Goal: Complete application form: Complete application form

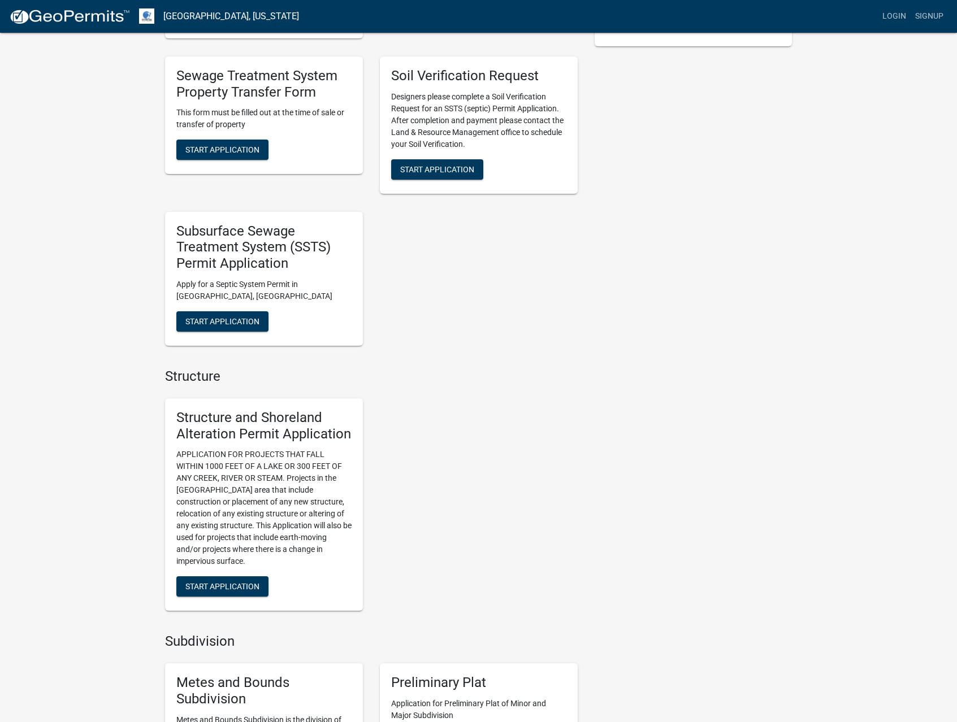
scroll to position [540, 0]
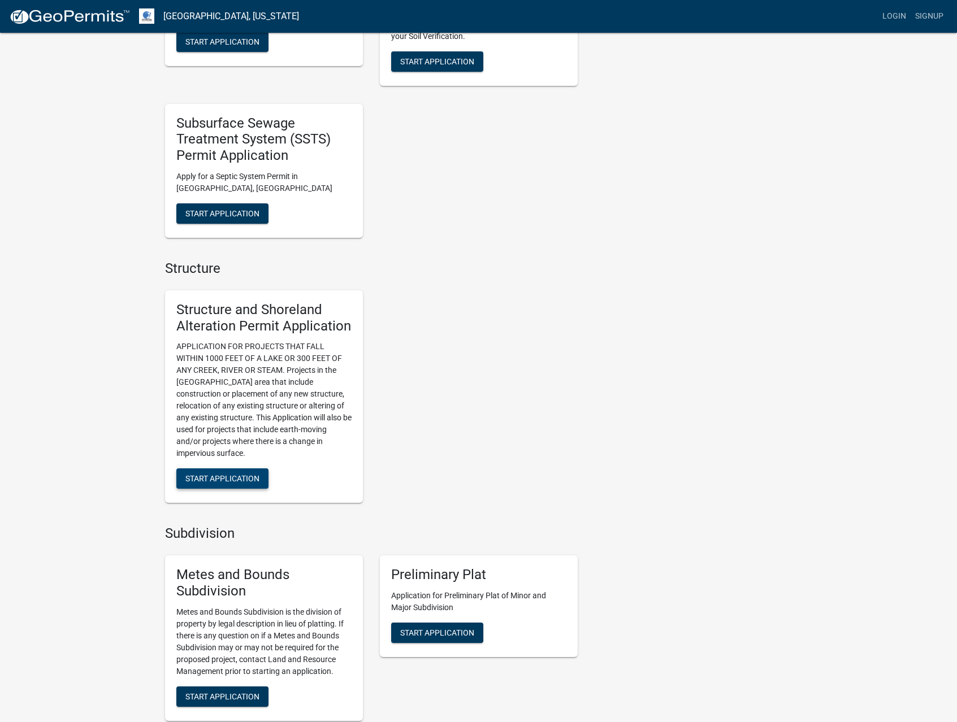
click at [255, 481] on span "Start Application" at bounding box center [222, 478] width 74 height 9
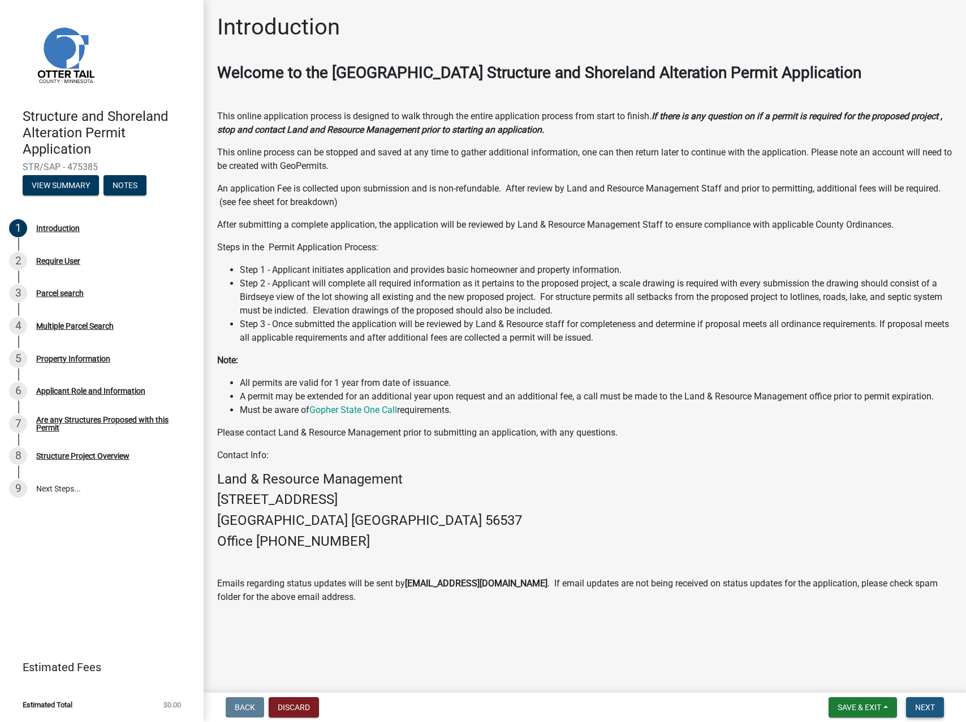
click at [930, 705] on span "Next" at bounding box center [925, 707] width 20 height 9
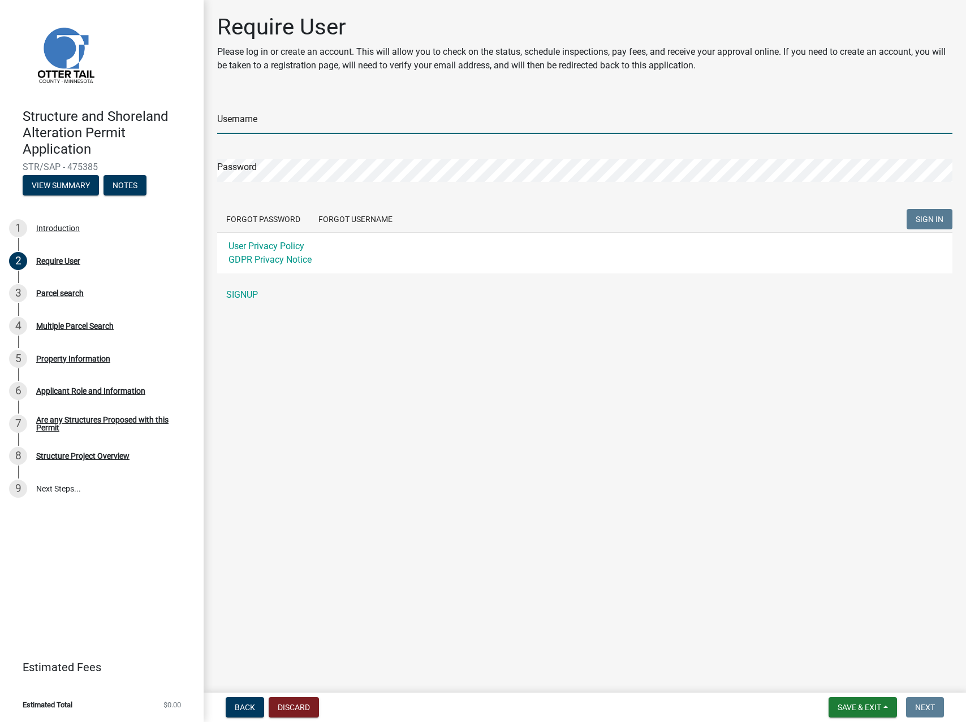
type input "codemann144"
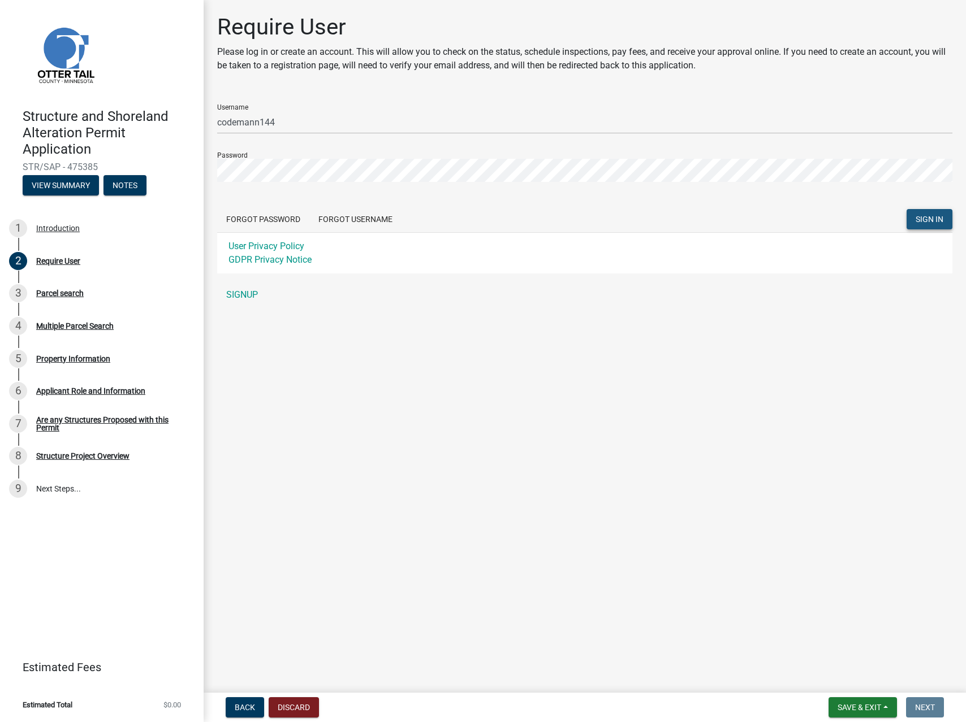
click at [938, 221] on span "SIGN IN" at bounding box center [929, 219] width 28 height 9
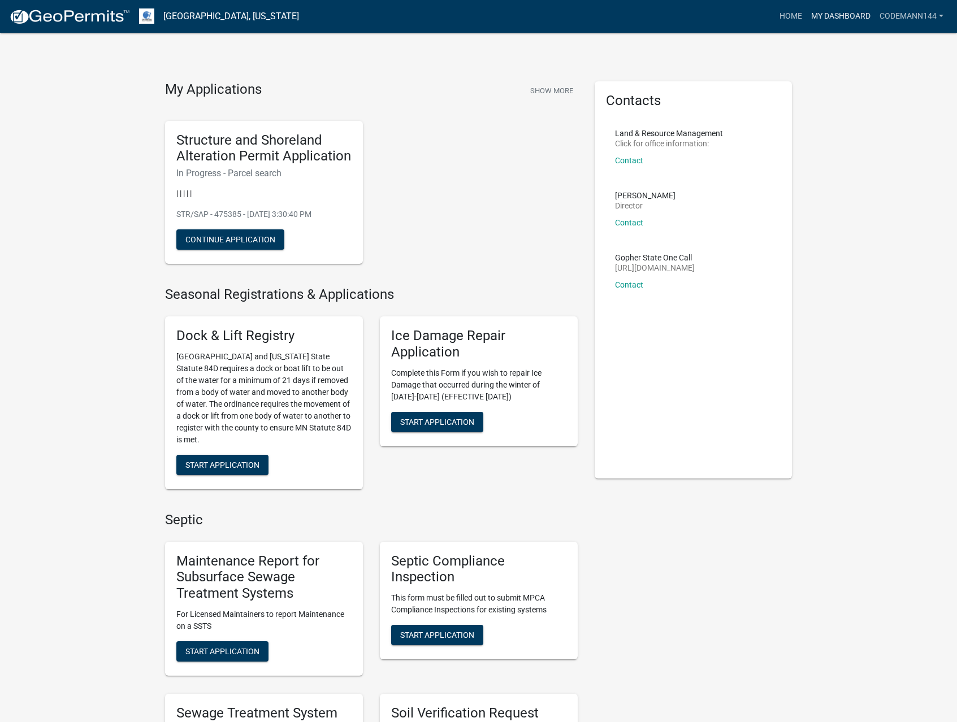
click at [833, 16] on link "My Dashboard" at bounding box center [841, 16] width 68 height 21
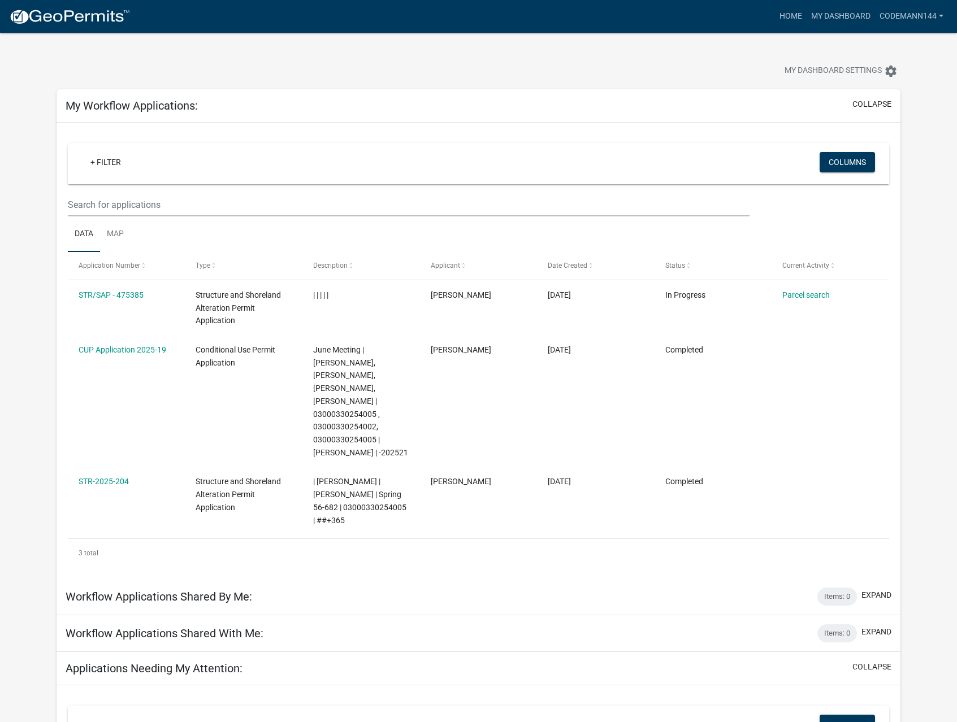
click at [598, 70] on div "My Dashboard Settings settings" at bounding box center [729, 72] width 359 height 25
click at [785, 19] on link "Home" at bounding box center [791, 16] width 32 height 21
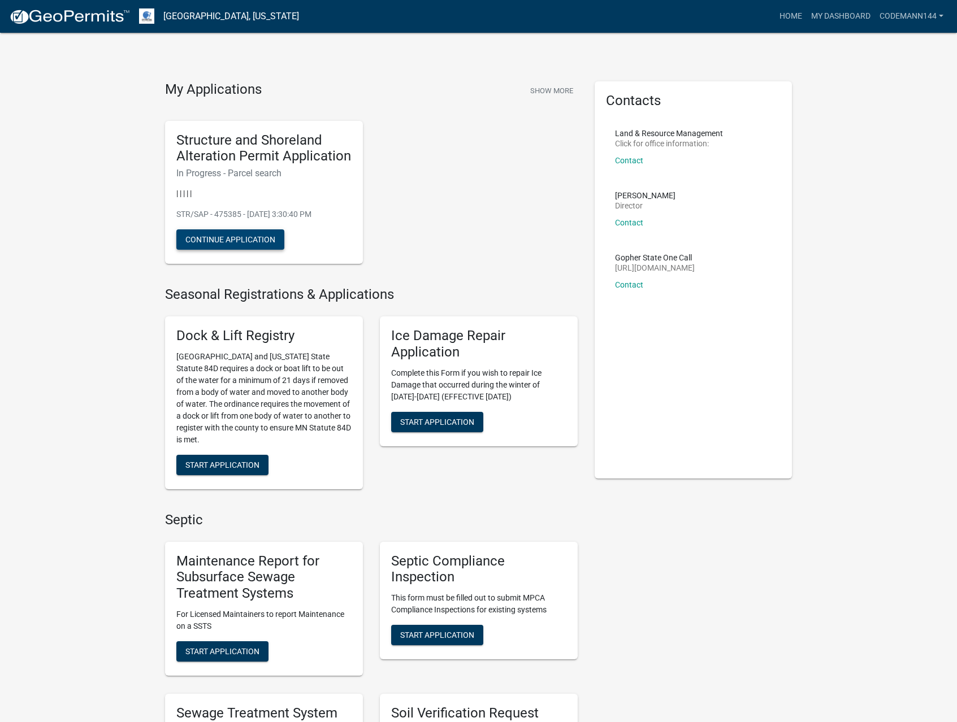
click at [237, 240] on button "Continue Application" at bounding box center [230, 240] width 108 height 20
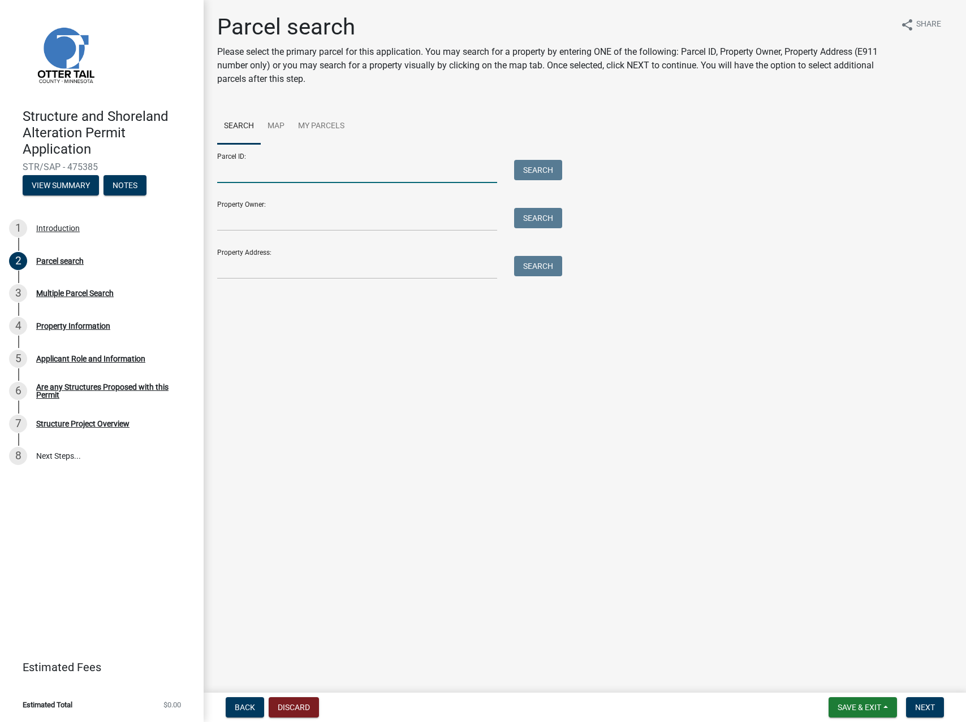
click at [279, 177] on input "Parcel ID:" at bounding box center [357, 171] width 280 height 23
paste input "03000330254002"
type input "03000330254002"
click at [252, 228] on input "Property Owner:" at bounding box center [357, 219] width 280 height 23
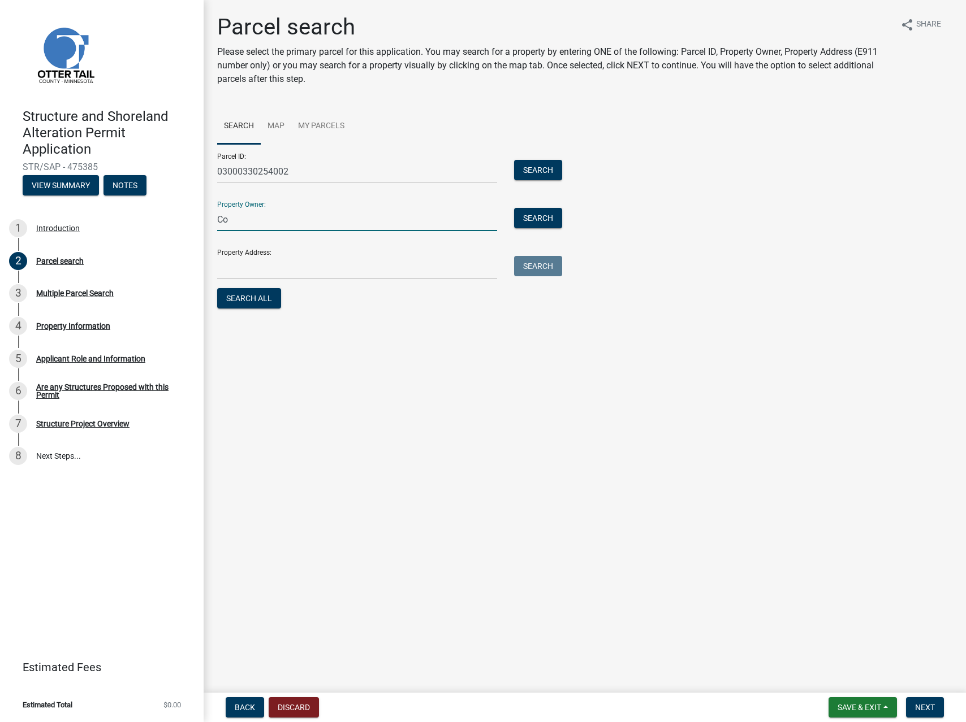
type input "C"
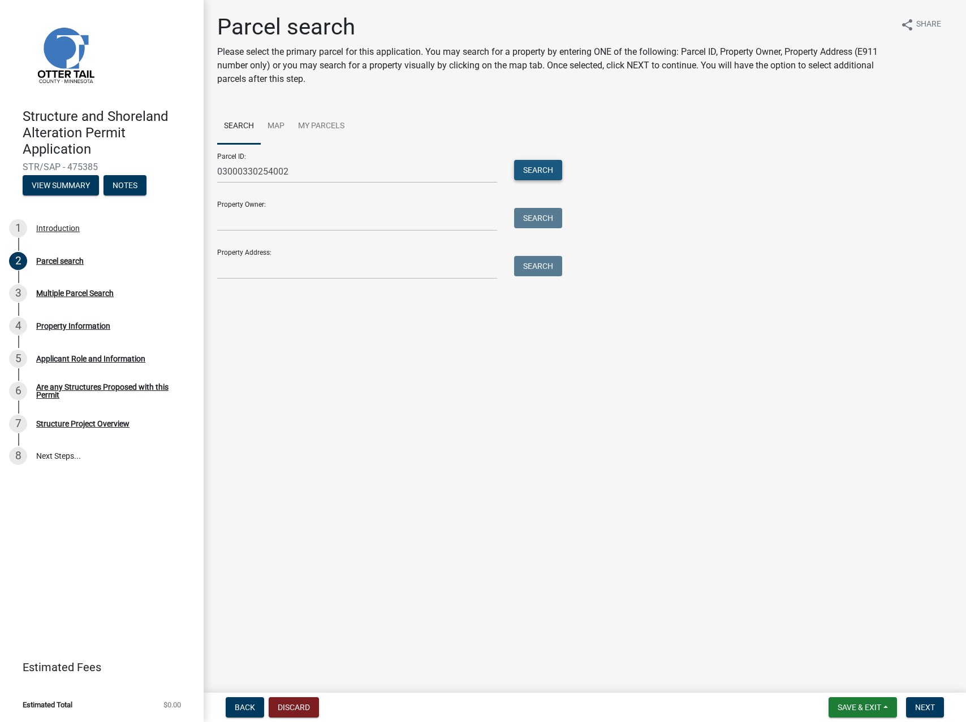
click at [523, 172] on button "Search" at bounding box center [538, 170] width 48 height 20
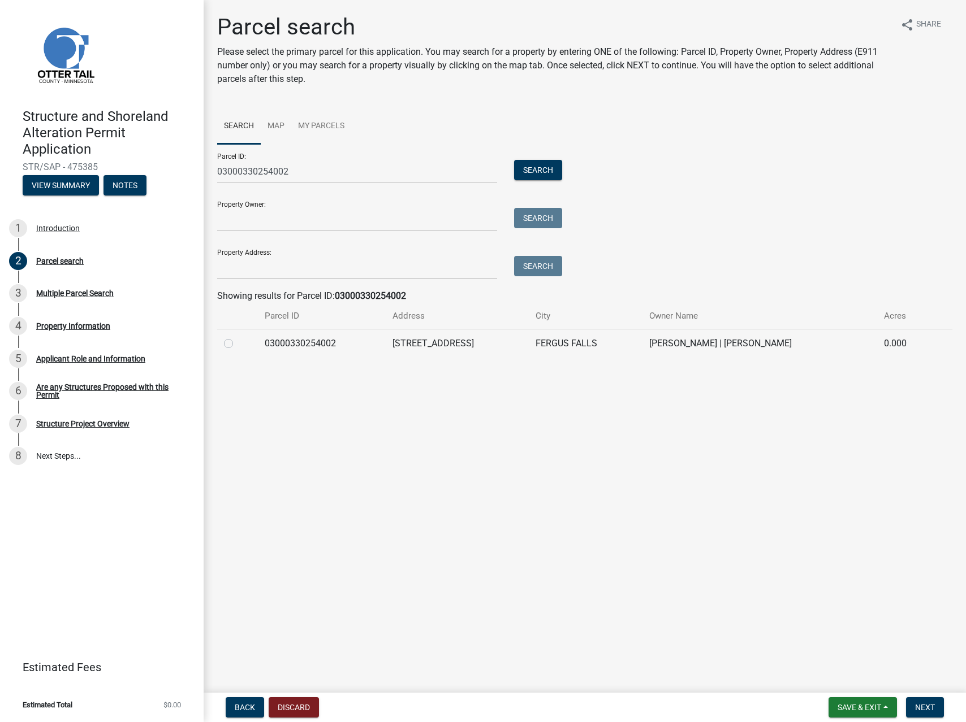
click at [237, 337] on label at bounding box center [237, 337] width 0 height 0
click at [237, 344] on input "radio" at bounding box center [240, 340] width 7 height 7
radio input "true"
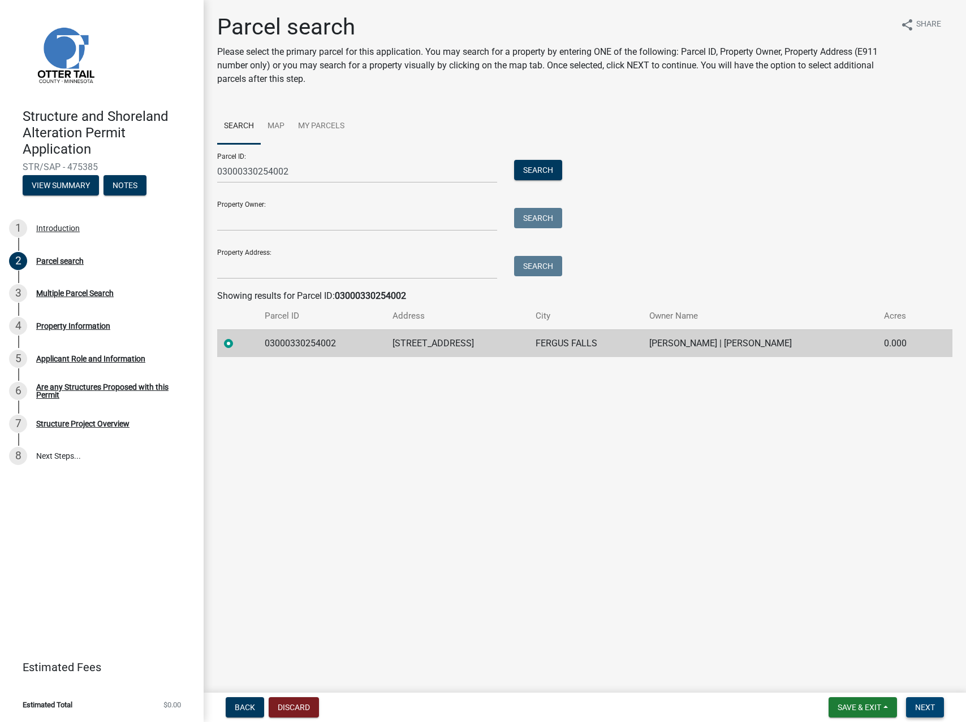
click at [929, 706] on span "Next" at bounding box center [925, 707] width 20 height 9
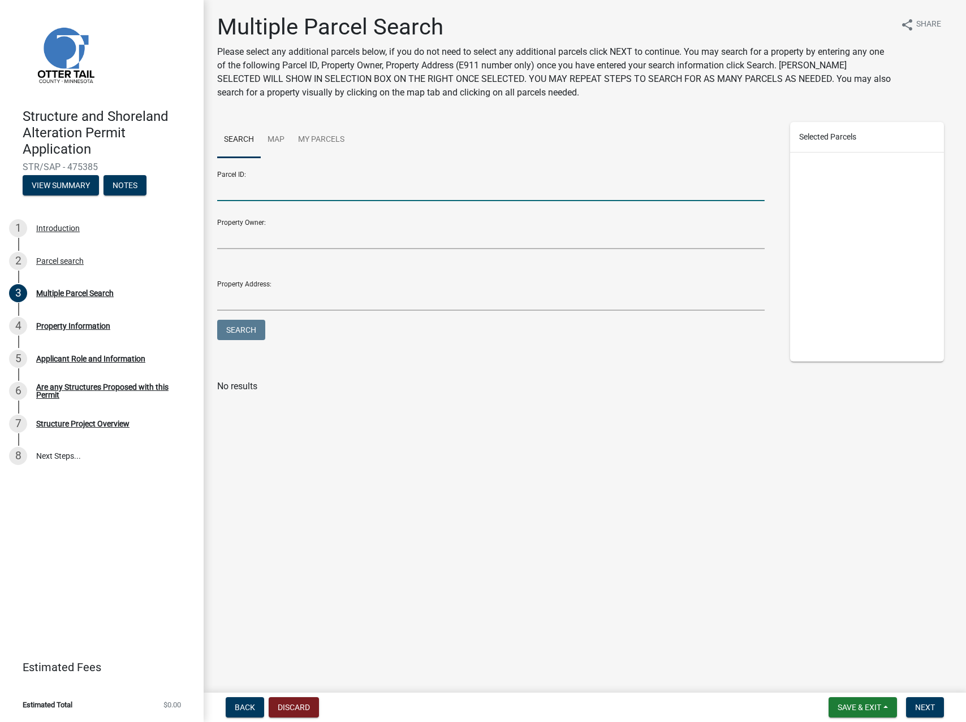
click at [272, 193] on input "Parcel ID:" at bounding box center [490, 189] width 547 height 23
paste input "03000330254005"
type input "03000330254005"
click at [934, 718] on nav "Back Discard Save & Exit Save Save & Exit Next" at bounding box center [585, 707] width 762 height 29
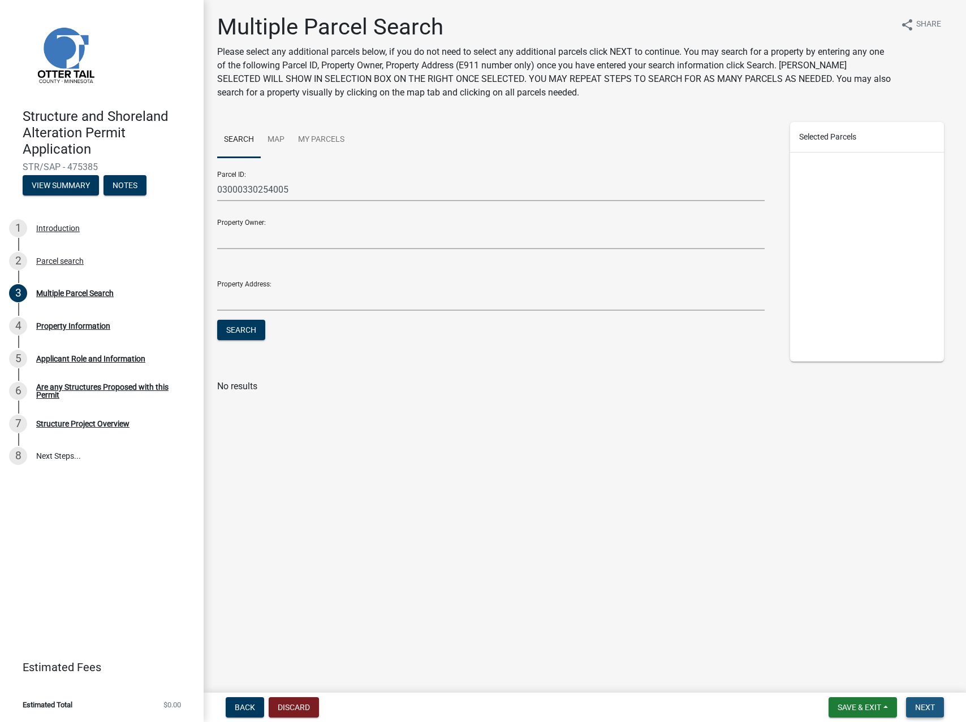
click at [933, 712] on span "Next" at bounding box center [925, 707] width 20 height 9
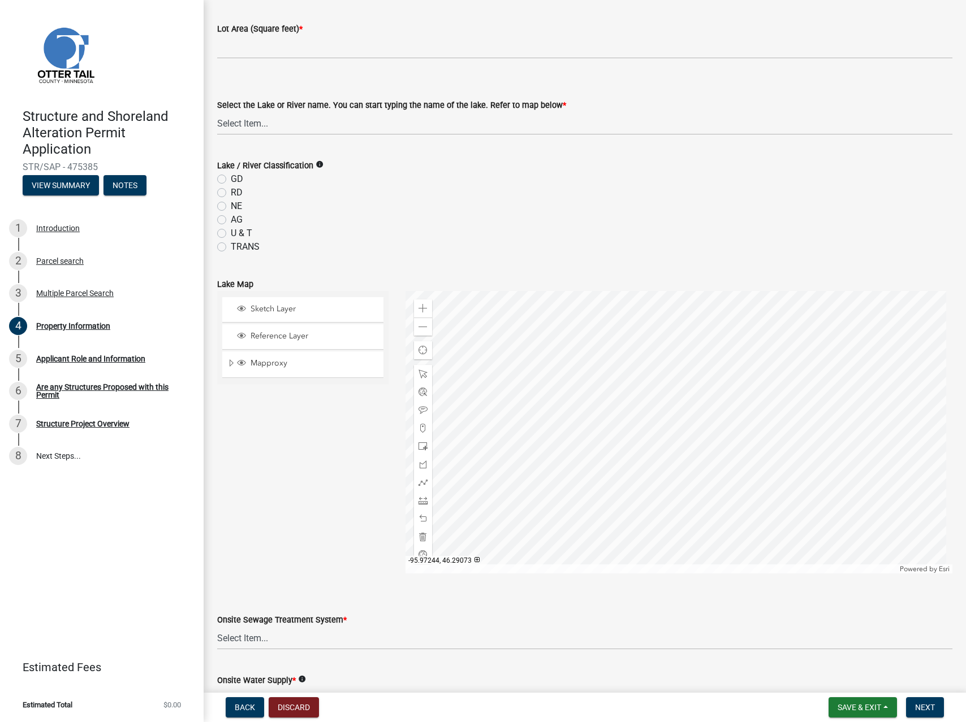
scroll to position [306, 0]
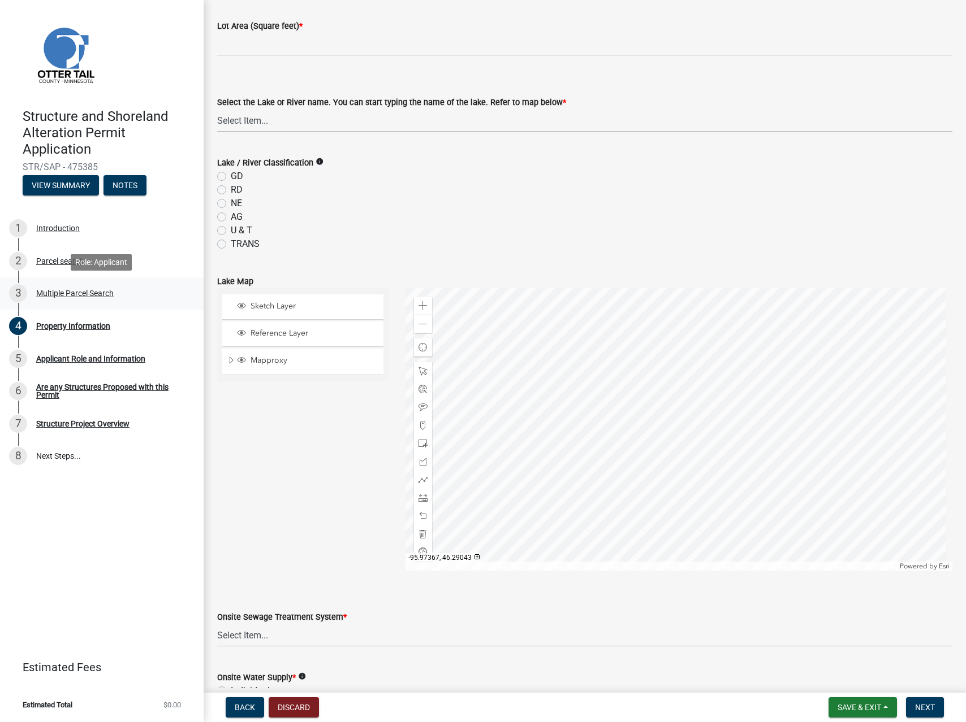
click at [84, 295] on div "Multiple Parcel Search" at bounding box center [74, 293] width 77 height 8
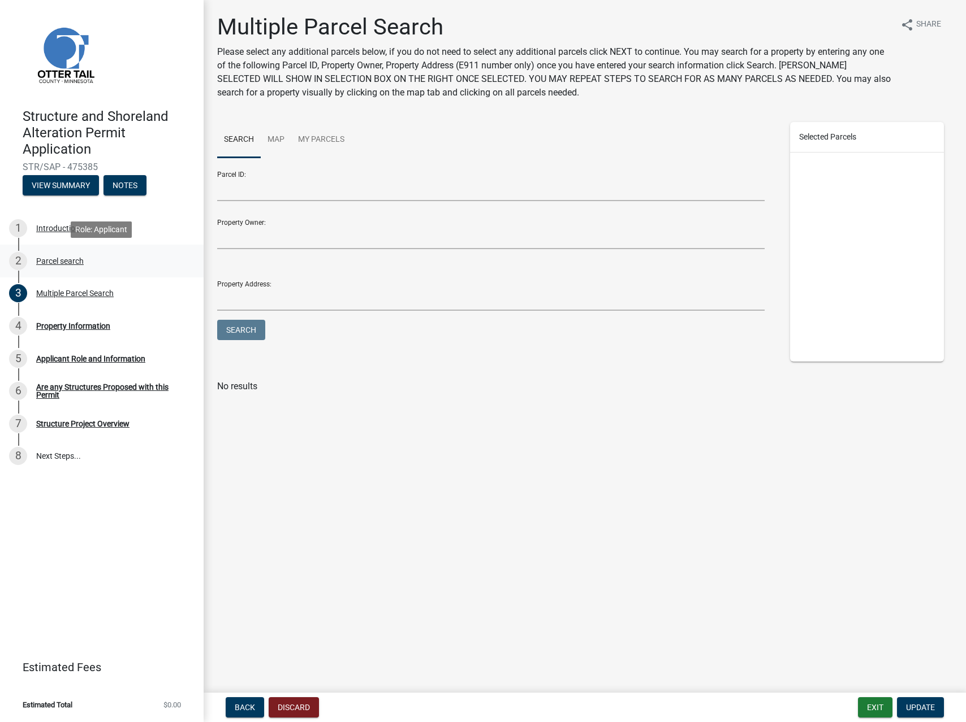
click at [91, 263] on div "2 Parcel search" at bounding box center [97, 261] width 176 height 18
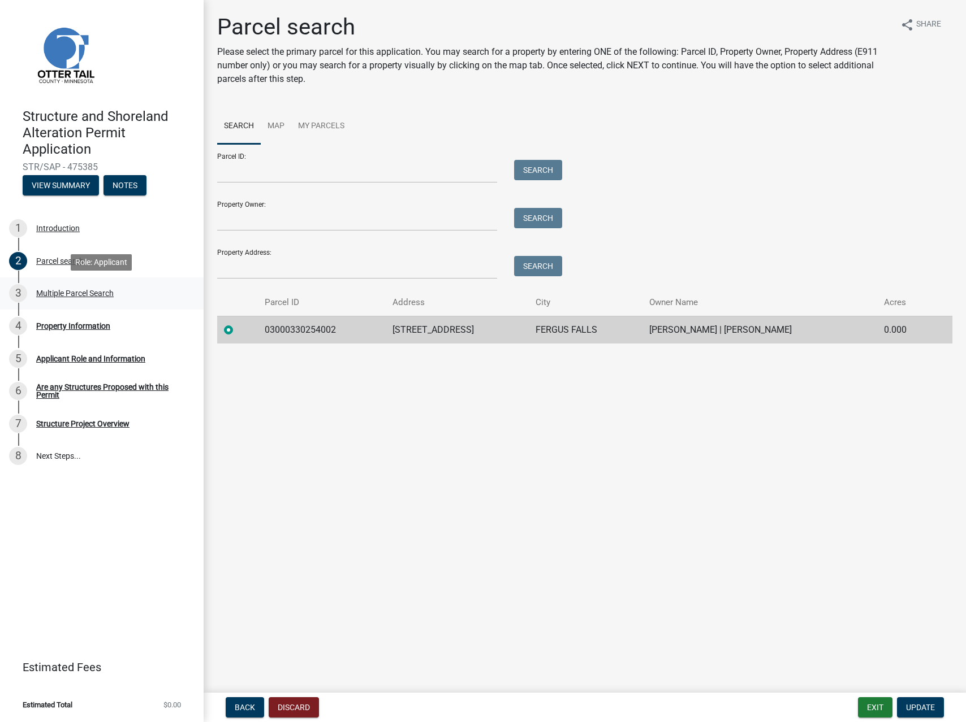
click at [93, 289] on div "Multiple Parcel Search" at bounding box center [74, 293] width 77 height 8
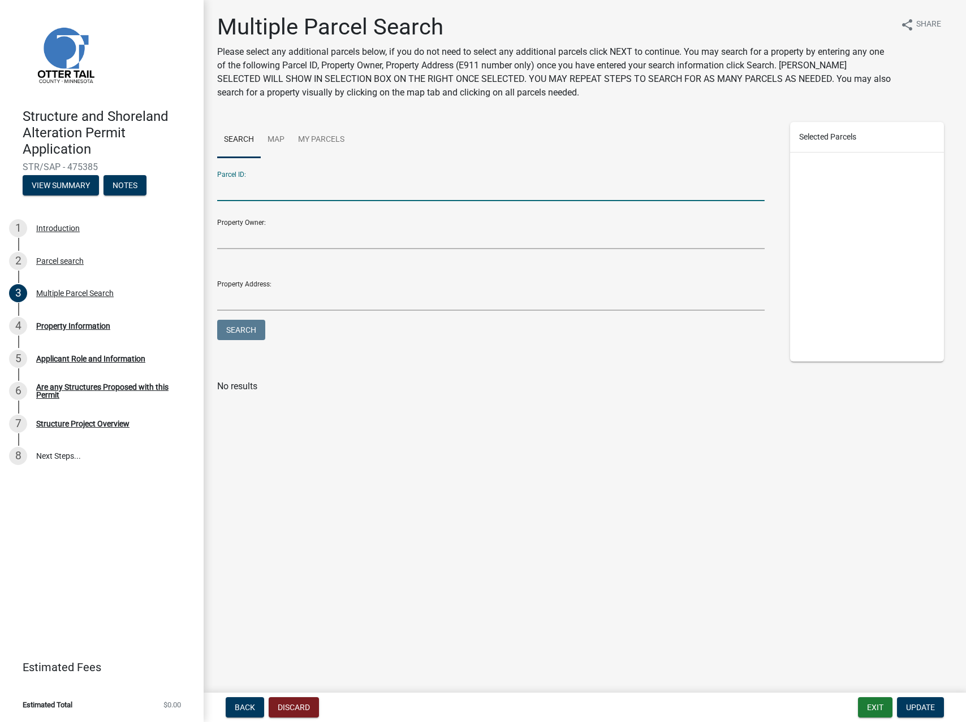
click at [288, 196] on input "Parcel ID:" at bounding box center [490, 189] width 547 height 23
paste input "03000330254005"
type input "03000330254005"
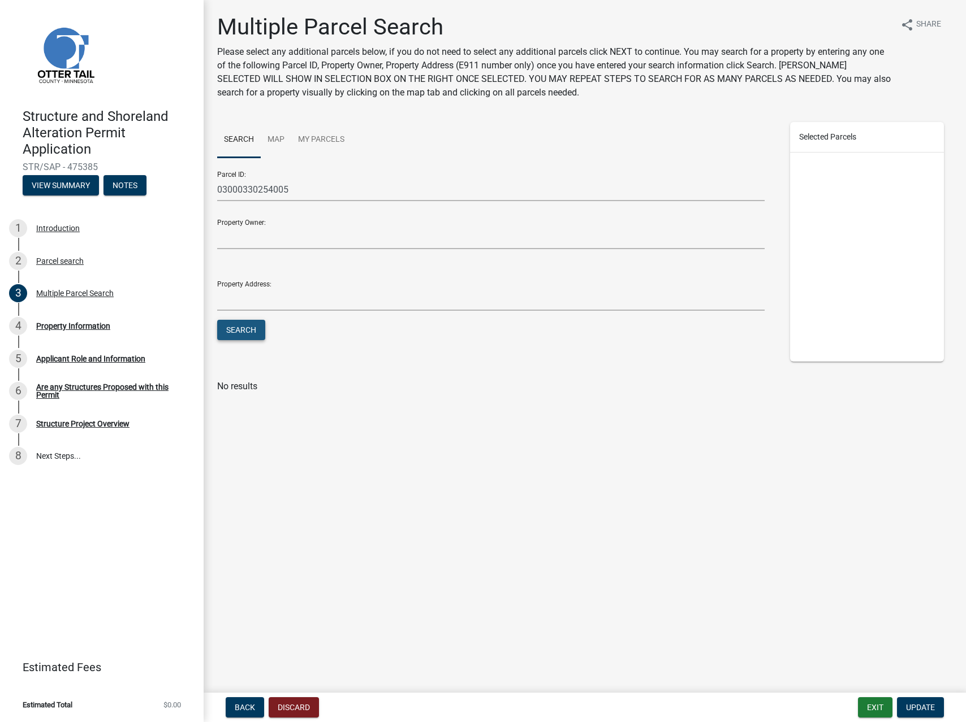
click at [236, 332] on button "Search" at bounding box center [241, 330] width 48 height 20
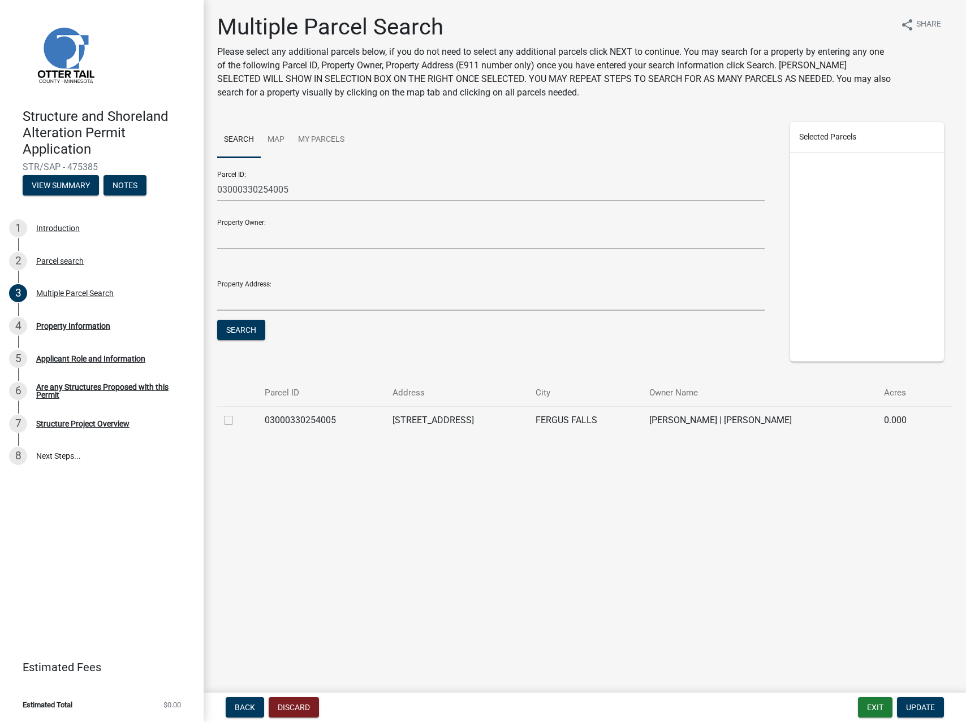
click at [237, 414] on label at bounding box center [237, 414] width 0 height 0
click at [237, 421] on input "checkbox" at bounding box center [240, 417] width 7 height 7
checkbox input "true"
click at [916, 710] on span "Update" at bounding box center [920, 707] width 29 height 9
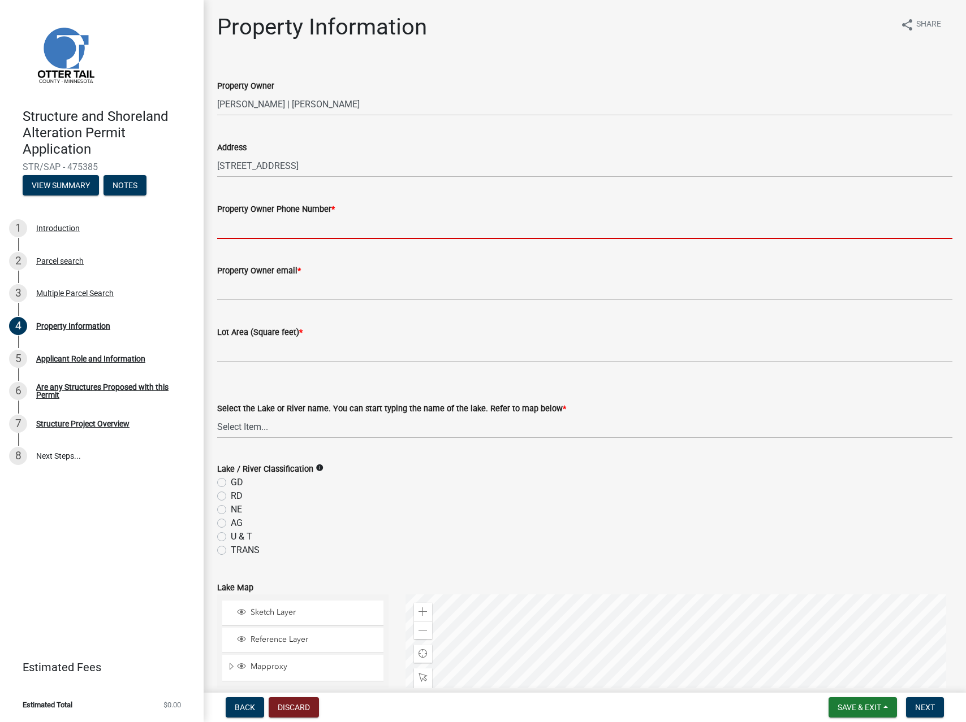
click at [298, 228] on input "Property Owner Phone Number *" at bounding box center [584, 227] width 735 height 23
type input "[PHONE_NUMBER]"
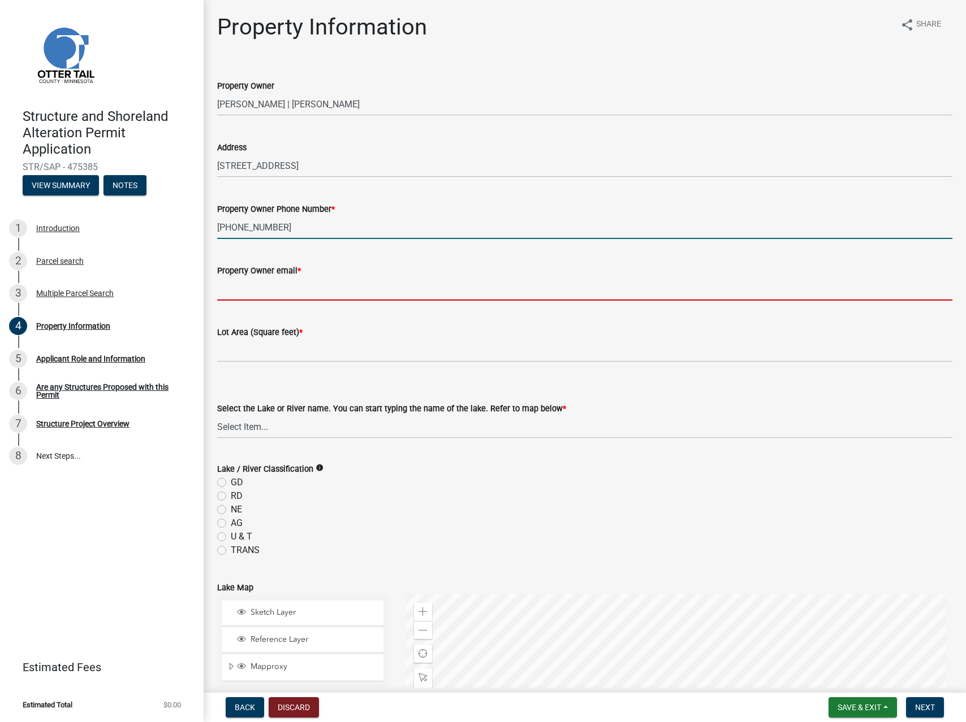
click at [352, 289] on input "Property Owner email *" at bounding box center [584, 289] width 735 height 23
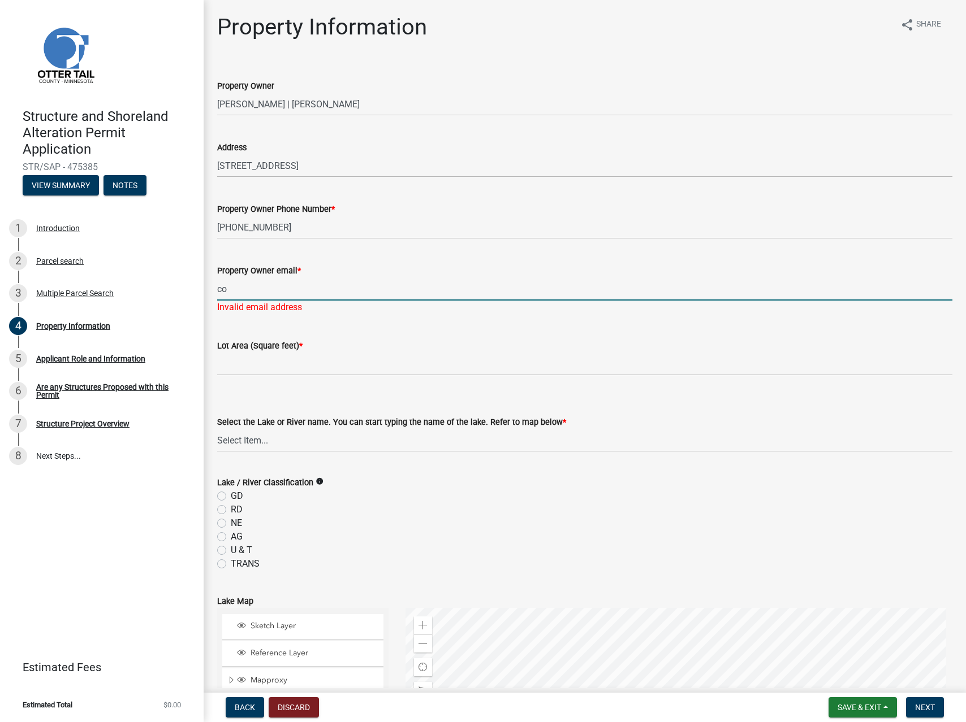
drag, startPoint x: 232, startPoint y: 290, endPoint x: 207, endPoint y: 289, distance: 24.9
click at [207, 289] on div "Property Information share Share Property Owner CODY M KUROSWSKI | CLANCY J OLI…" at bounding box center [585, 571] width 762 height 1114
paste input "kurows14@gmail.com"
type input "[EMAIL_ADDRESS][DOMAIN_NAME]"
click at [268, 366] on wm-data-entity-input "Lot Area (Square feet) *" at bounding box center [584, 354] width 735 height 63
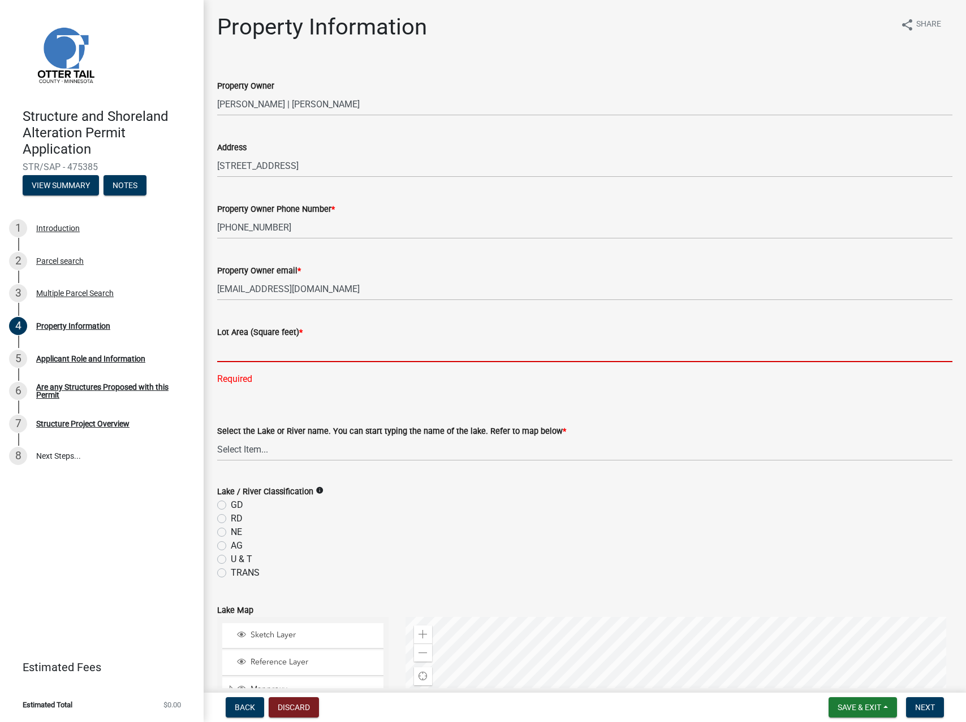
paste input "440827.2"
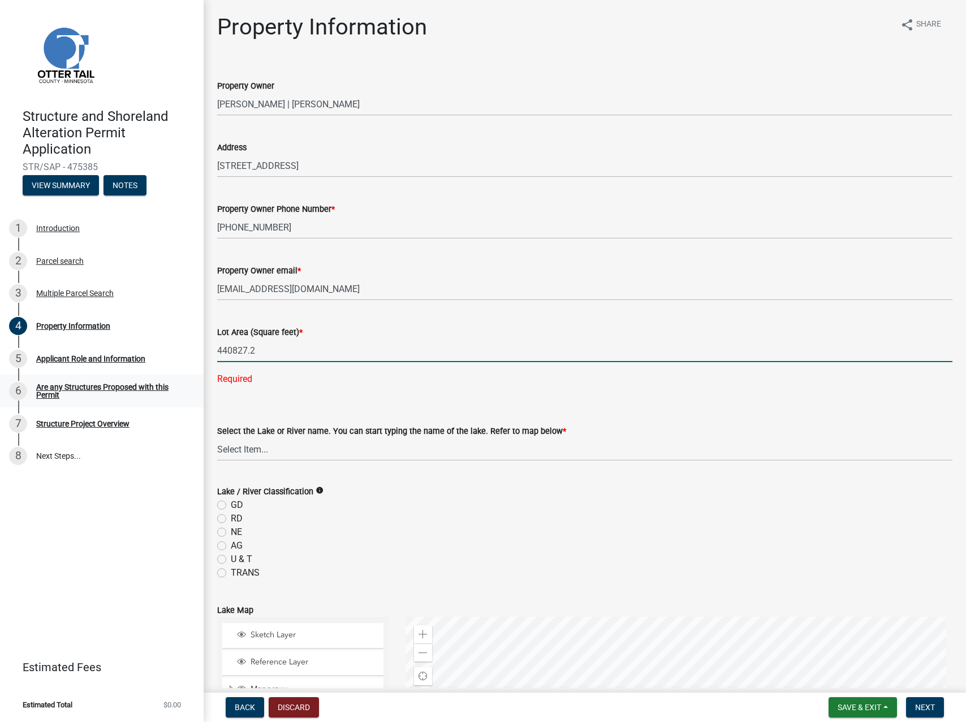
type input "440827.2"
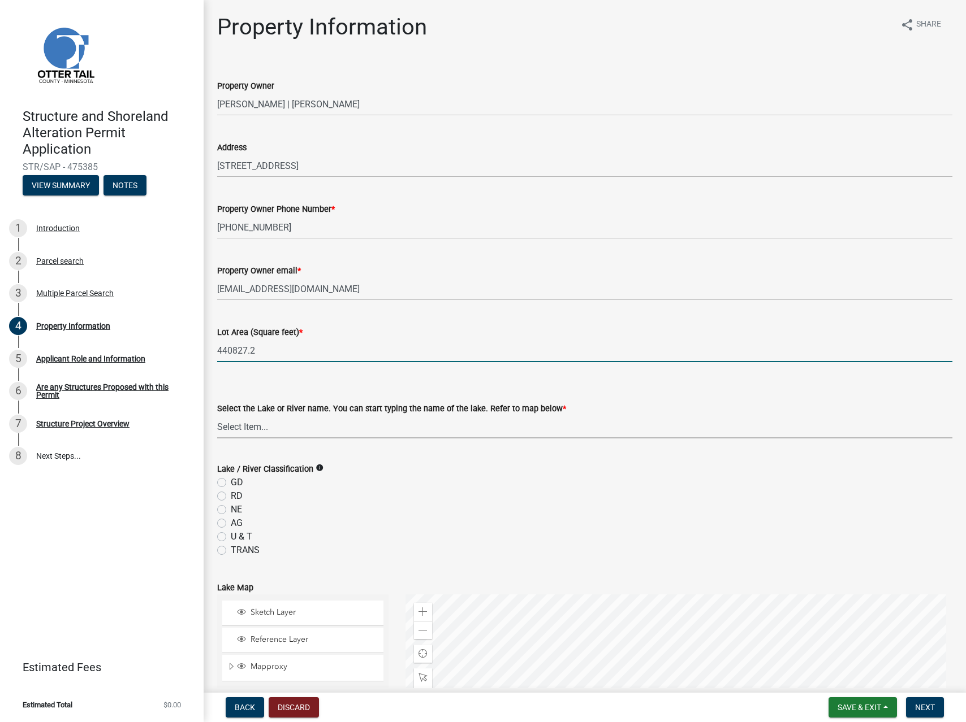
click at [258, 430] on select "Select Item... None Adley 56-031 Albert 56-118 Alfred 56-600 Alice 56-244 Alice…" at bounding box center [584, 426] width 735 height 23
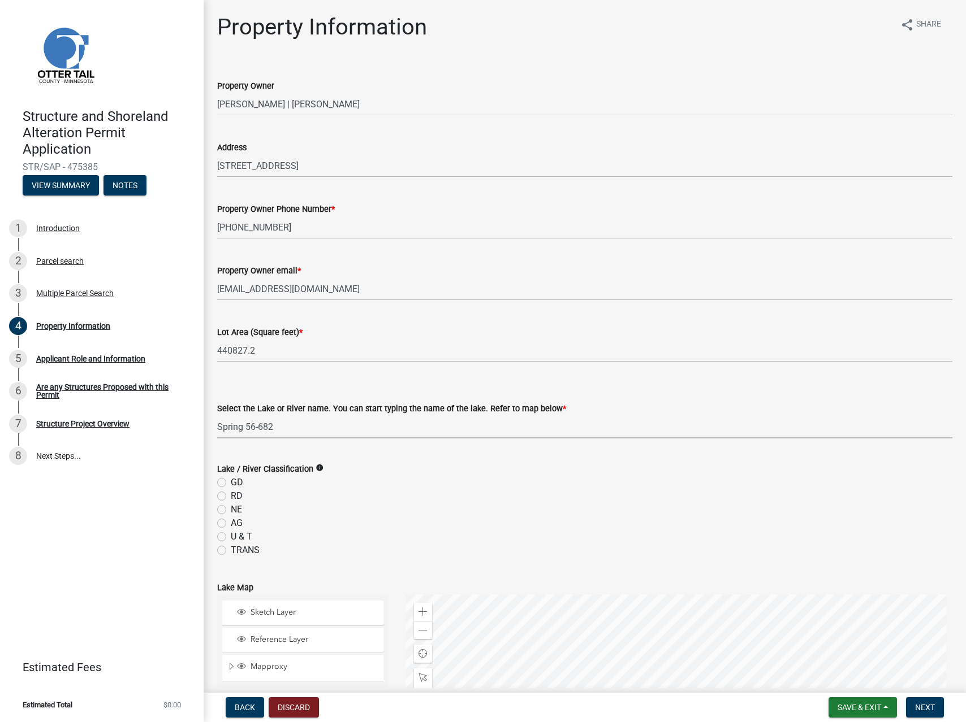
click at [217, 415] on select "Select Item... None Adley 56-031 Albert 56-118 Alfred 56-600 Alice 56-244 Alice…" at bounding box center [584, 426] width 735 height 23
select select "c3401d4b-52c1-41b2-b838-a71b5a8321ce"
click at [231, 510] on label "NE" at bounding box center [236, 510] width 11 height 14
click at [231, 510] on input "NE" at bounding box center [234, 506] width 7 height 7
radio input "true"
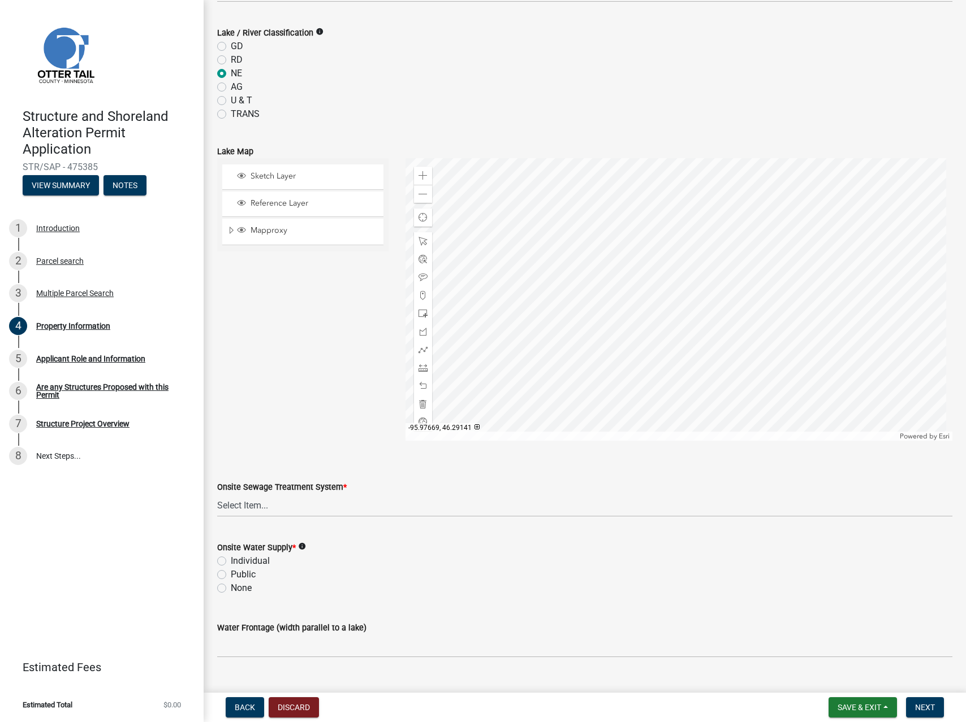
scroll to position [459, 0]
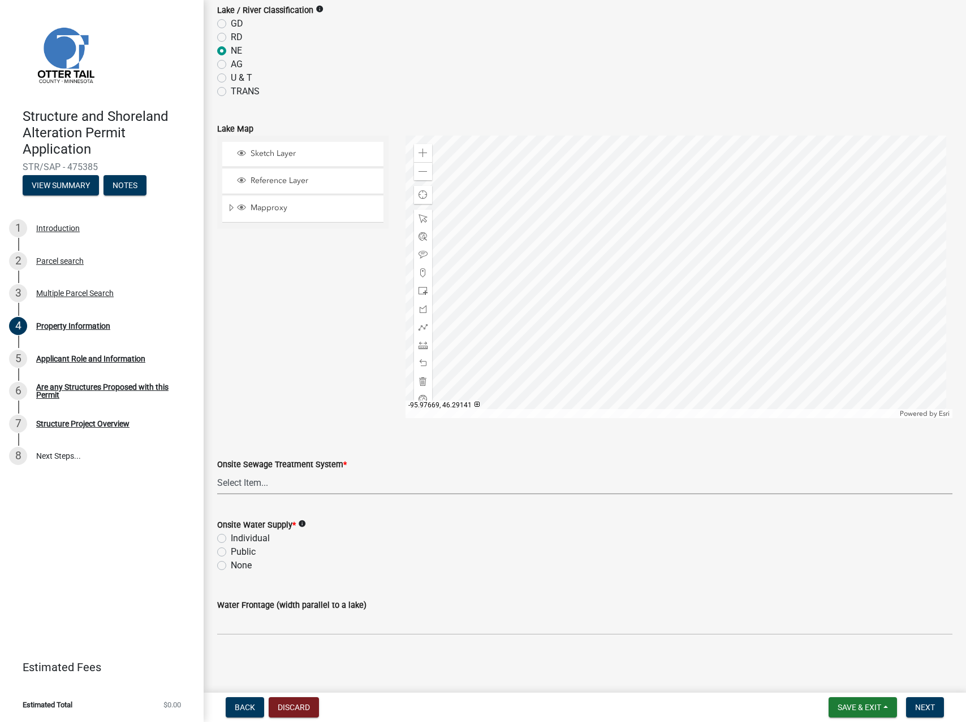
click at [266, 484] on select "Select Item... L&R Certificate of Compliance within 5yrs Compliance Inspection …" at bounding box center [584, 482] width 735 height 23
click at [217, 471] on select "Select Item... L&R Certificate of Compliance within 5yrs Compliance Inspection …" at bounding box center [584, 482] width 735 height 23
select select "bc95ce3f-9706-43bd-97a5-80c1e912429f"
click at [308, 488] on select "Select Item... L&R Certificate of Compliance within 5yrs Compliance Inspection …" at bounding box center [584, 482] width 735 height 23
click at [217, 471] on select "Select Item... L&R Certificate of Compliance within 5yrs Compliance Inspection …" at bounding box center [584, 482] width 735 height 23
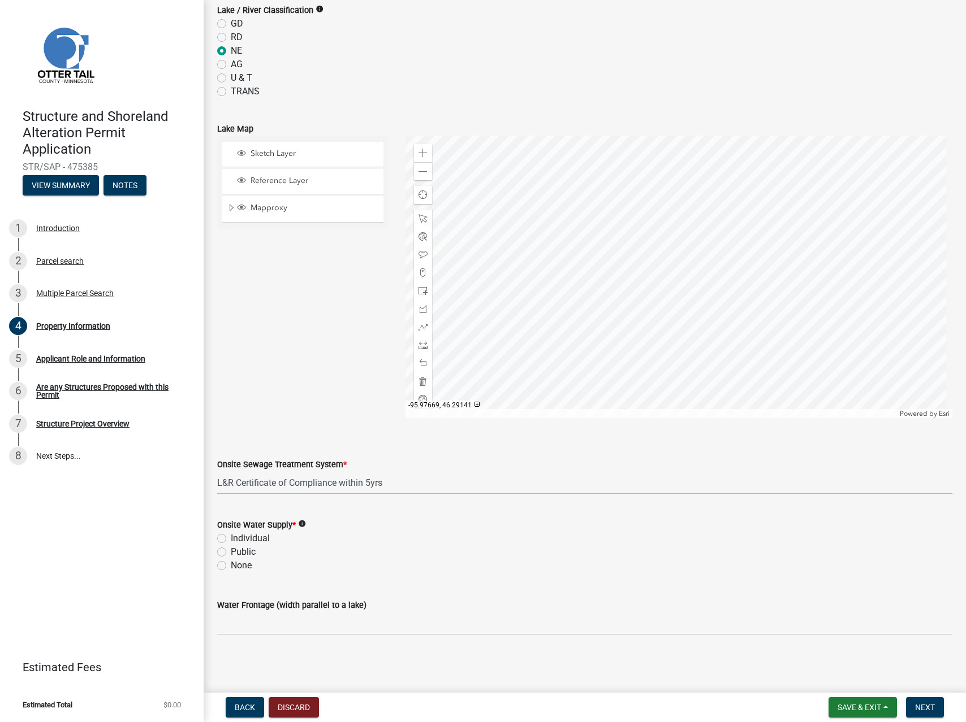
click at [231, 540] on label "Individual" at bounding box center [250, 539] width 39 height 14
click at [231, 539] on input "Individual" at bounding box center [234, 535] width 7 height 7
radio input "true"
click at [313, 631] on input "Water Frontage (width parallel to a lake)" at bounding box center [584, 623] width 735 height 23
type input "0"
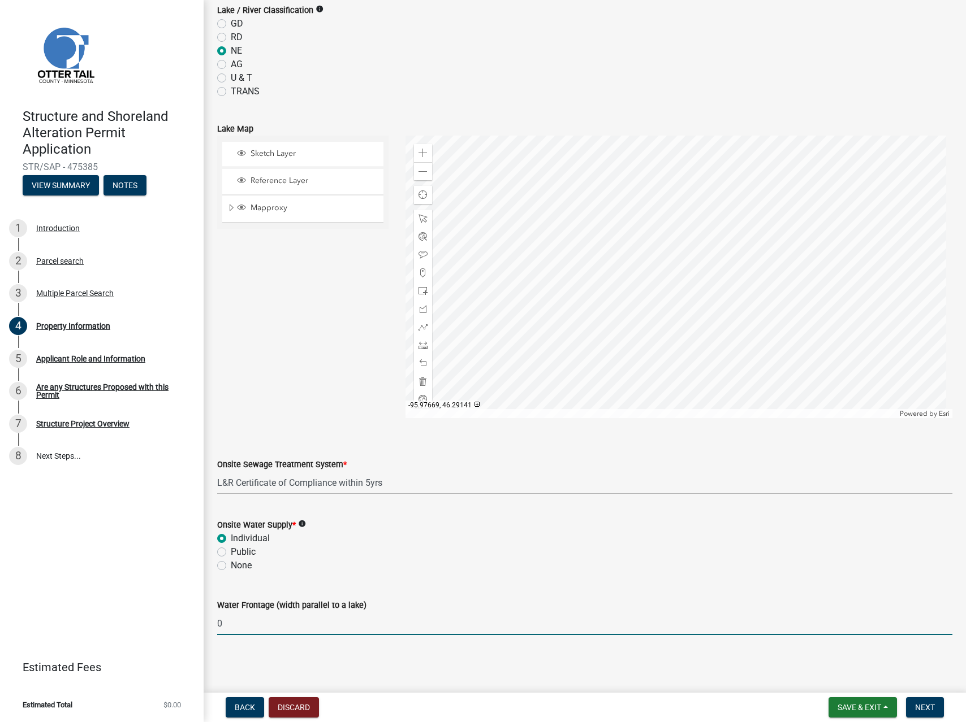
click at [314, 653] on div "Property Information share Share Property Owner CODY M KUROSWSKI | CLANCY J OLI…" at bounding box center [585, 105] width 752 height 1100
click at [915, 708] on span "Next" at bounding box center [925, 707] width 20 height 9
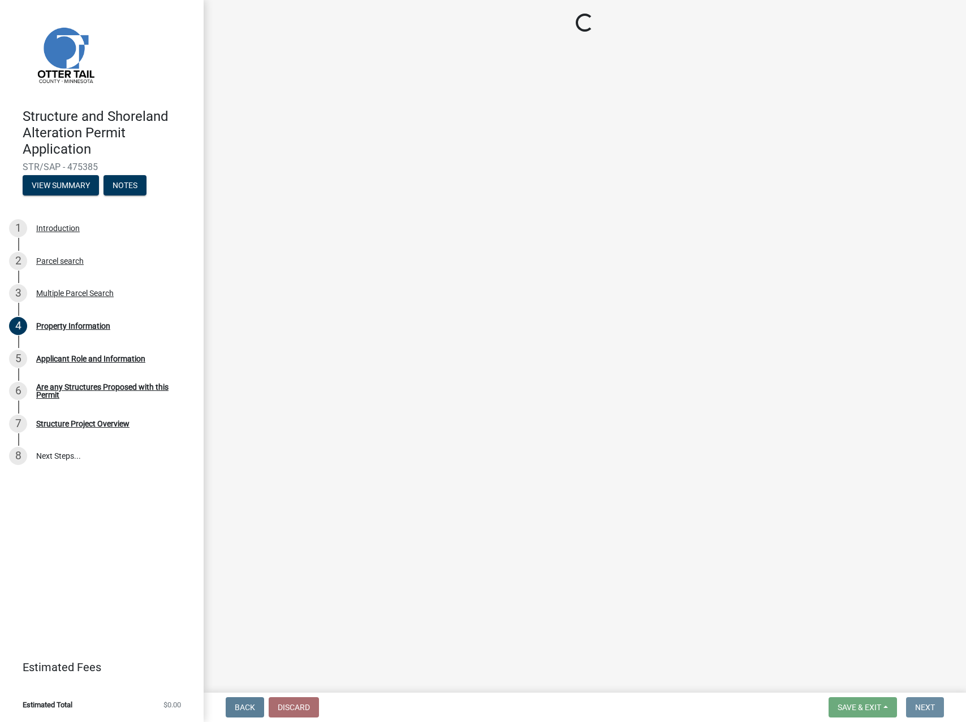
scroll to position [0, 0]
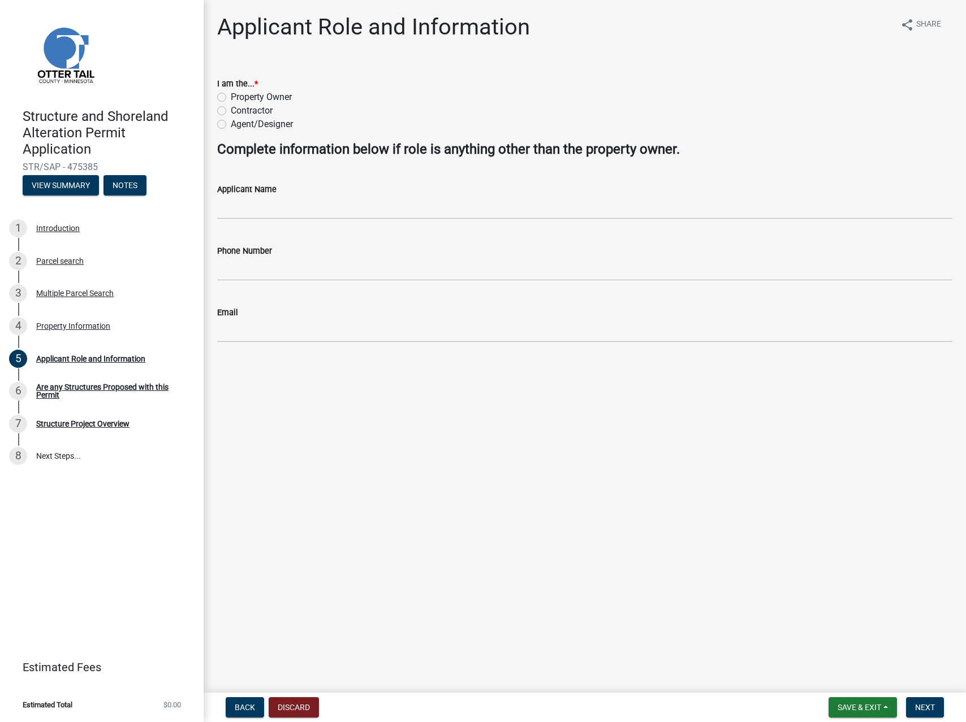
click at [231, 95] on label "Property Owner" at bounding box center [261, 97] width 61 height 14
click at [231, 95] on input "Property Owner" at bounding box center [234, 93] width 7 height 7
radio input "true"
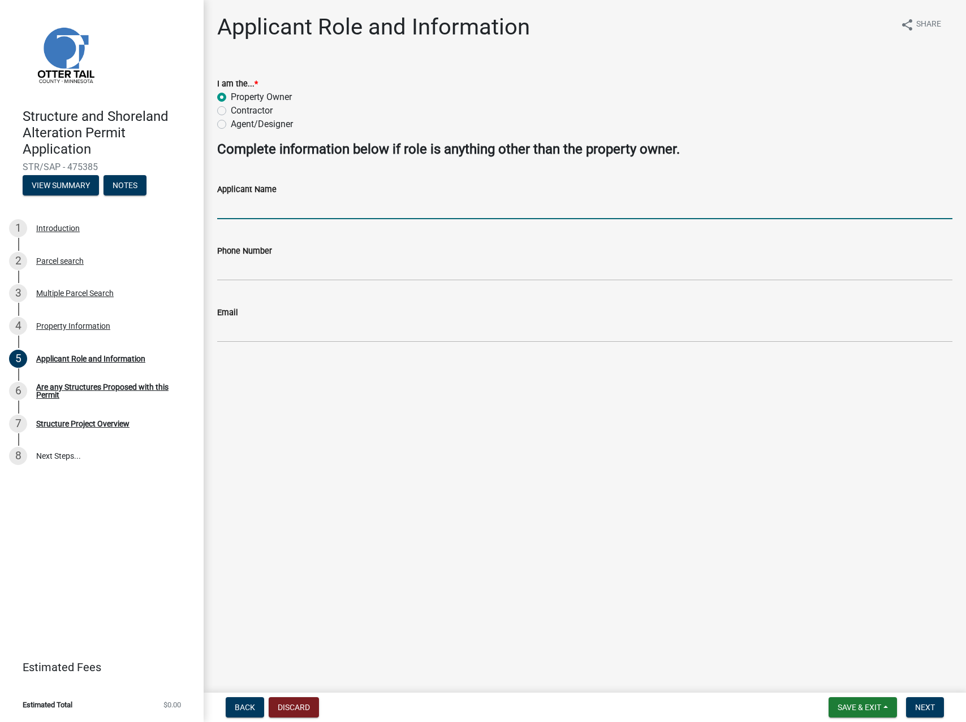
click at [272, 211] on input "Applicant Name" at bounding box center [584, 207] width 735 height 23
type input "c"
type input "[PERSON_NAME]"
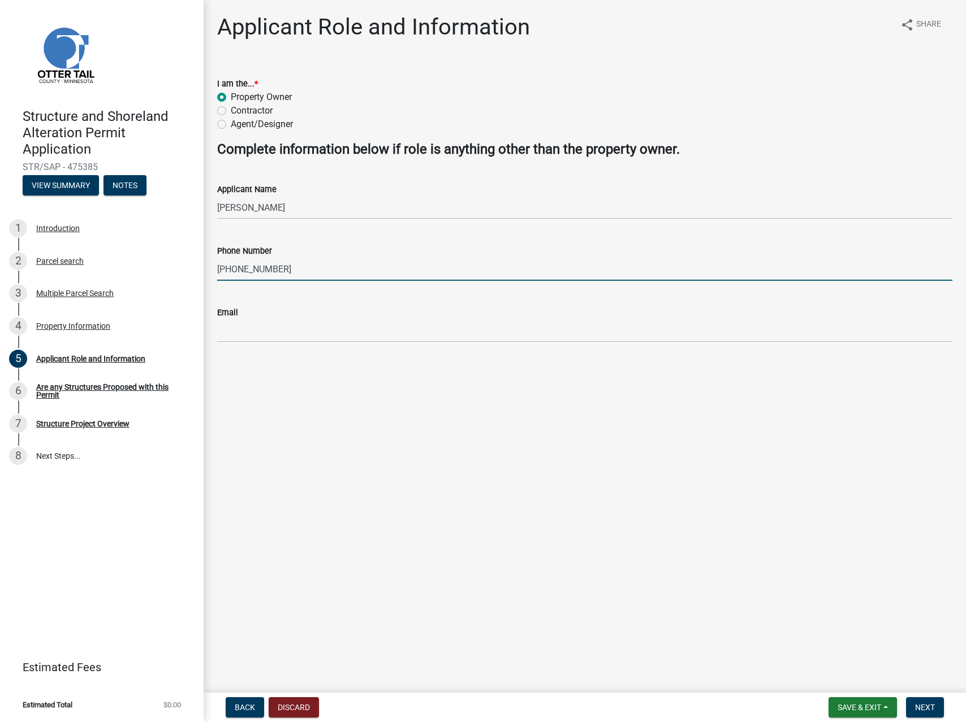
type input "[PHONE_NUMBER]"
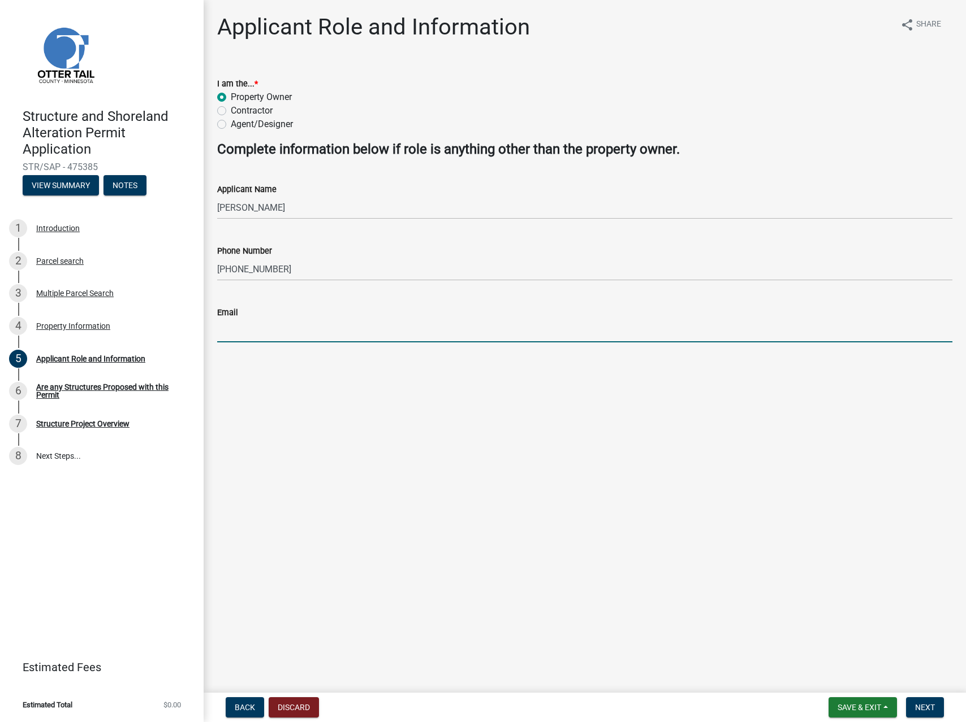
click at [227, 324] on input "Email" at bounding box center [584, 330] width 735 height 23
type input "[EMAIL_ADDRESS][DOMAIN_NAME]"
click at [928, 708] on span "Next" at bounding box center [925, 707] width 20 height 9
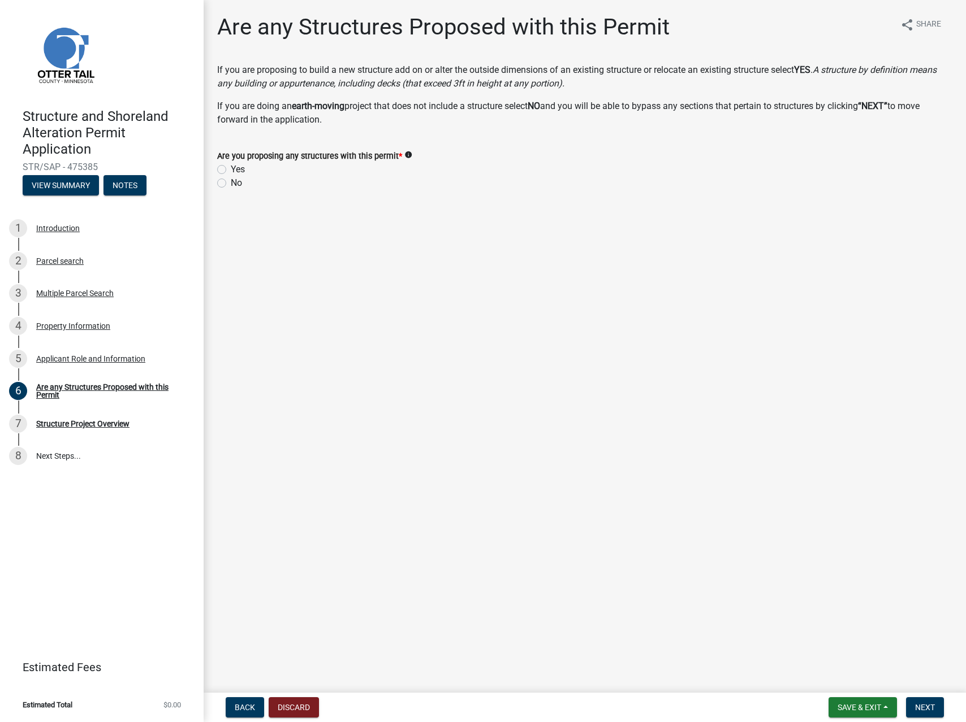
click at [231, 171] on label "Yes" at bounding box center [238, 170] width 14 height 14
click at [231, 170] on input "Yes" at bounding box center [234, 166] width 7 height 7
radio input "true"
click at [934, 713] on button "Next" at bounding box center [925, 708] width 38 height 20
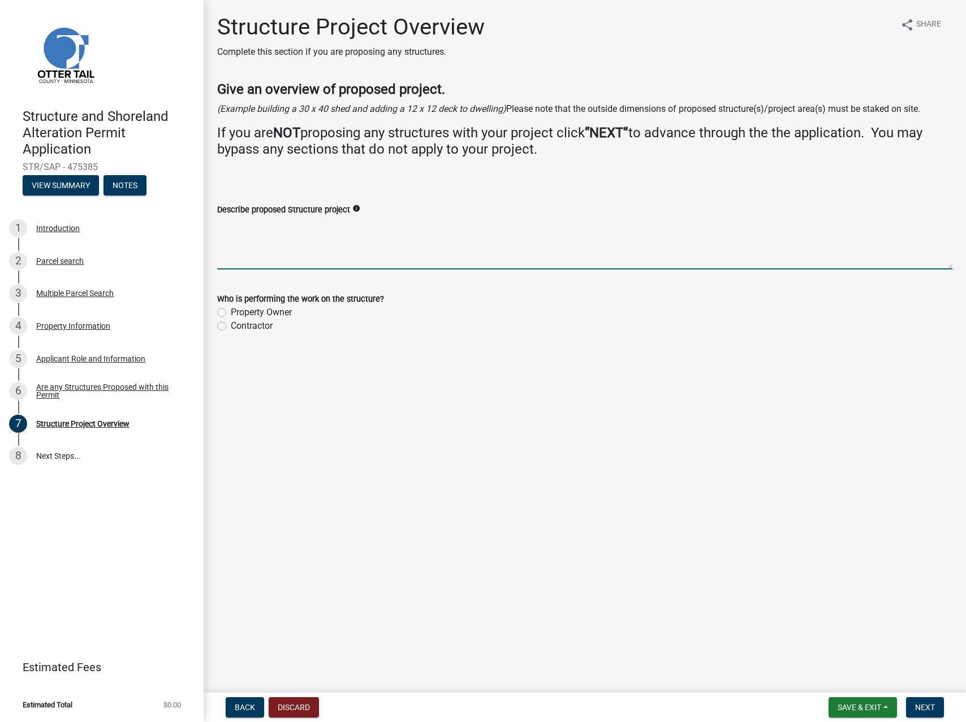
click at [267, 263] on textarea "Describe proposed Structure project" at bounding box center [584, 243] width 735 height 53
paste textarea "Building 3 30' x 96' High Tunnels for growing organic produce."
click at [265, 227] on textarea "Building 3 30' x 96' High Tunnels for growing organic produce." at bounding box center [584, 243] width 735 height 53
click at [283, 227] on textarea "Building 3 14' x 96' High Tunnels for growing organic produce." at bounding box center [584, 243] width 735 height 53
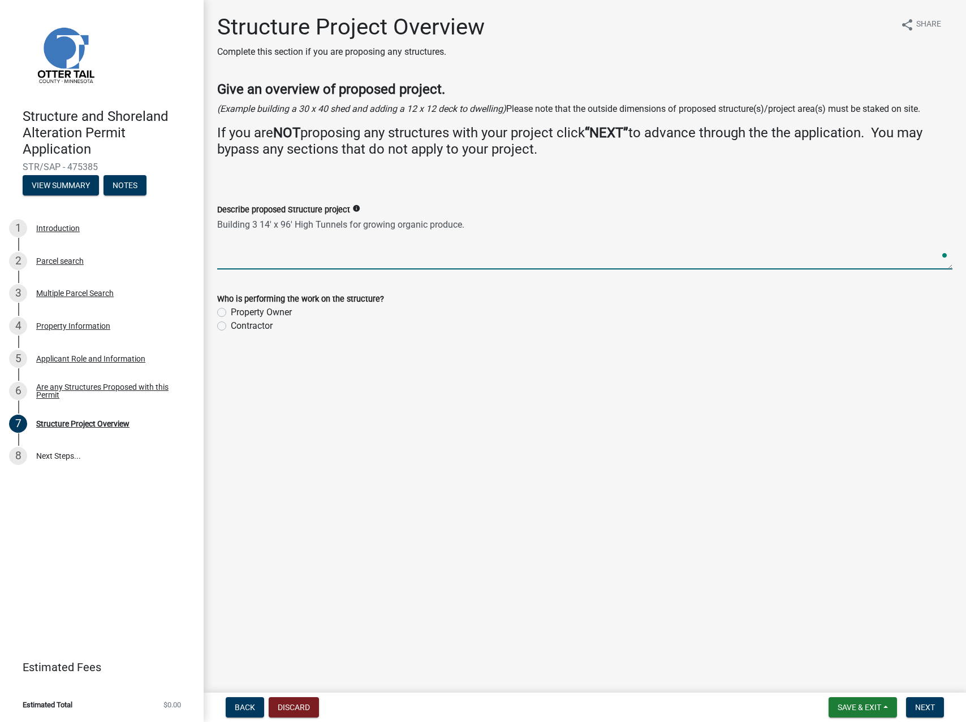
click at [283, 227] on textarea "Building 3 14' x 96' High Tunnels for growing organic produce." at bounding box center [584, 243] width 735 height 53
click at [305, 224] on textarea "Building 3 14' x 100' High Tunnels for growing organic produce." at bounding box center [584, 243] width 735 height 53
click at [490, 226] on textarea "Building 3 14' x 100' Catipillar Tunnels for growing organic produce." at bounding box center [584, 243] width 735 height 53
click at [309, 228] on textarea "Building 3 14' x 100' Catipillar Tunnels for growing organic produce." at bounding box center [584, 243] width 735 height 53
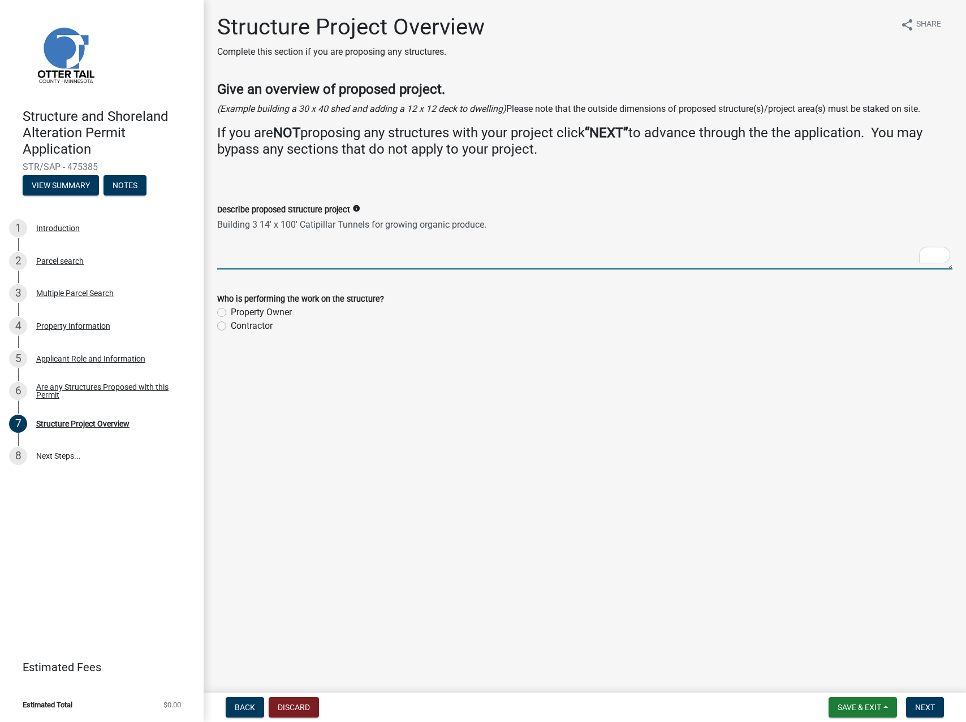
drag, startPoint x: 309, startPoint y: 228, endPoint x: 317, endPoint y: 224, distance: 9.4
click at [309, 228] on textarea "Building 3 14' x 100' Catipillar Tunnels for growing organic produce." at bounding box center [584, 243] width 735 height 53
click at [321, 225] on textarea "Building 3 14' x 100' Catipillar Tunnels for growing organic produce." at bounding box center [584, 243] width 735 height 53
paste textarea "er"
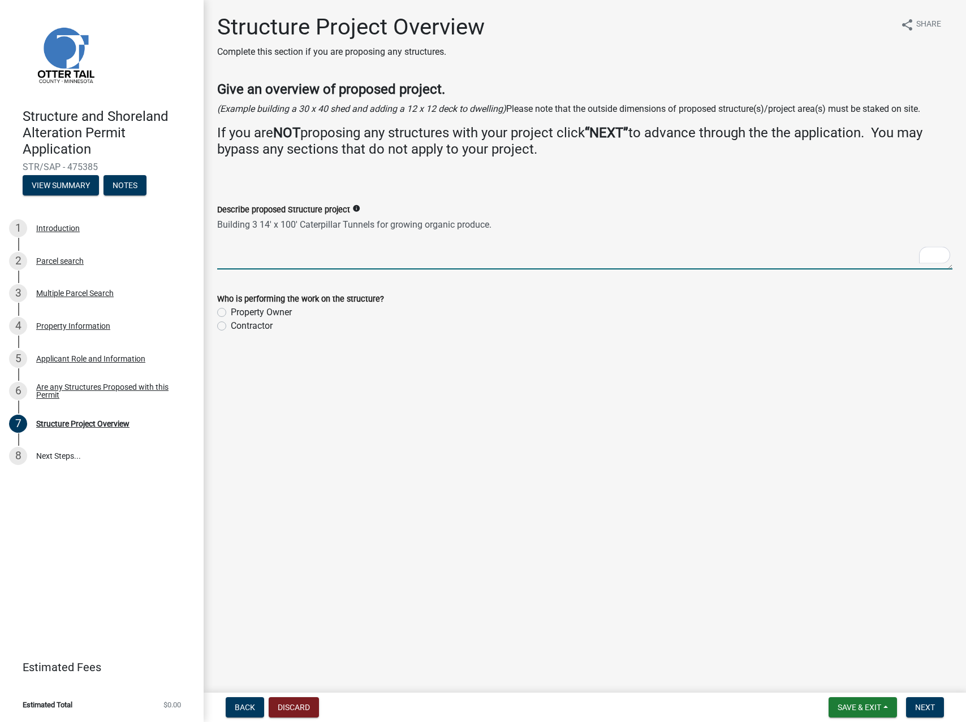
type textarea "Building 3 14' x 100' Caterpillar Tunnels for growing organic produce."
click at [231, 315] on label "Property Owner" at bounding box center [261, 313] width 61 height 14
click at [231, 313] on input "Property Owner" at bounding box center [234, 309] width 7 height 7
radio input "true"
click at [653, 512] on main "Structure Project Overview Complete this section if you are proposing any struc…" at bounding box center [585, 344] width 762 height 689
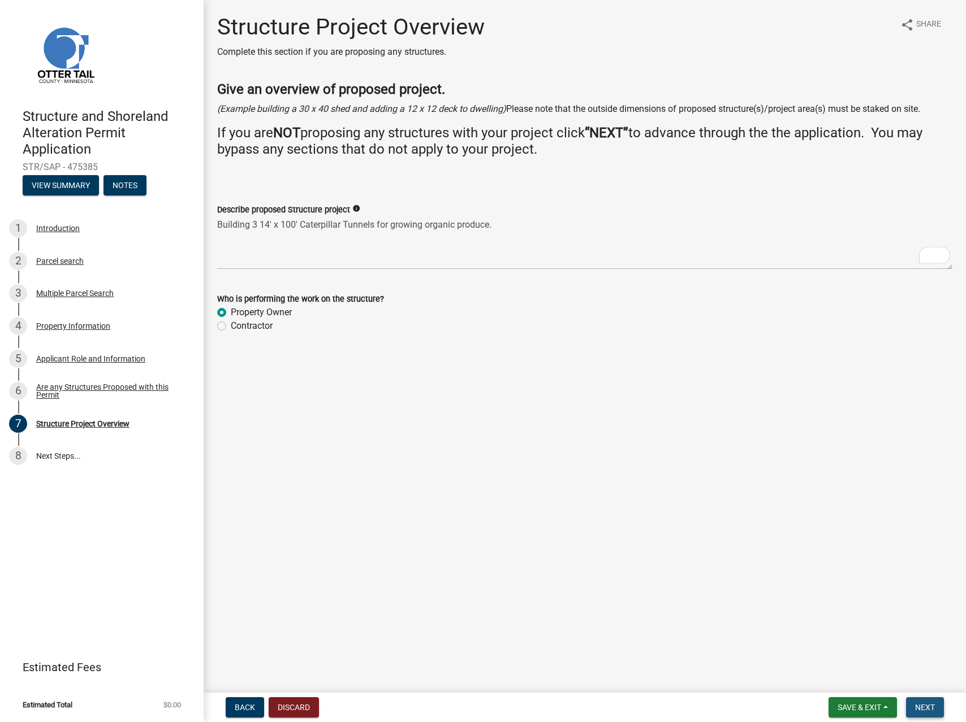
click at [922, 713] on button "Next" at bounding box center [925, 708] width 38 height 20
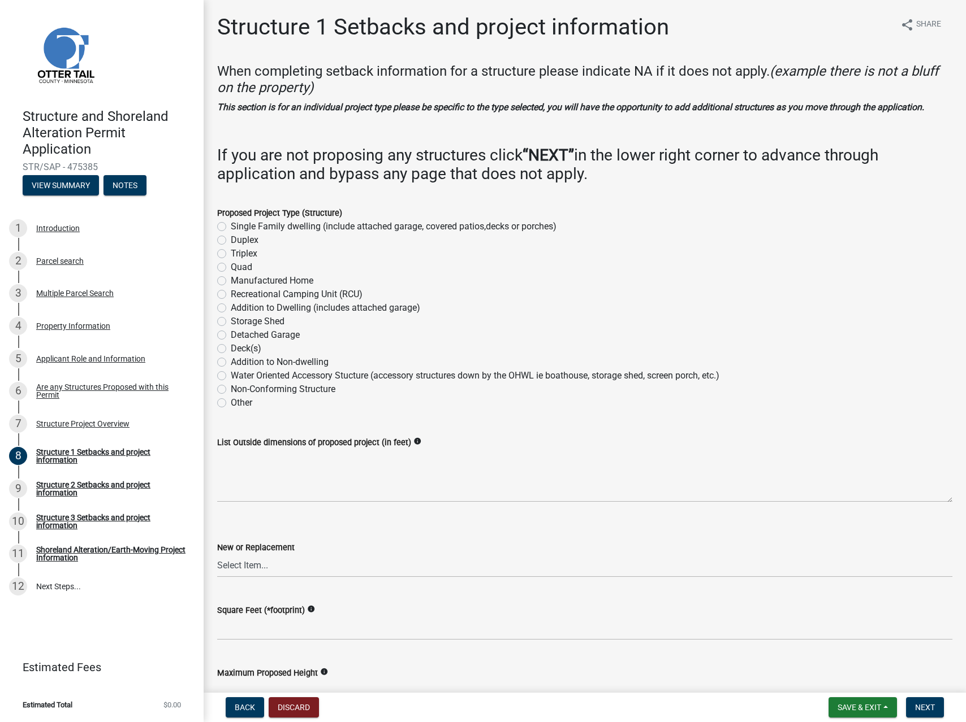
click at [231, 402] on label "Other" at bounding box center [241, 403] width 21 height 14
click at [231, 402] on input "Other" at bounding box center [234, 399] width 7 height 7
radio input "true"
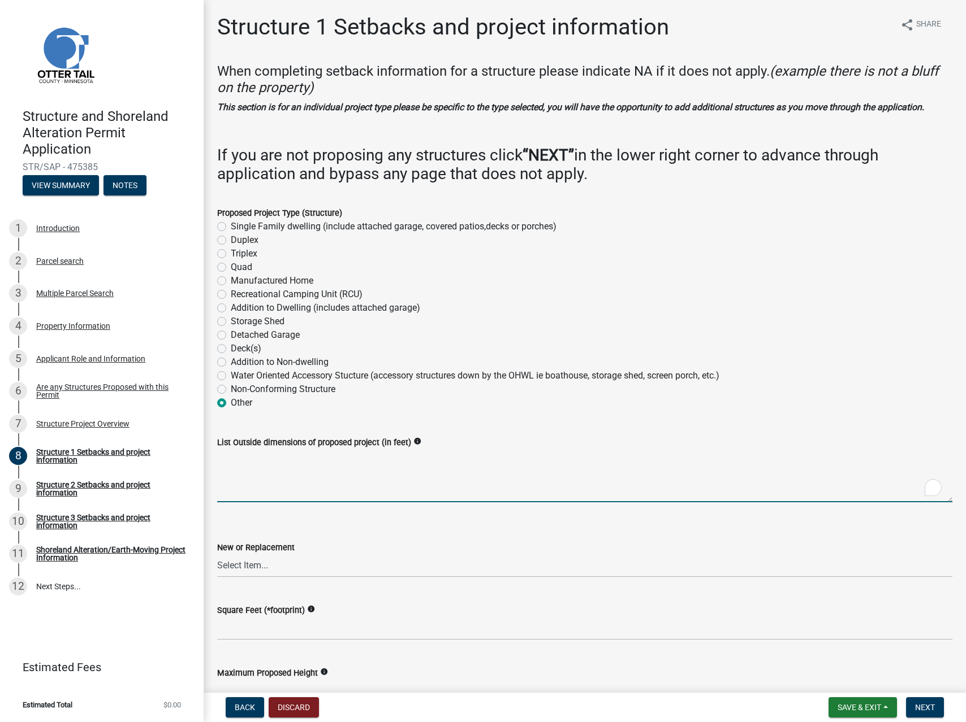
click at [256, 474] on textarea "List Outside dimensions of proposed project (in feet)" at bounding box center [584, 475] width 735 height 53
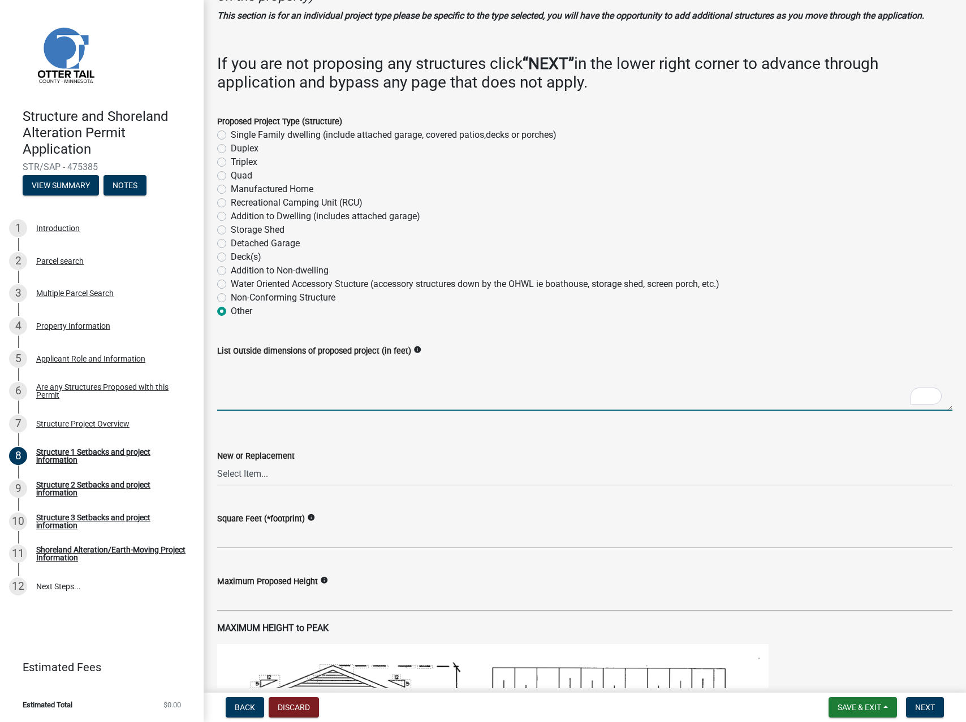
scroll to position [92, 0]
click at [240, 365] on textarea "14' x 100'" at bounding box center [584, 384] width 735 height 53
click at [230, 367] on textarea "14' x 100'" at bounding box center [584, 384] width 735 height 53
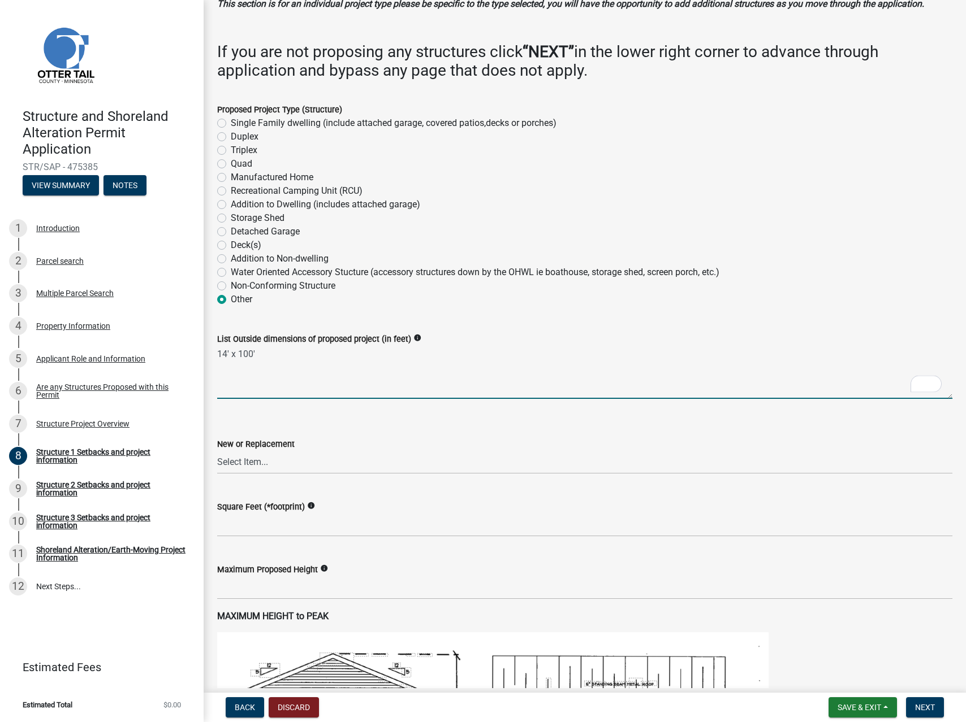
scroll to position [106, 0]
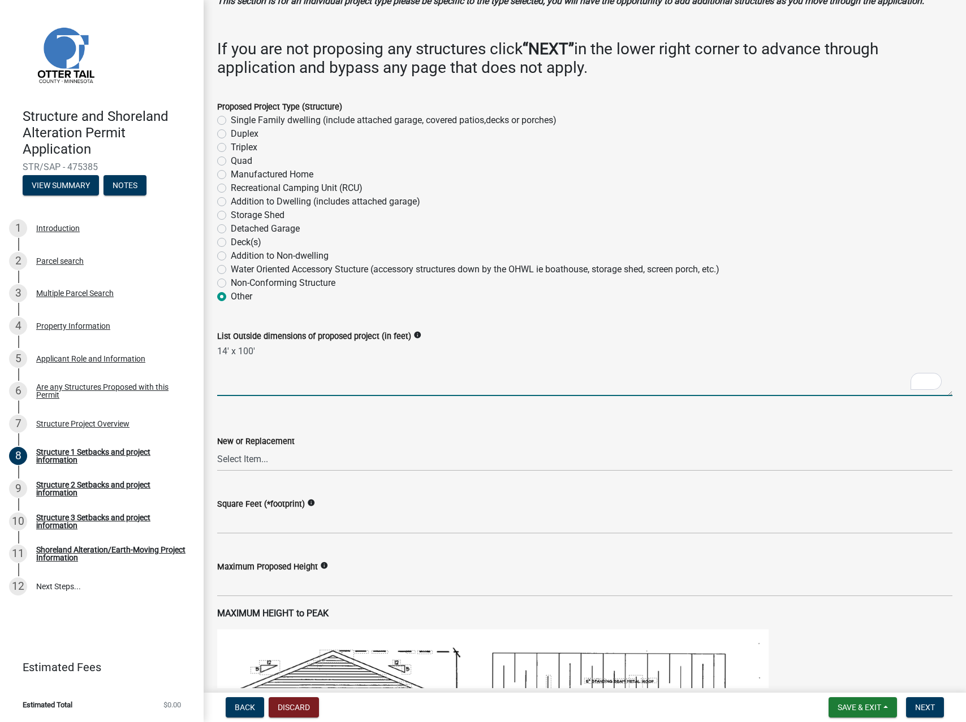
type textarea "14' x 100'"
click at [257, 461] on select "Select Item... New Replacement" at bounding box center [584, 459] width 735 height 23
click at [217, 448] on select "Select Item... New Replacement" at bounding box center [584, 459] width 735 height 23
select select "c185e313-3403-4239-bd61-bb563c58a77a"
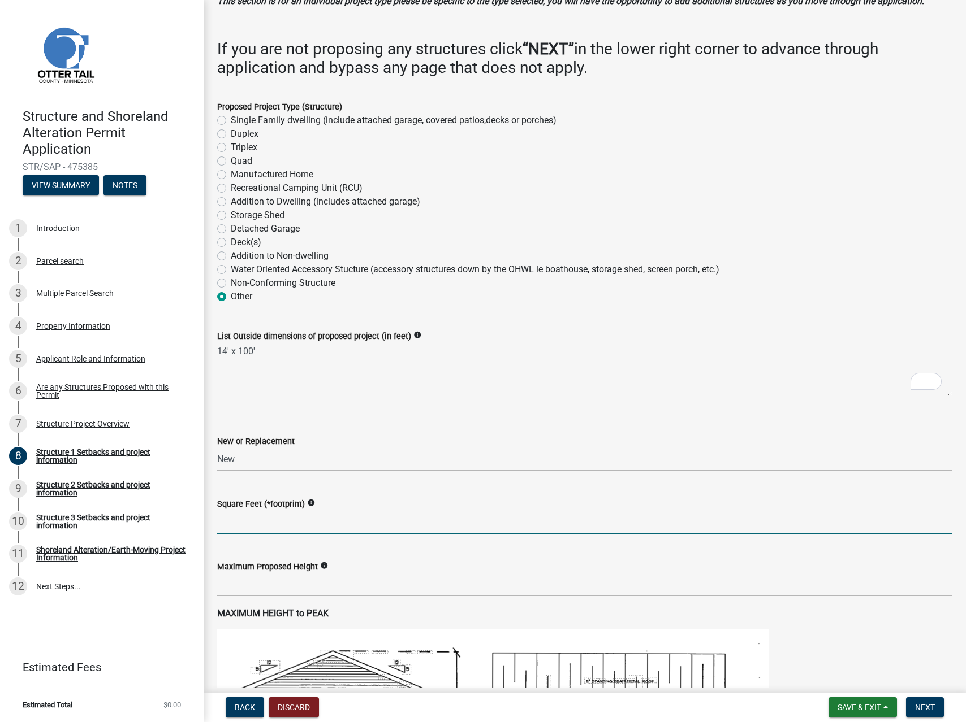
click at [300, 520] on input "text" at bounding box center [584, 522] width 735 height 23
type input "1400"
click at [252, 587] on input "text" at bounding box center [584, 585] width 735 height 23
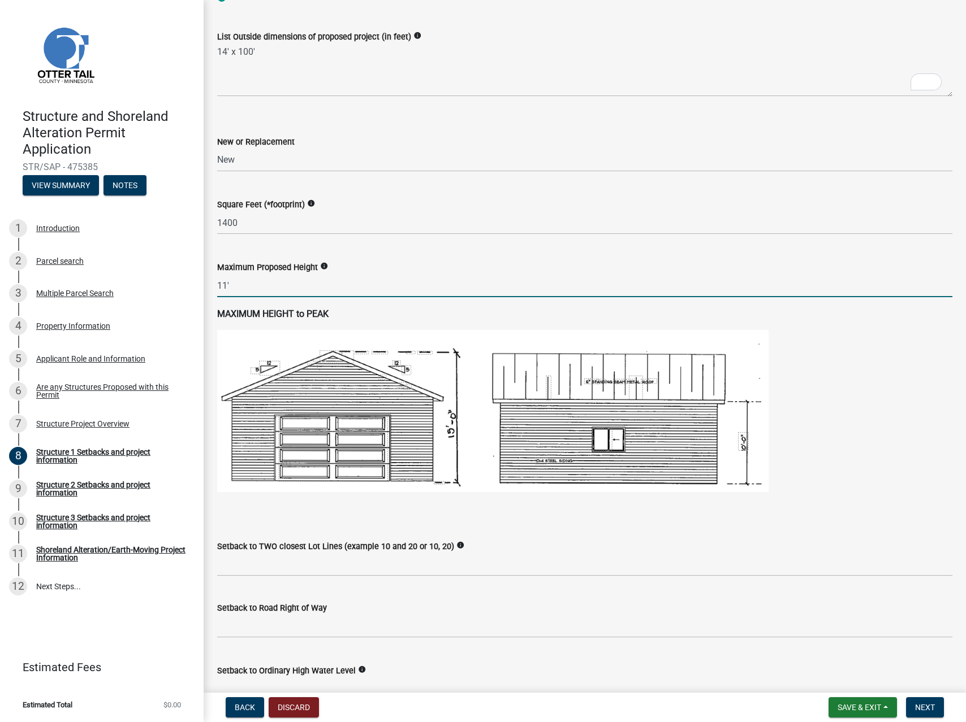
scroll to position [0, 0]
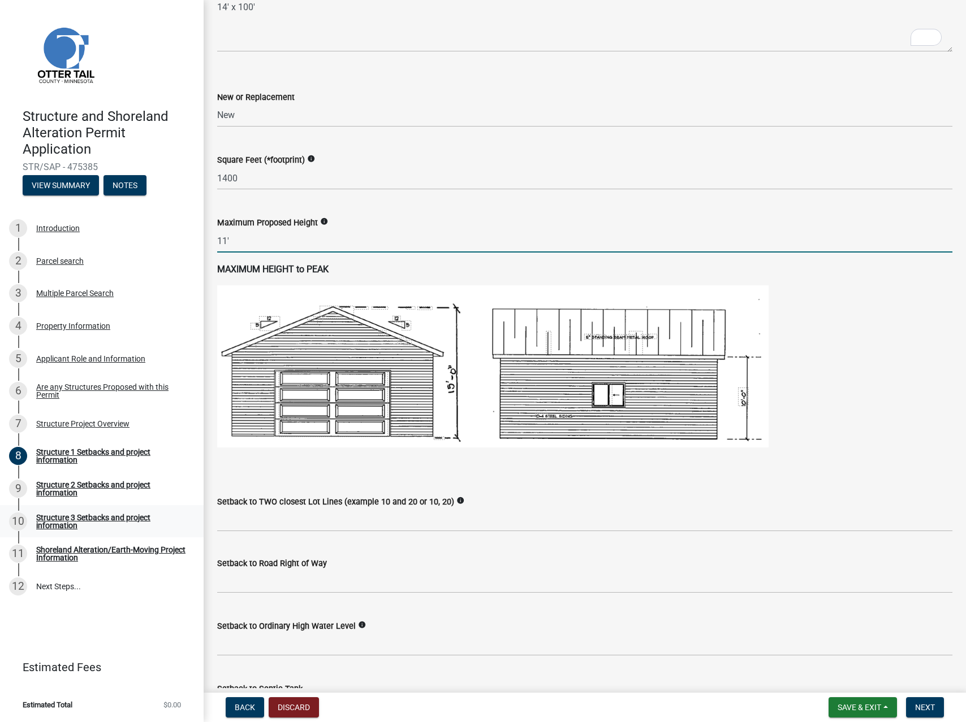
type input "11"
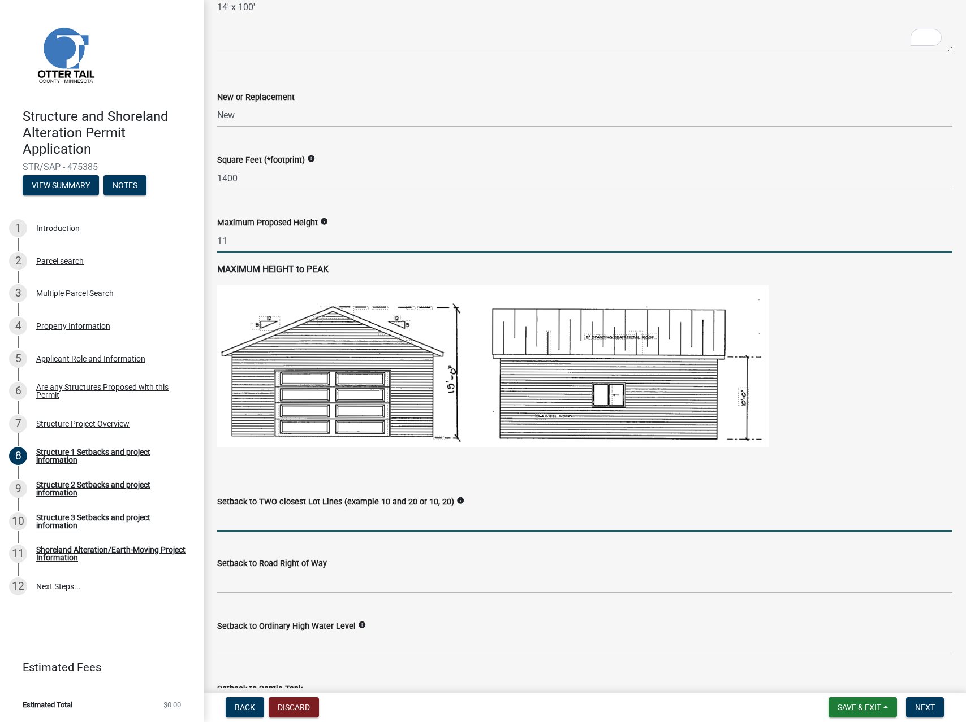
click at [341, 526] on input "Setback to TWO closest Lot Lines (example 10 and 20 or 10, 20)" at bounding box center [584, 520] width 735 height 23
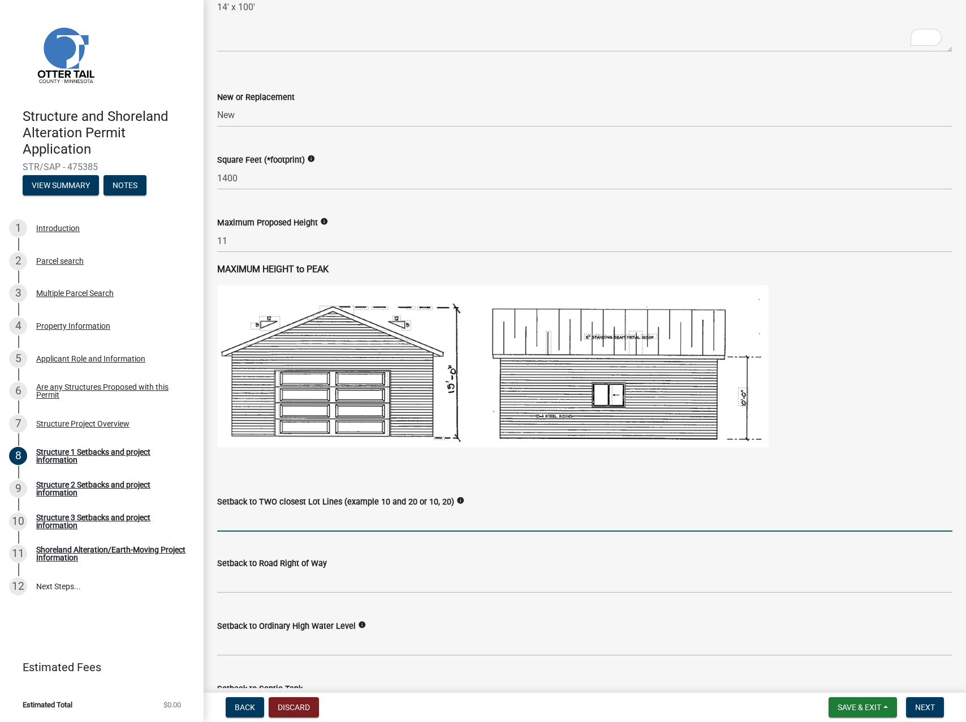
click at [456, 502] on icon "info" at bounding box center [460, 501] width 8 height 8
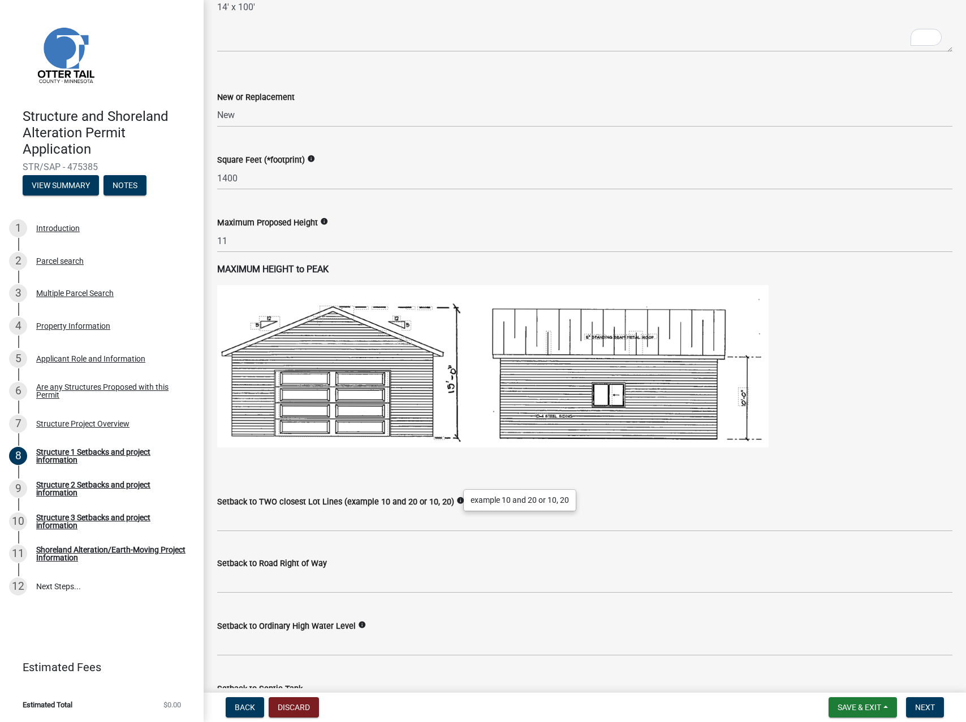
click at [452, 471] on wm-data-entity-input "MAXIMUM HEIGHT to PEAK" at bounding box center [584, 371] width 735 height 217
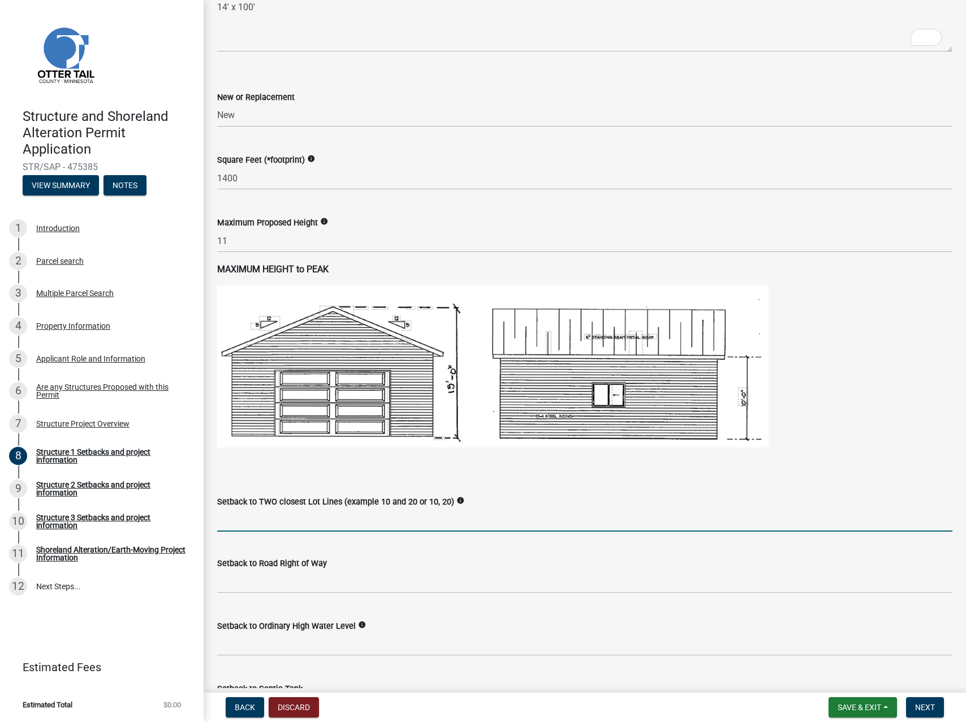
click at [275, 522] on input "Setback to TWO closest Lot Lines (example 10 and 20 or 10, 20)" at bounding box center [584, 520] width 735 height 23
paste input "295"
type input "62, 295"
click at [248, 585] on input "text" at bounding box center [584, 581] width 735 height 23
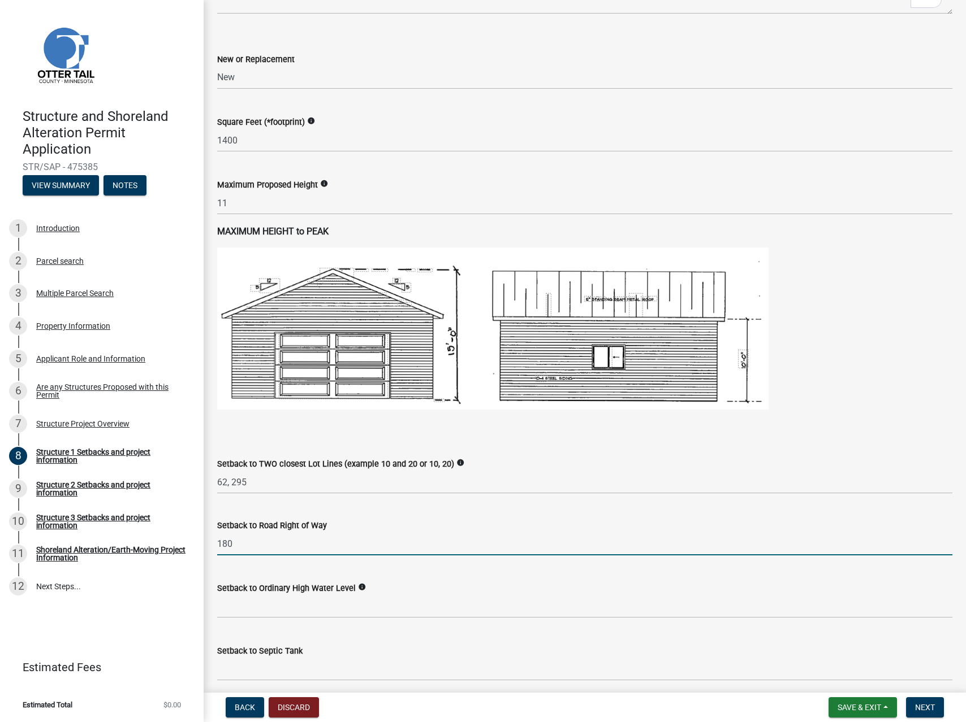
scroll to position [488, 0]
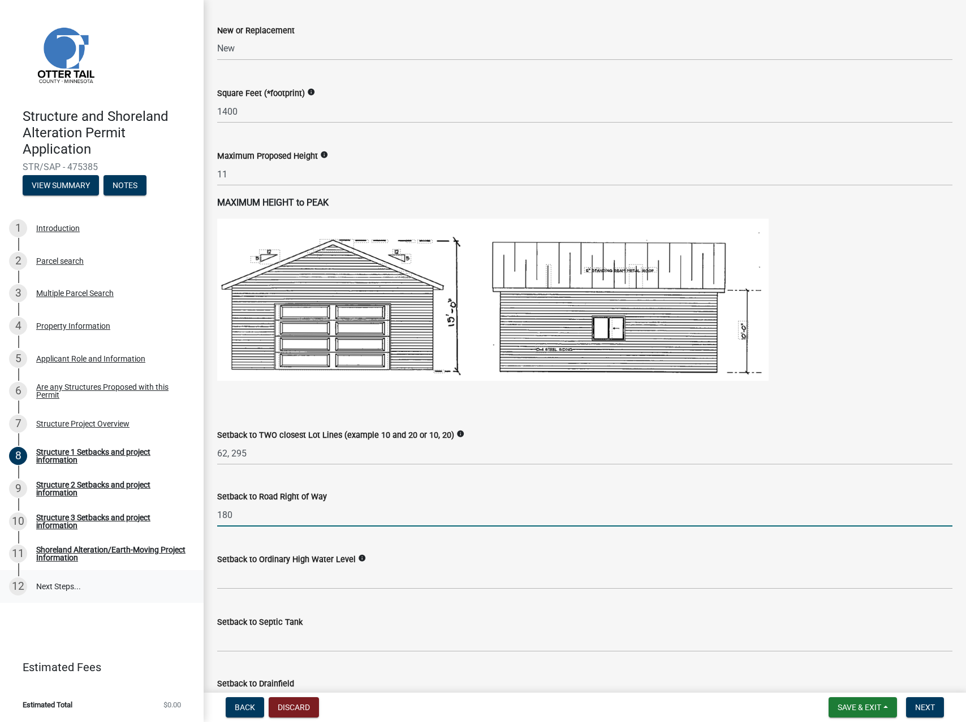
type input "180"
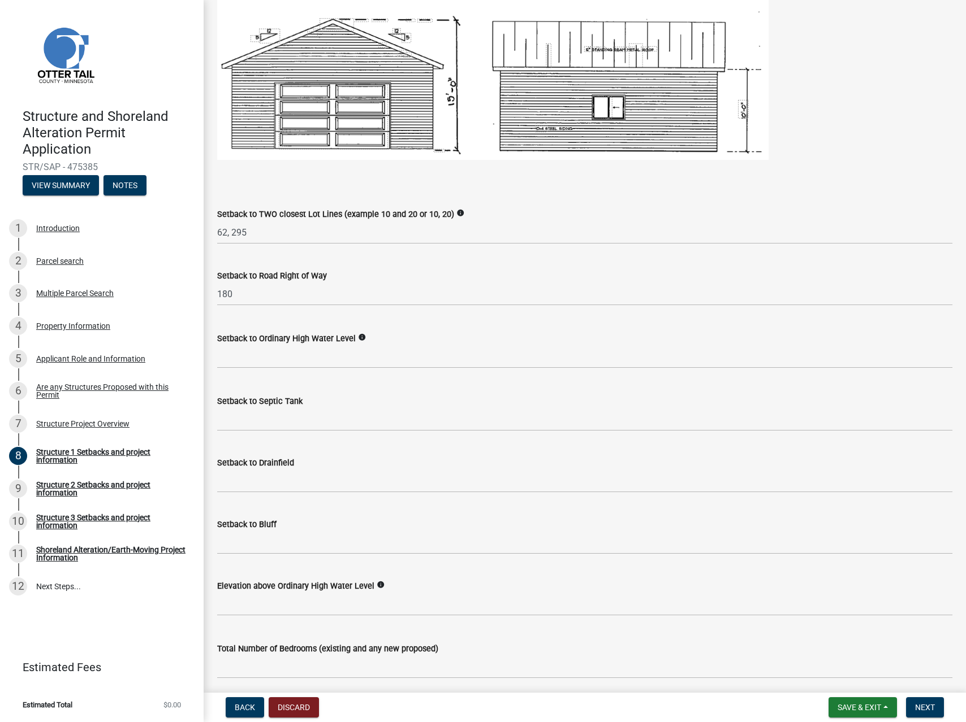
scroll to position [777, 0]
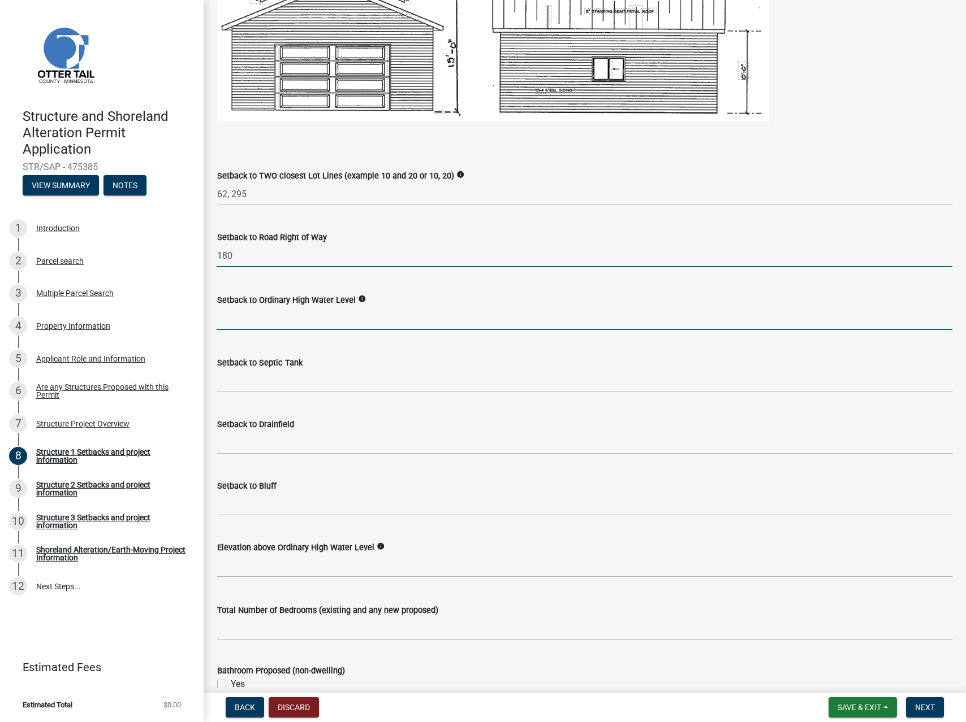
click at [228, 319] on input "text" at bounding box center [584, 318] width 735 height 23
type input "416"
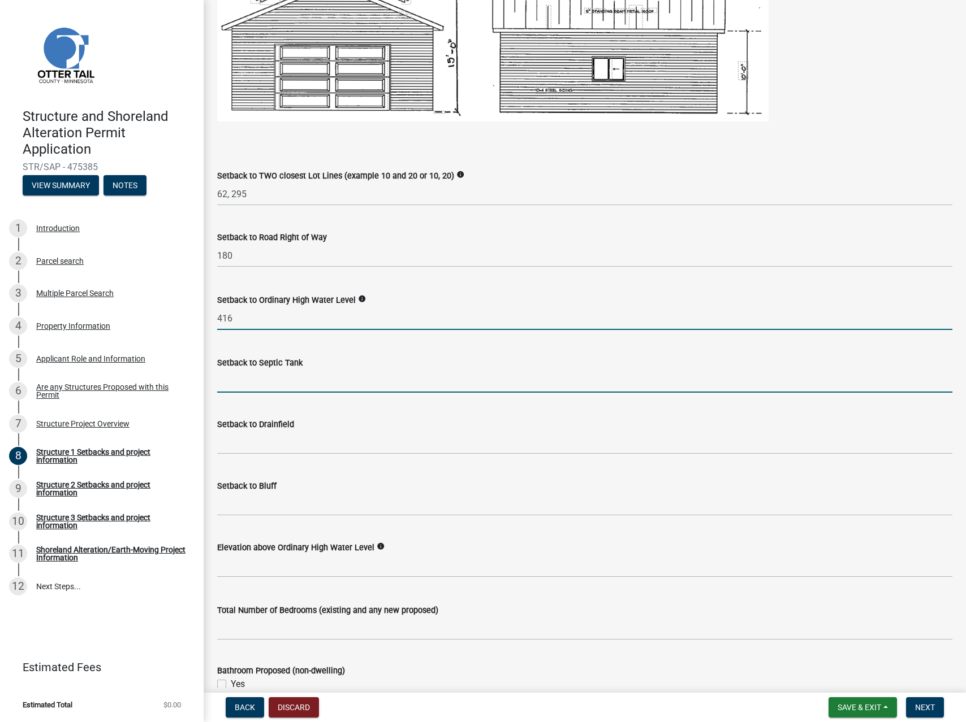
click at [265, 389] on input "Setback to Septic Tank" at bounding box center [584, 381] width 735 height 23
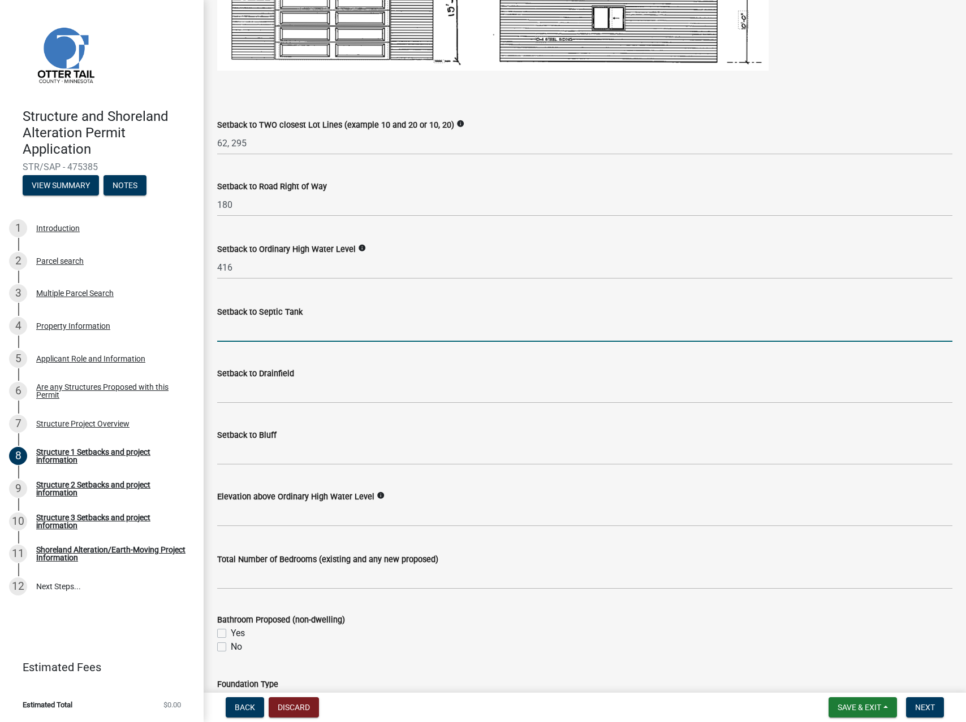
scroll to position [839, 0]
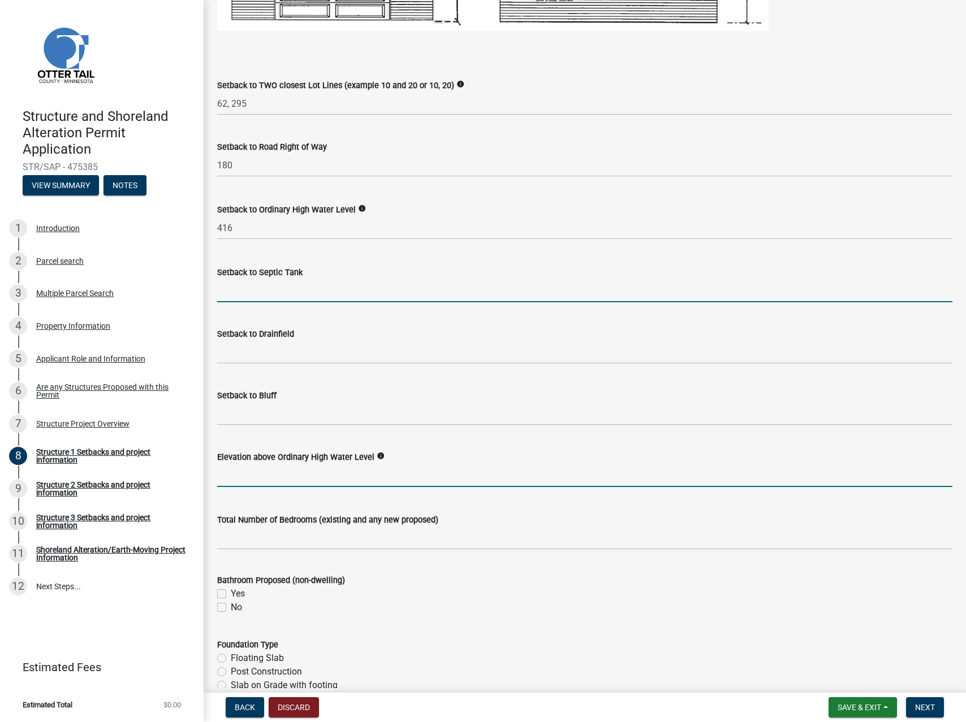
click at [298, 481] on input "text" at bounding box center [584, 475] width 735 height 23
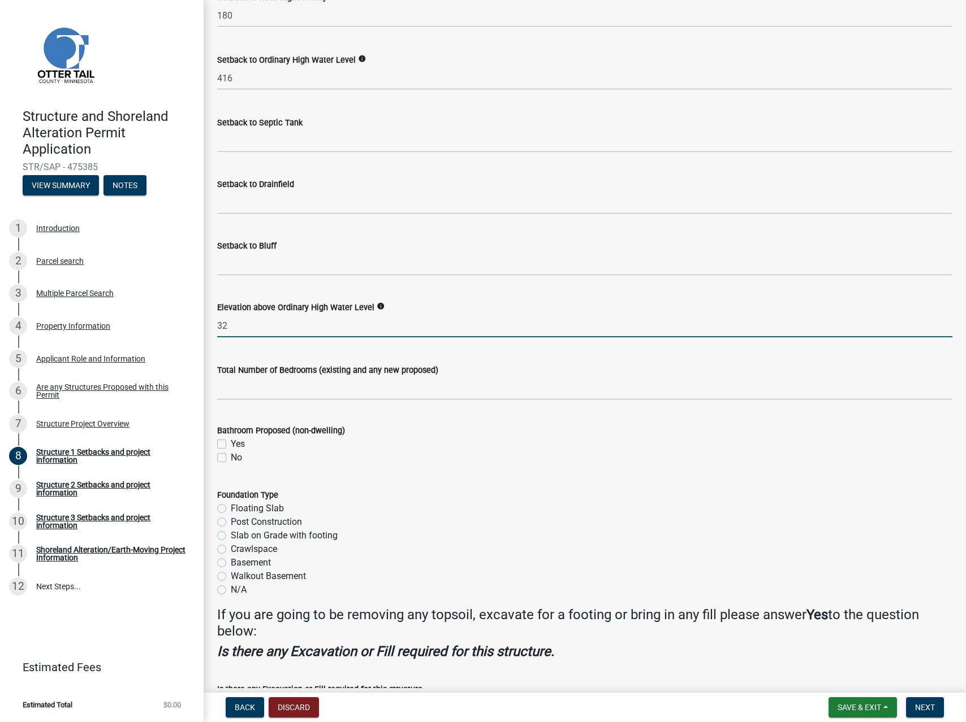
scroll to position [1021, 0]
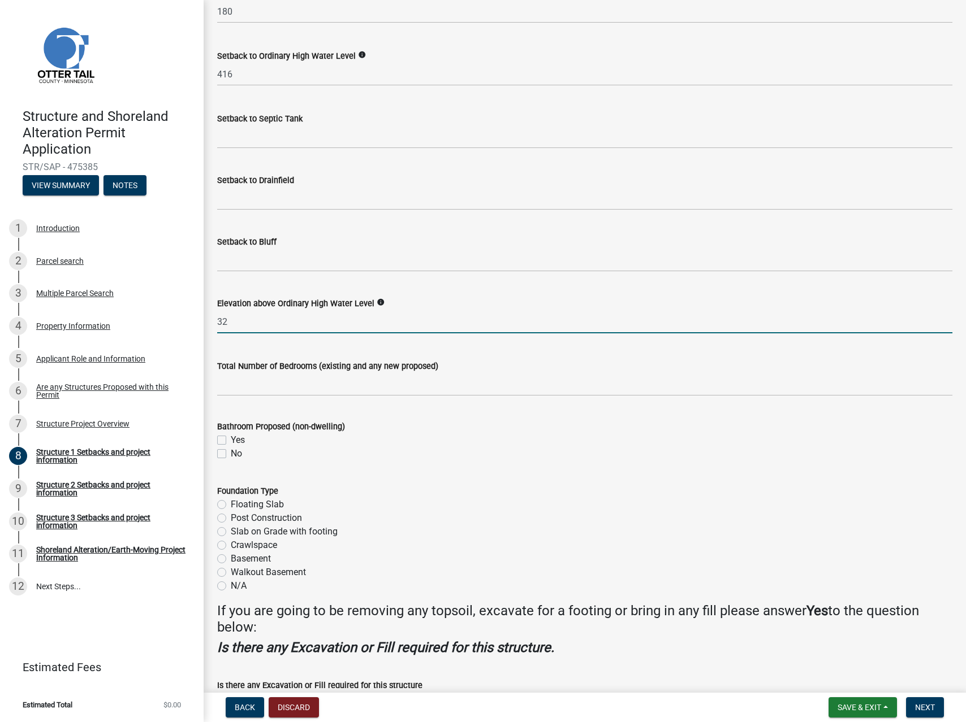
type input "32"
click at [227, 454] on div "No" at bounding box center [584, 454] width 735 height 14
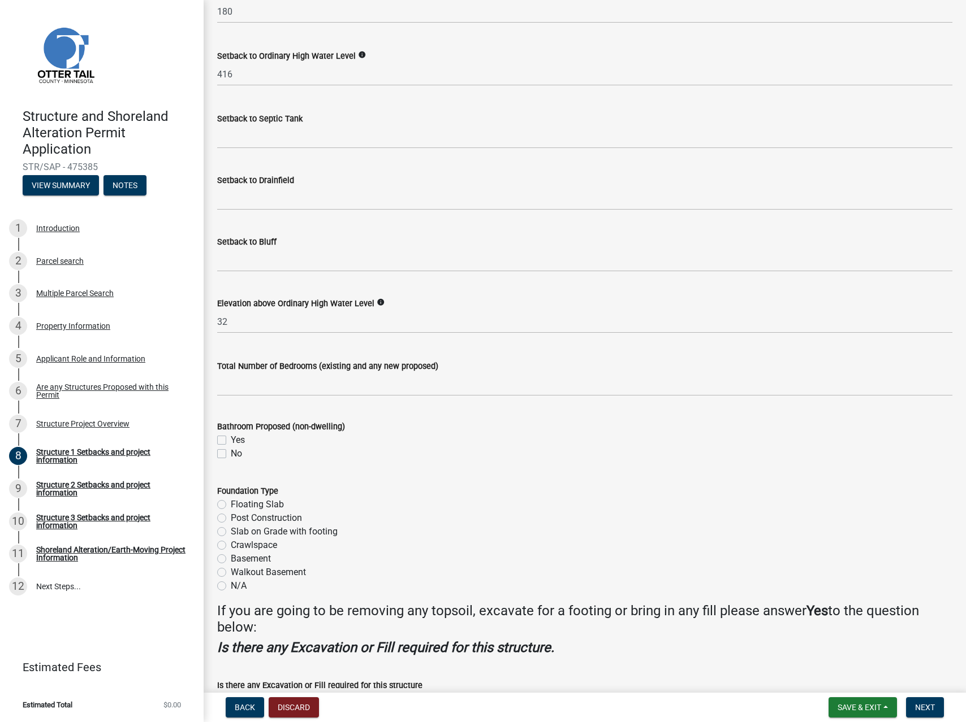
click at [231, 454] on label "No" at bounding box center [236, 454] width 11 height 14
click at [231, 454] on input "No" at bounding box center [234, 450] width 7 height 7
checkbox input "true"
checkbox input "false"
checkbox input "true"
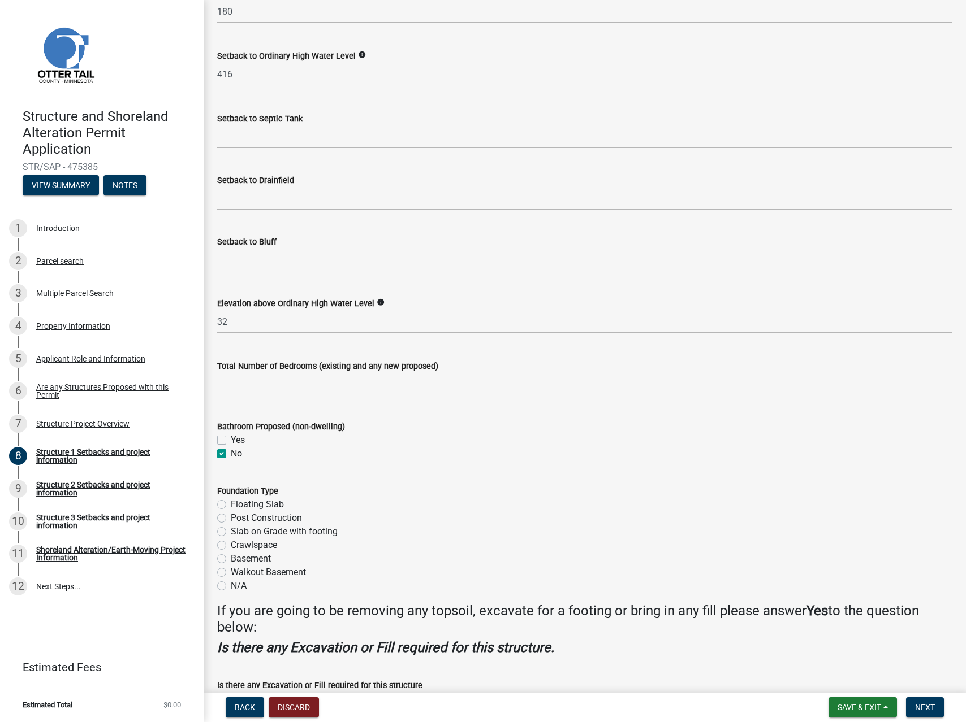
click at [231, 520] on label "Post Construction" at bounding box center [266, 519] width 71 height 14
click at [231, 519] on input "Post Construction" at bounding box center [234, 515] width 7 height 7
radio input "true"
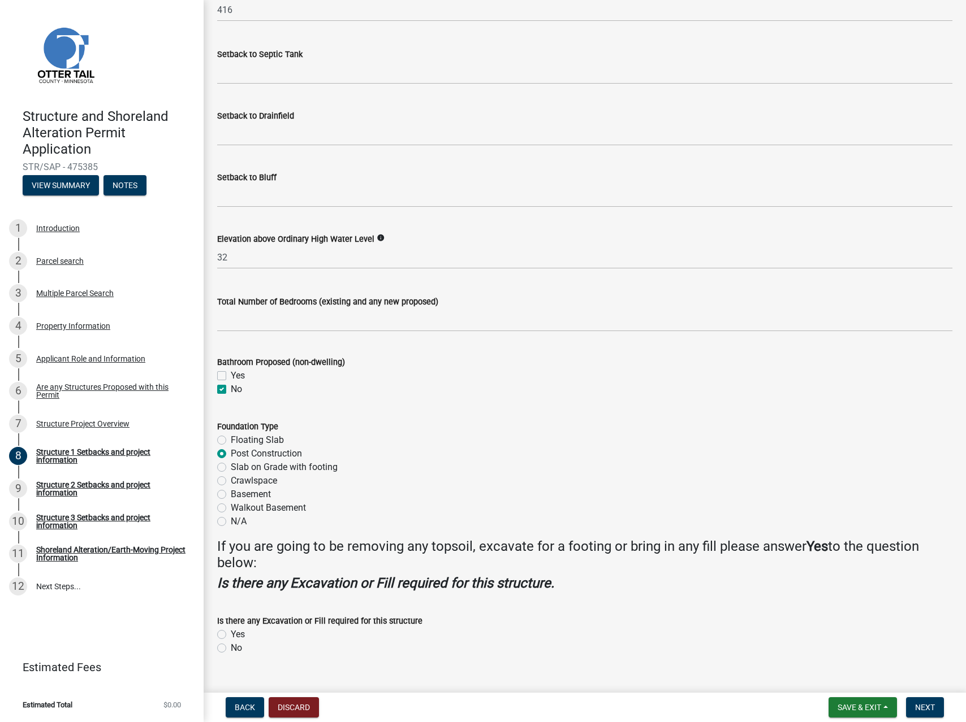
scroll to position [1106, 0]
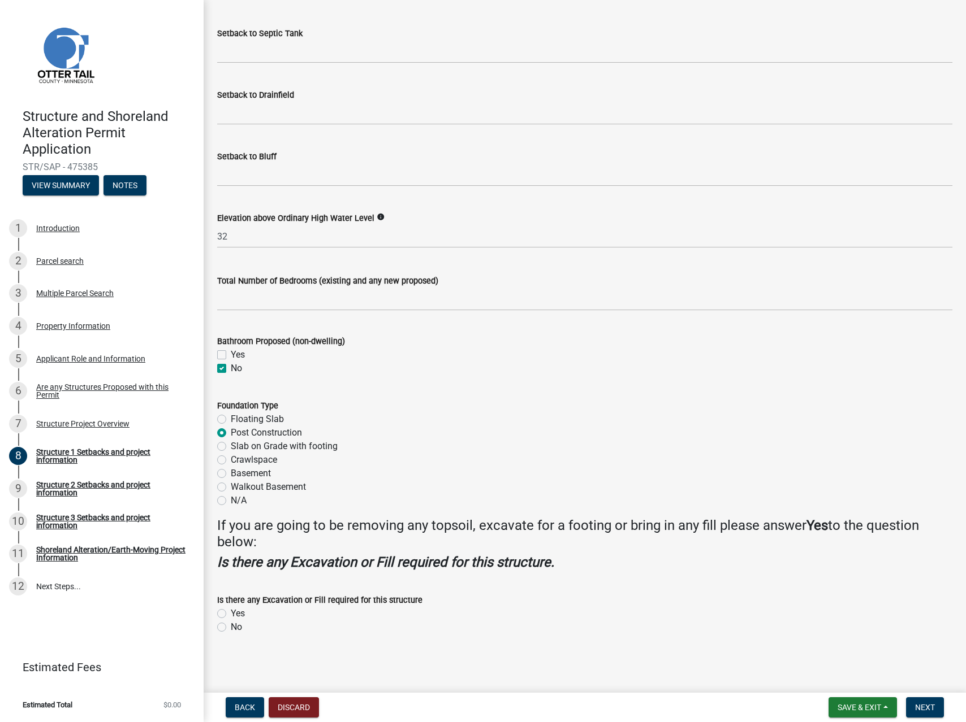
click at [231, 626] on label "No" at bounding box center [236, 628] width 11 height 14
click at [231, 626] on input "No" at bounding box center [234, 624] width 7 height 7
radio input "true"
click at [923, 705] on span "Next" at bounding box center [925, 707] width 20 height 9
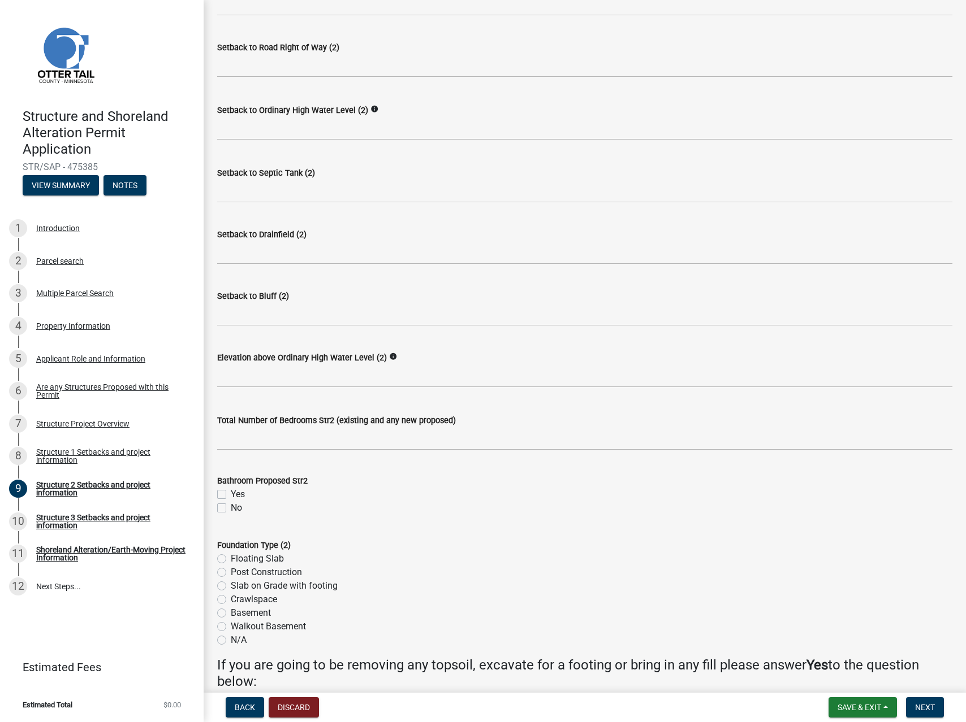
scroll to position [546, 0]
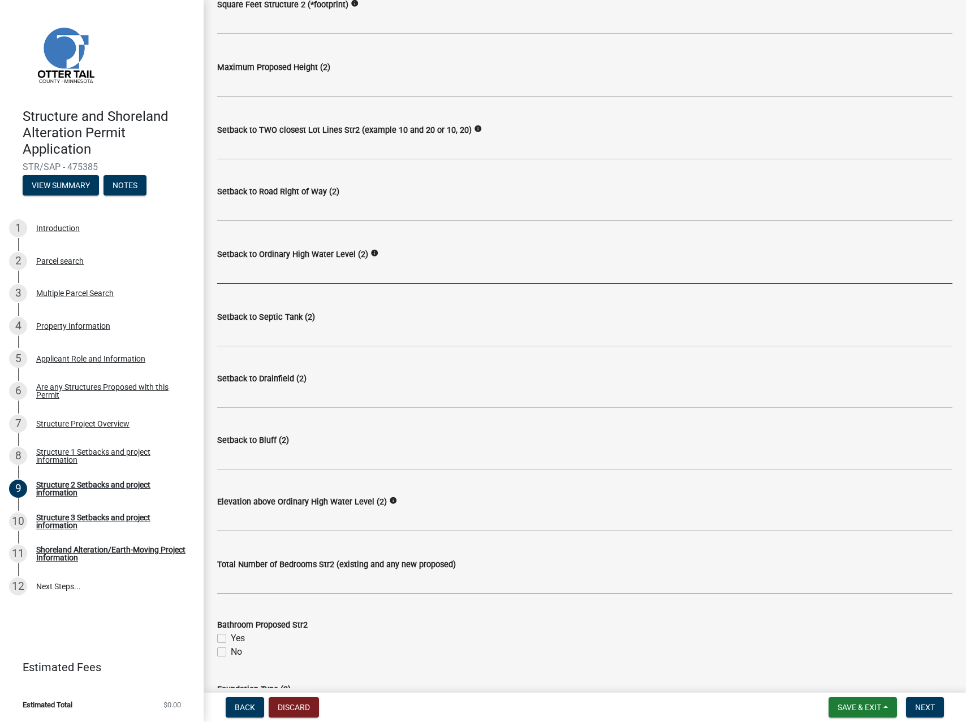
click at [249, 275] on input "text" at bounding box center [584, 272] width 735 height 23
type input "401"
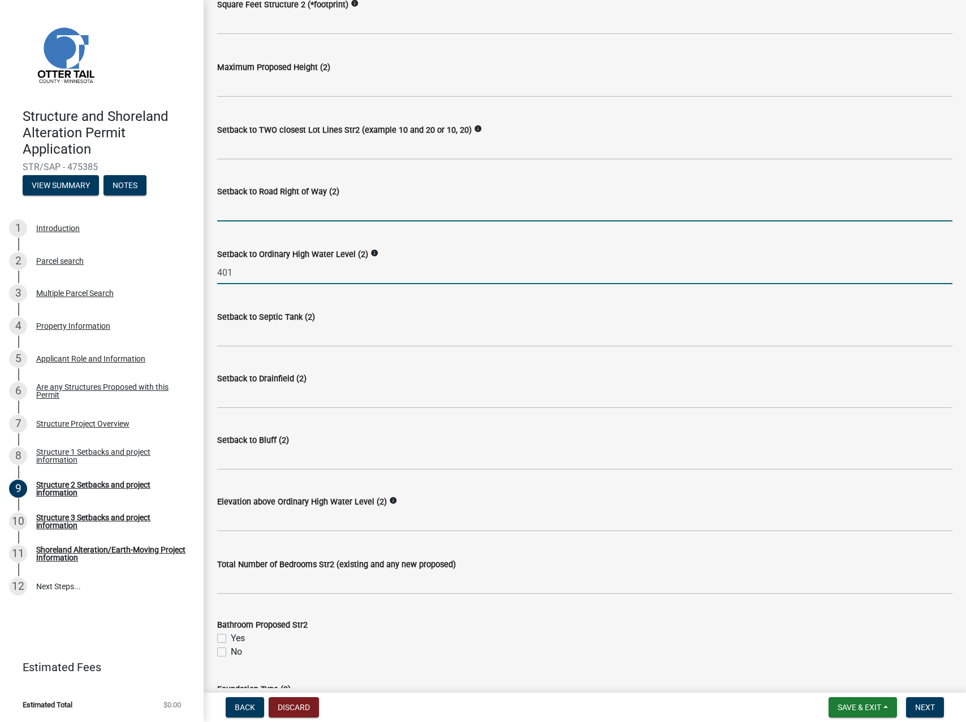
click at [276, 211] on input "text" at bounding box center [584, 209] width 735 height 23
type input "168"
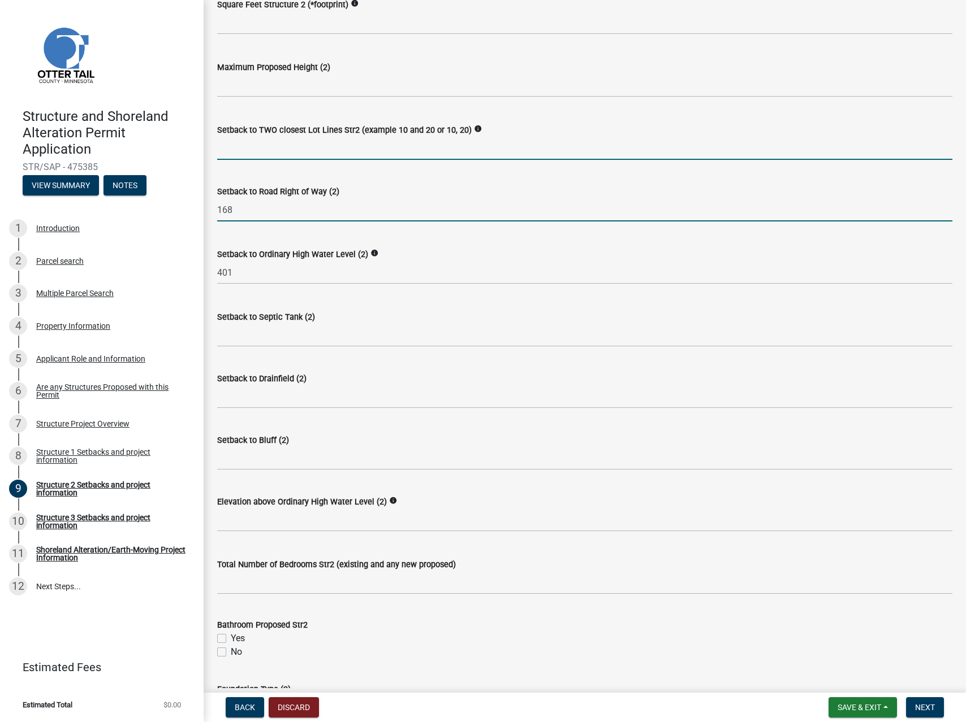
click at [285, 148] on input "Setback to TWO closest Lot Lines Str2 (example 10 and 20 or 10, 20)" at bounding box center [584, 148] width 735 height 23
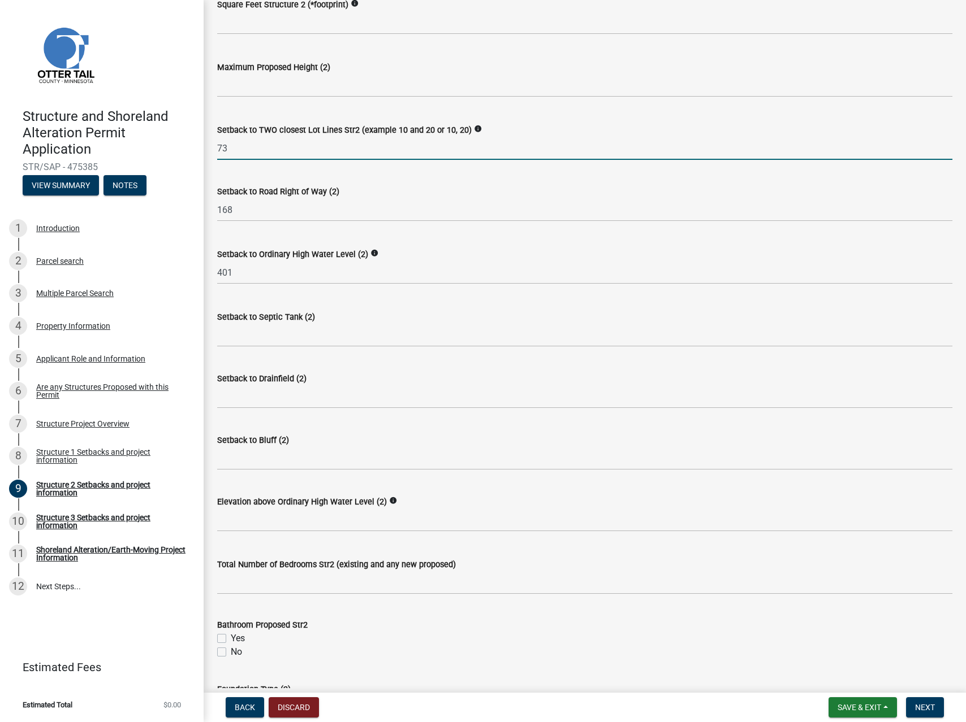
click at [252, 152] on input "73" at bounding box center [584, 148] width 735 height 23
type input "73, 173"
click at [315, 93] on input "text" at bounding box center [584, 85] width 735 height 23
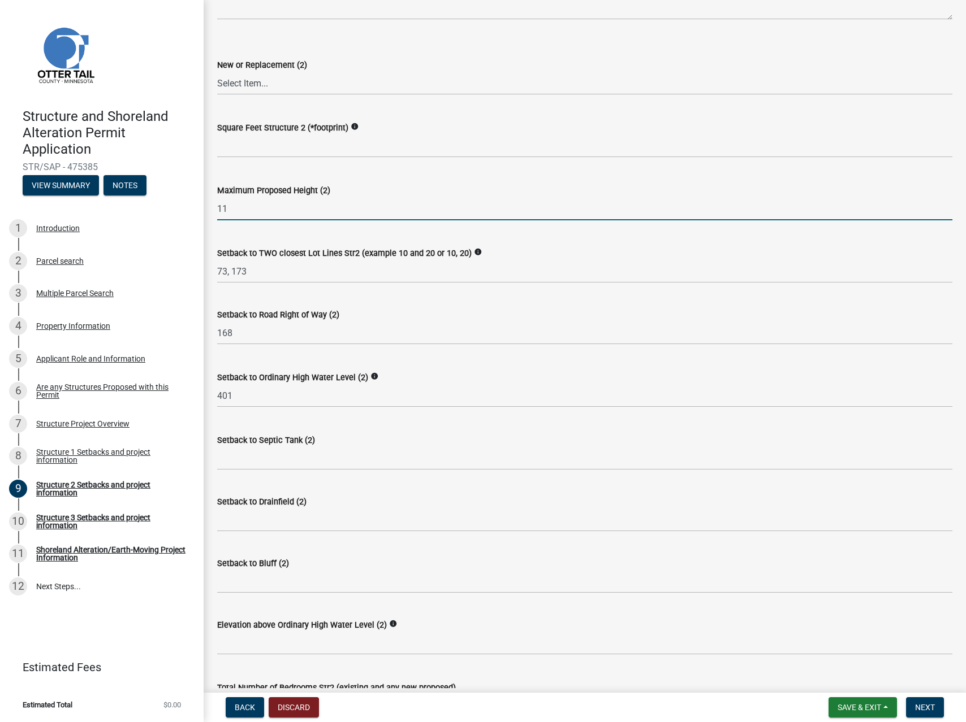
scroll to position [418, 0]
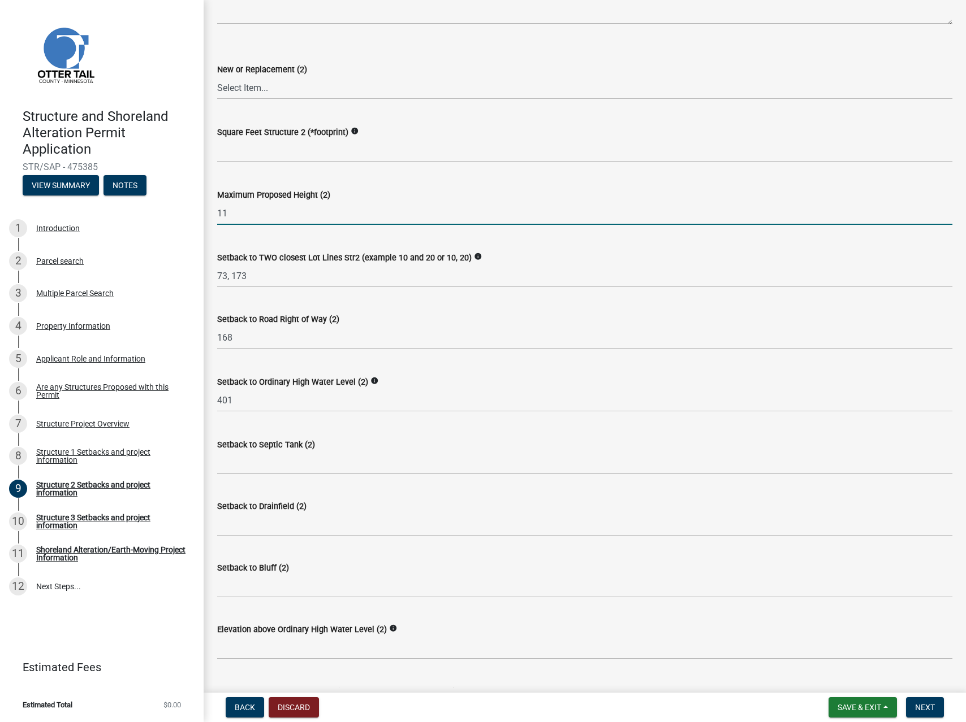
type input "11"
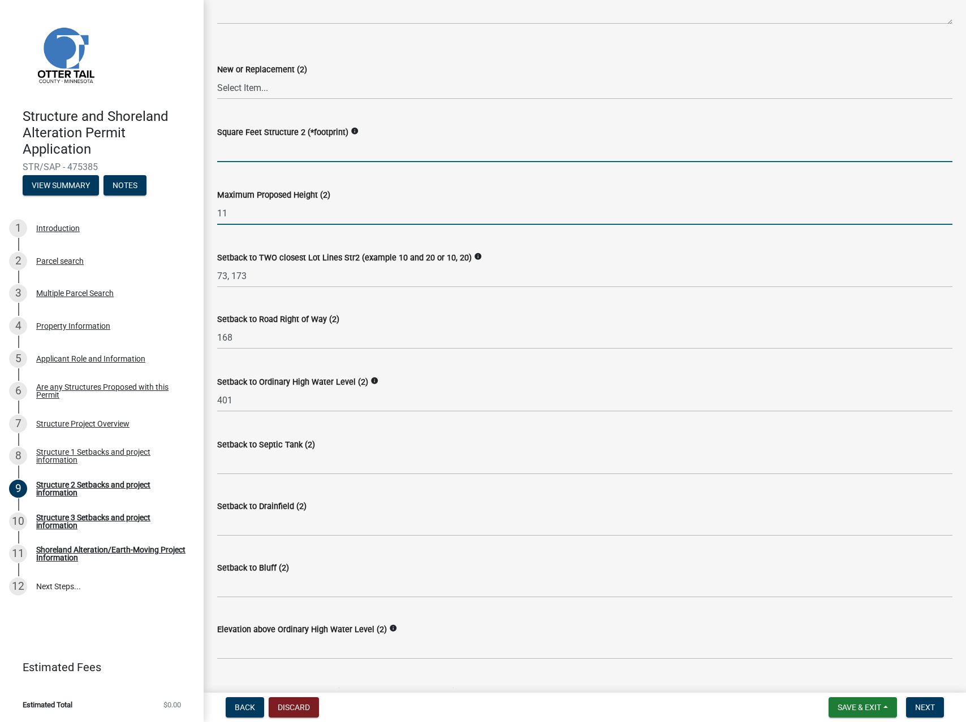
click at [282, 147] on input "text" at bounding box center [584, 150] width 735 height 23
type input "1400"
click at [278, 89] on select "Select Item... New Replacement" at bounding box center [584, 87] width 735 height 23
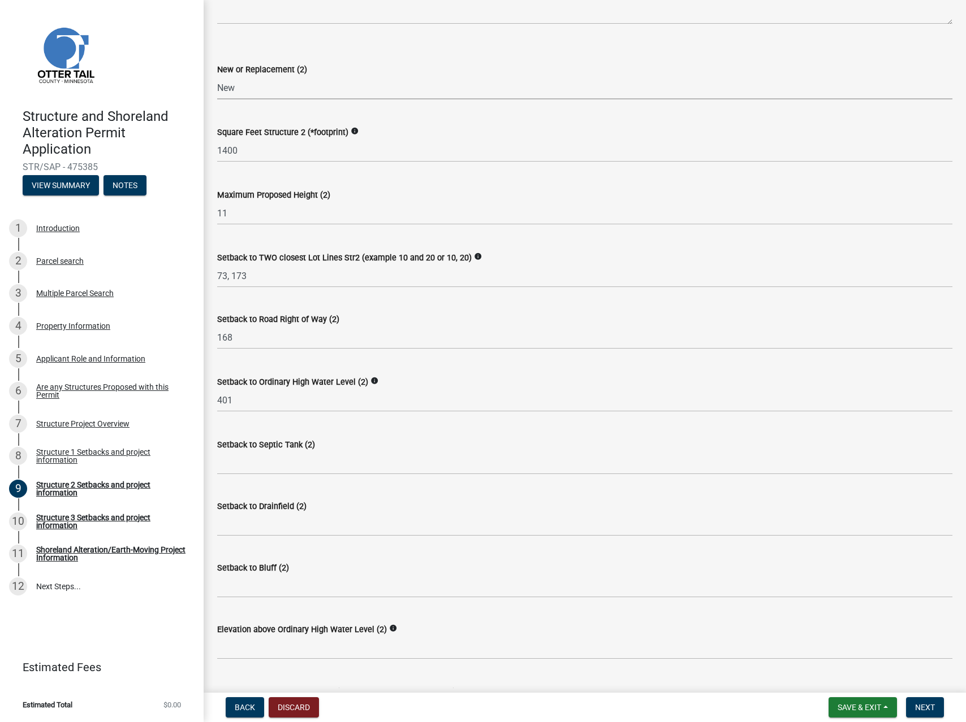
click at [217, 76] on select "Select Item... New Replacement" at bounding box center [584, 87] width 735 height 23
select select "c185e313-3403-4239-bd61-bb563c58a77a"
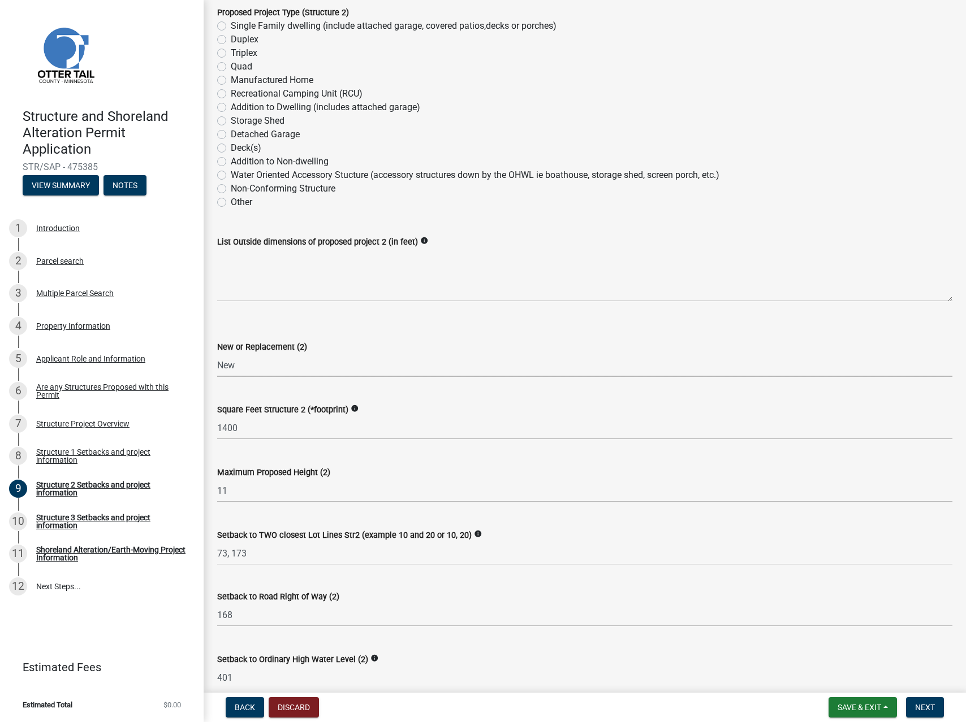
scroll to position [136, 0]
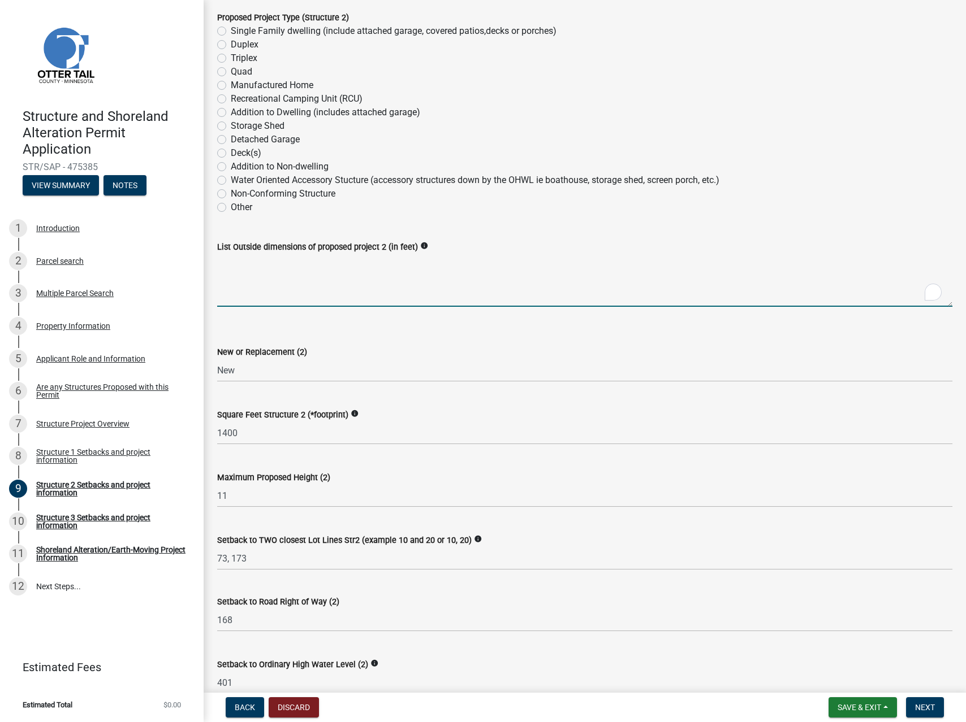
click at [308, 304] on textarea "List Outside dimensions of proposed project 2 (in feet)" at bounding box center [584, 280] width 735 height 53
type textarea "14' x 100'"
click at [231, 211] on label "Other" at bounding box center [241, 208] width 21 height 14
click at [231, 208] on input "Other" at bounding box center [234, 204] width 7 height 7
radio input "true"
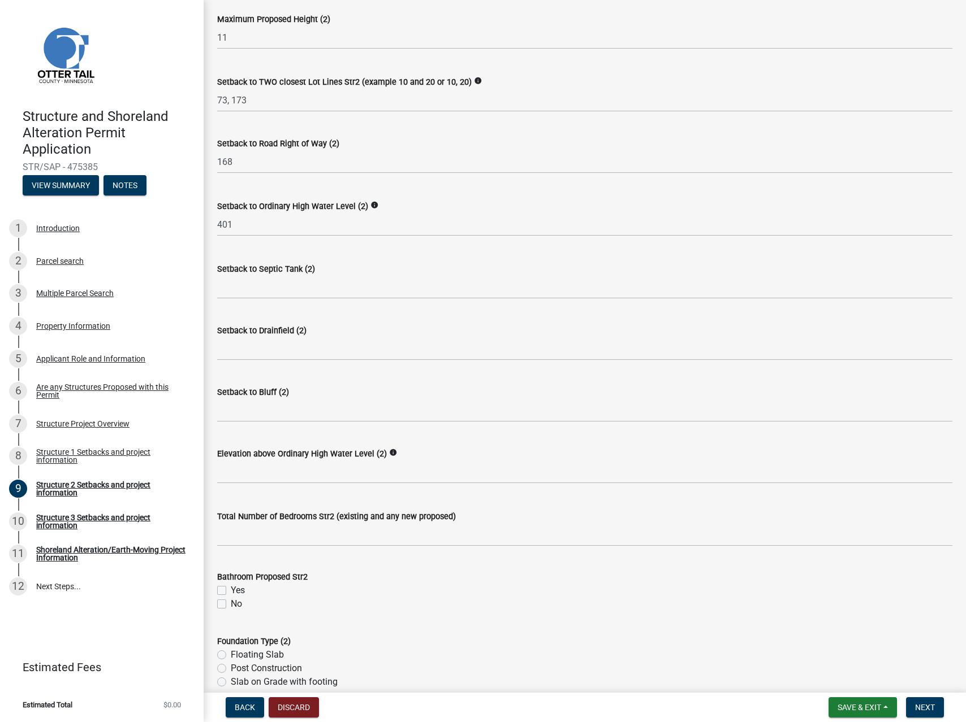
scroll to position [830, 0]
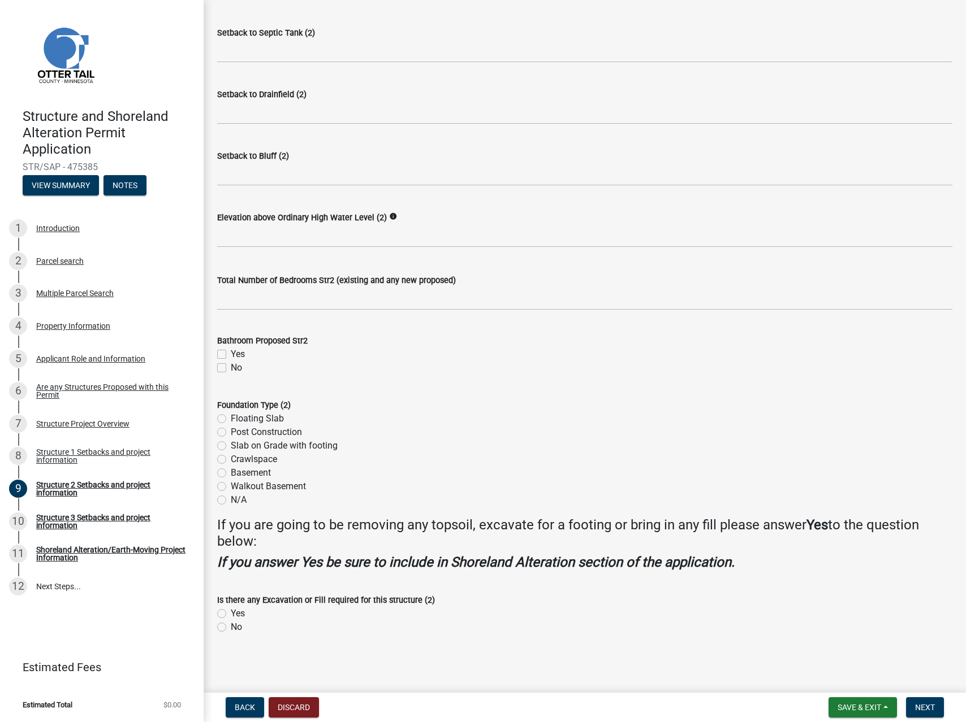
click at [231, 630] on label "No" at bounding box center [236, 628] width 11 height 14
click at [231, 628] on input "No" at bounding box center [234, 624] width 7 height 7
radio input "true"
click at [231, 370] on label "No" at bounding box center [236, 368] width 11 height 14
click at [231, 369] on input "No" at bounding box center [234, 364] width 7 height 7
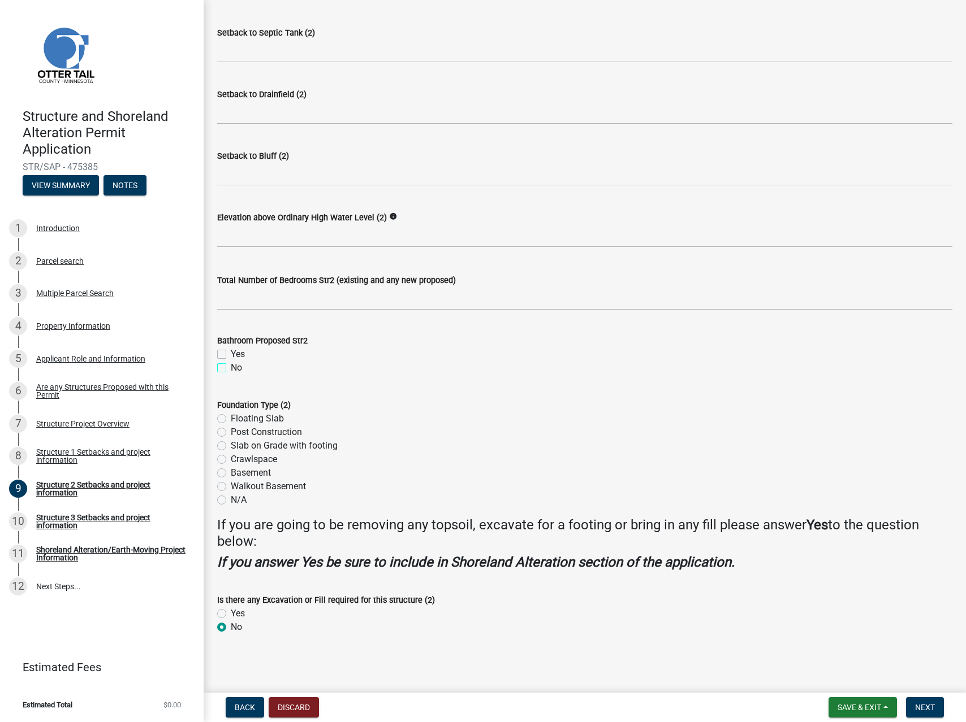
checkbox input "true"
checkbox input "false"
checkbox input "true"
click at [231, 431] on label "Post Construction" at bounding box center [266, 433] width 71 height 14
click at [231, 431] on input "Post Construction" at bounding box center [234, 429] width 7 height 7
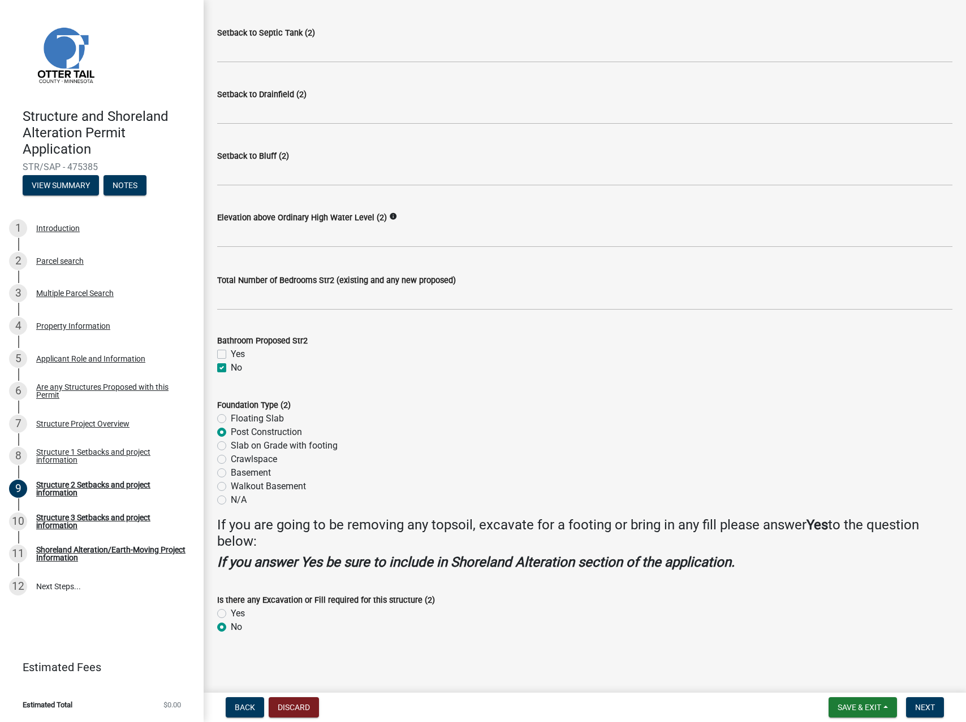
radio input "true"
click at [920, 704] on span "Next" at bounding box center [925, 707] width 20 height 9
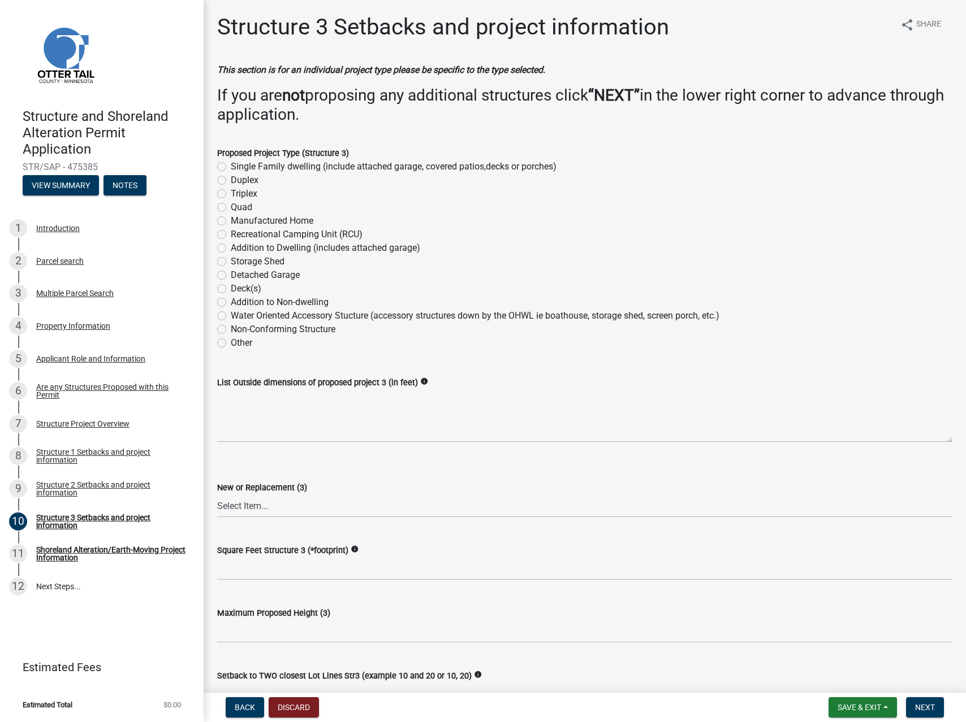
click at [231, 343] on label "Other" at bounding box center [241, 343] width 21 height 14
click at [231, 343] on input "Other" at bounding box center [234, 339] width 7 height 7
radio input "true"
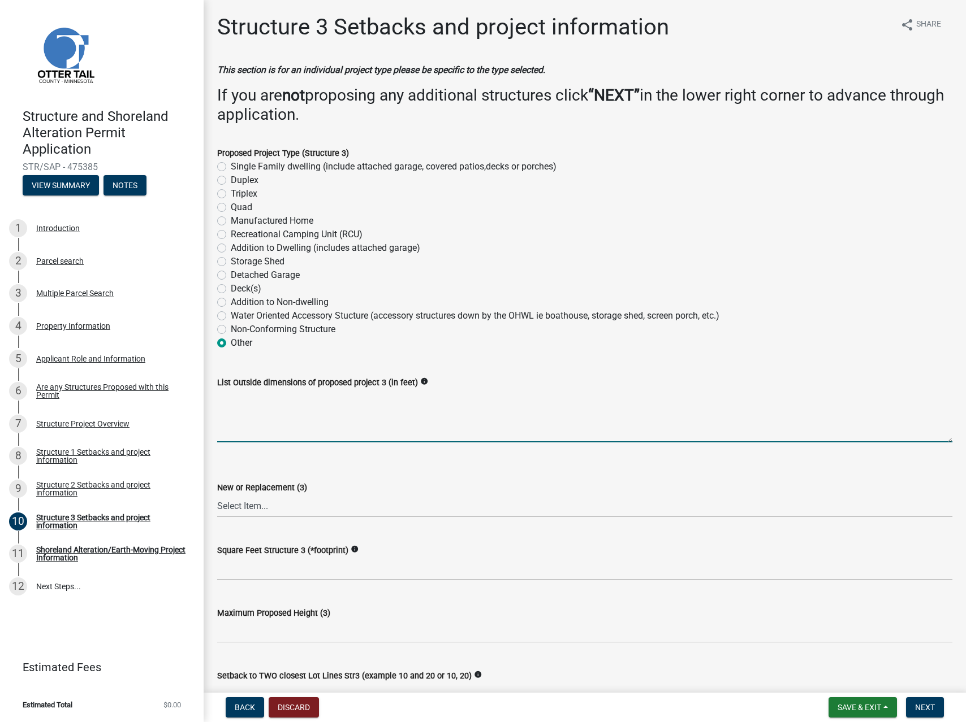
click at [259, 414] on textarea "List Outside dimensions of proposed project 3 (in feet)" at bounding box center [584, 415] width 735 height 53
type textarea "14' x 100'"
click at [261, 501] on select "Select Item... New Replacement" at bounding box center [584, 506] width 735 height 23
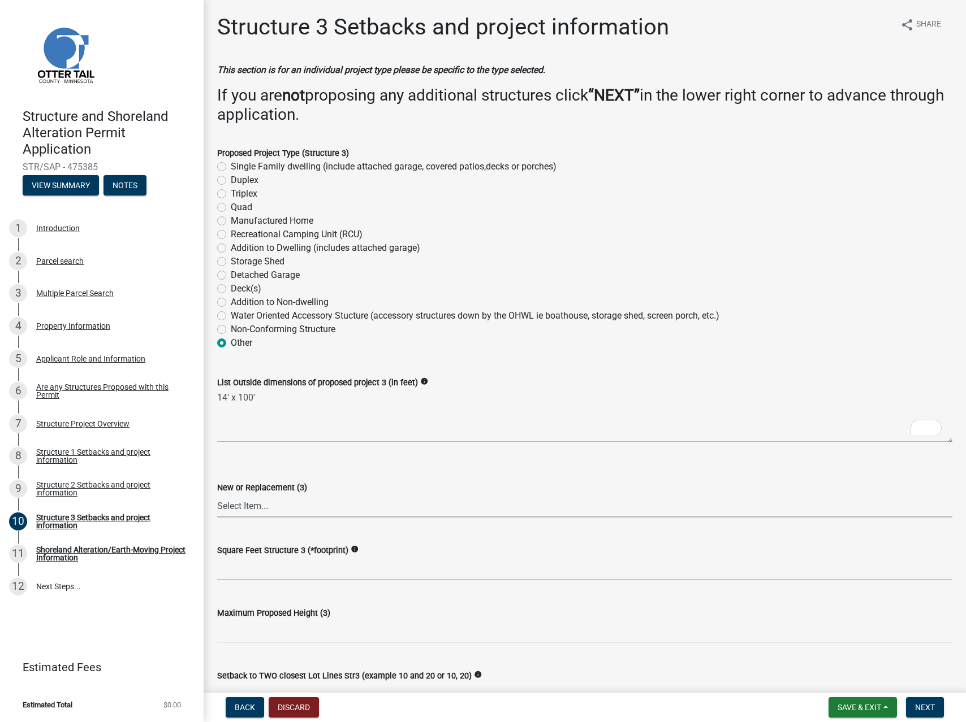
click at [217, 495] on select "Select Item... New Replacement" at bounding box center [584, 506] width 735 height 23
select select "c185e313-3403-4239-bd61-bb563c58a77a"
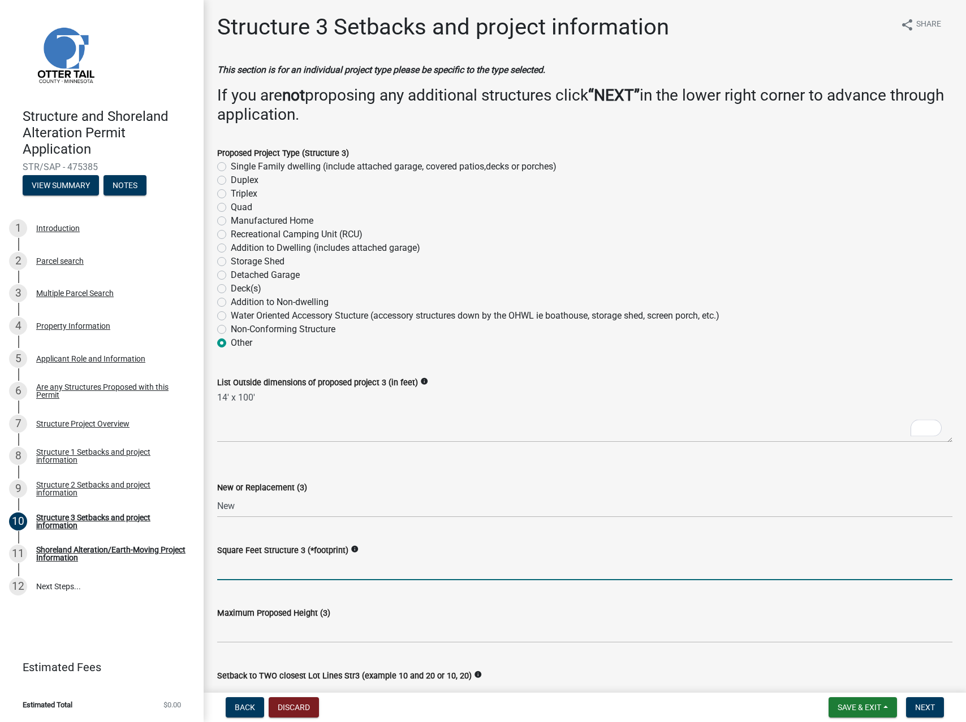
click at [283, 571] on input "text" at bounding box center [584, 568] width 735 height 23
type input "1400"
click at [285, 633] on input "text" at bounding box center [584, 631] width 735 height 23
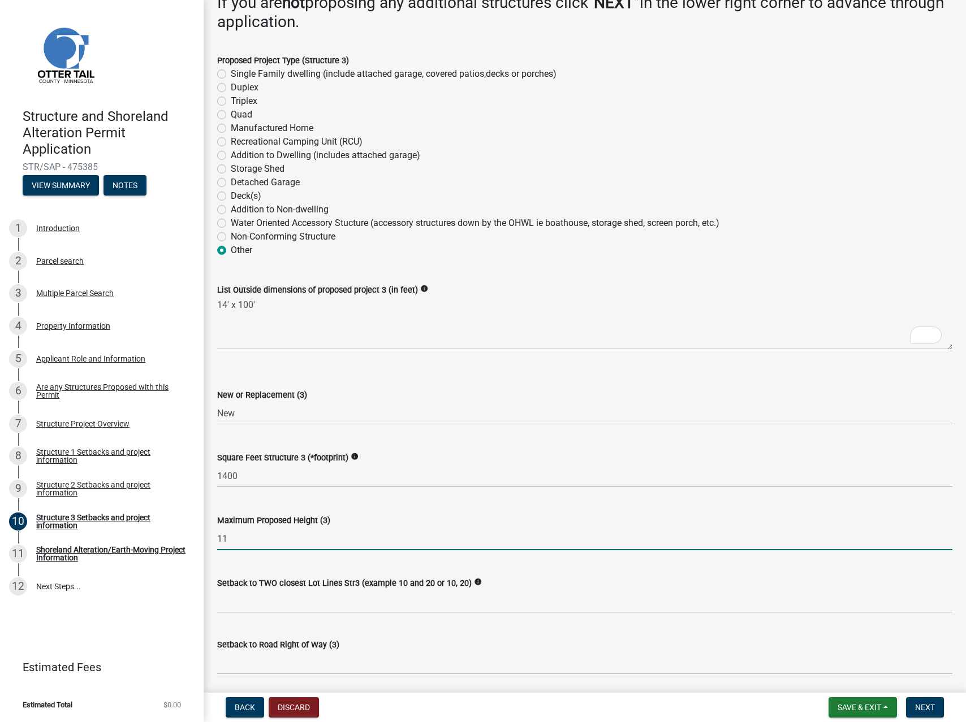
scroll to position [115, 0]
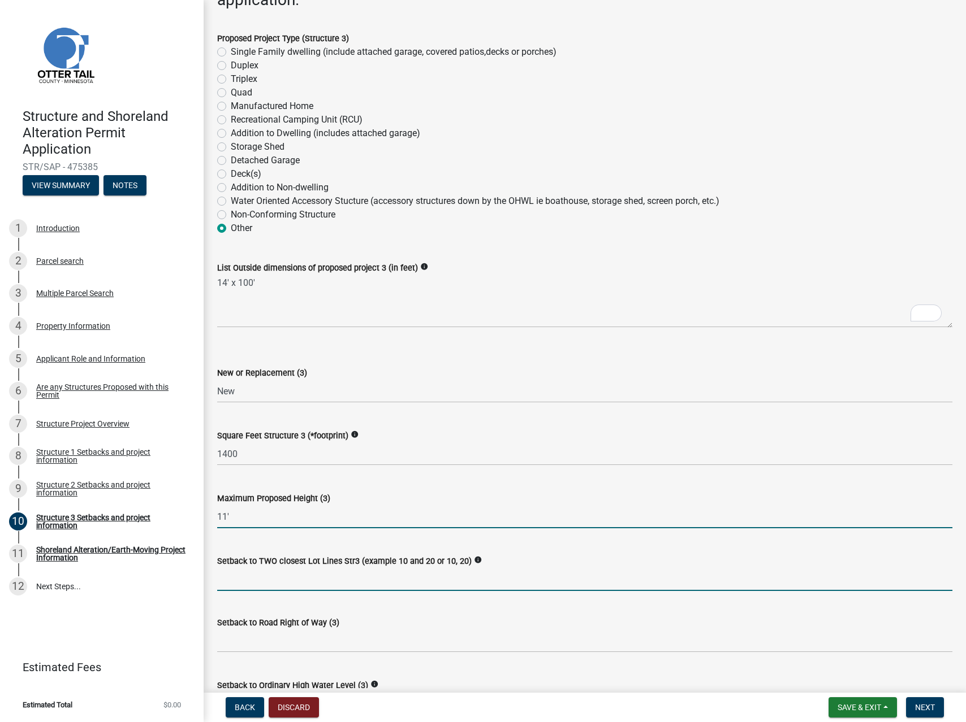
type input "11"
click at [335, 583] on input "Setback to TWO closest Lot Lines Str3 (example 10 and 20 or 10, 20)" at bounding box center [584, 579] width 735 height 23
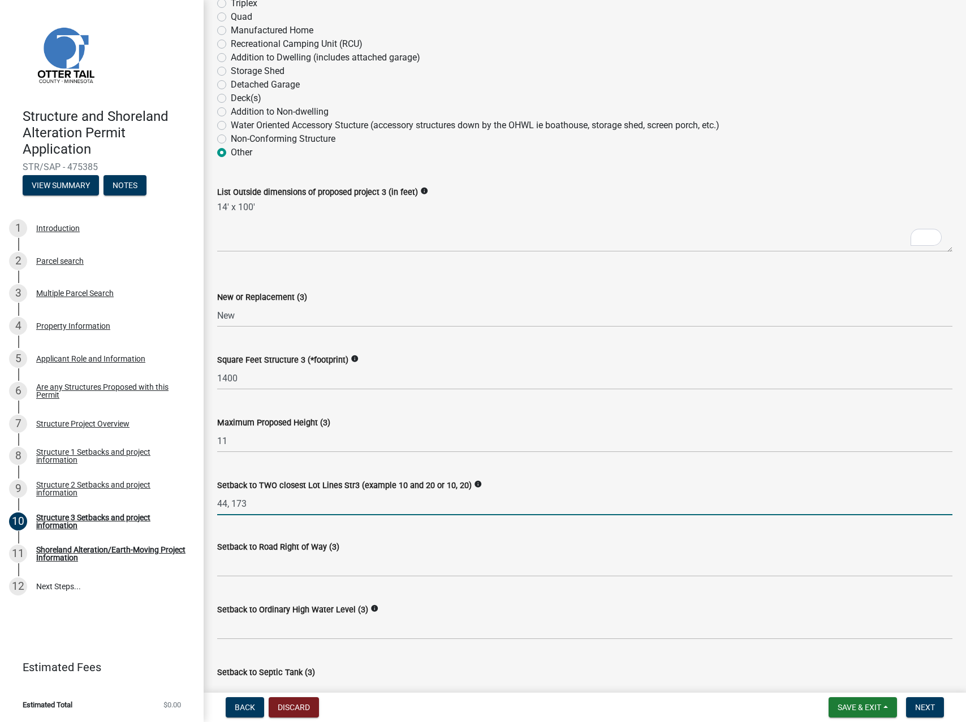
scroll to position [210, 0]
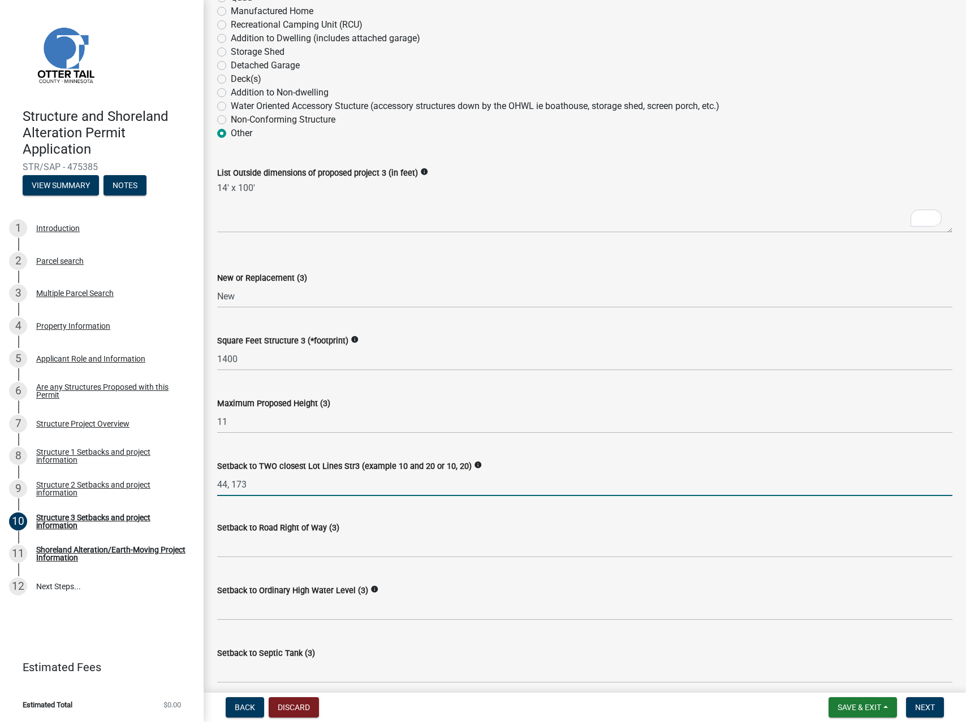
type input "44, 173"
click at [296, 543] on input "text" at bounding box center [584, 546] width 735 height 23
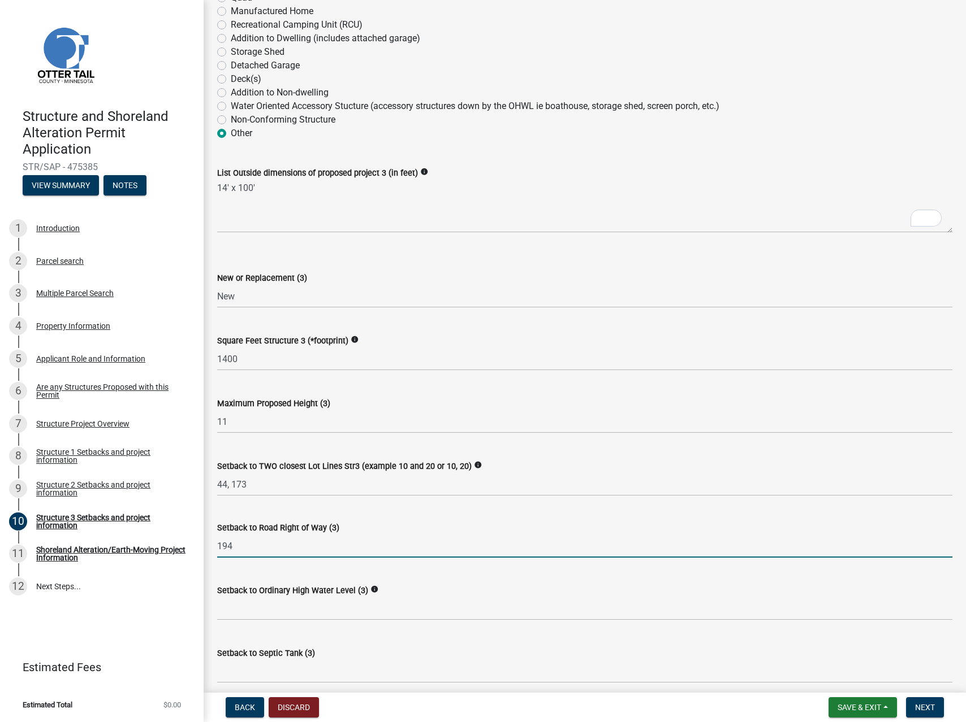
type input "194"
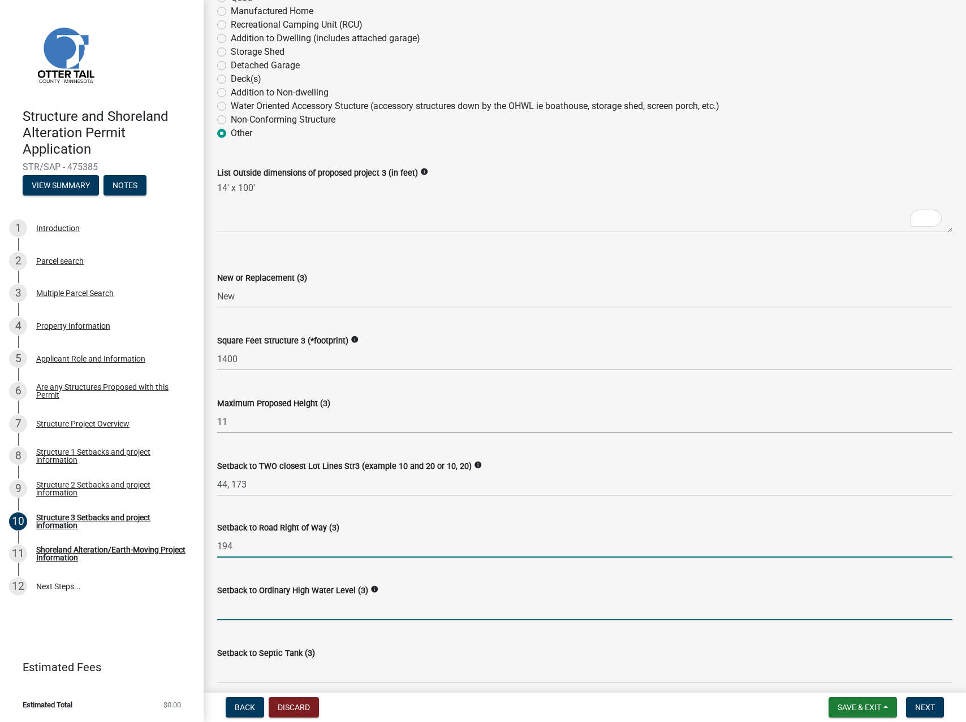
click at [316, 613] on input "text" at bounding box center [584, 609] width 735 height 23
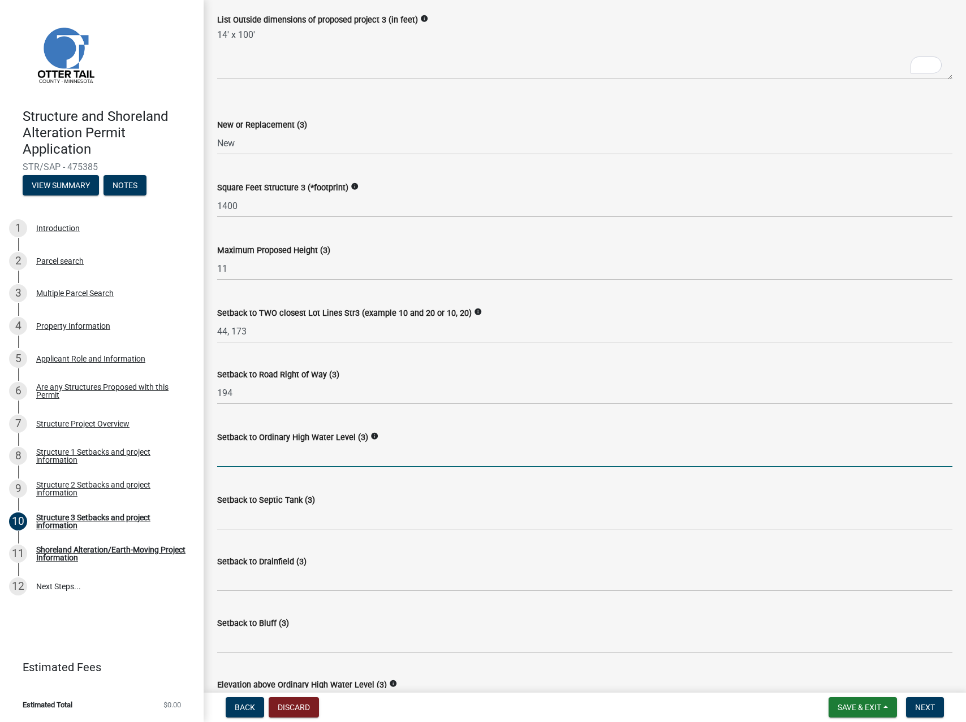
scroll to position [408, 0]
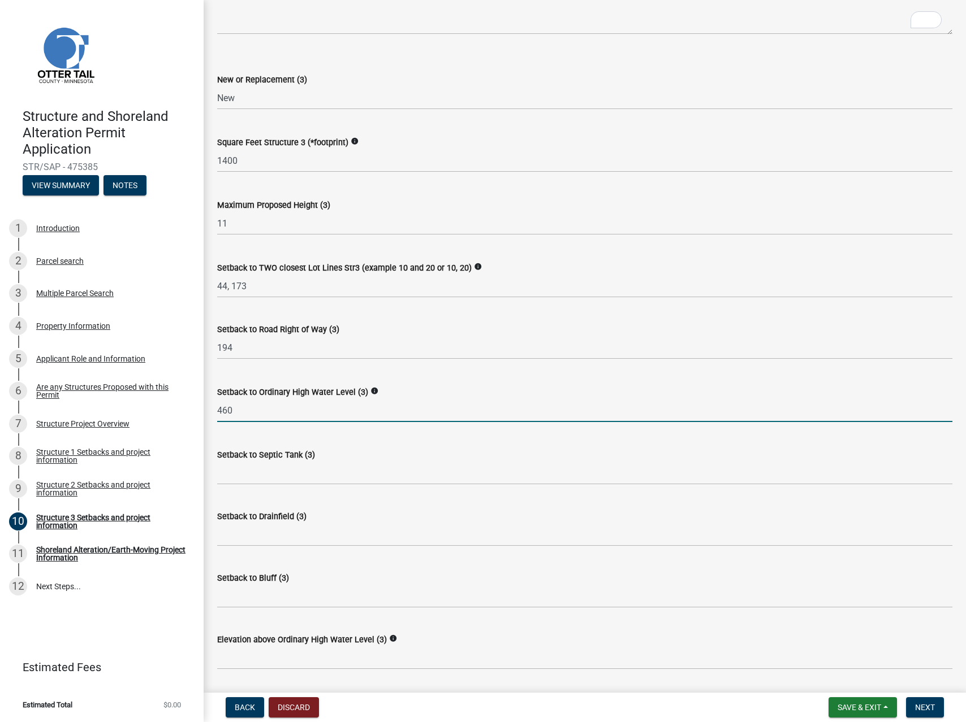
type input "460"
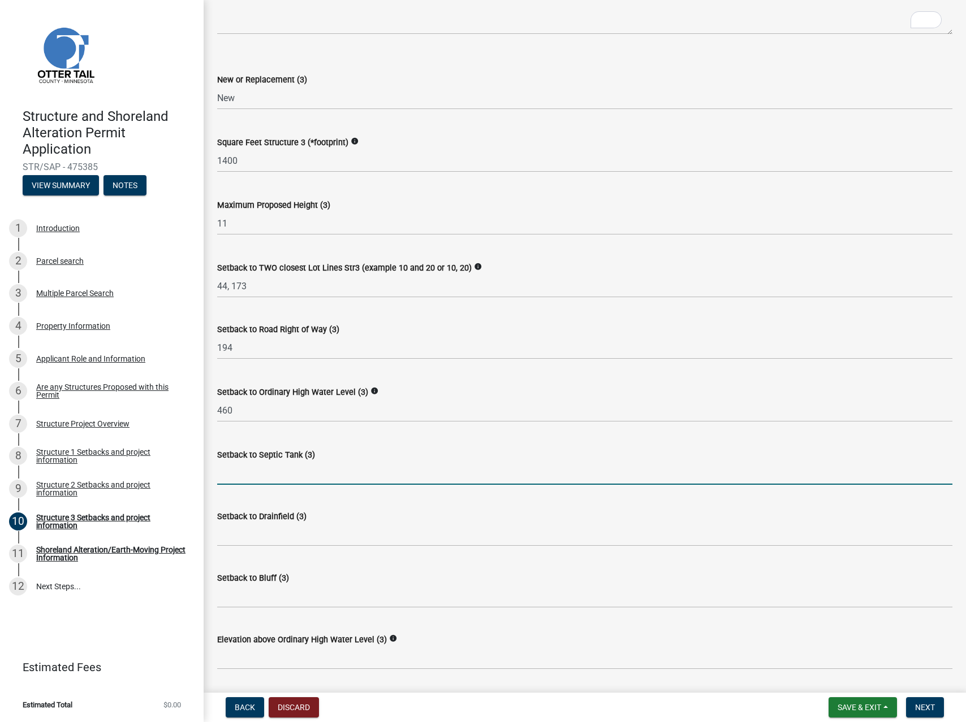
click at [300, 476] on input "Setback to Septic Tank (3)" at bounding box center [584, 473] width 735 height 23
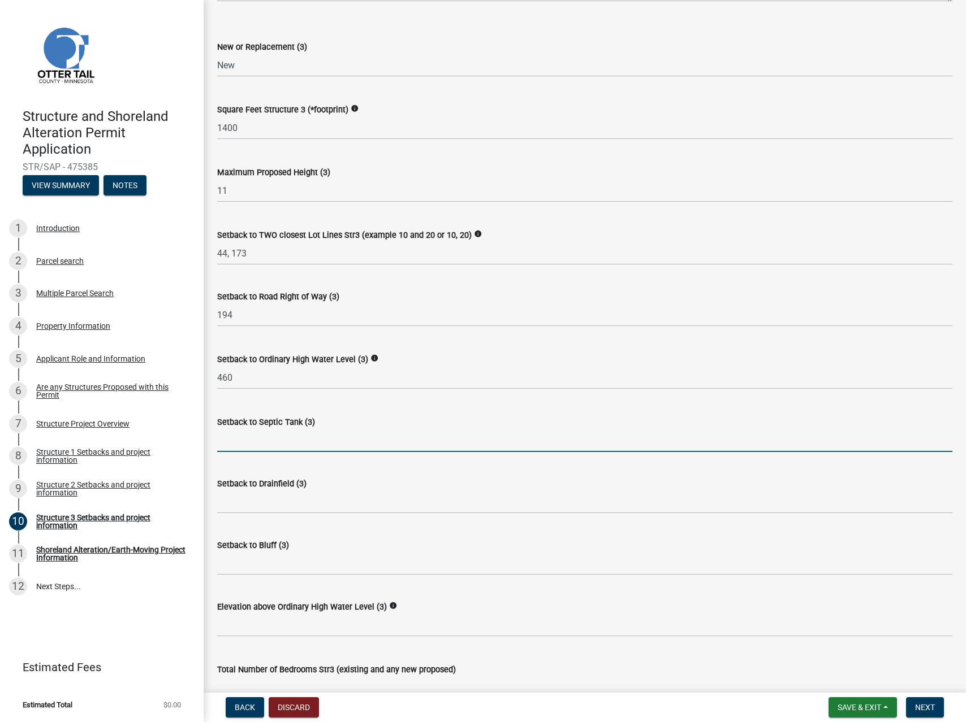
scroll to position [441, 0]
click at [281, 626] on input "text" at bounding box center [584, 624] width 735 height 23
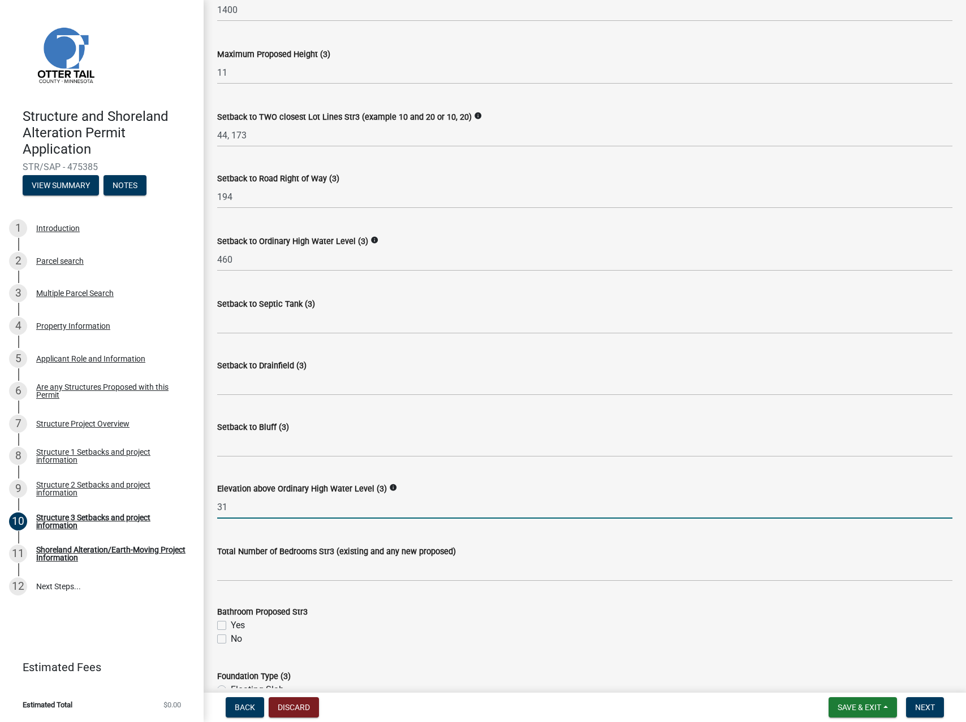
scroll to position [569, 0]
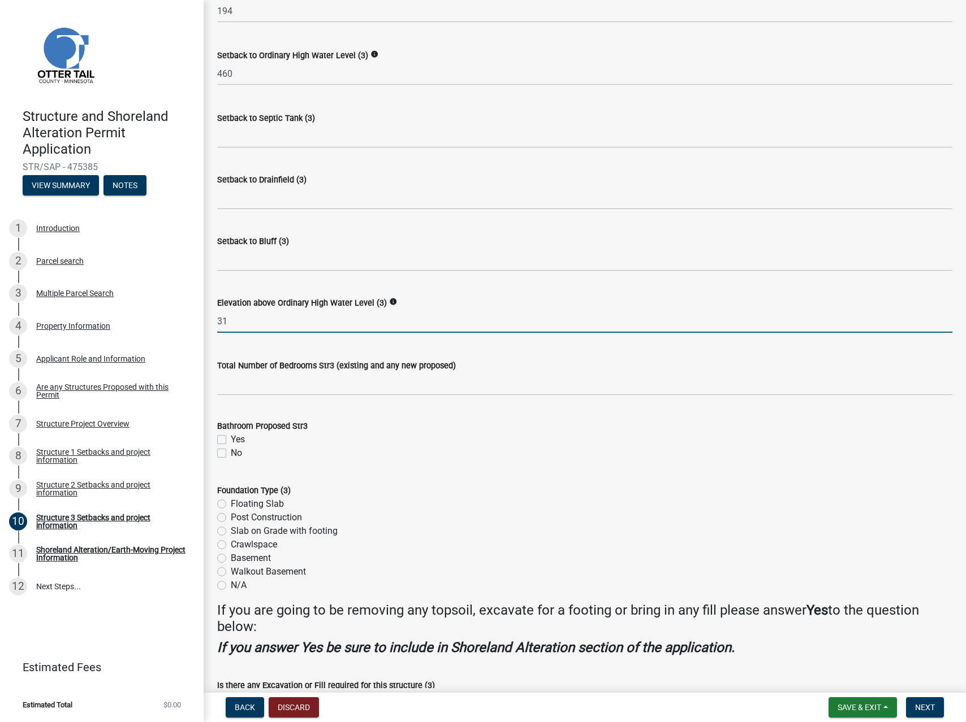
type input "31"
click at [231, 454] on label "No" at bounding box center [236, 454] width 11 height 14
click at [231, 454] on input "No" at bounding box center [234, 450] width 7 height 7
checkbox input "true"
checkbox input "false"
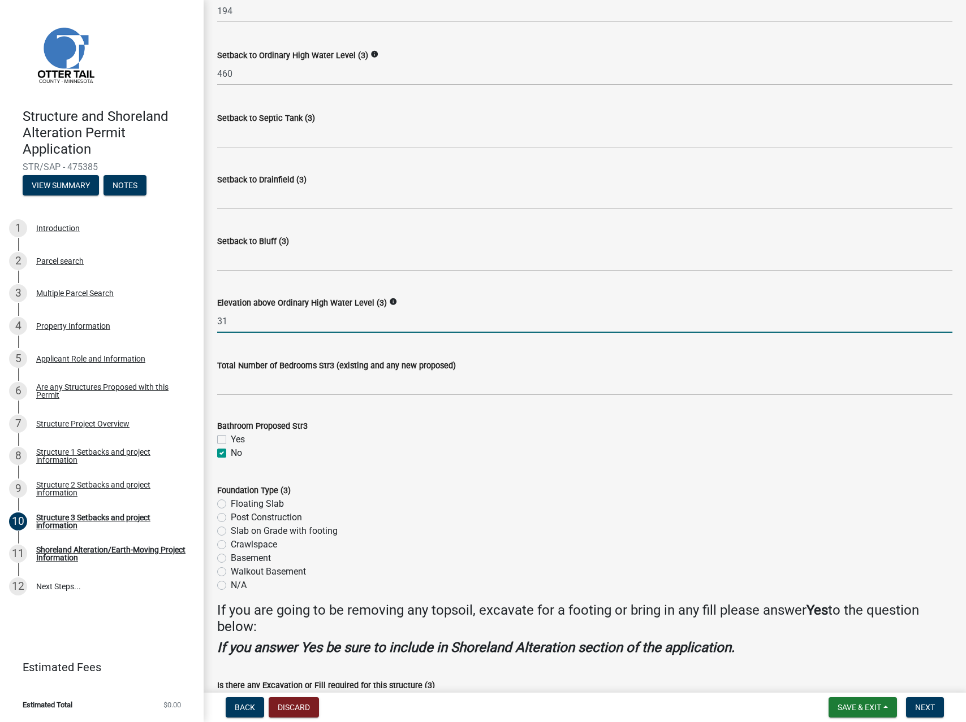
checkbox input "true"
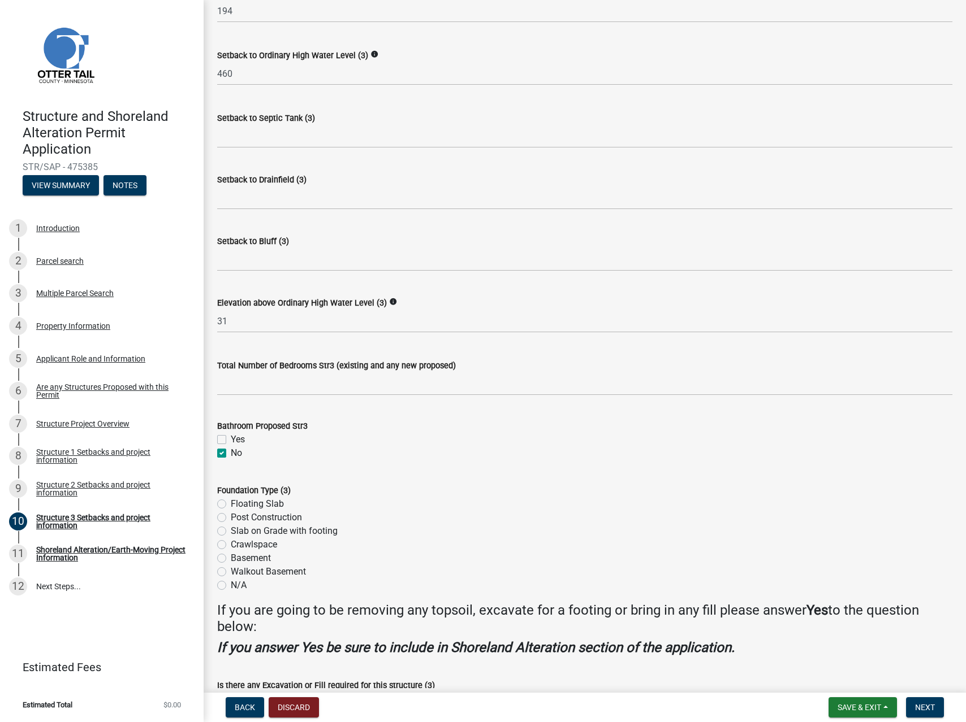
click at [231, 519] on label "Post Construction" at bounding box center [266, 518] width 71 height 14
click at [231, 518] on input "Post Construction" at bounding box center [234, 514] width 7 height 7
radio input "true"
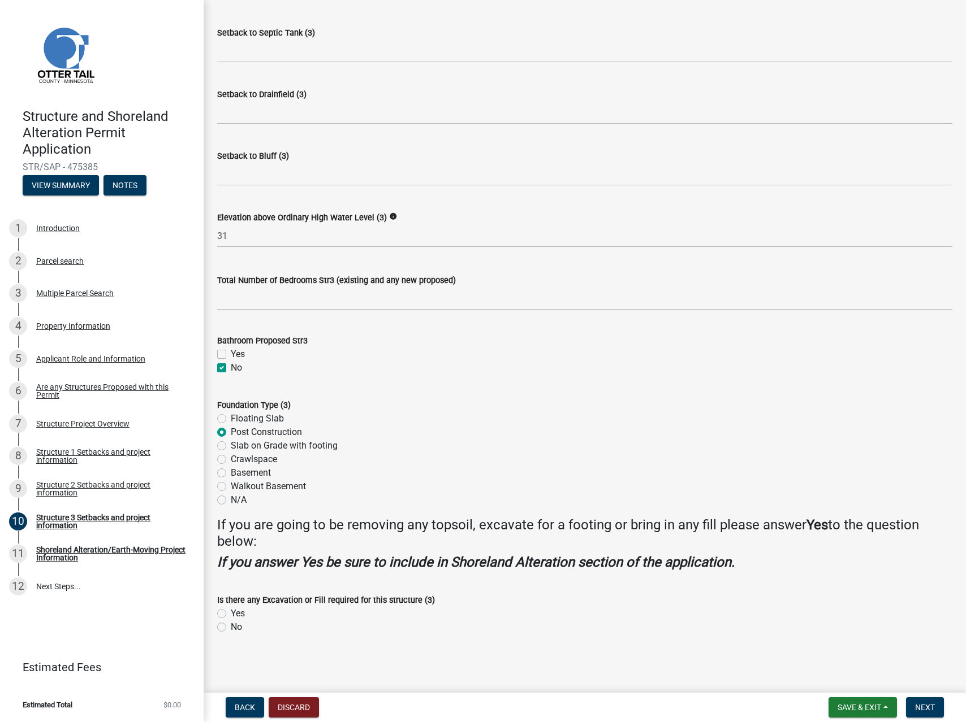
click at [231, 628] on label "No" at bounding box center [236, 628] width 11 height 14
click at [231, 628] on input "No" at bounding box center [234, 624] width 7 height 7
radio input "true"
click at [933, 713] on button "Next" at bounding box center [925, 708] width 38 height 20
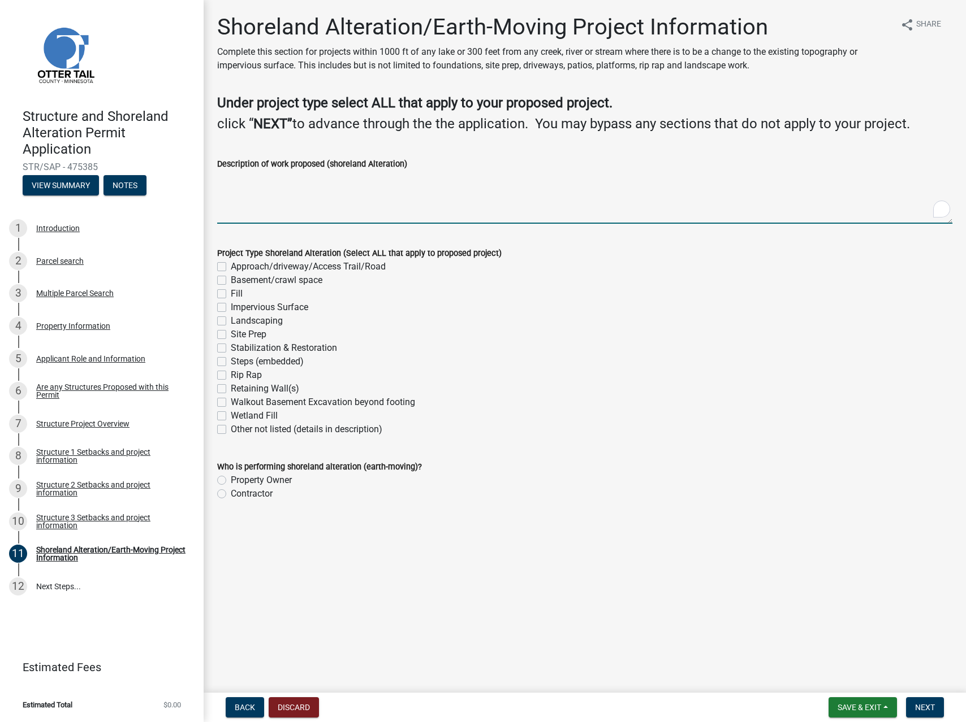
click at [366, 193] on textarea "Description of work proposed (shoreland Alteration)" at bounding box center [584, 197] width 735 height 53
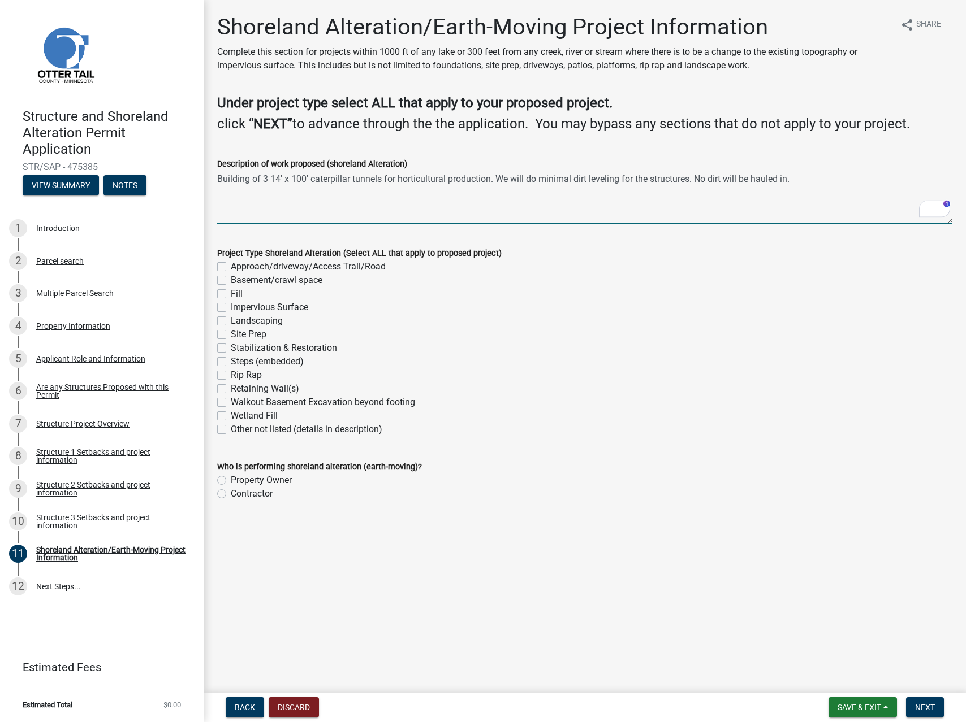
click at [791, 180] on textarea "Building of 3 14' x 100' caterpillar tunnels for horticultural production. We w…" at bounding box center [584, 197] width 735 height 53
type textarea "Building of 3 14' x 100' caterpillar tunnels for horticultural production. We w…"
click at [533, 267] on div "Approach/driveway/Access Trail/Road" at bounding box center [584, 267] width 735 height 14
drag, startPoint x: 233, startPoint y: 256, endPoint x: 508, endPoint y: 253, distance: 274.7
click at [508, 253] on div "Project Type Shoreland Alteration (Select ALL that apply to proposed project)" at bounding box center [584, 253] width 735 height 14
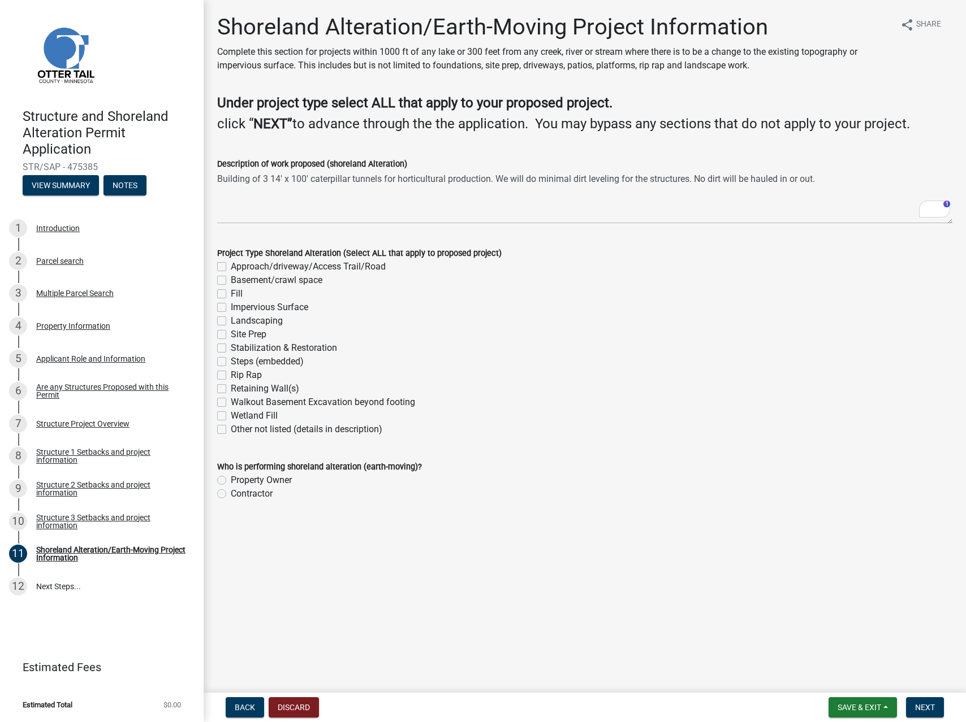
click at [231, 308] on label "Impervious Surface" at bounding box center [269, 308] width 77 height 14
click at [231, 308] on input "Impervious Surface" at bounding box center [234, 304] width 7 height 7
checkbox input "true"
checkbox input "false"
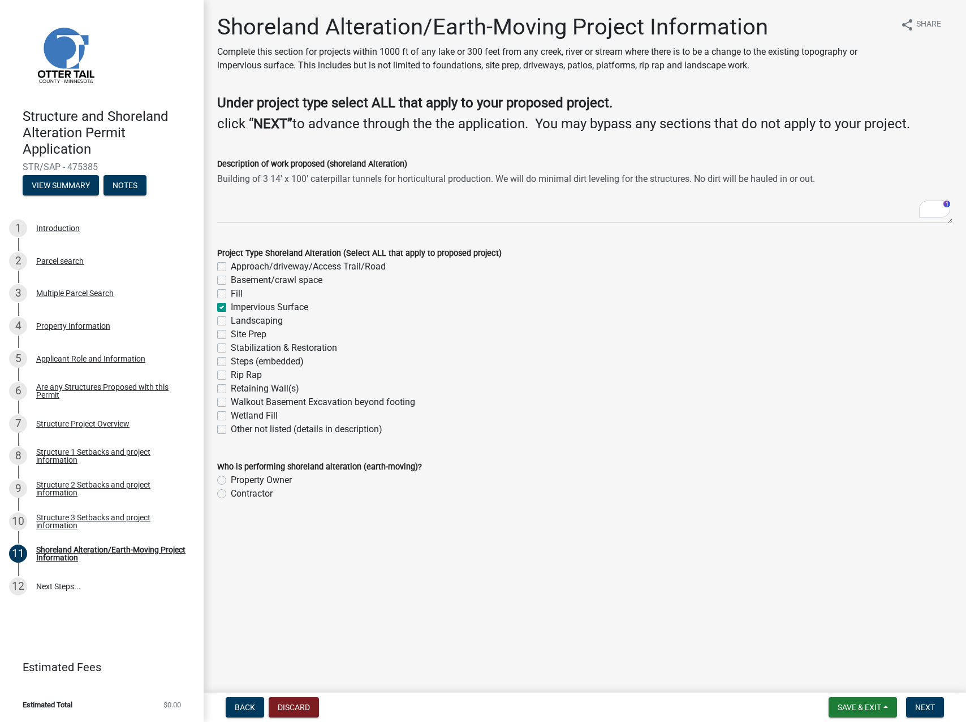
checkbox input "false"
checkbox input "true"
checkbox input "false"
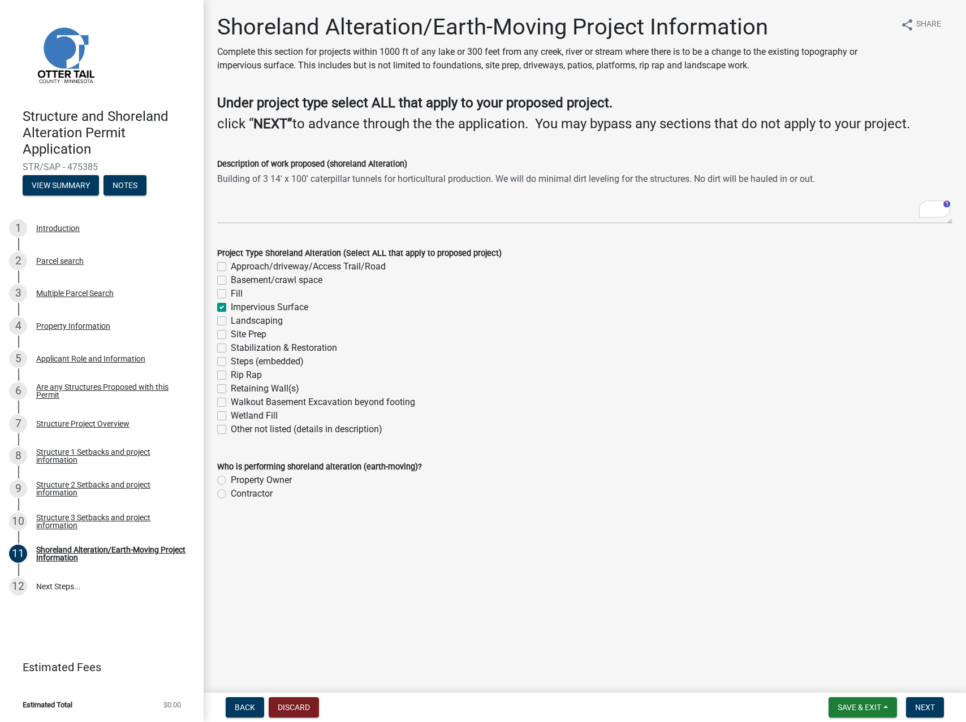
checkbox input "false"
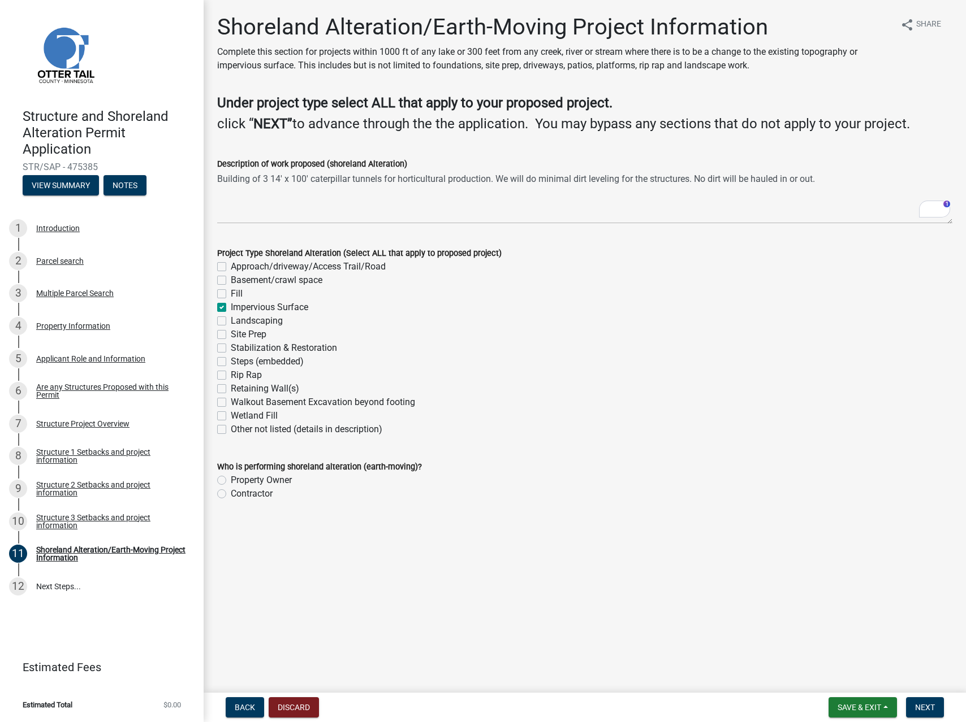
checkbox input "false"
click at [231, 479] on label "Property Owner" at bounding box center [261, 481] width 61 height 14
click at [231, 479] on input "Property Owner" at bounding box center [234, 477] width 7 height 7
radio input "true"
click at [920, 705] on span "Next" at bounding box center [925, 707] width 20 height 9
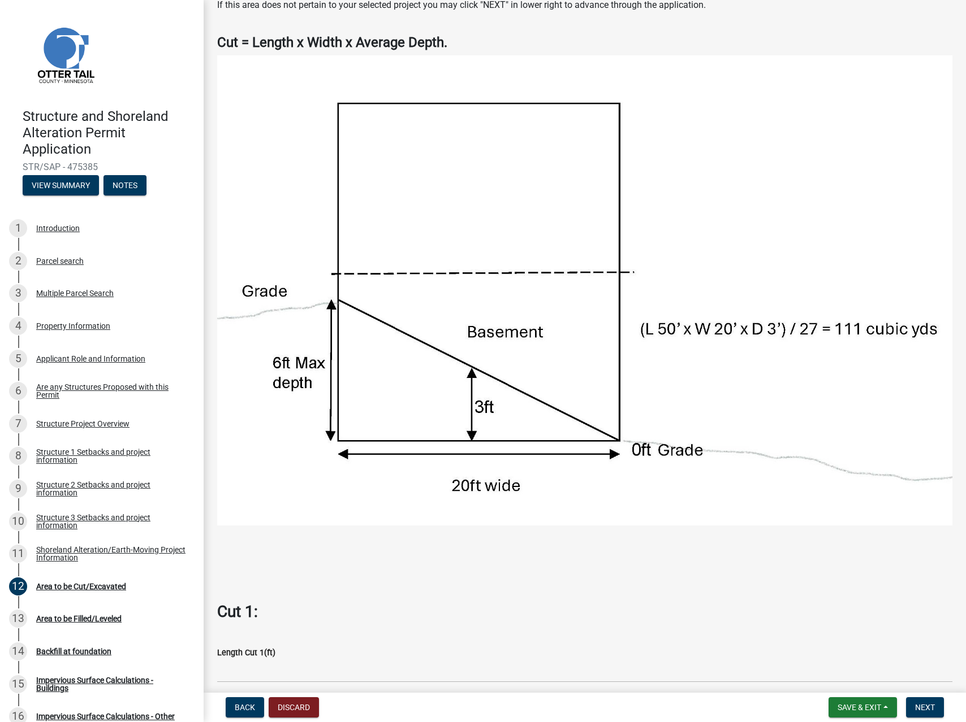
scroll to position [174, 0]
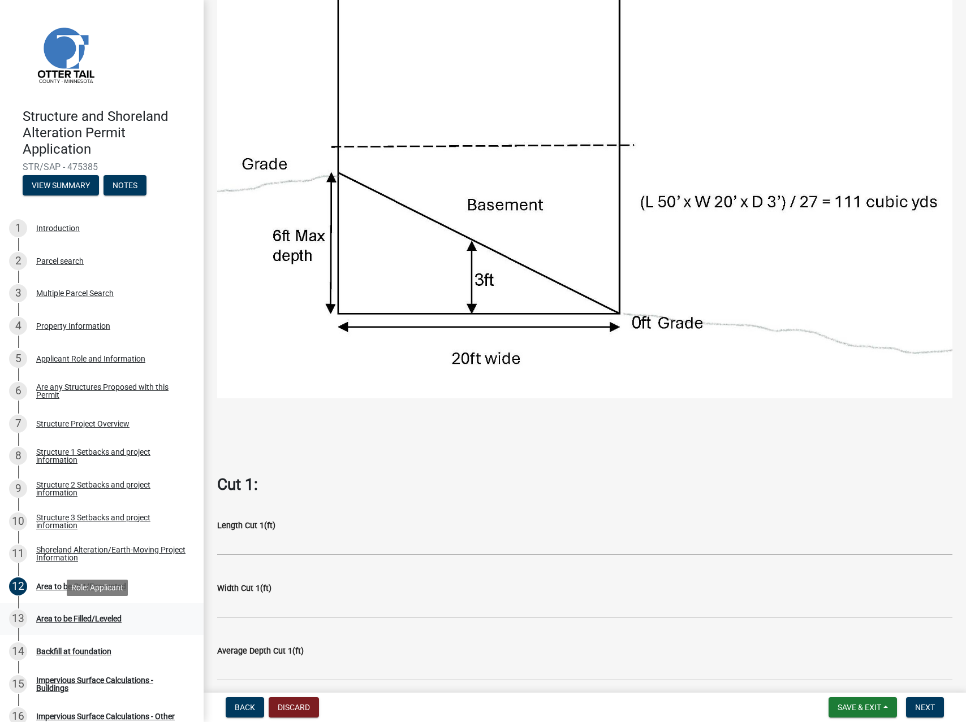
click at [75, 618] on div "Area to be Filled/Leveled" at bounding box center [78, 619] width 85 height 8
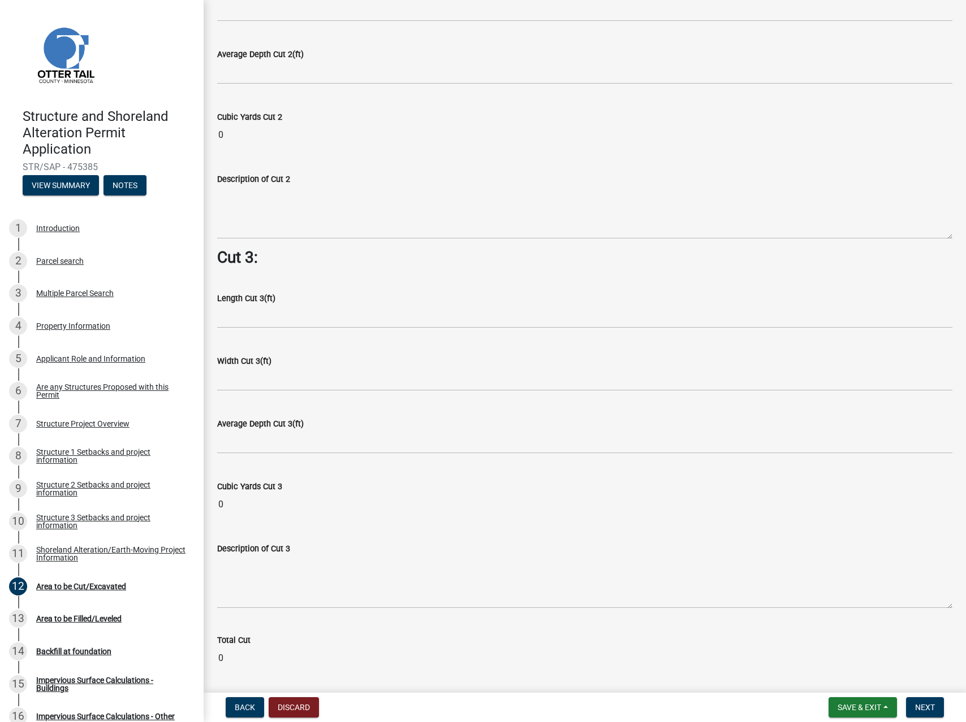
scroll to position [1172, 0]
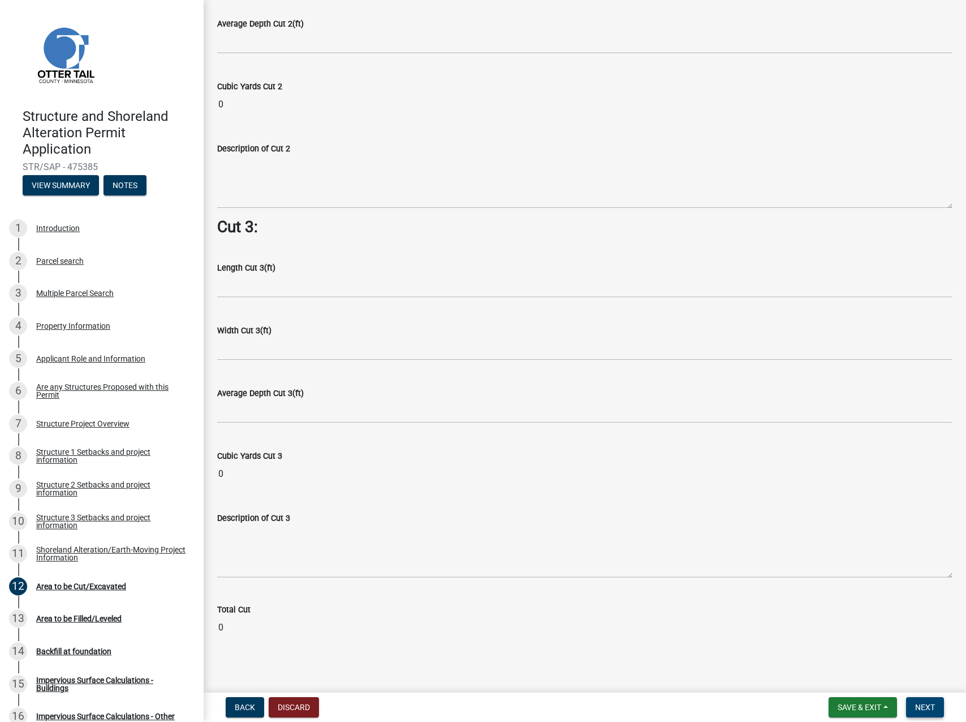
click at [932, 714] on button "Next" at bounding box center [925, 708] width 38 height 20
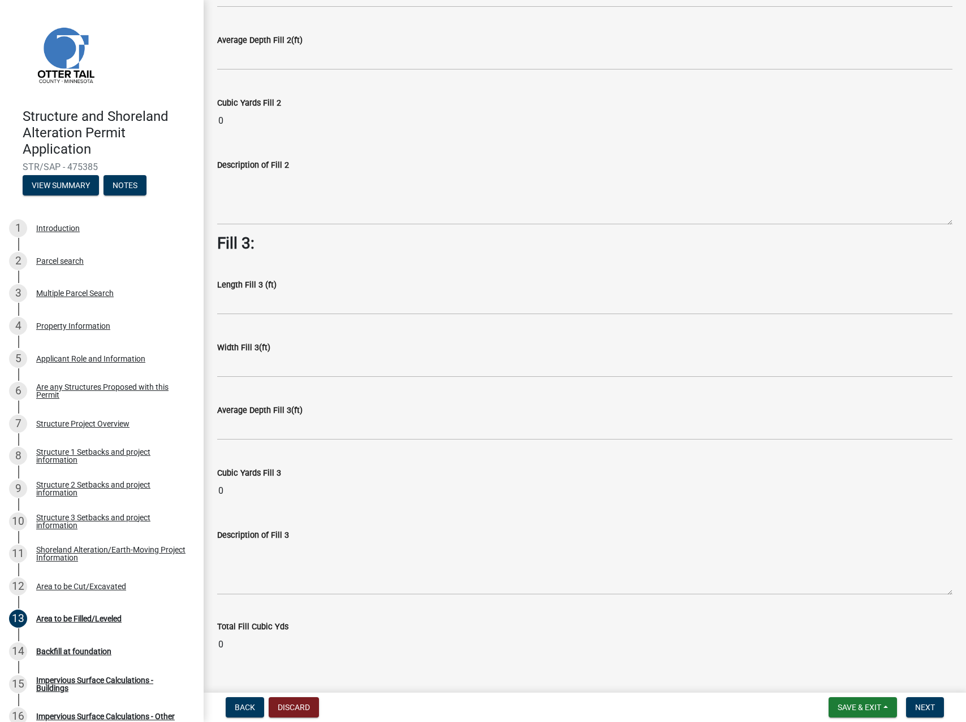
scroll to position [609, 0]
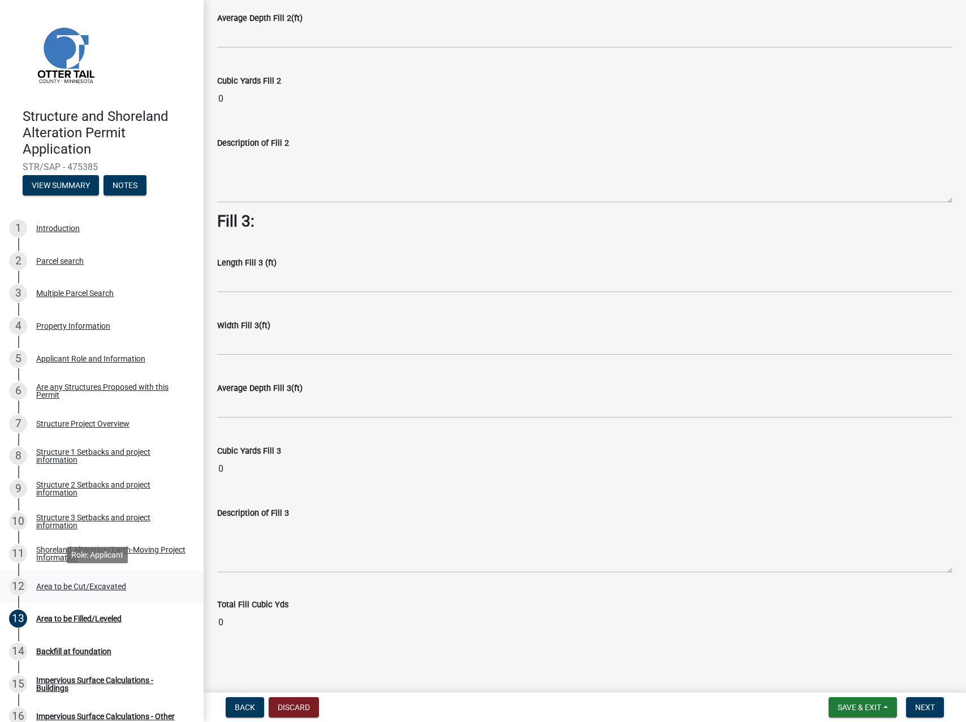
click at [137, 587] on div "12 Area to be Cut/Excavated" at bounding box center [97, 587] width 176 height 18
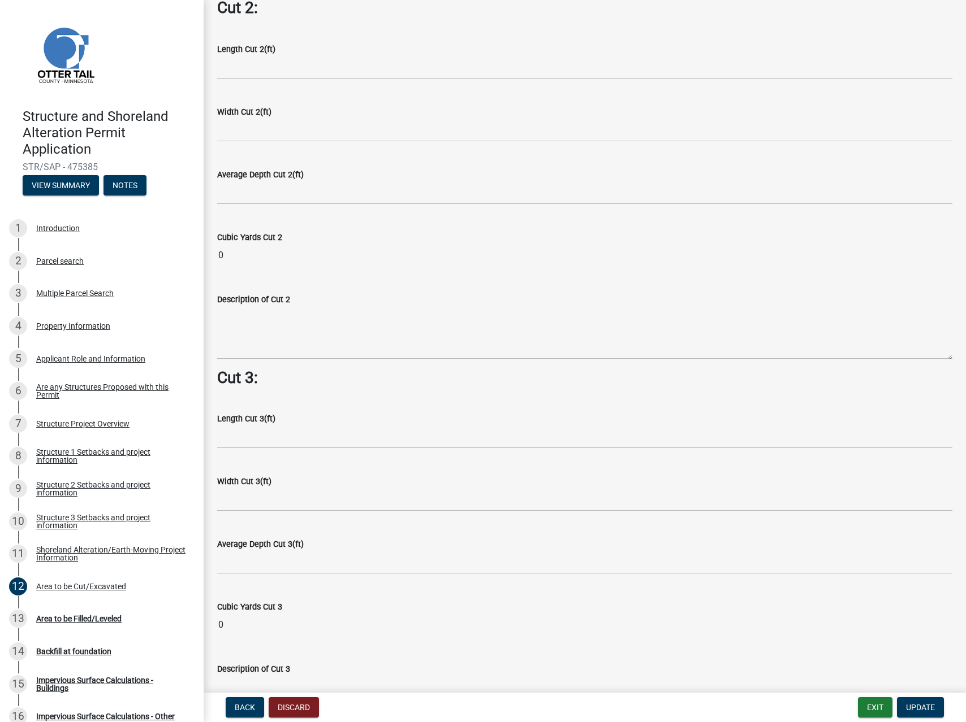
scroll to position [1114, 0]
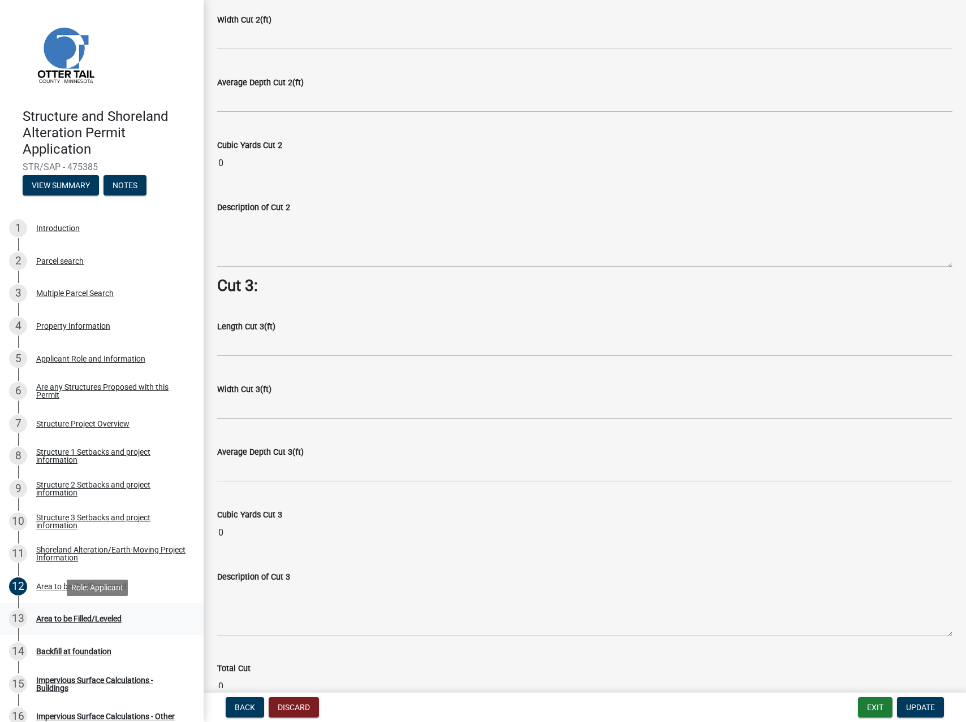
click at [98, 618] on div "Area to be Filled/Leveled" at bounding box center [78, 619] width 85 height 8
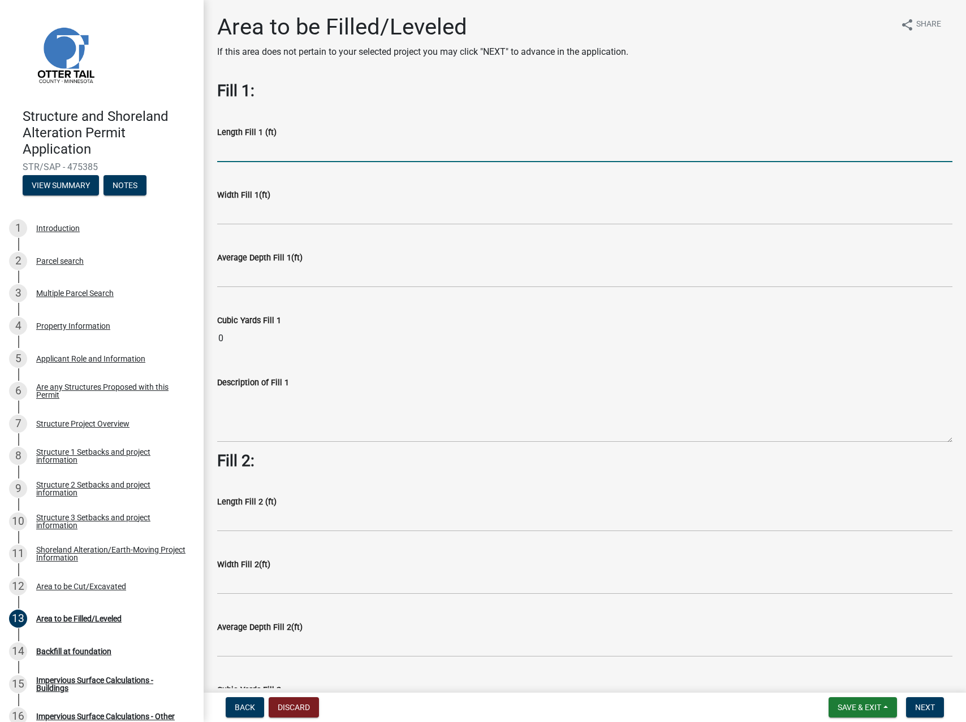
click at [334, 145] on input "text" at bounding box center [584, 150] width 735 height 23
type input "0"
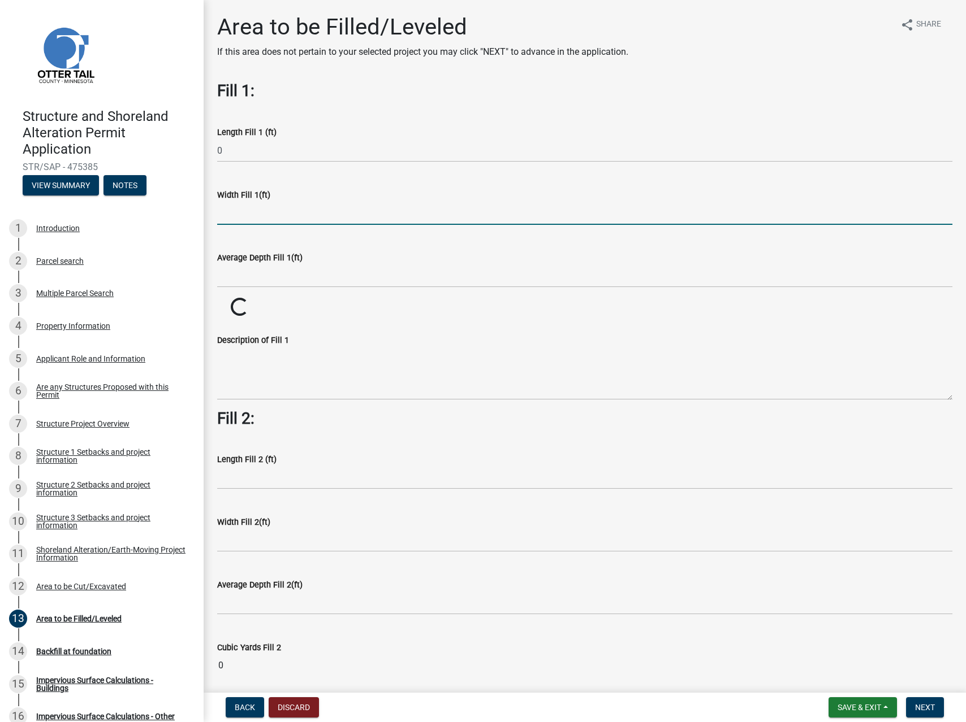
click at [264, 216] on input "text" at bounding box center [584, 213] width 735 height 23
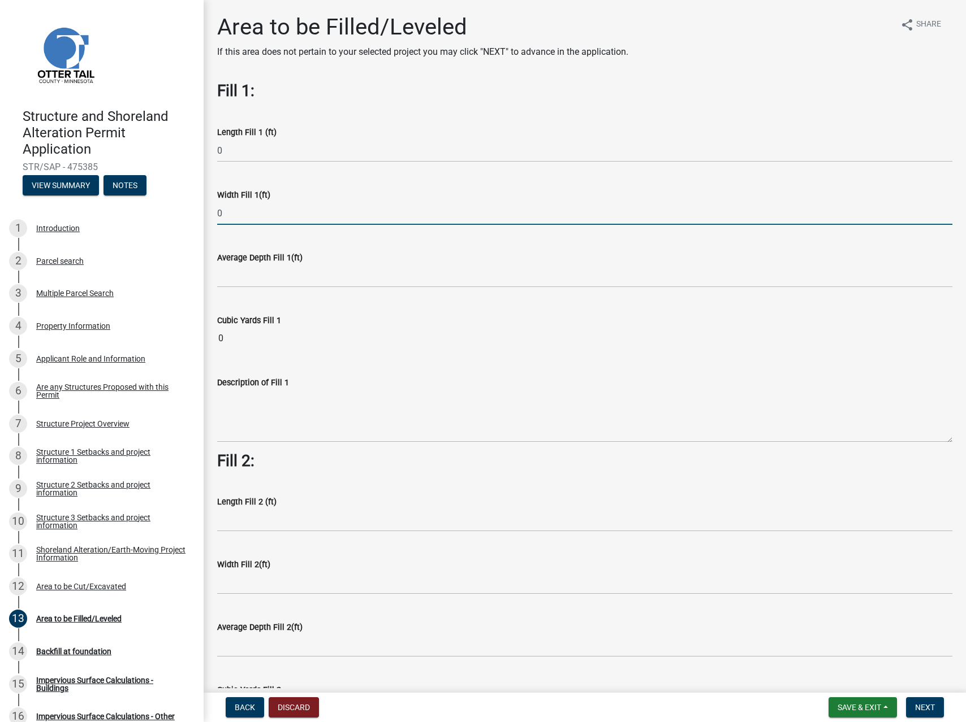
type input "0"
click at [252, 284] on input "text" at bounding box center [584, 276] width 735 height 23
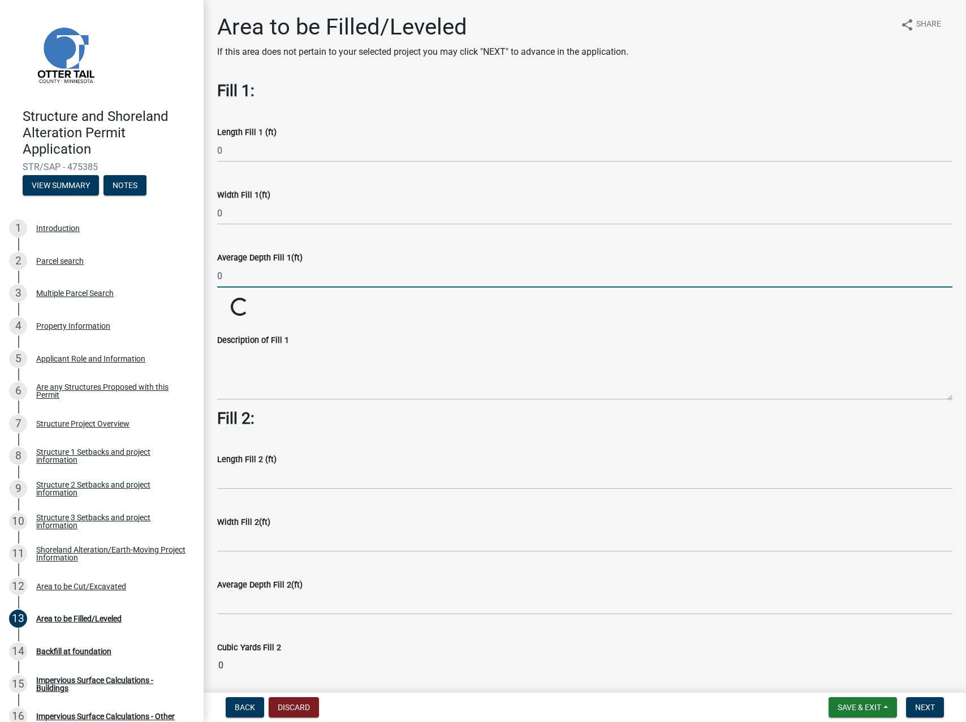
type input "0"
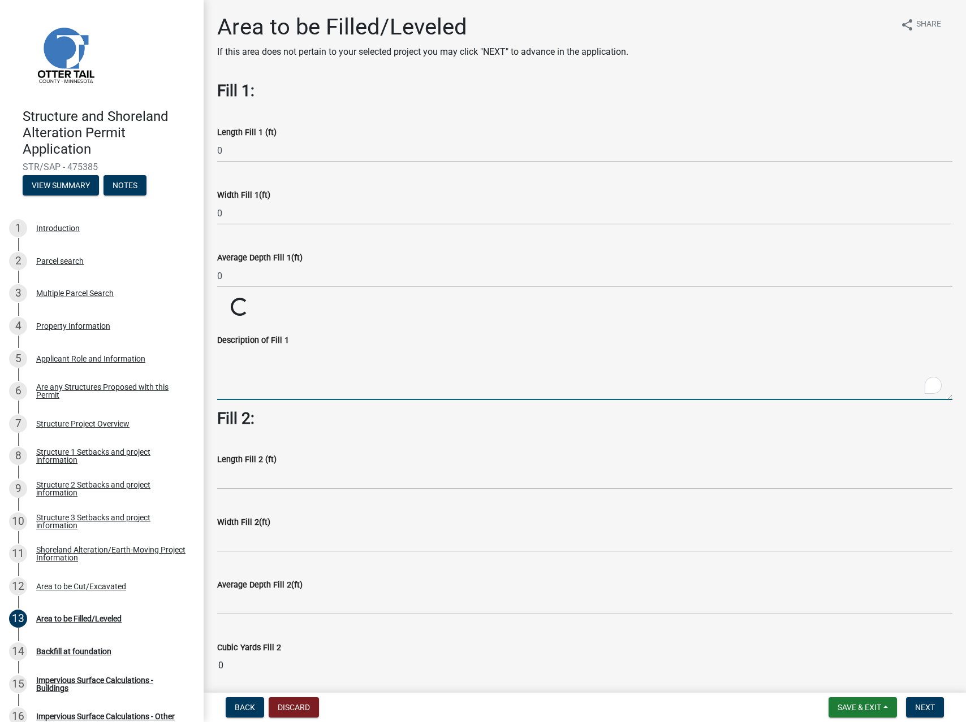
click at [425, 354] on textarea "Description of Fill 1" at bounding box center [584, 373] width 735 height 53
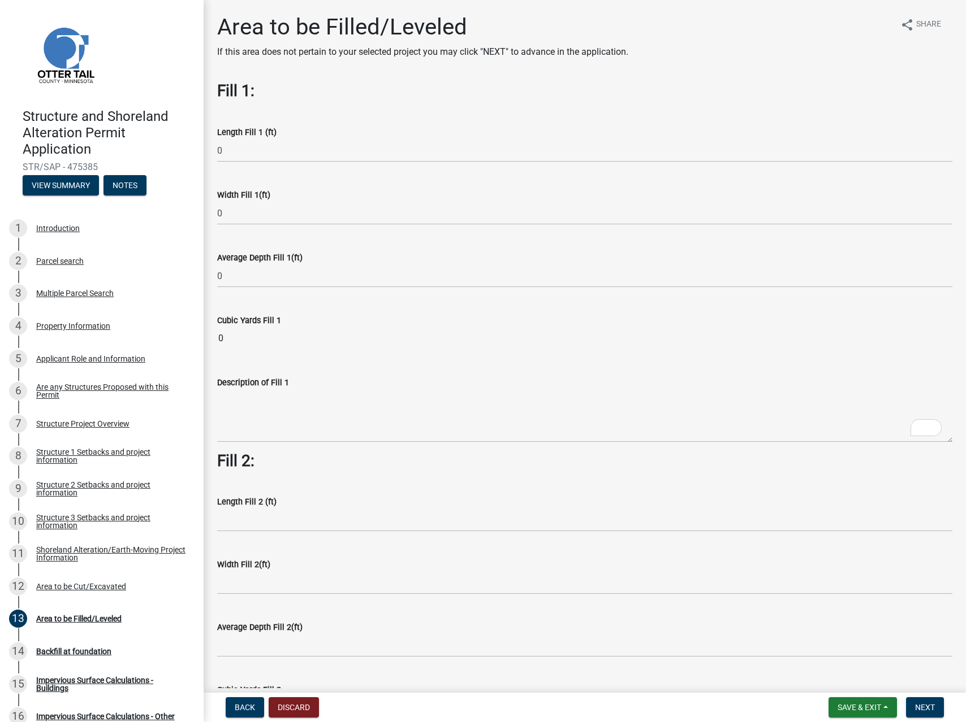
click at [333, 454] on h3 "Fill 2:" at bounding box center [584, 461] width 735 height 19
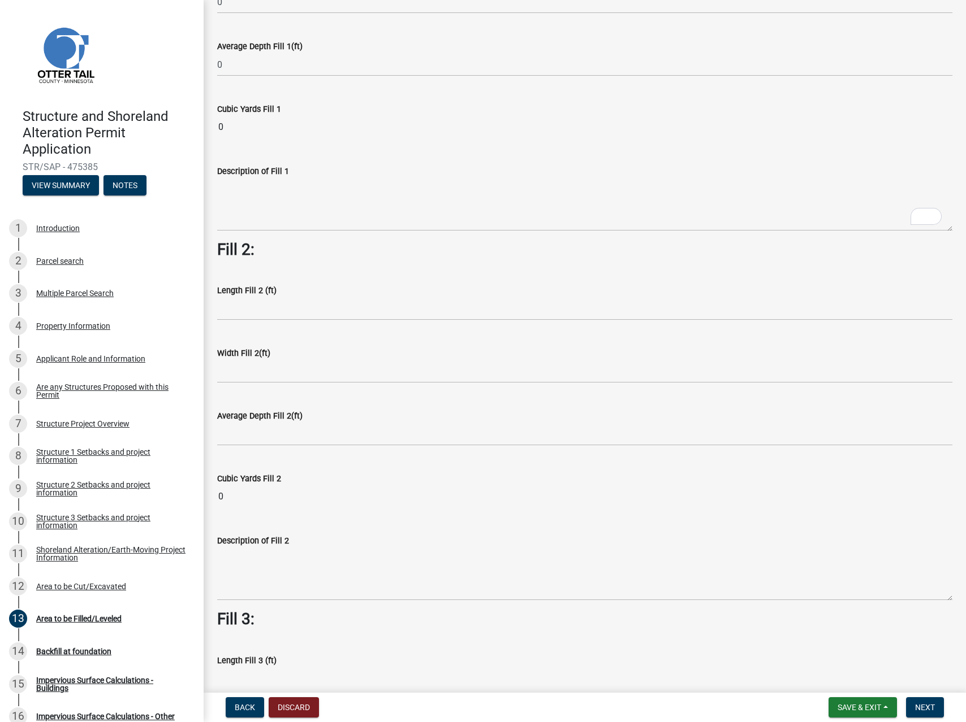
scroll to position [219, 0]
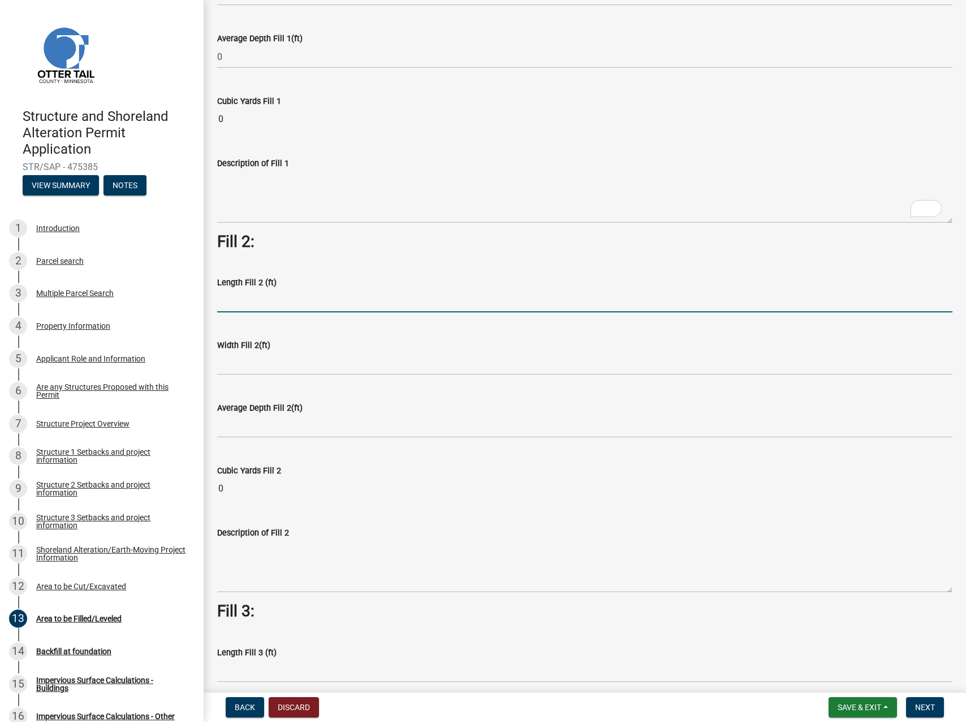
click at [253, 297] on input "text" at bounding box center [584, 300] width 735 height 23
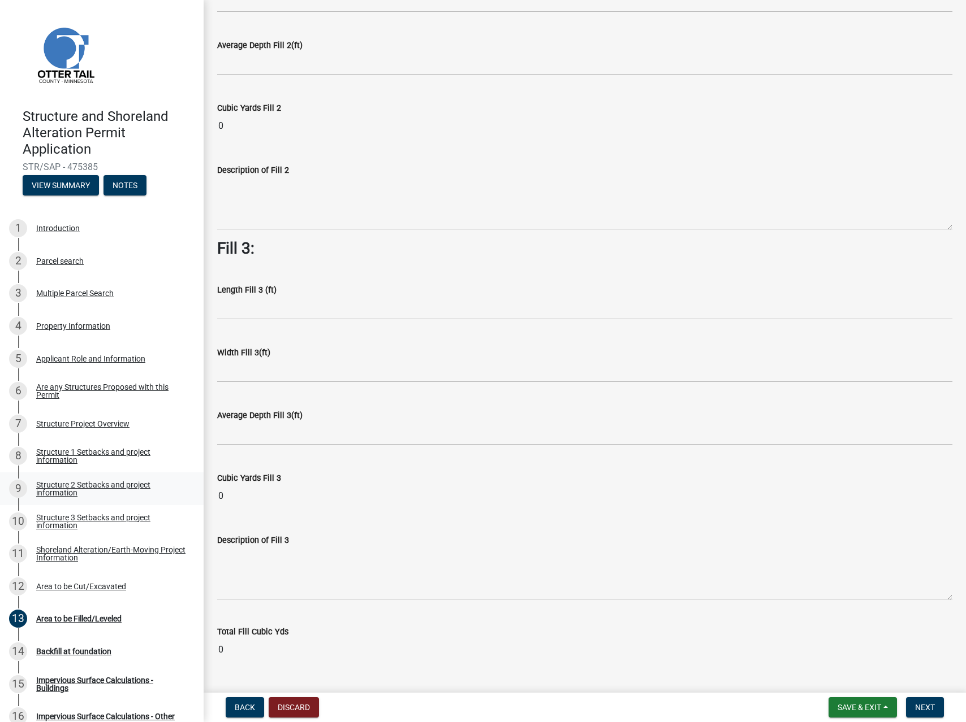
scroll to position [252, 0]
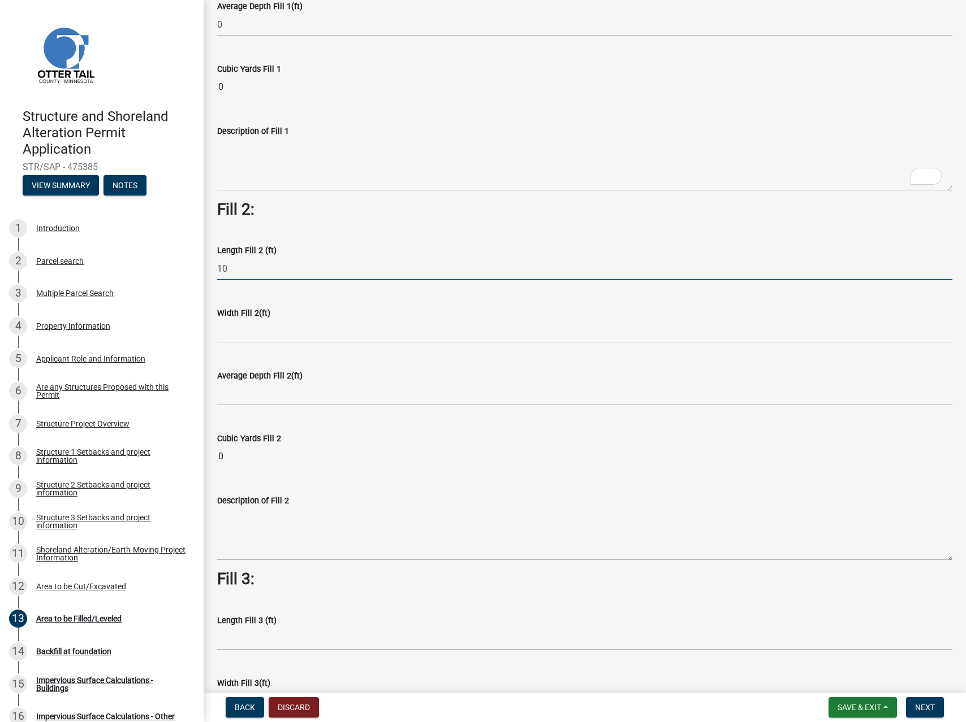
type input "1"
type input "80"
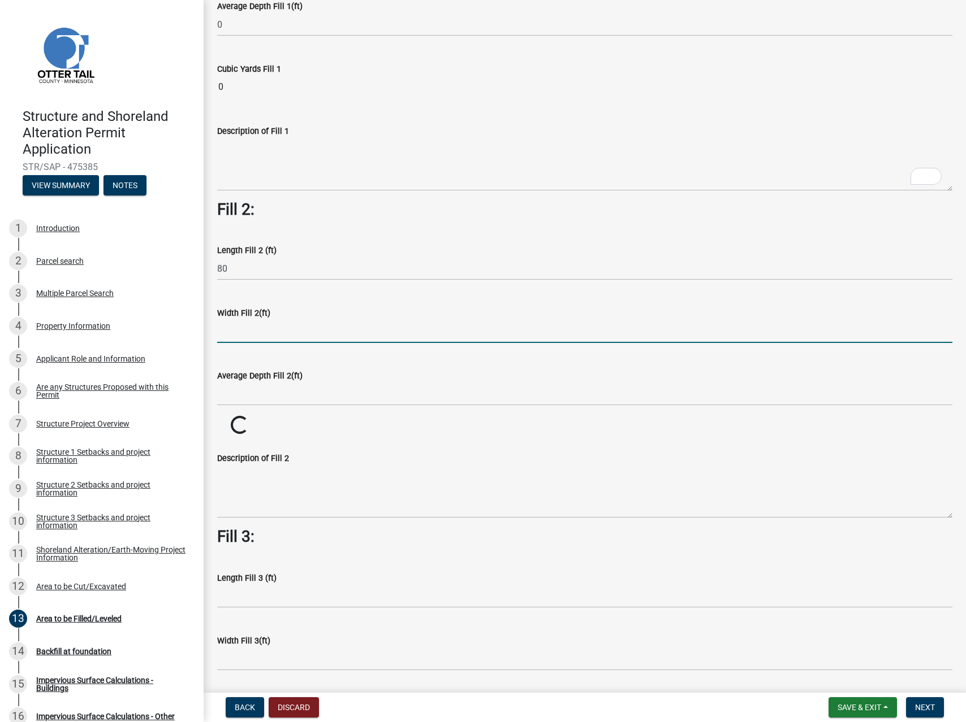
click at [244, 332] on input "text" at bounding box center [584, 331] width 735 height 23
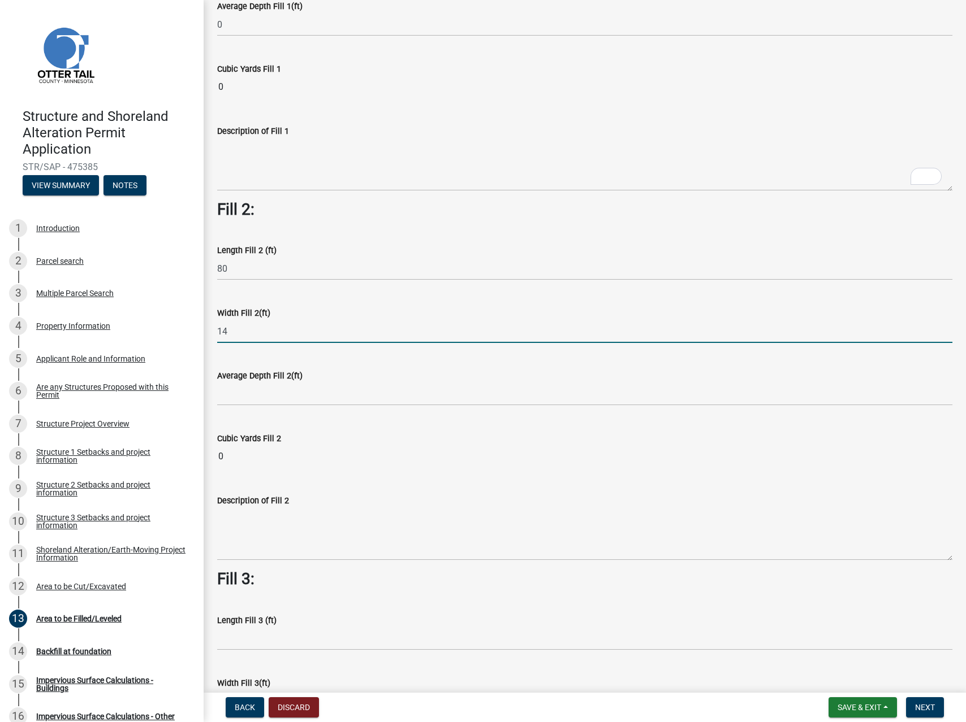
type input "14"
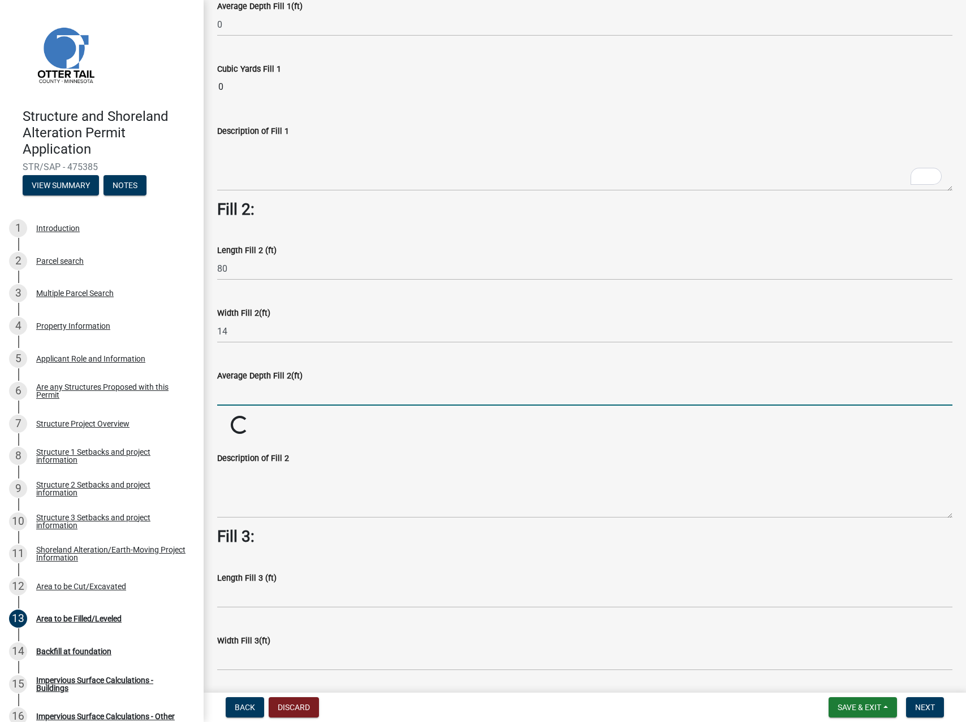
click at [250, 393] on input "text" at bounding box center [584, 394] width 735 height 23
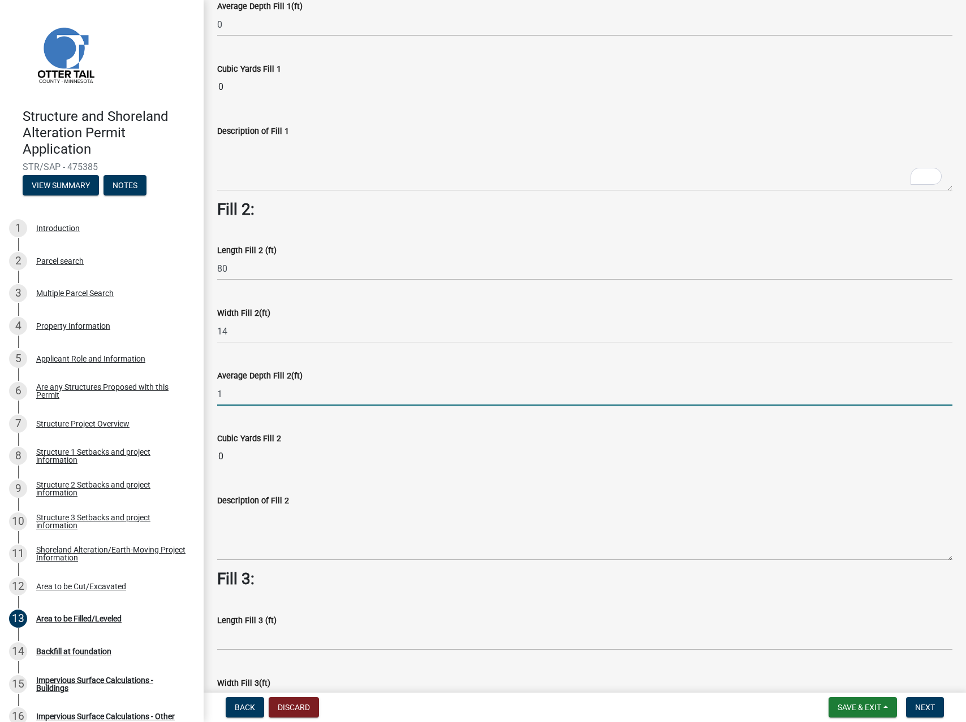
type input "1"
click at [269, 527] on wm-data-entity-input-list "Fill 1: Length Fill 1 (ft) 0 Width Fill 1(ft) 0 Average Depth Fill 1(ft) 0 Cubi…" at bounding box center [584, 416] width 735 height 1172
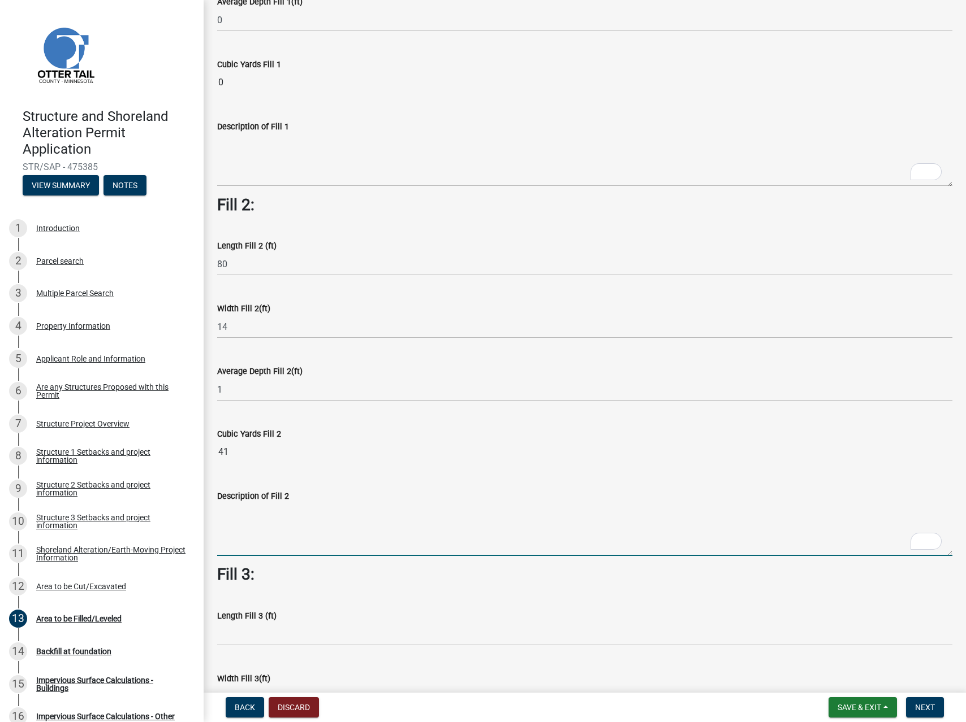
scroll to position [256, 0]
click at [486, 512] on textarea "Dirt leveling. The ground has a small hill in it, so we plan on moving that to …" at bounding box center [584, 529] width 735 height 53
click at [341, 513] on textarea "Dirt leveling. The ground has a small hill in it, so we plan on moving some tha…" at bounding box center [584, 529] width 735 height 53
click at [625, 510] on textarea "Dirt leveling. The ground has a small hill in it, so we plan on moving some tha…" at bounding box center [584, 529] width 735 height 53
click at [324, 513] on textarea "Dirt leveling. The ground has a small hill in it, so we plan on moving some tha…" at bounding box center [584, 529] width 735 height 53
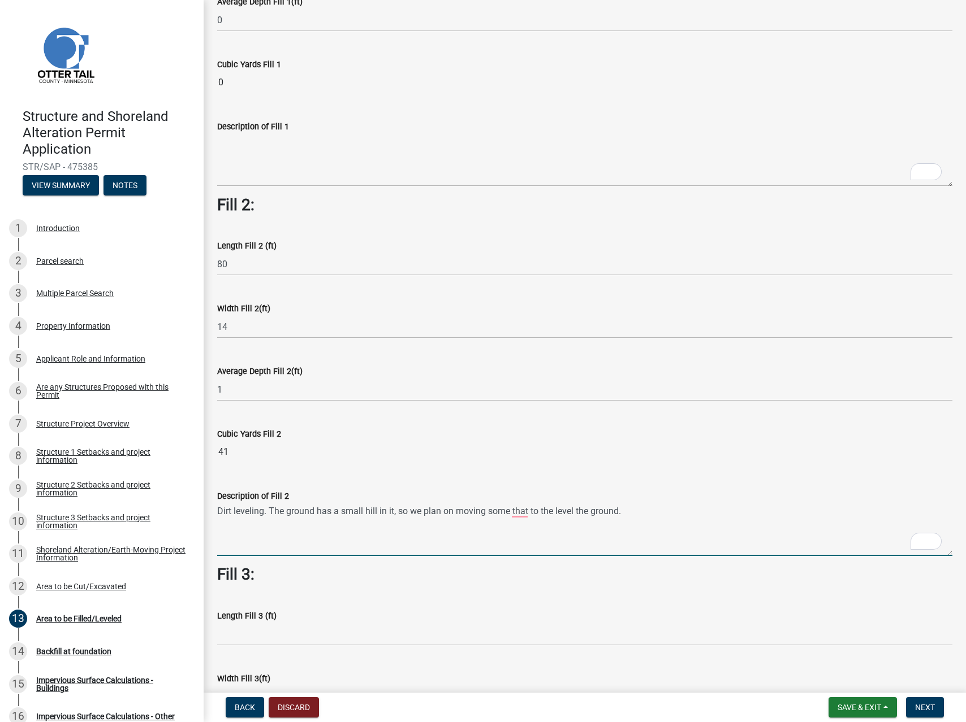
drag, startPoint x: 630, startPoint y: 513, endPoint x: 270, endPoint y: 514, distance: 360.1
click at [270, 514] on textarea "Dirt leveling. The ground has a small hill in it, so we plan on moving some tha…" at bounding box center [584, 529] width 735 height 53
type textarea "Dirt leveling to remove a small hill"
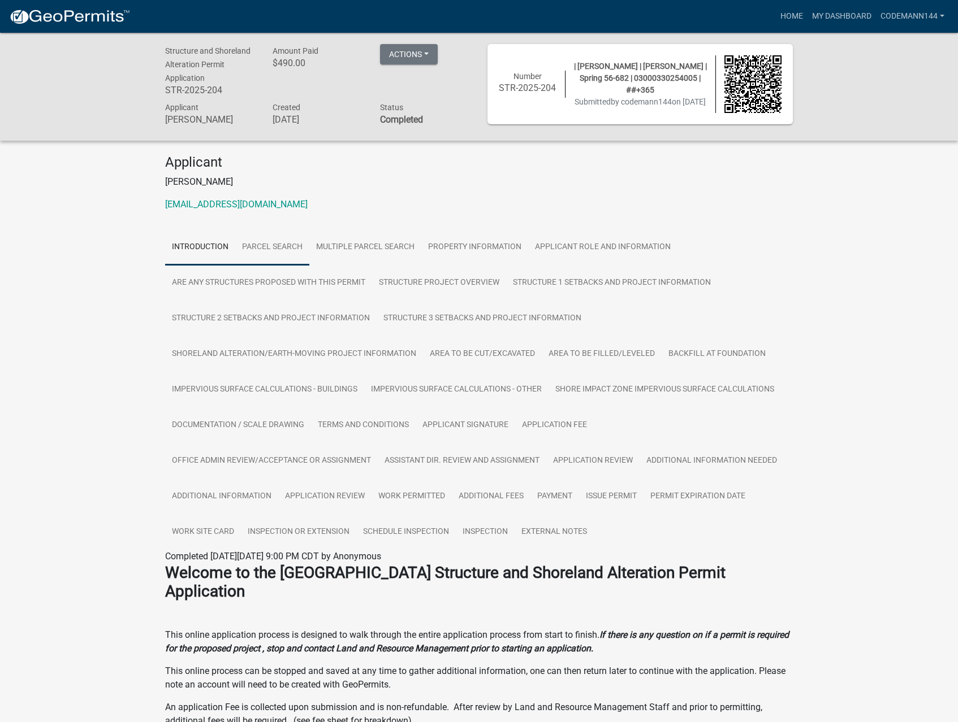
click at [258, 245] on link "Parcel search" at bounding box center [272, 248] width 74 height 36
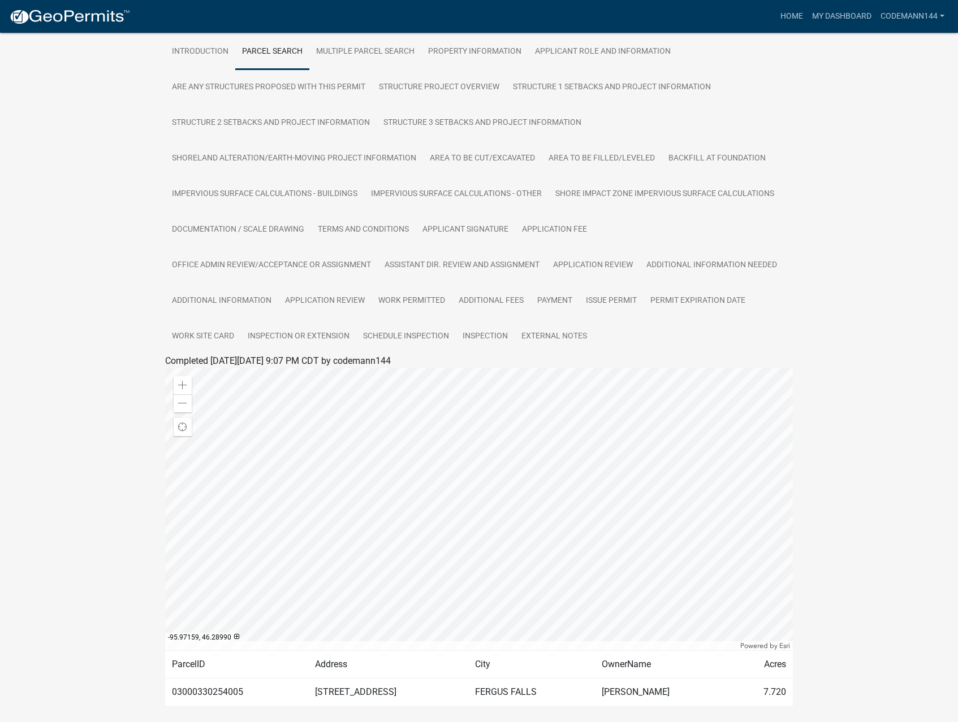
scroll to position [172, 0]
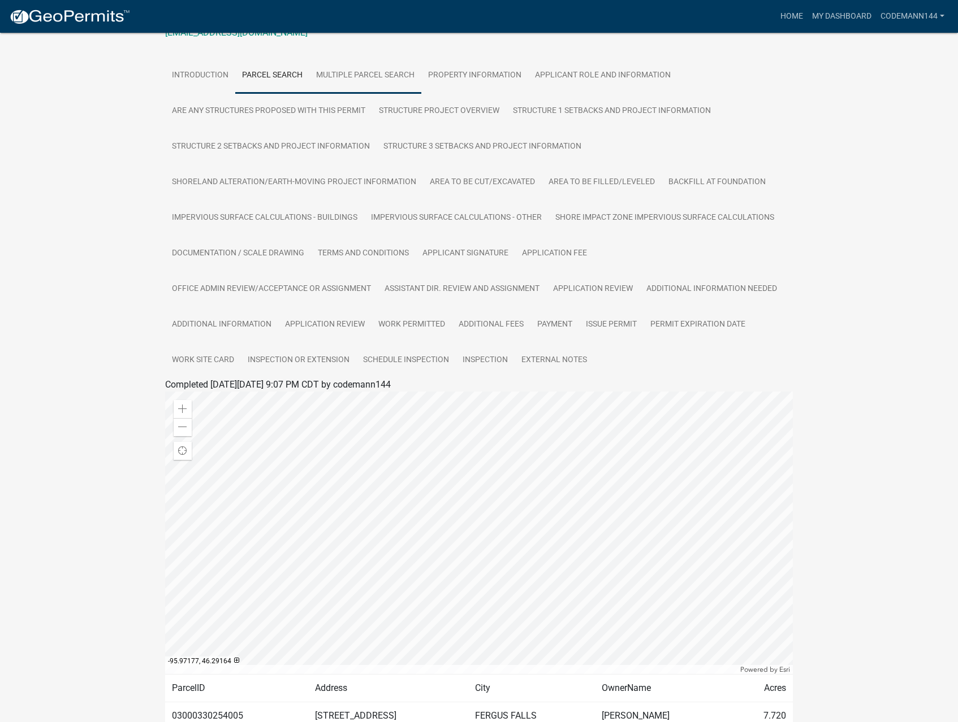
click at [349, 79] on link "Multiple Parcel Search" at bounding box center [365, 76] width 112 height 36
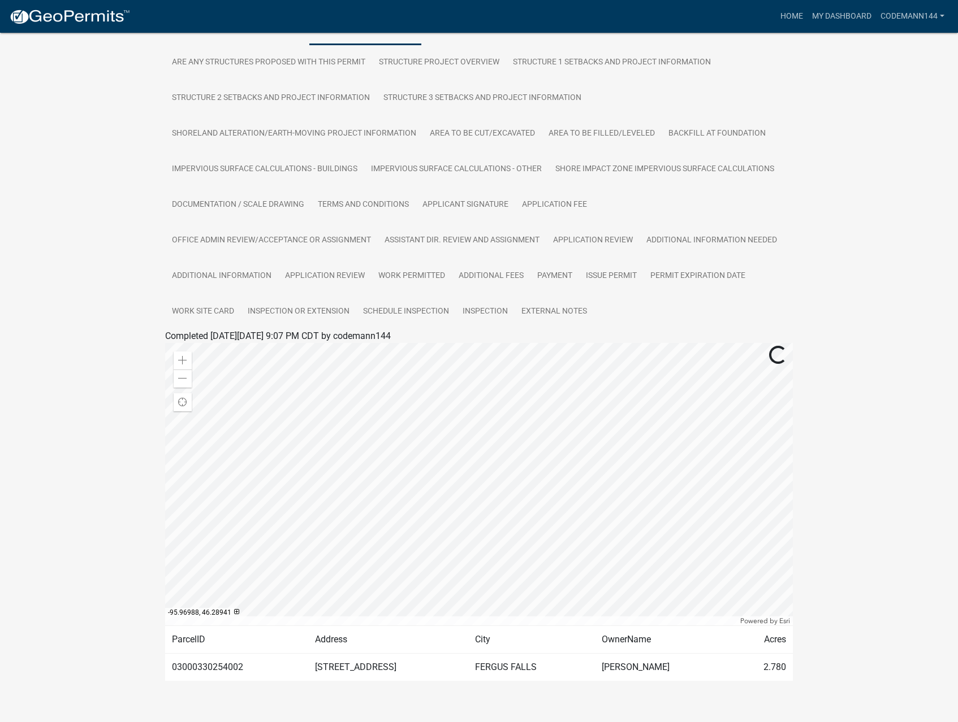
scroll to position [236, 0]
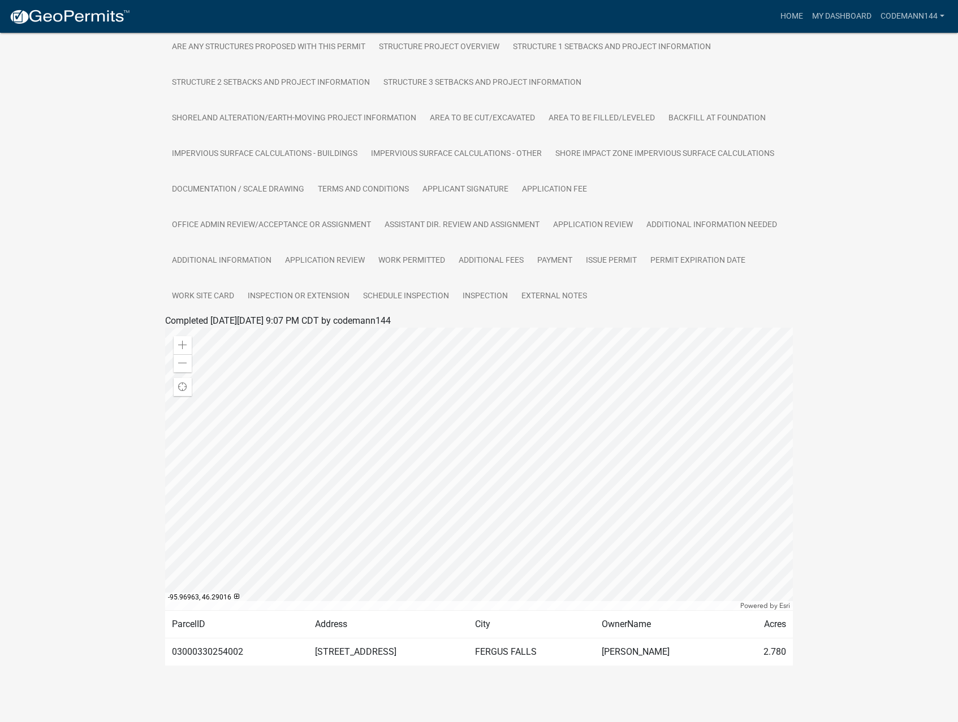
click at [214, 655] on td "03000330254002" at bounding box center [236, 652] width 143 height 28
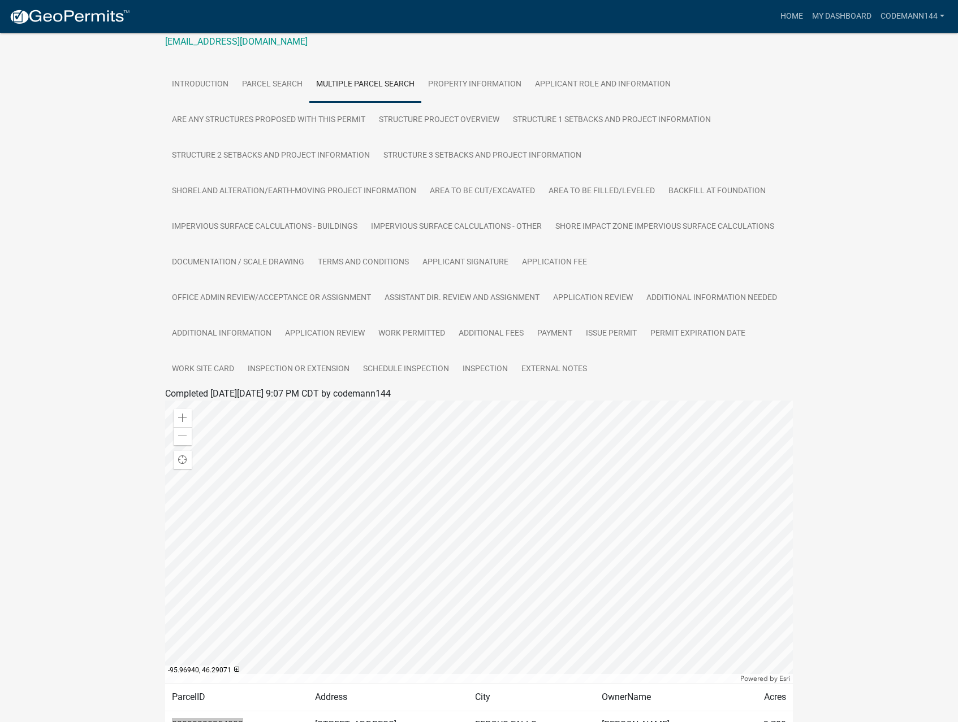
scroll to position [160, 0]
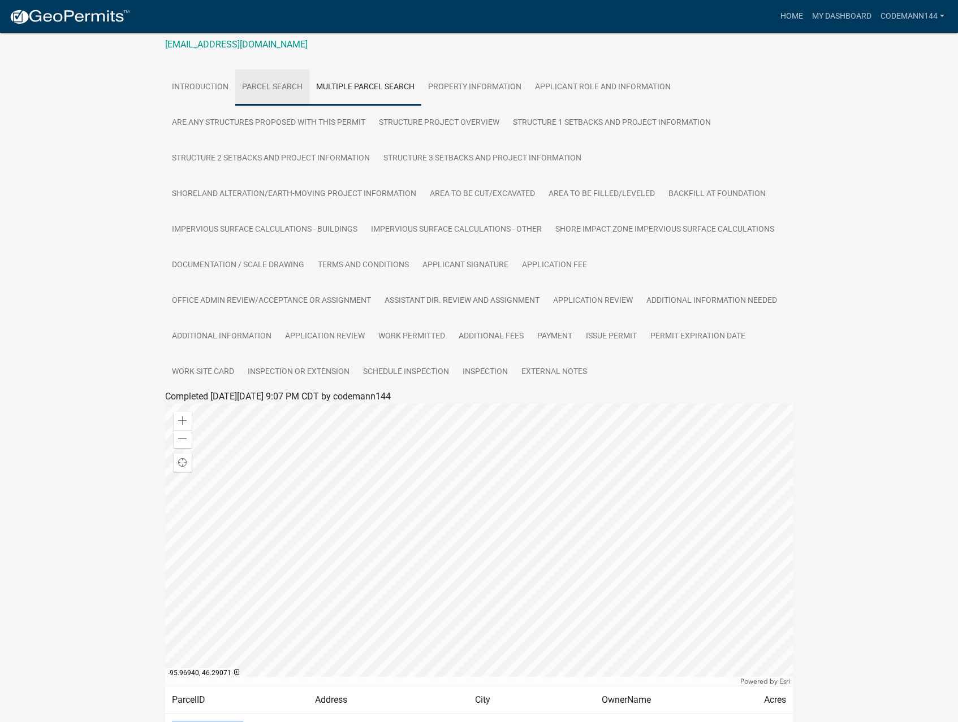
click at [280, 90] on link "Parcel search" at bounding box center [272, 88] width 74 height 36
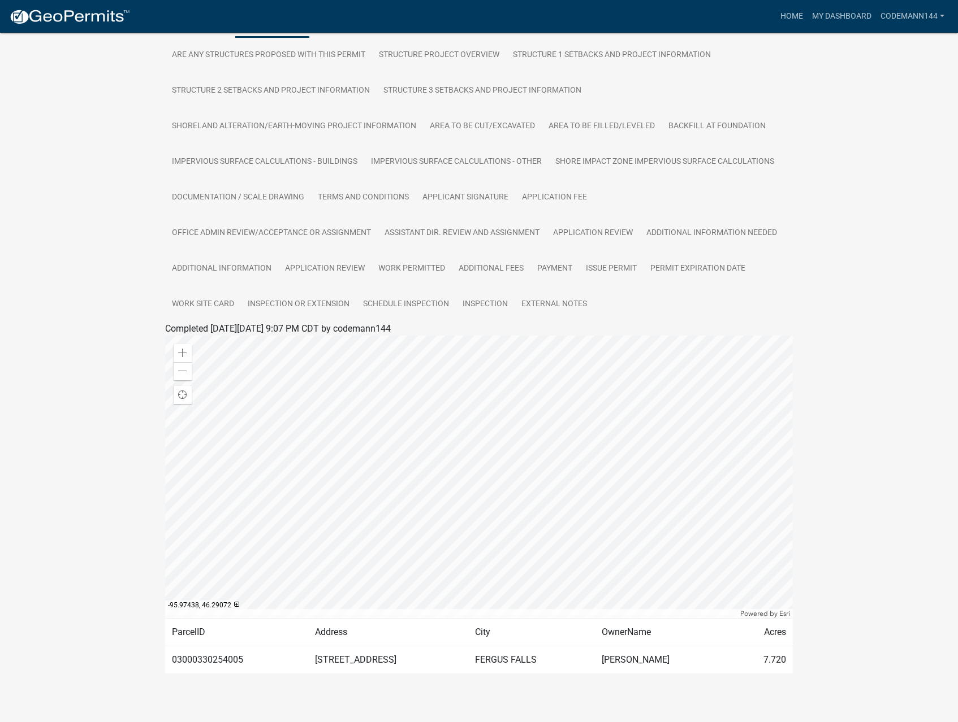
scroll to position [236, 0]
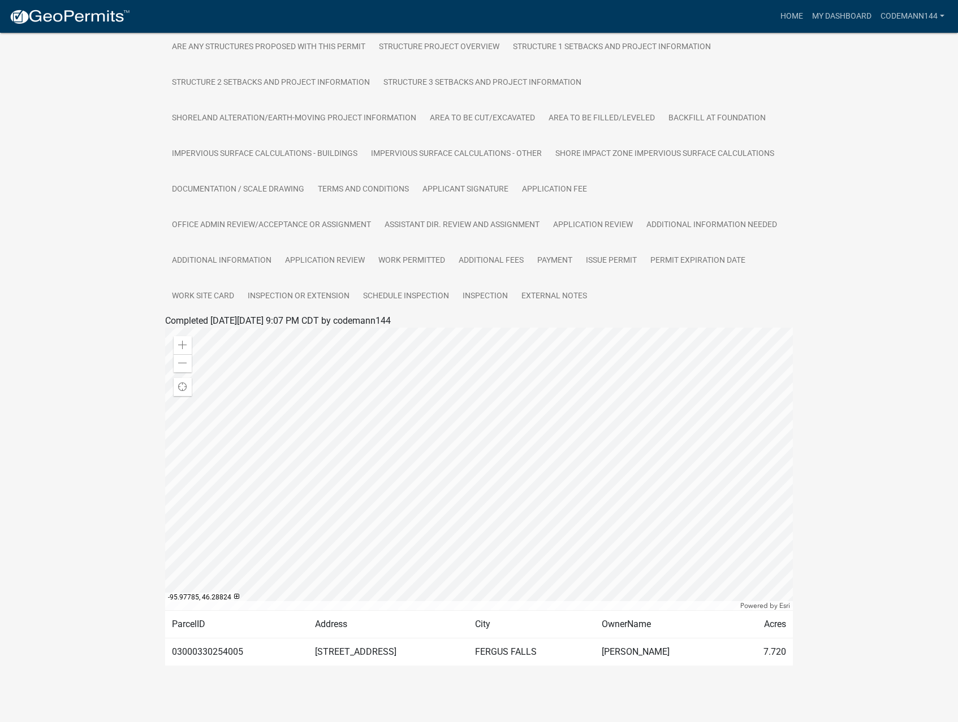
click at [243, 654] on td "03000330254005" at bounding box center [236, 652] width 143 height 28
click at [238, 655] on td "03000330254005" at bounding box center [236, 652] width 143 height 28
copy td "03000330254005"
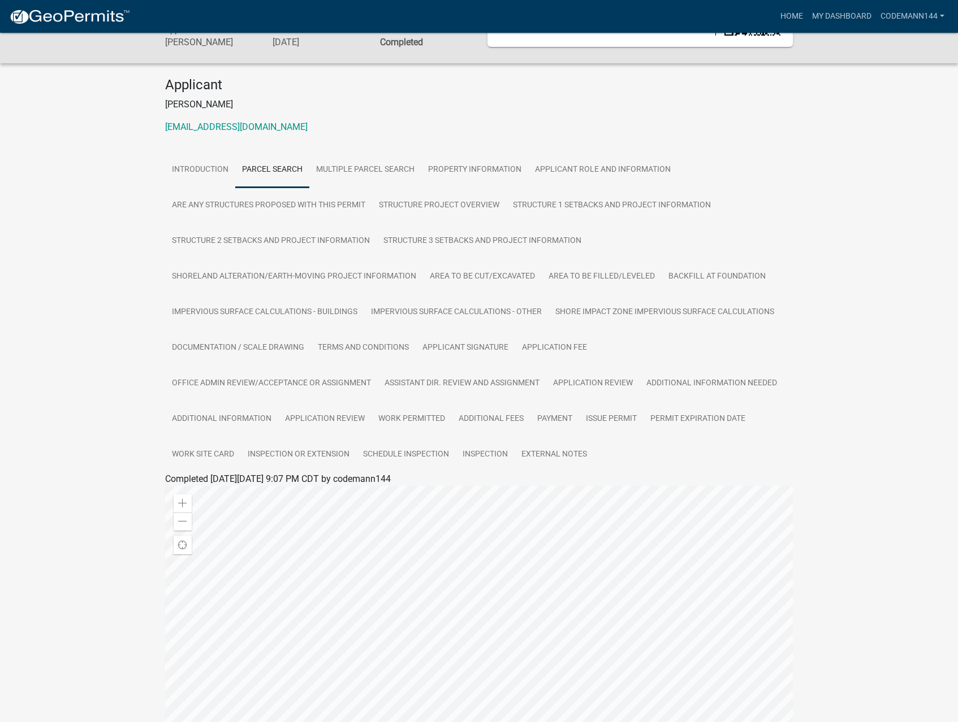
scroll to position [75, 0]
click at [574, 173] on link "Applicant Role and Information" at bounding box center [602, 172] width 149 height 36
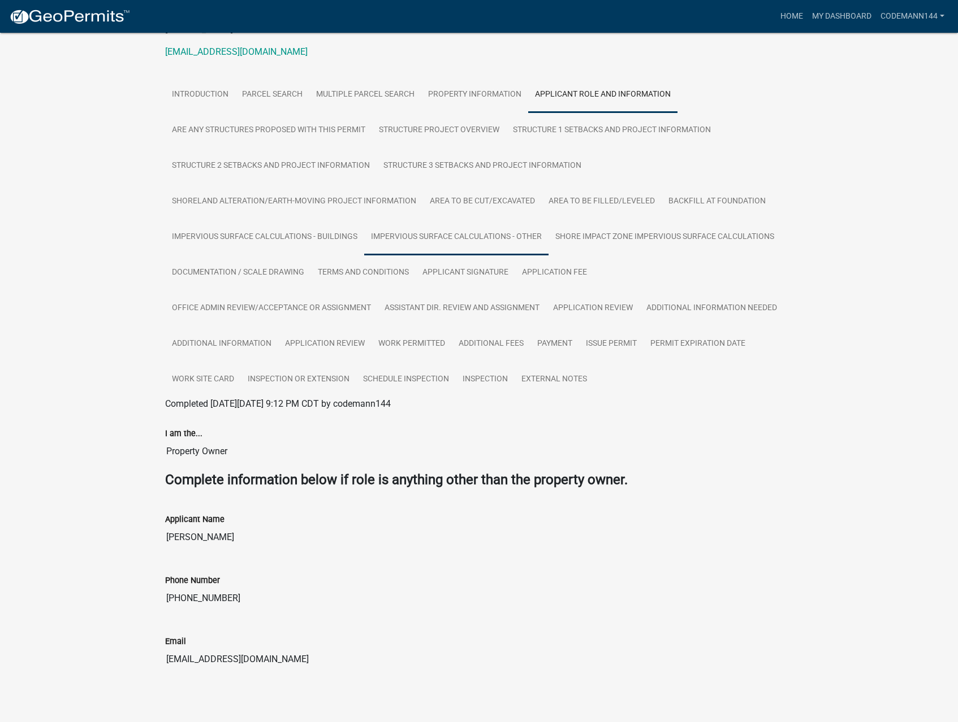
scroll to position [158, 0]
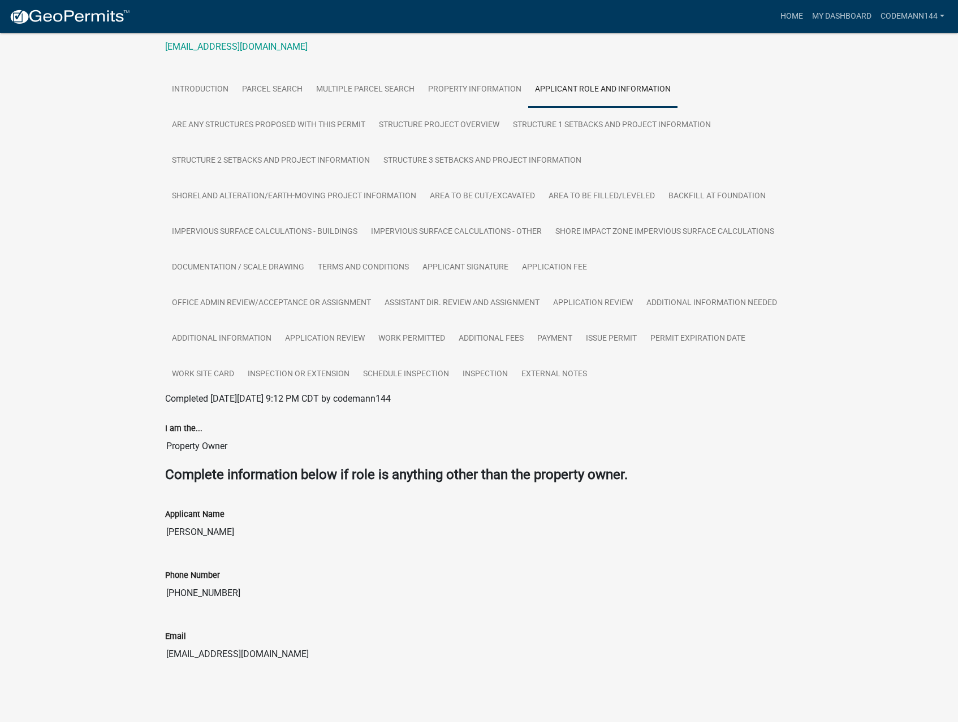
drag, startPoint x: 271, startPoint y: 652, endPoint x: 161, endPoint y: 657, distance: 109.8
click at [161, 657] on div "Email cokurows14@gmail.com" at bounding box center [479, 644] width 644 height 61
click at [229, 128] on link "Are any Structures Proposed with this Permit" at bounding box center [268, 125] width 207 height 36
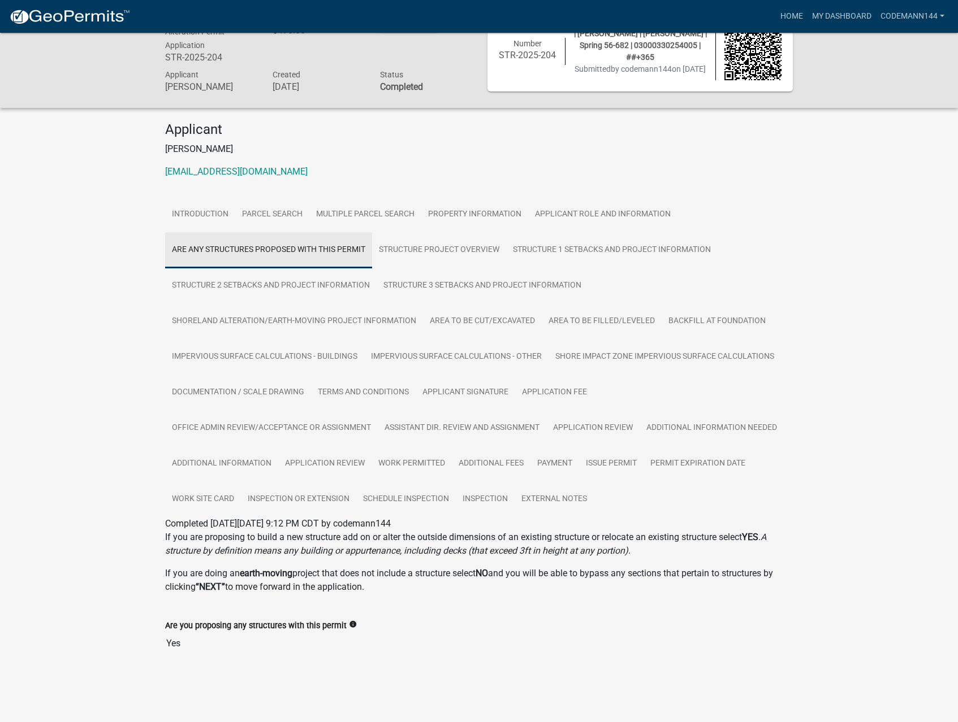
scroll to position [33, 0]
click at [473, 214] on link "Property Information" at bounding box center [474, 215] width 107 height 36
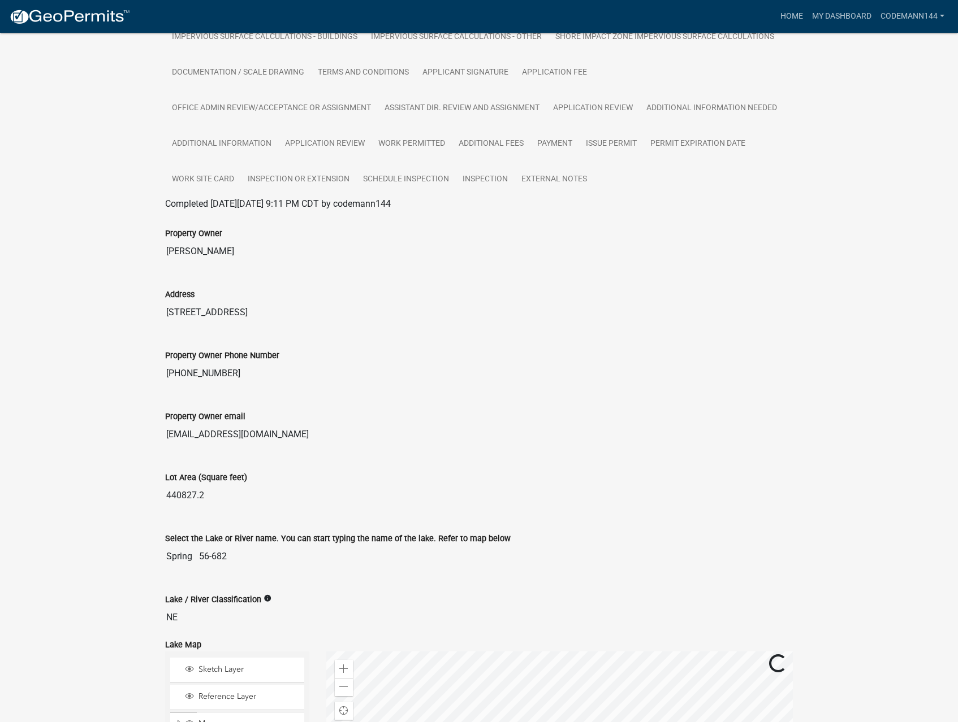
scroll to position [406, 0]
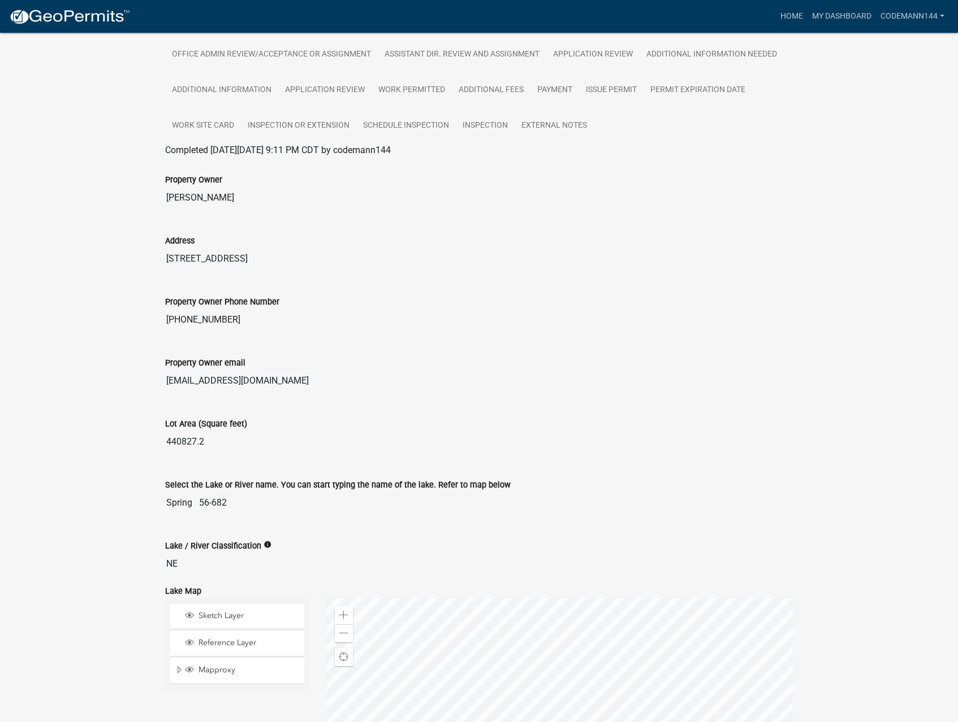
drag, startPoint x: 226, startPoint y: 441, endPoint x: 162, endPoint y: 444, distance: 64.0
click at [162, 444] on div "Lot Area (Square feet) 440827.2" at bounding box center [479, 431] width 644 height 61
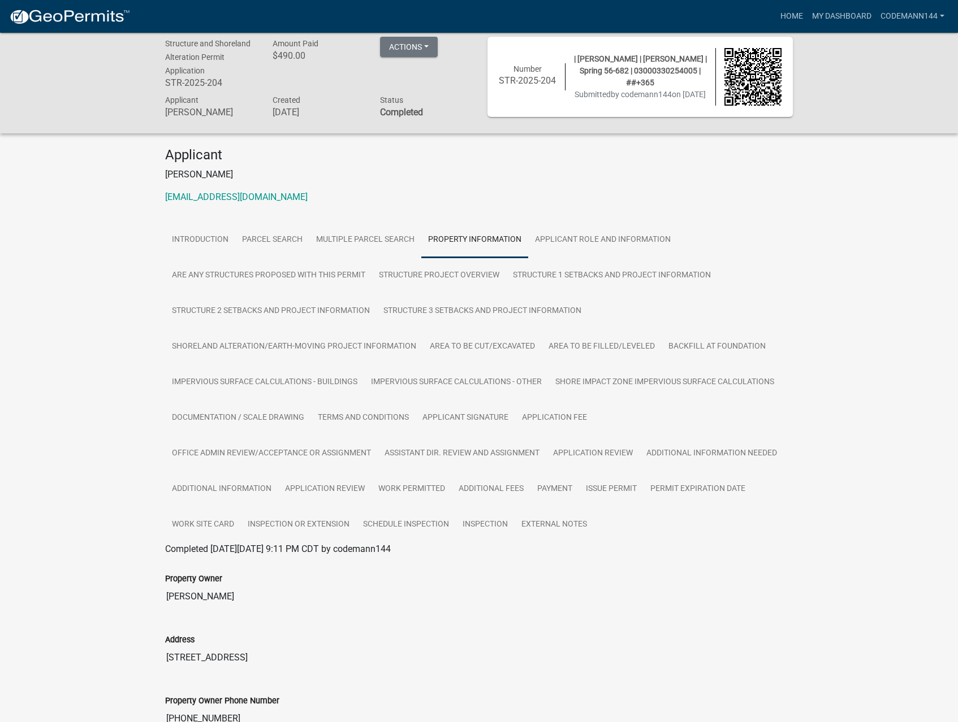
scroll to position [0, 0]
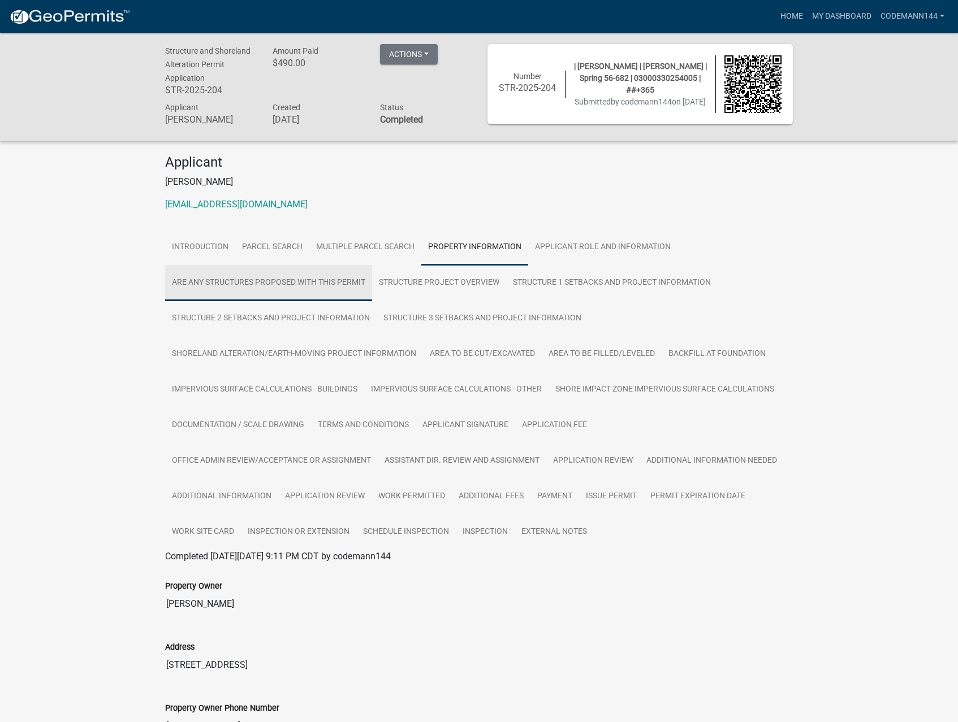
click at [317, 289] on link "Are any Structures Proposed with this Permit" at bounding box center [268, 283] width 207 height 36
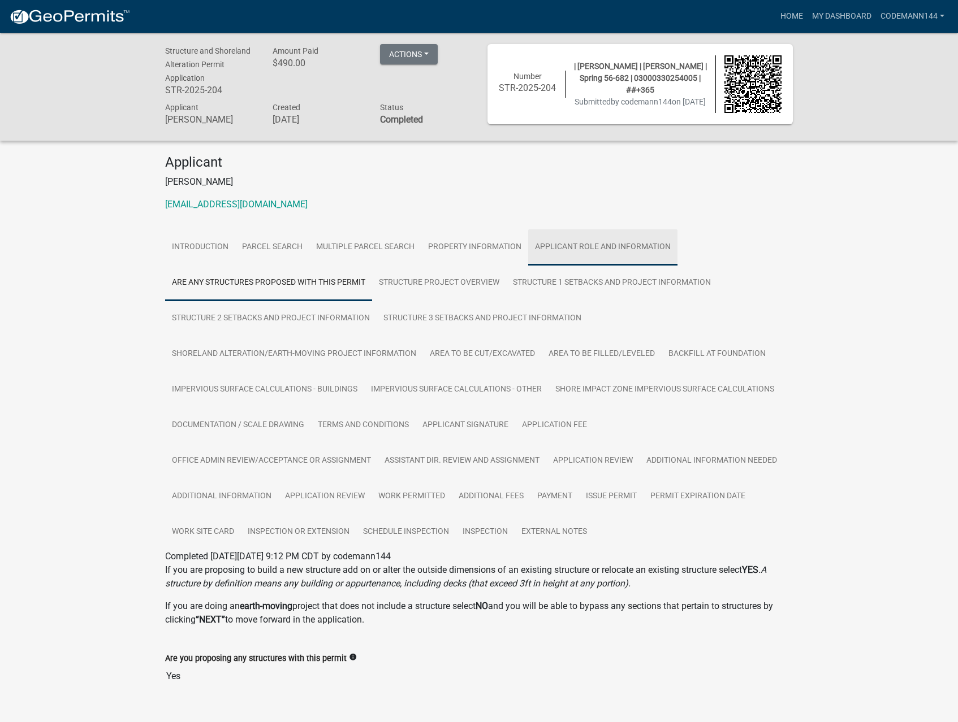
click at [626, 248] on link "Applicant Role and Information" at bounding box center [602, 248] width 149 height 36
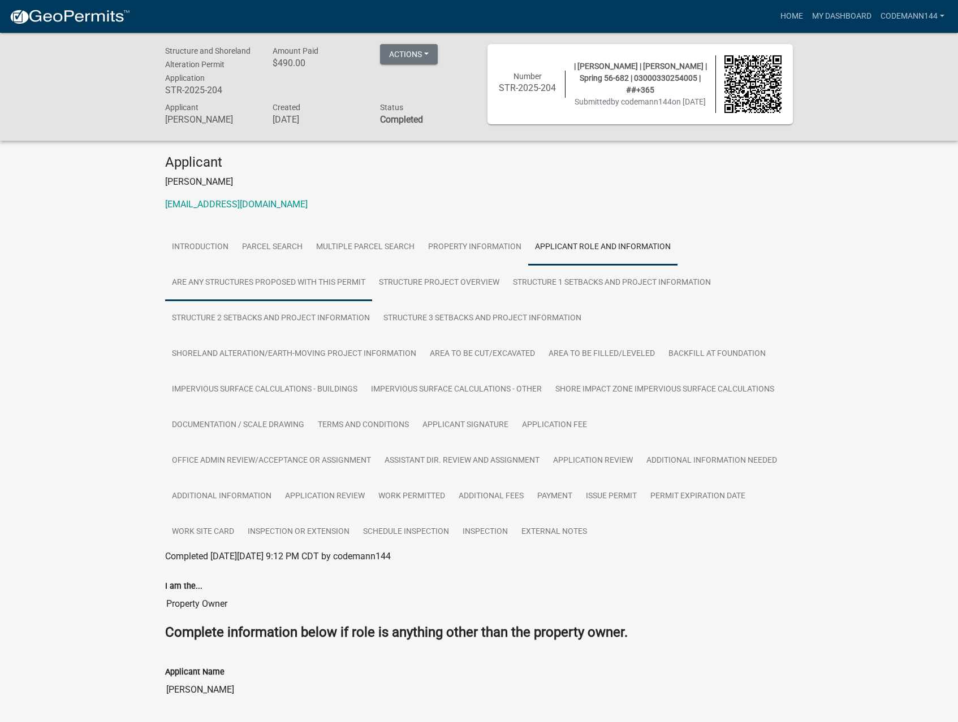
click at [295, 282] on link "Are any Structures Proposed with this Permit" at bounding box center [268, 283] width 207 height 36
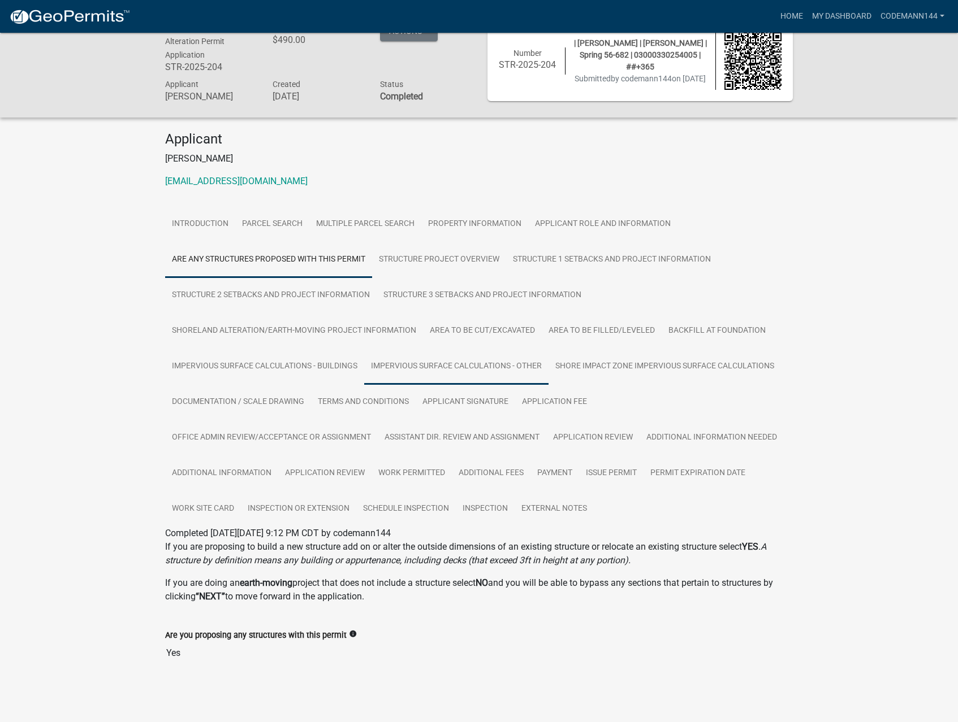
scroll to position [33, 0]
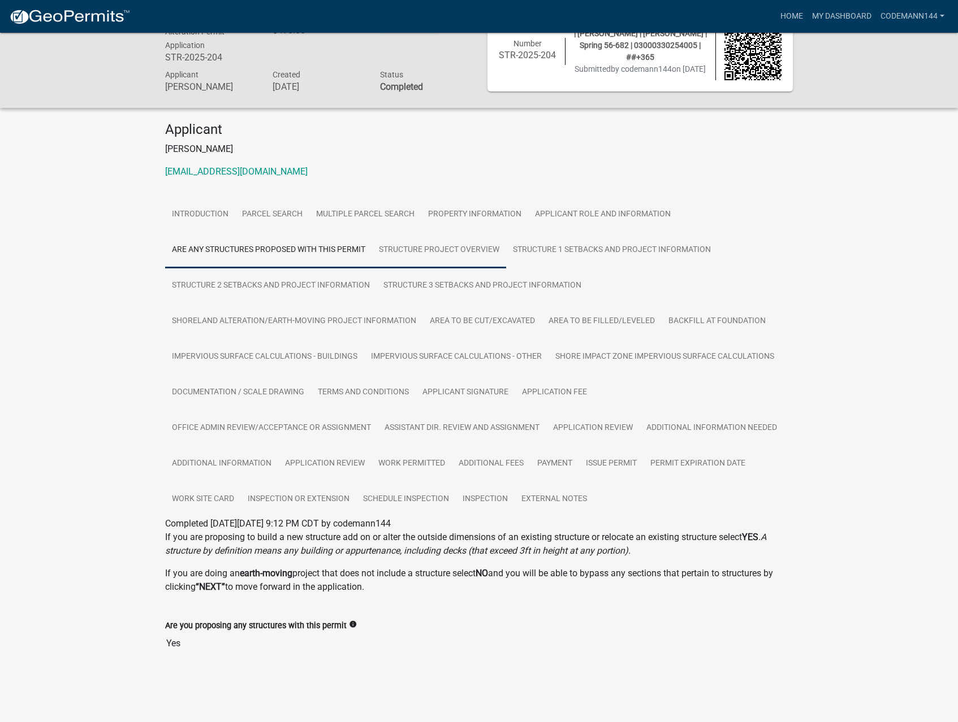
click at [428, 246] on link "Structure Project Overview" at bounding box center [439, 250] width 134 height 36
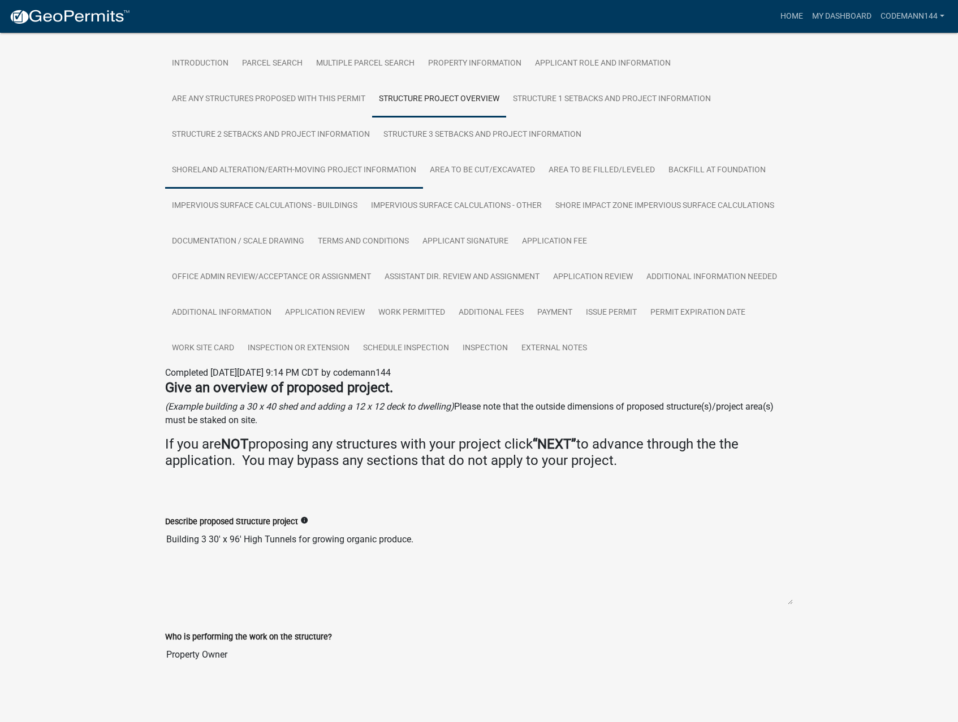
scroll to position [184, 0]
drag, startPoint x: 419, startPoint y: 542, endPoint x: 165, endPoint y: 538, distance: 253.9
click at [165, 538] on textarea "Building 3 30' x 96' High Tunnels for growing organic produce." at bounding box center [478, 566] width 627 height 77
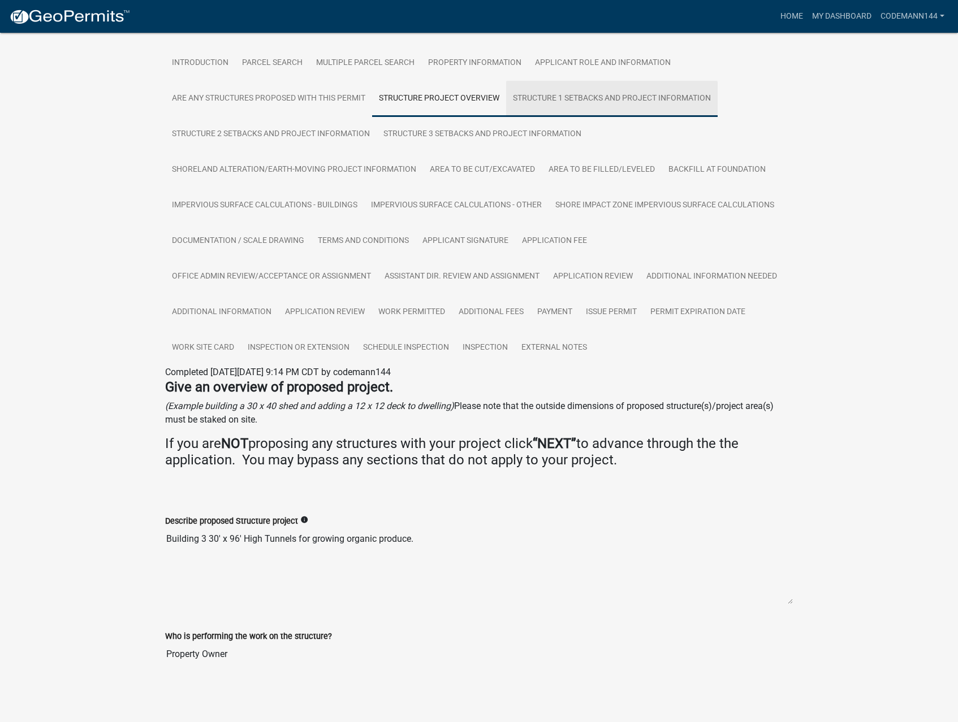
click at [564, 96] on link "Structure 1 Setbacks and project information" at bounding box center [611, 99] width 211 height 36
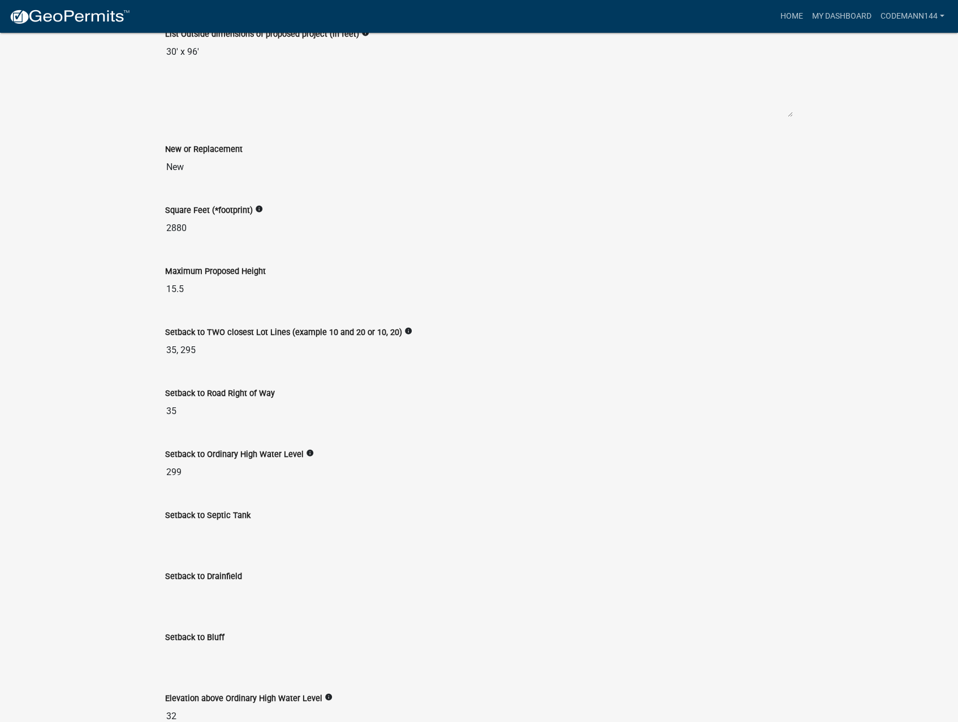
scroll to position [768, 0]
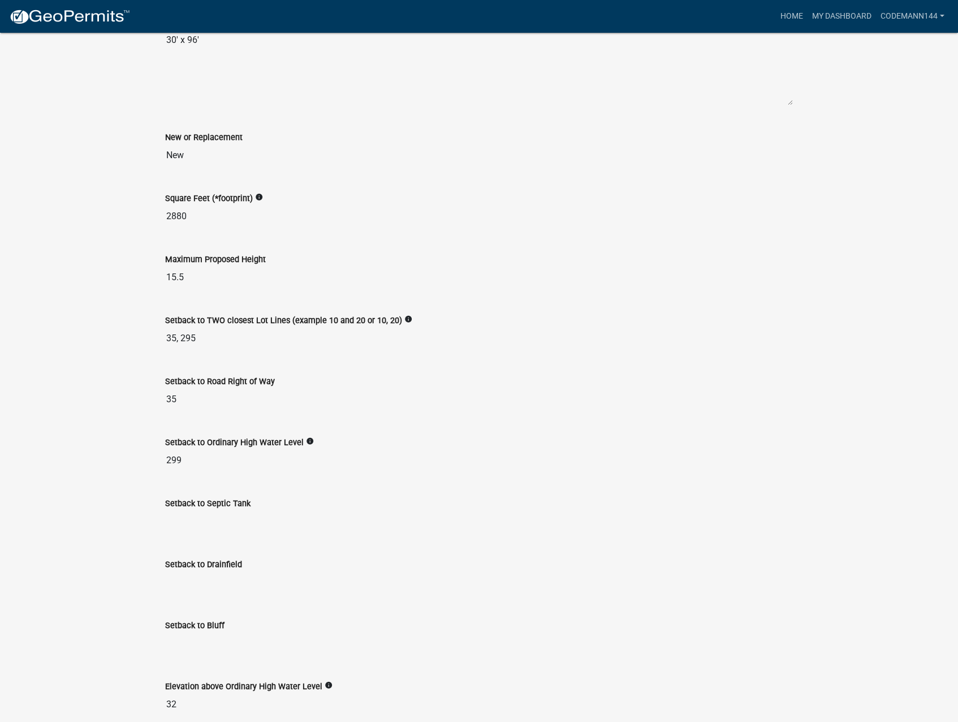
click at [188, 340] on input "35, 295" at bounding box center [478, 338] width 627 height 23
click at [176, 462] on input "299" at bounding box center [478, 460] width 627 height 23
click at [306, 441] on icon "info" at bounding box center [310, 442] width 8 height 8
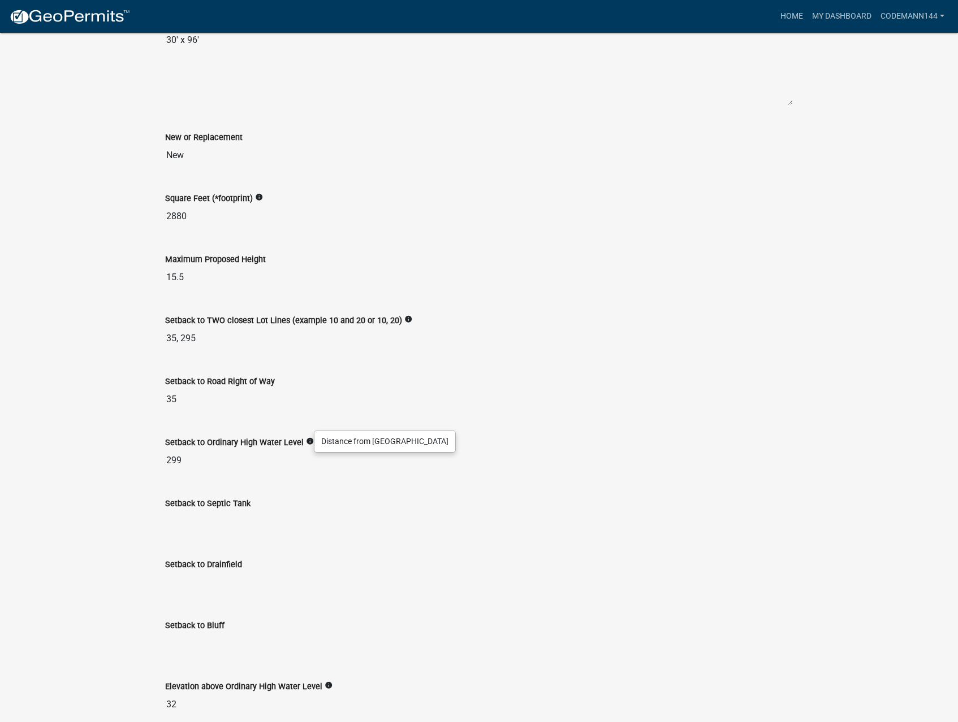
click at [306, 441] on icon "info" at bounding box center [310, 442] width 8 height 8
click at [170, 399] on input "35" at bounding box center [478, 399] width 627 height 23
click at [200, 403] on input "35" at bounding box center [478, 399] width 627 height 23
click at [171, 460] on input "299" at bounding box center [478, 460] width 627 height 23
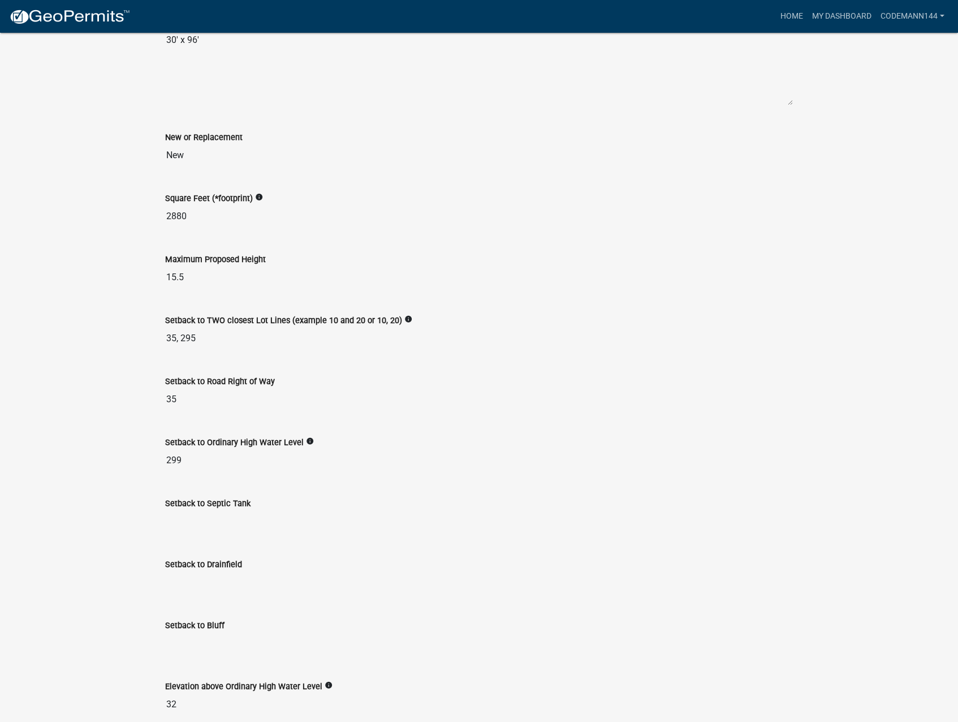
click at [171, 460] on input "299" at bounding box center [478, 460] width 627 height 23
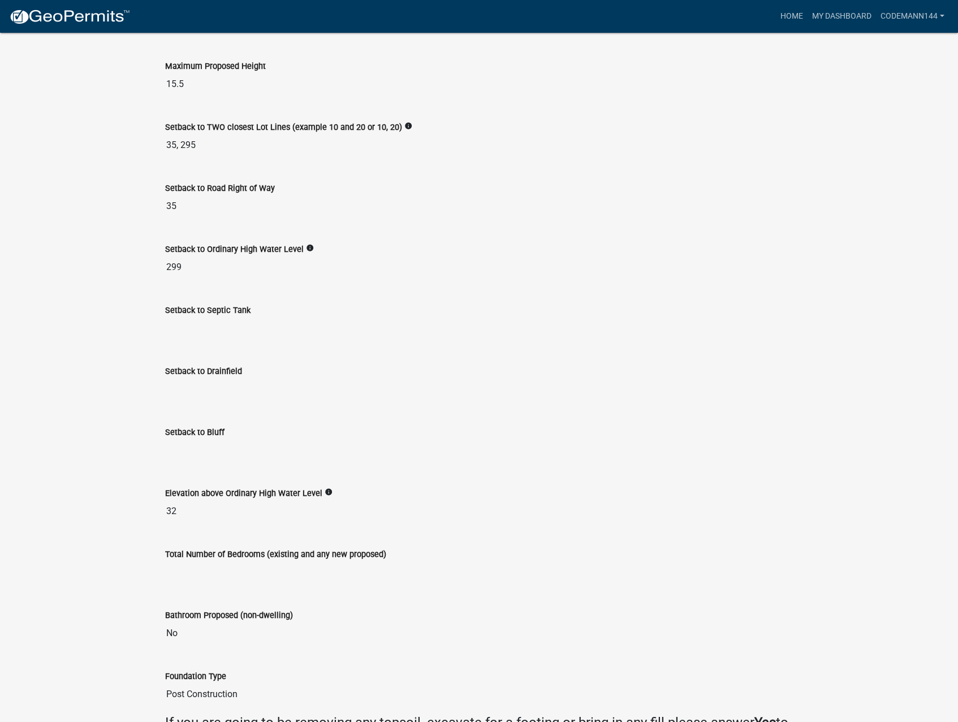
scroll to position [960, 0]
click at [190, 146] on input "35, 295" at bounding box center [478, 146] width 627 height 23
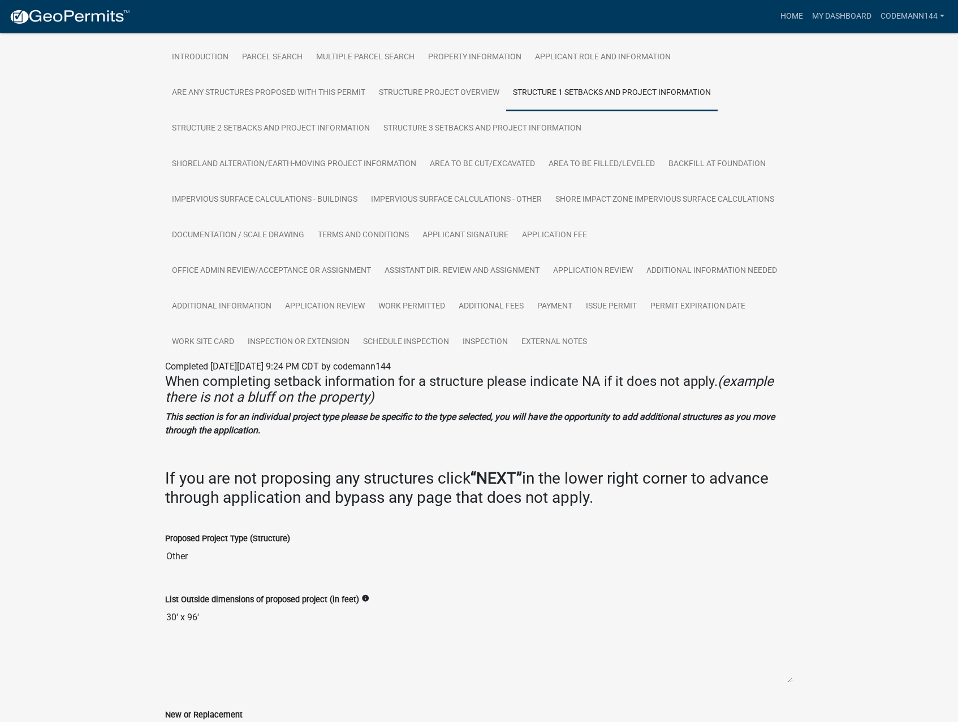
scroll to position [189, 0]
click at [303, 165] on link "Shoreland Alteration/Earth-Moving Project Information" at bounding box center [294, 165] width 258 height 36
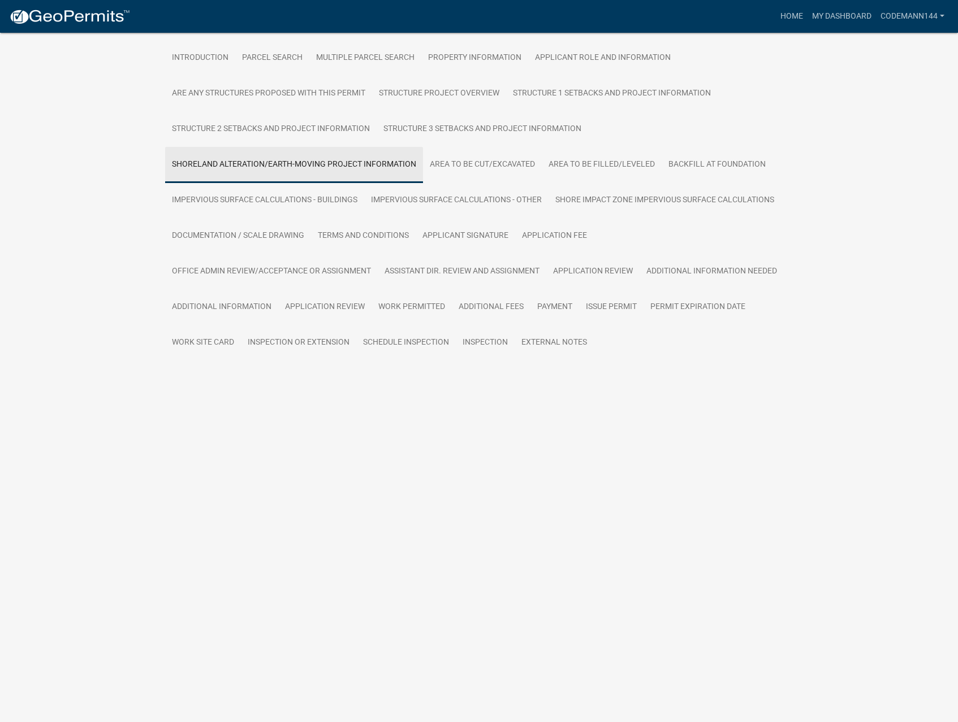
scroll to position [188, 0]
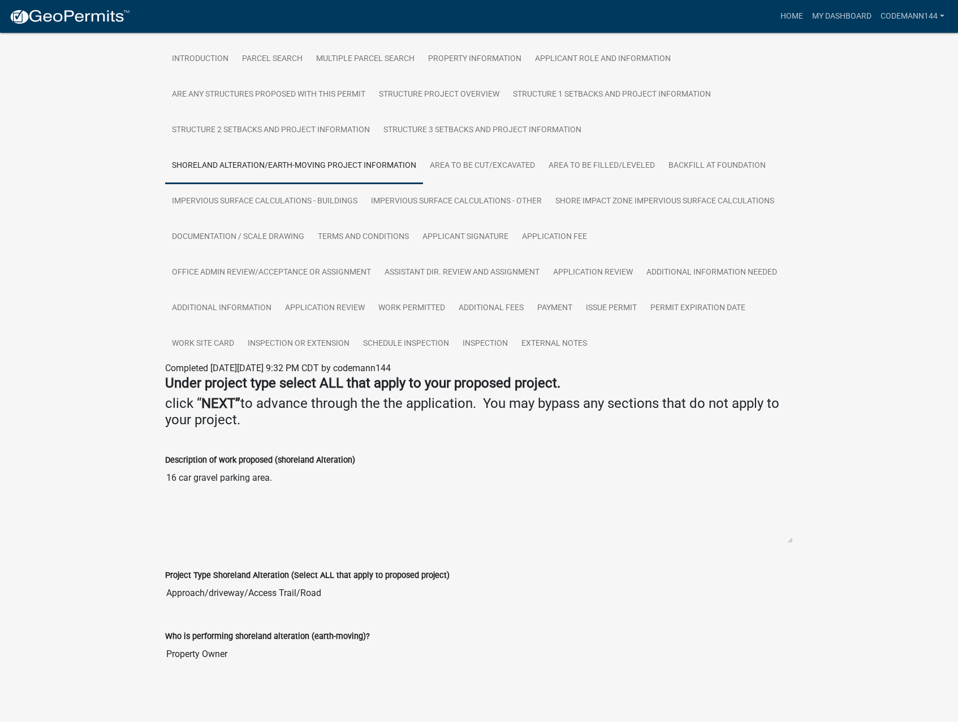
click at [518, 528] on textarea "16 car gravel parking area." at bounding box center [478, 505] width 627 height 77
click at [244, 205] on link "Impervious Surface Calculations - Buildings" at bounding box center [264, 202] width 199 height 36
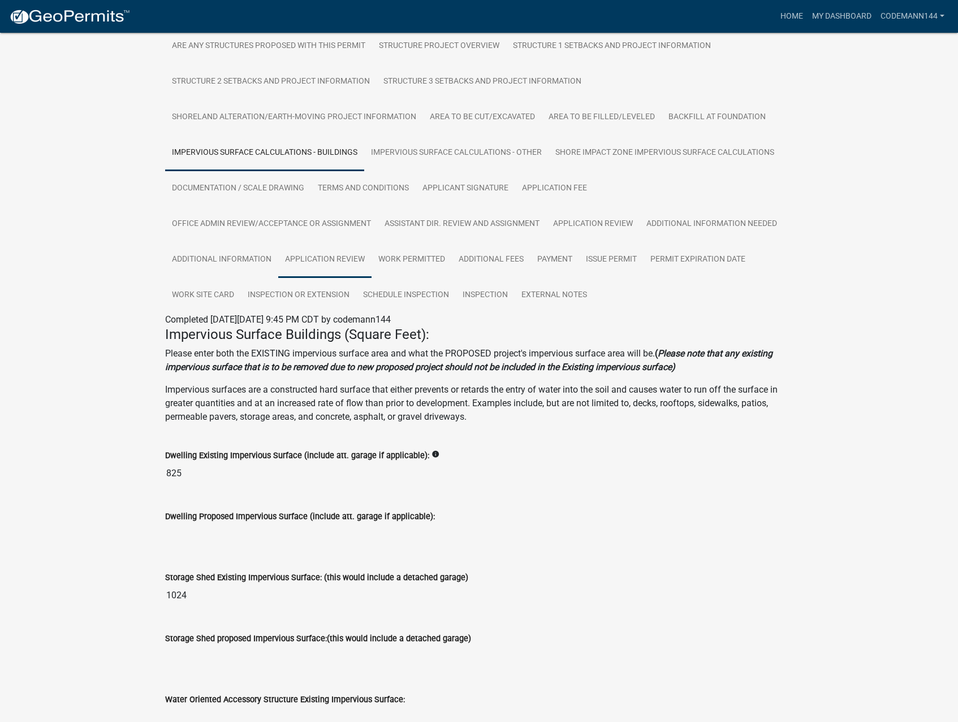
scroll to position [245, 0]
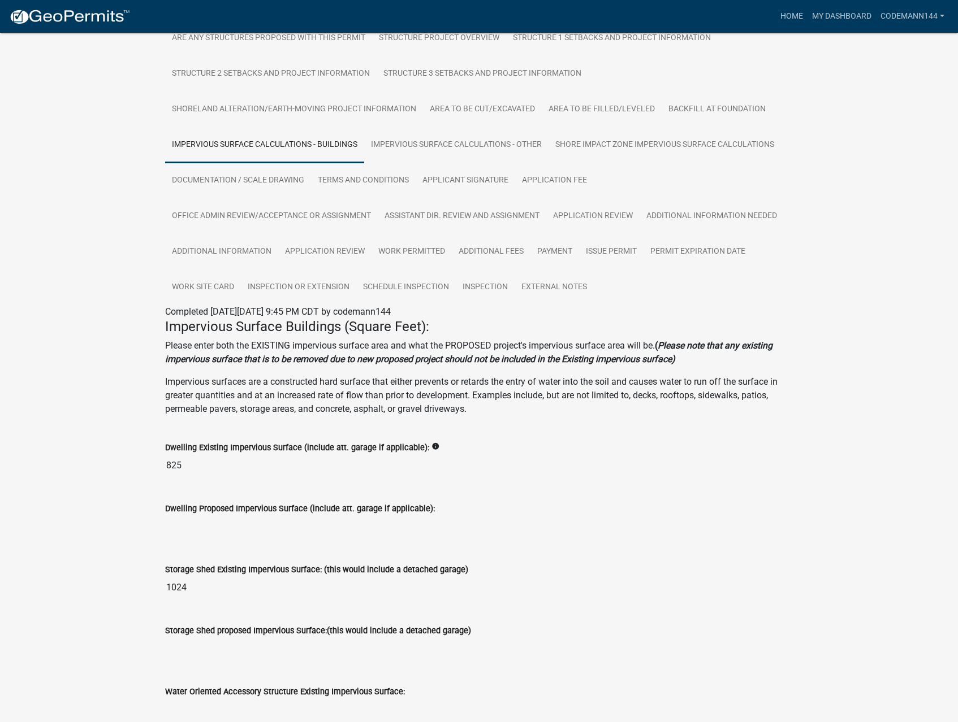
click at [172, 467] on input "825" at bounding box center [478, 465] width 627 height 23
click at [178, 591] on input "1024" at bounding box center [478, 588] width 627 height 23
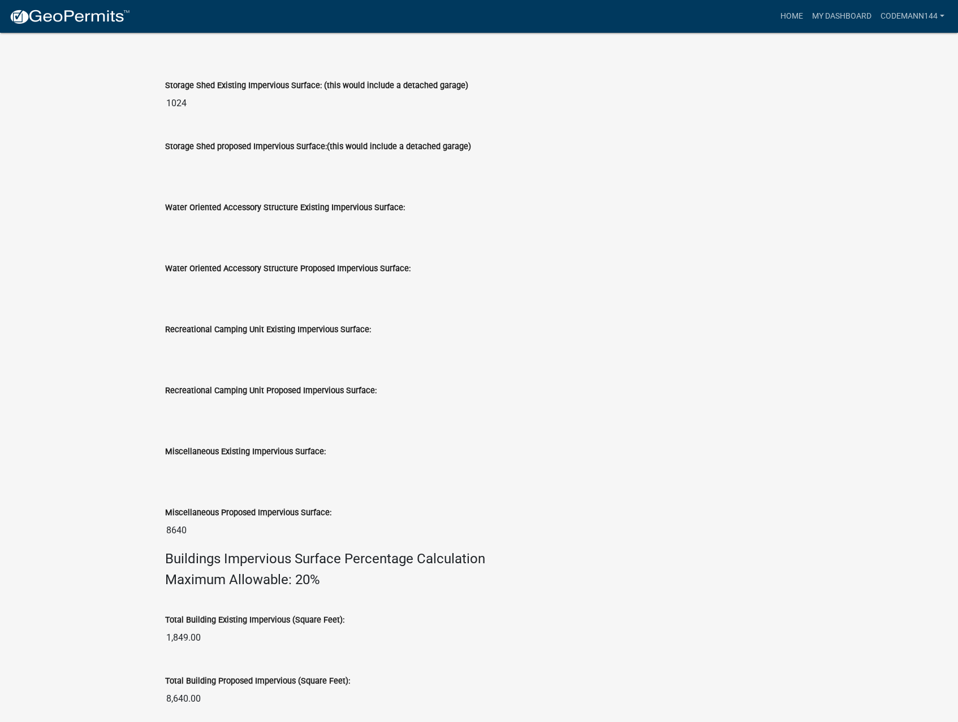
scroll to position [760, 0]
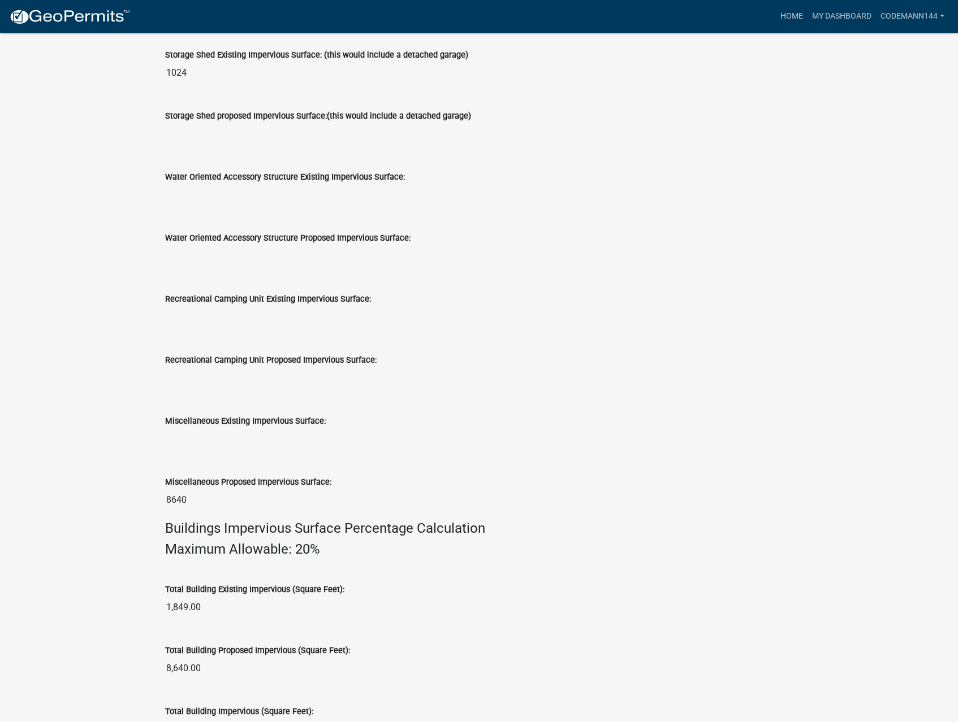
click at [176, 500] on input "8640" at bounding box center [478, 500] width 627 height 23
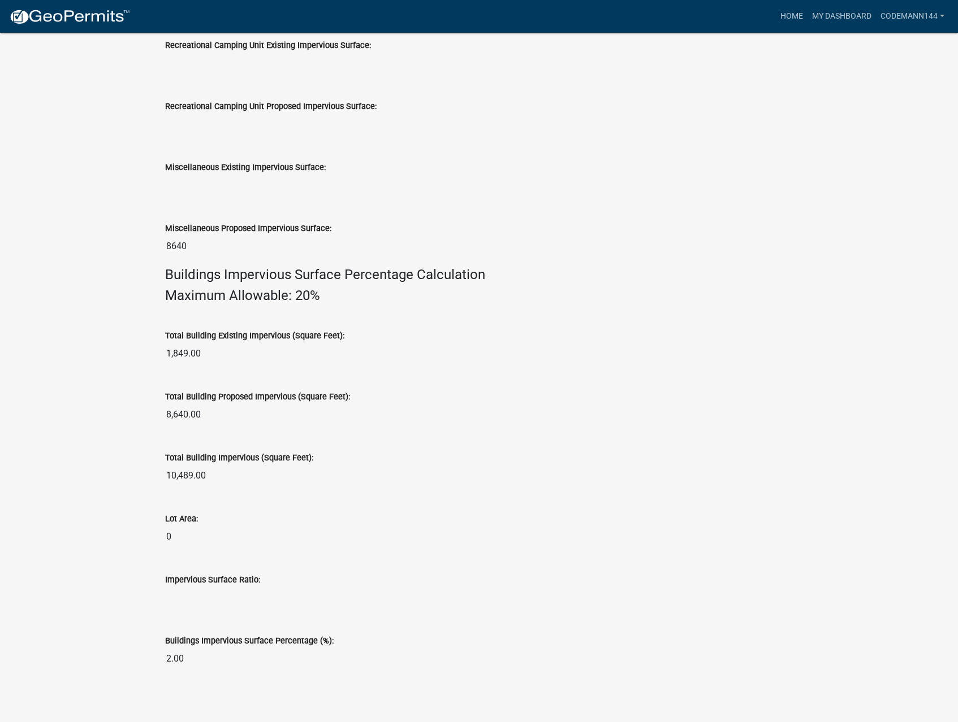
scroll to position [1018, 0]
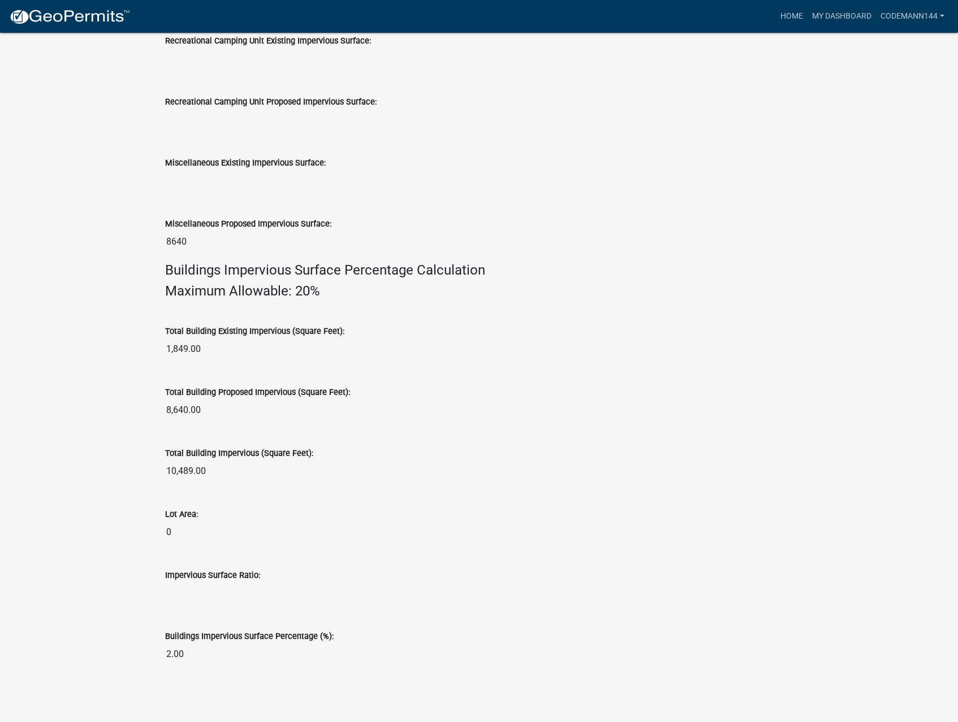
click at [174, 245] on input "8640" at bounding box center [478, 242] width 627 height 23
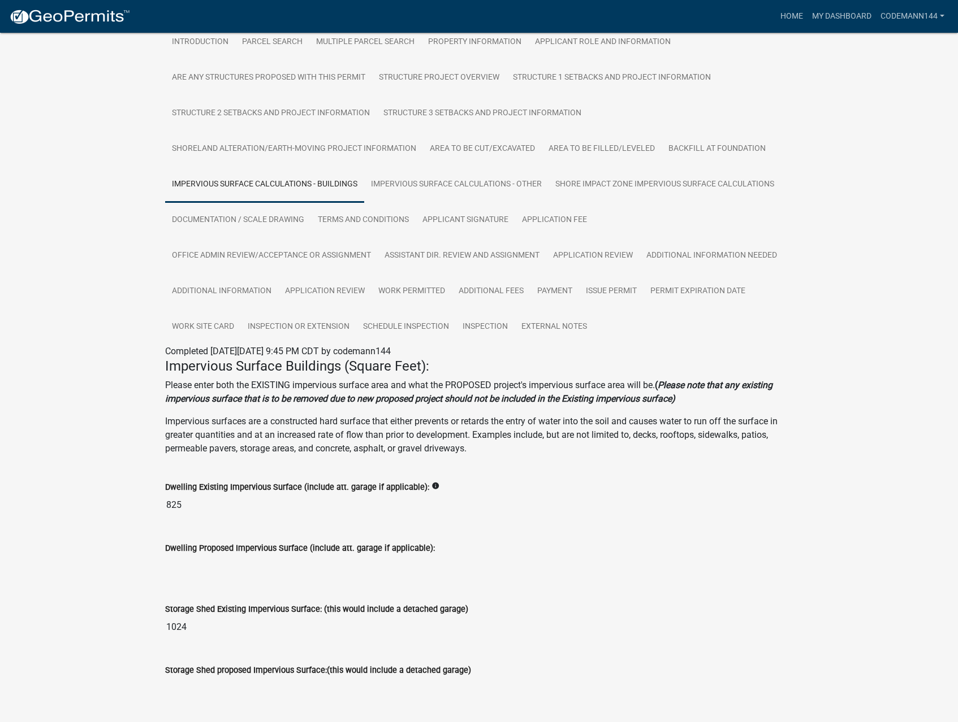
scroll to position [204, 0]
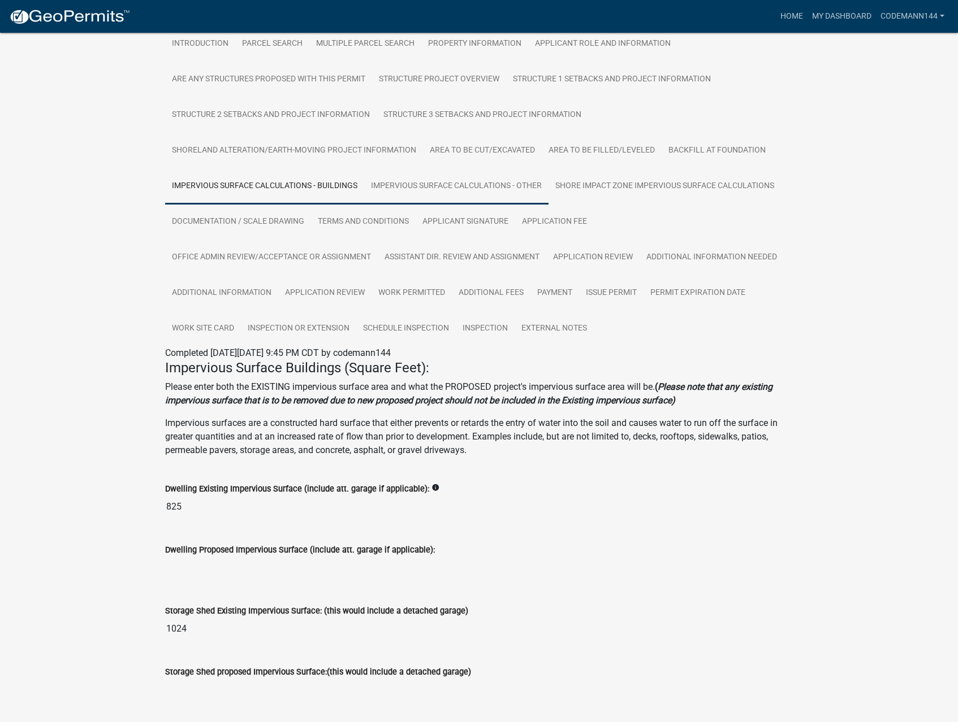
click at [402, 189] on link "Impervious Surface Calculations - Other" at bounding box center [456, 186] width 184 height 36
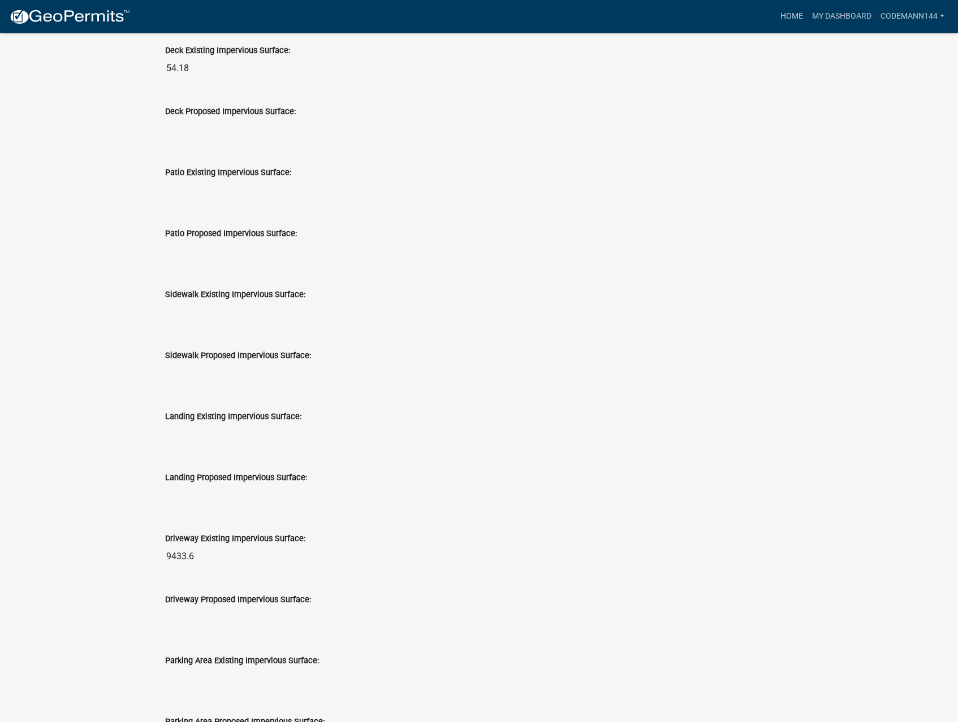
scroll to position [428, 0]
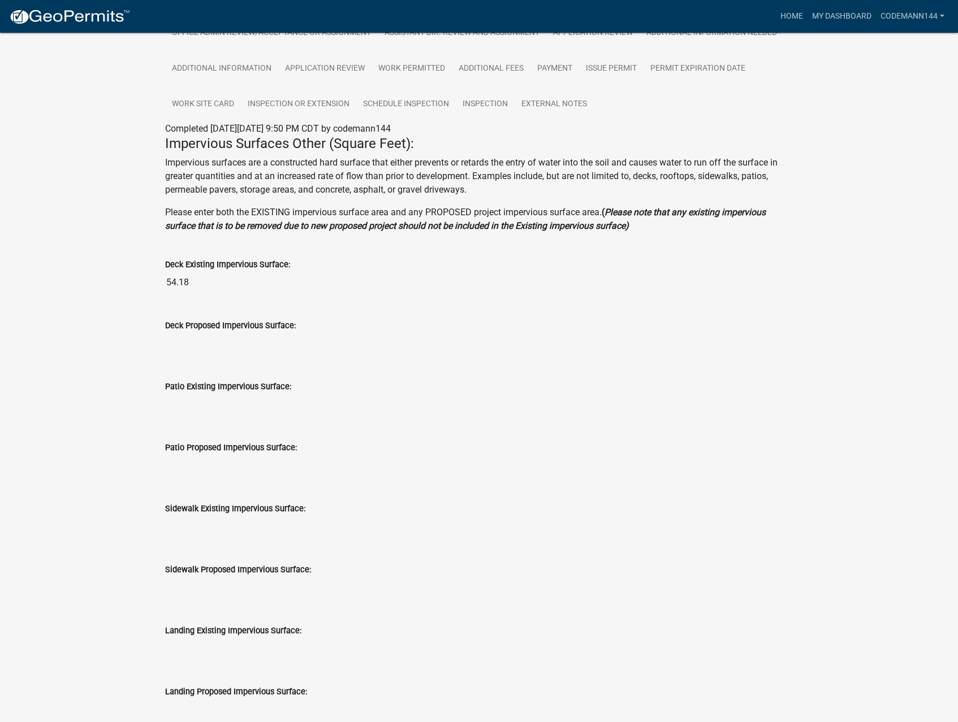
drag, startPoint x: 167, startPoint y: 284, endPoint x: 205, endPoint y: 282, distance: 37.9
click at [205, 282] on input "54.18" at bounding box center [478, 282] width 627 height 23
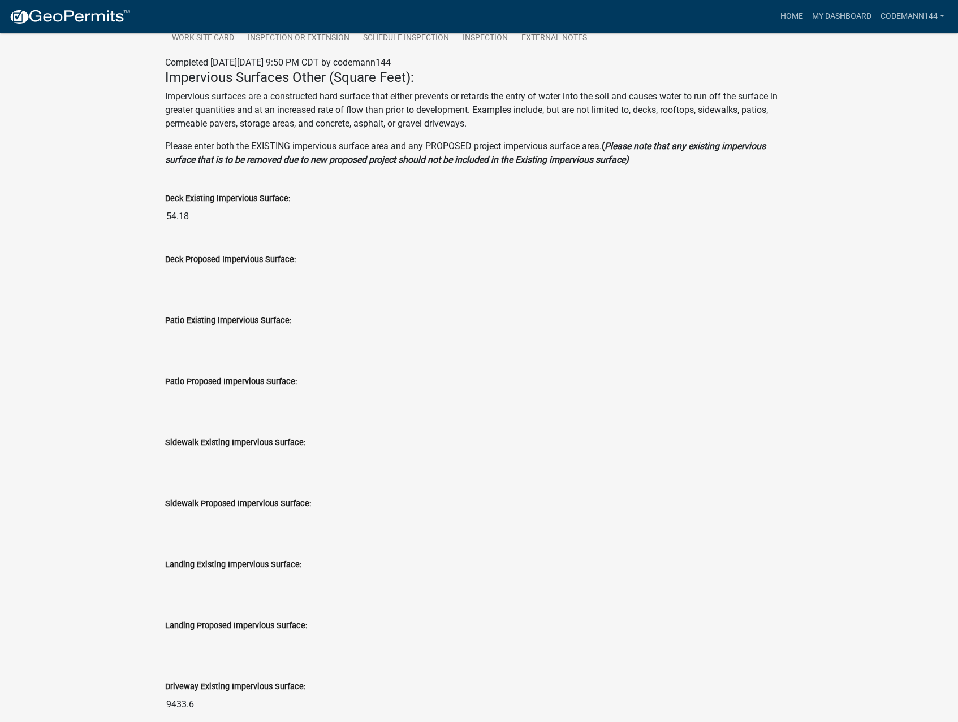
scroll to position [744, 0]
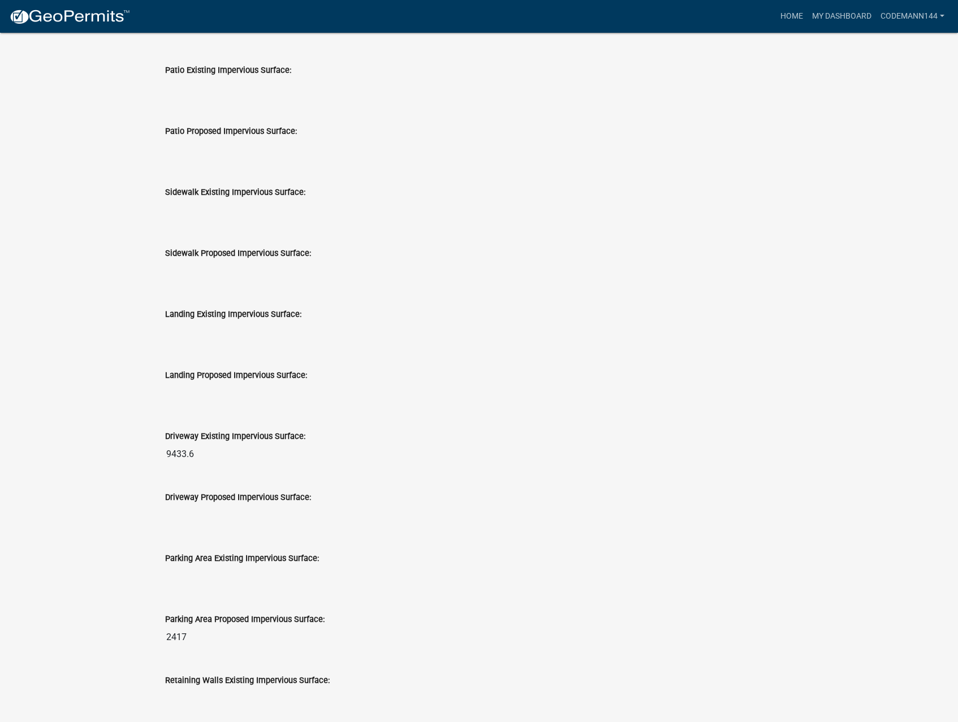
drag, startPoint x: 207, startPoint y: 453, endPoint x: 163, endPoint y: 454, distance: 44.1
click at [163, 454] on div "Driveway Existing Impervious Surface: 9433.6" at bounding box center [479, 444] width 644 height 61
click at [401, 366] on div "Landing Proposed Impervious Surface:" at bounding box center [478, 379] width 627 height 52
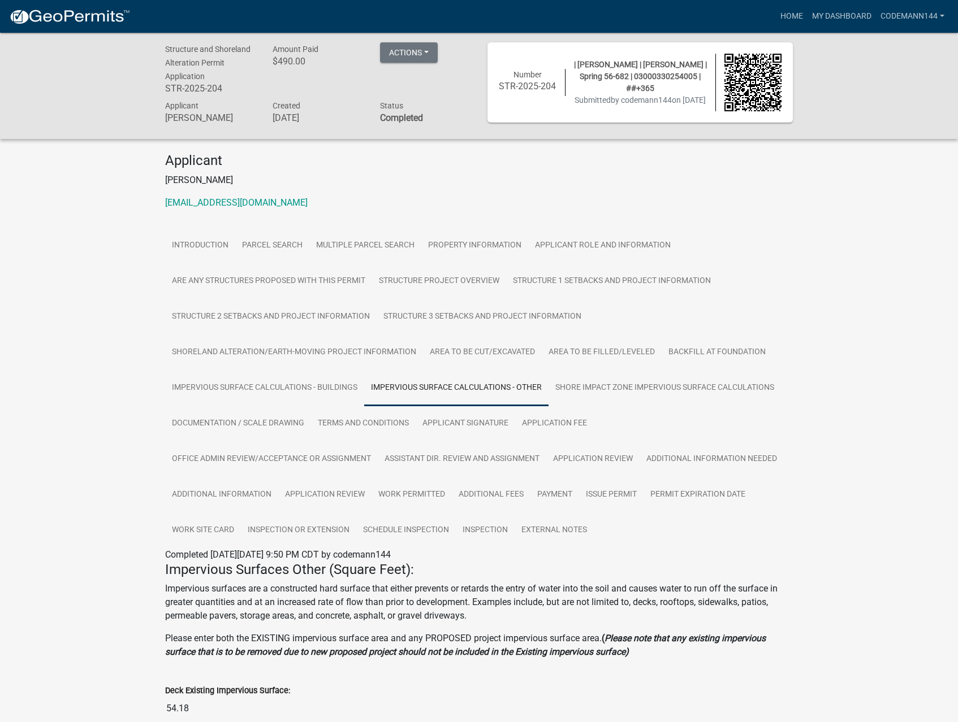
scroll to position [0, 0]
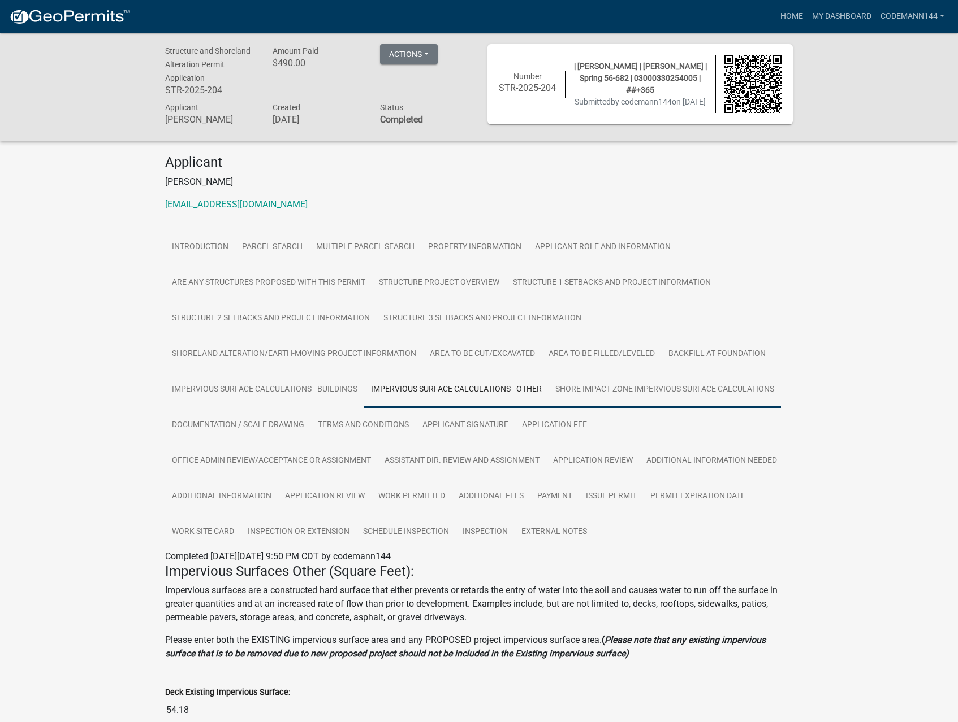
click at [625, 389] on link "Shore Impact Zone Impervious Surface Calculations" at bounding box center [664, 390] width 232 height 36
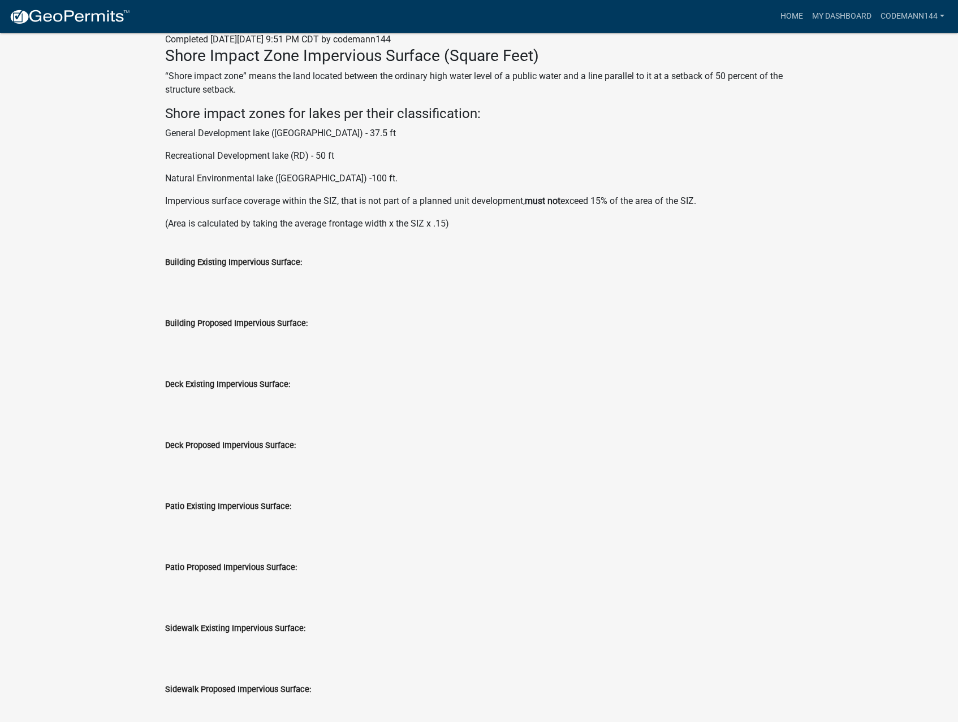
scroll to position [525, 0]
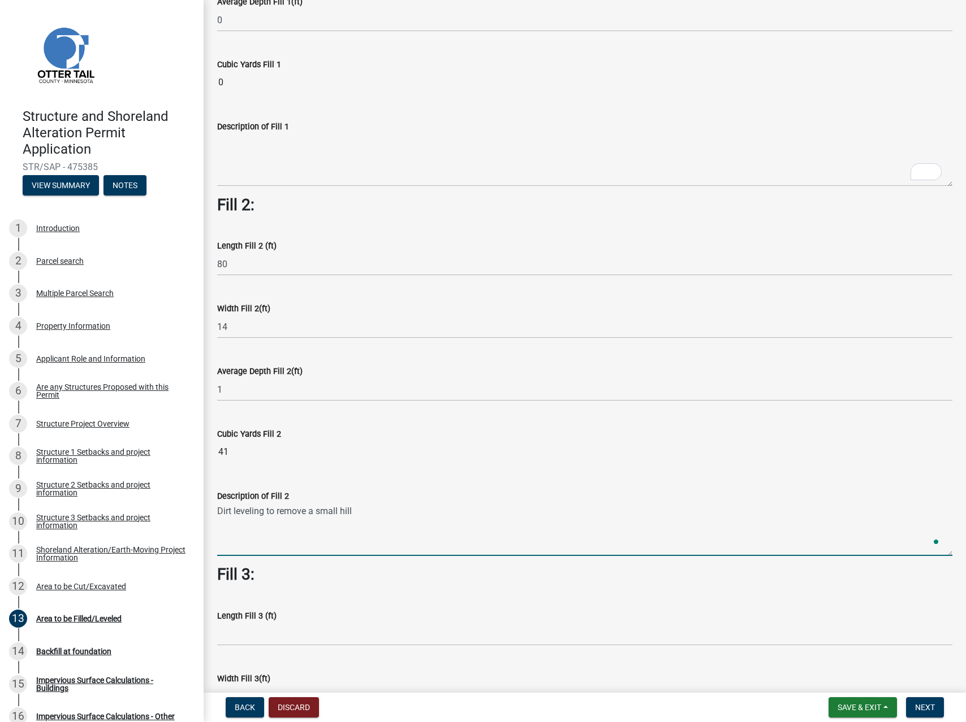
scroll to position [256, 0]
drag, startPoint x: 422, startPoint y: 512, endPoint x: 214, endPoint y: 512, distance: 208.0
click at [214, 512] on div "Description of Fill 2 Dirt leveling to remove a 1ft increase in elevation." at bounding box center [585, 515] width 752 height 83
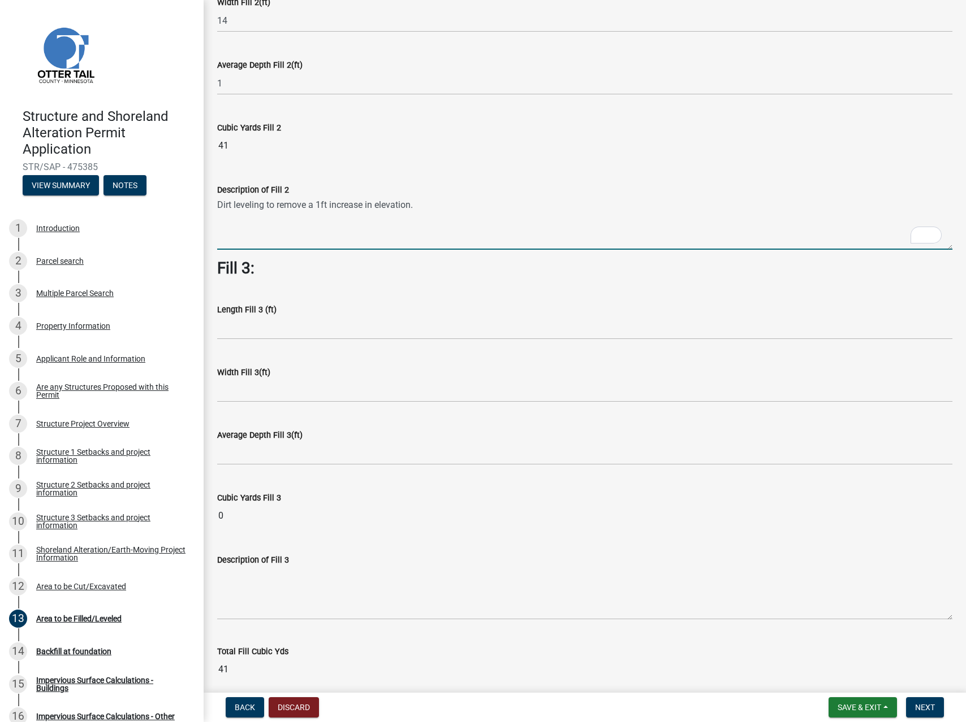
scroll to position [0, 0]
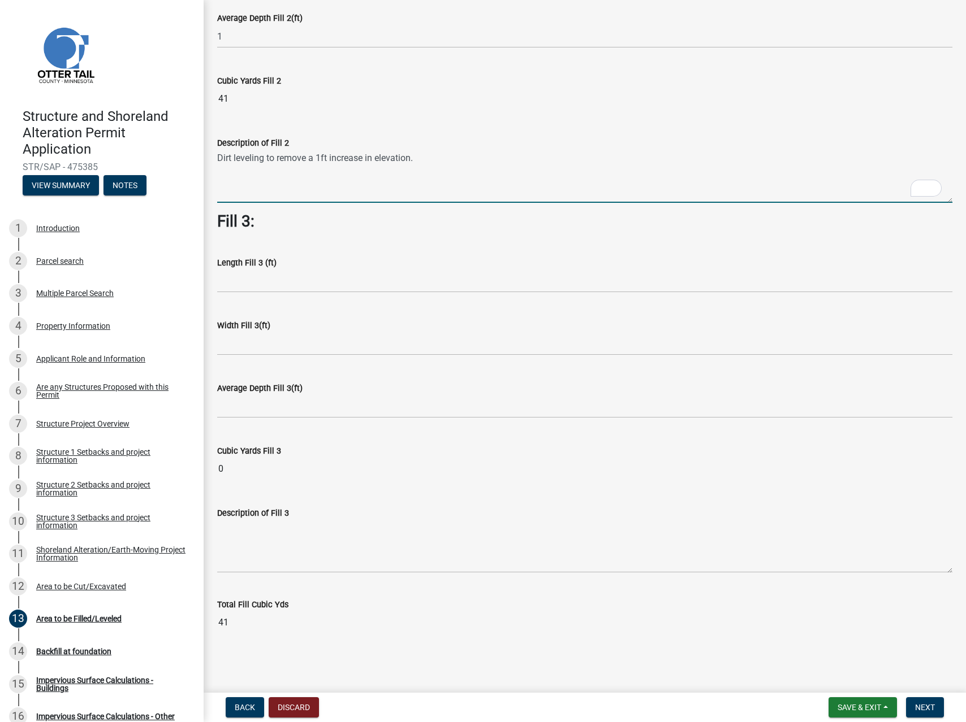
type textarea "Dirt leveling to remove a 1ft increase in elevation."
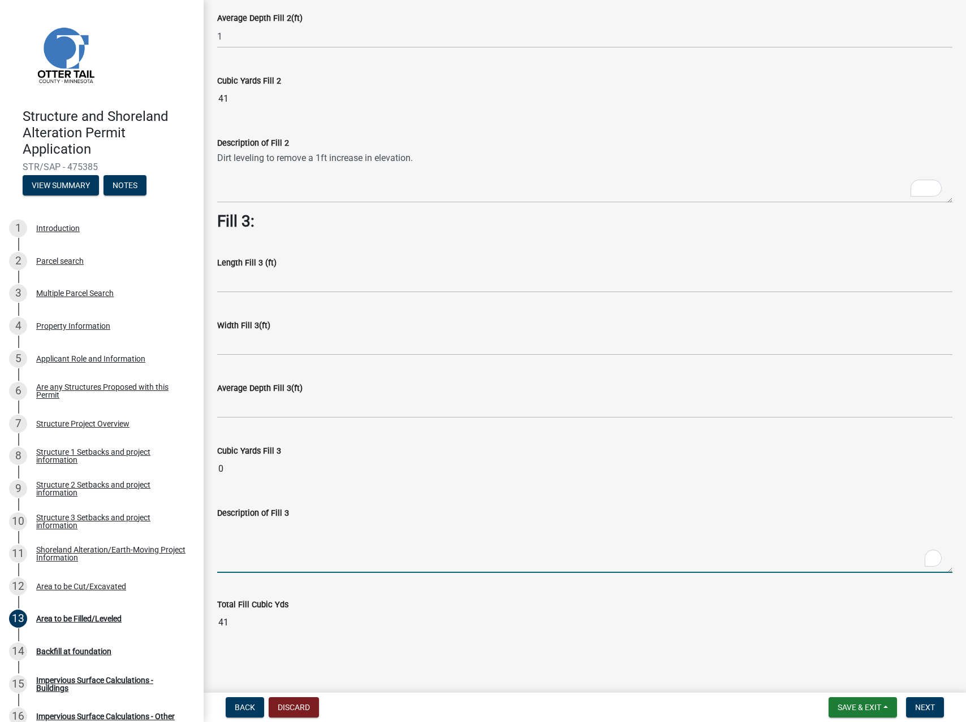
click at [241, 553] on textarea "Description of Fill 3" at bounding box center [584, 546] width 735 height 53
paste textarea "Dirt leveling to remove a 1ft increase in elevation."
click at [319, 530] on textarea "Dirt leveling to remove a 1ft increase in elevation." at bounding box center [584, 546] width 735 height 53
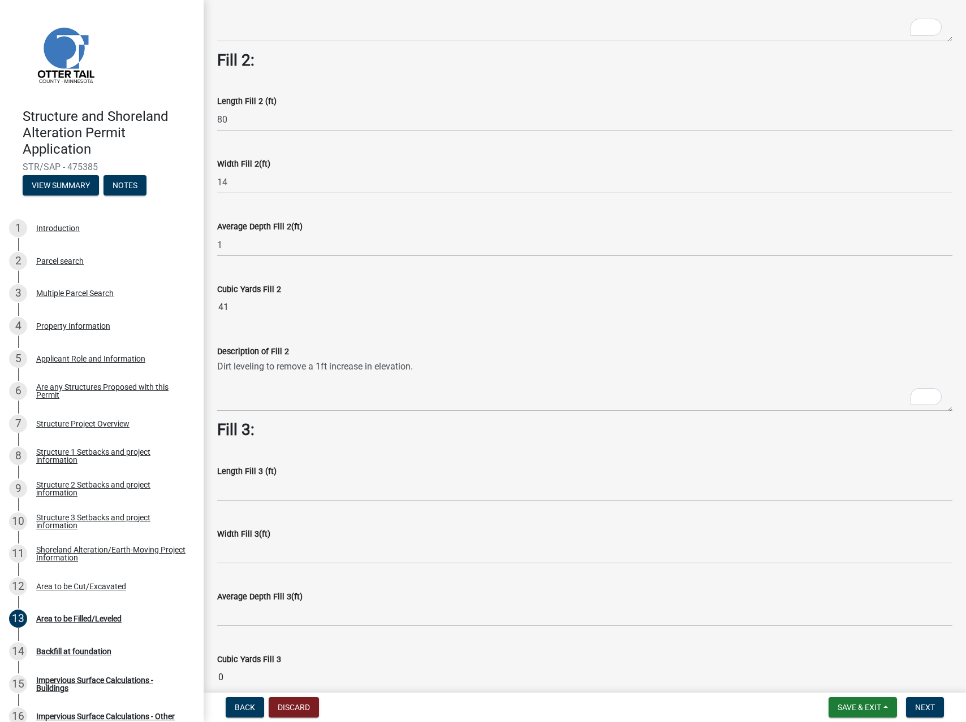
type textarea "Dirt leveling to remove a .5ft increase in elevation."
click at [233, 502] on wm-data-entity-input "Length Fill 3 (ft)" at bounding box center [584, 480] width 735 height 63
click at [241, 498] on input "text" at bounding box center [584, 489] width 735 height 23
type input "80"
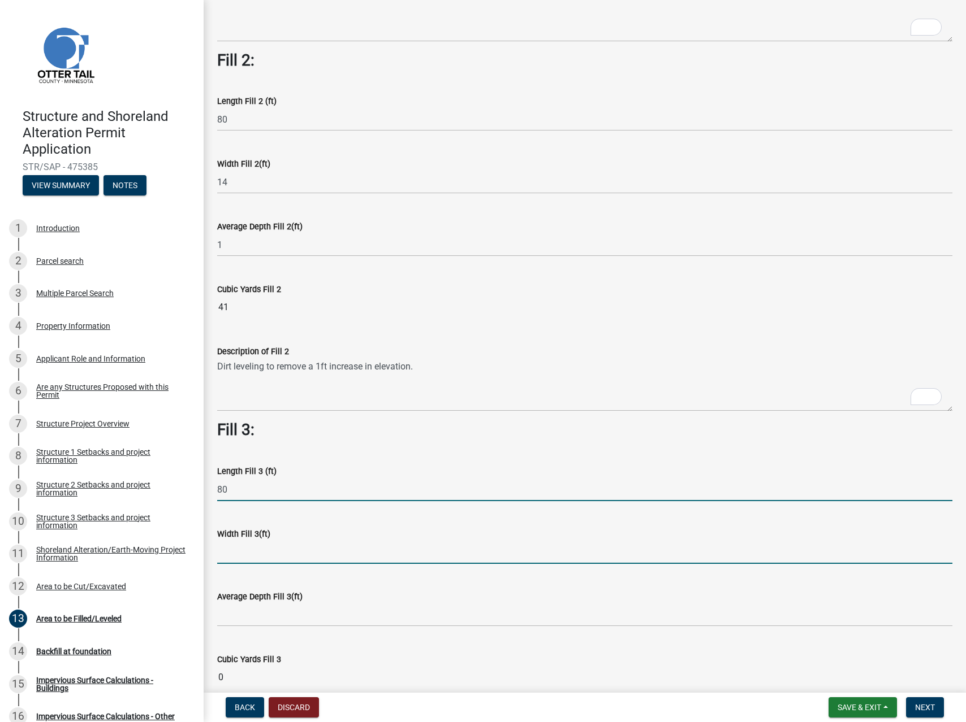
click at [250, 551] on input "text" at bounding box center [584, 552] width 735 height 23
type input "14"
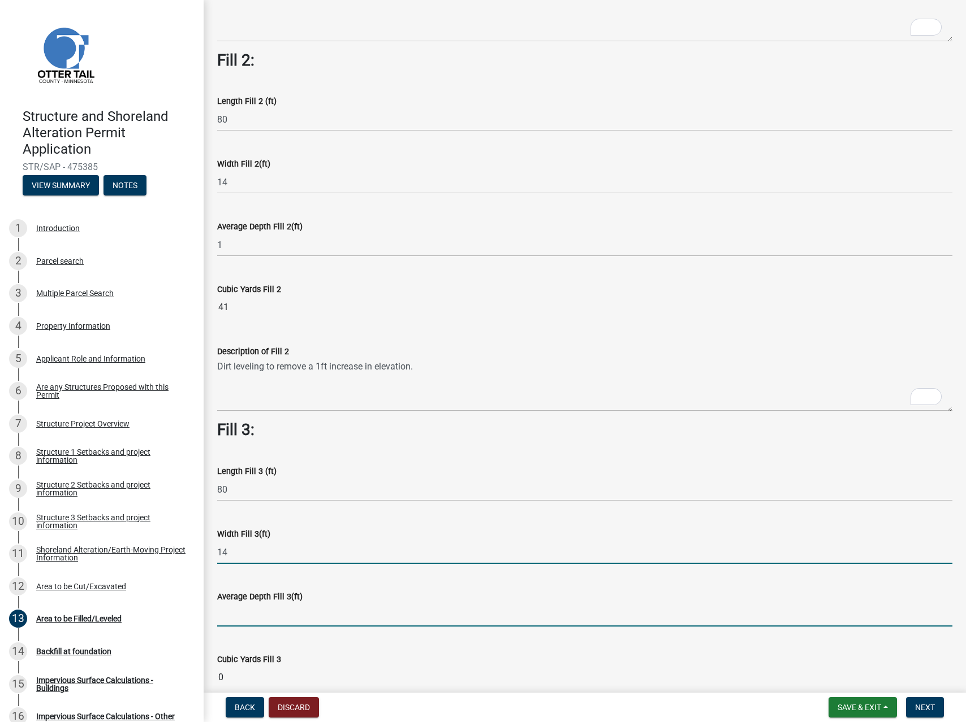
click at [298, 612] on input "text" at bounding box center [584, 615] width 735 height 23
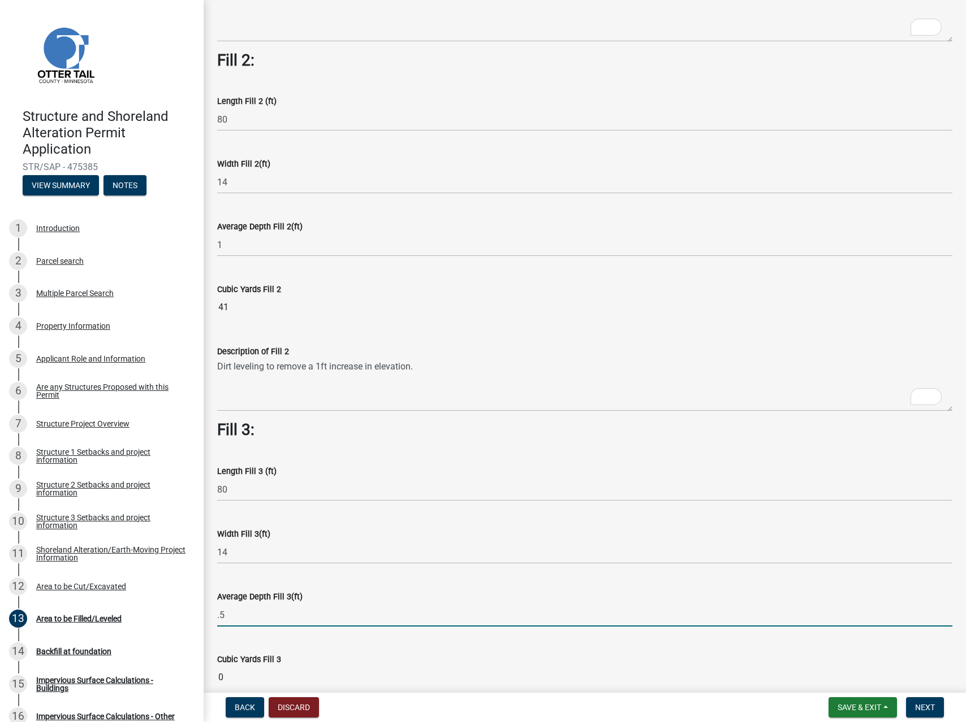
type input "0.5"
click at [400, 576] on div "Average Depth Fill 3(ft) 0.5" at bounding box center [584, 600] width 735 height 53
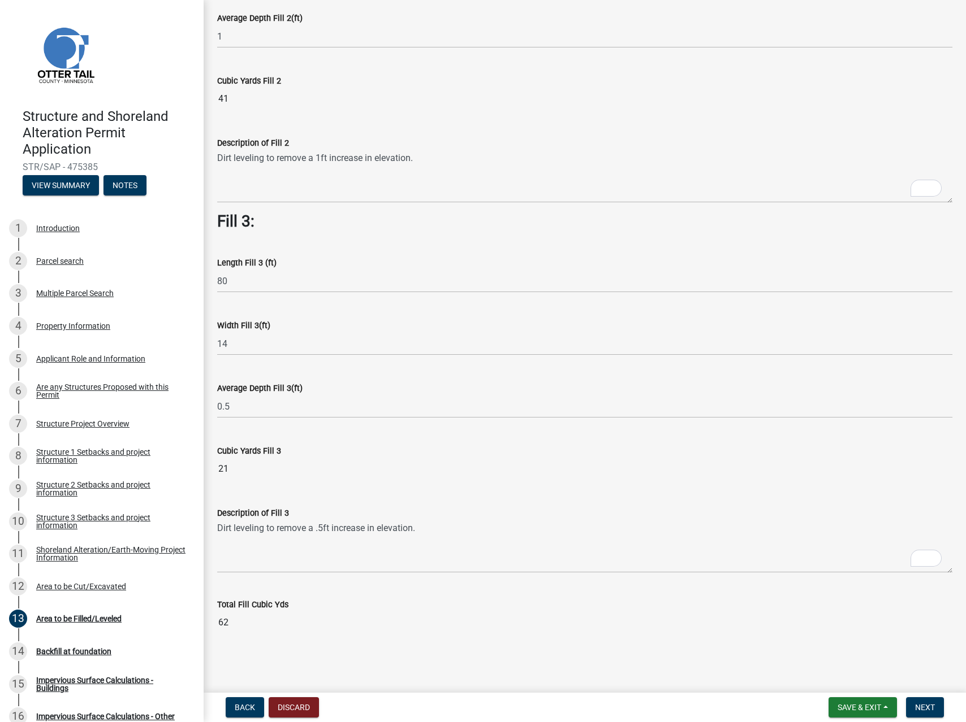
scroll to position [552, 0]
click at [936, 712] on button "Next" at bounding box center [925, 708] width 38 height 20
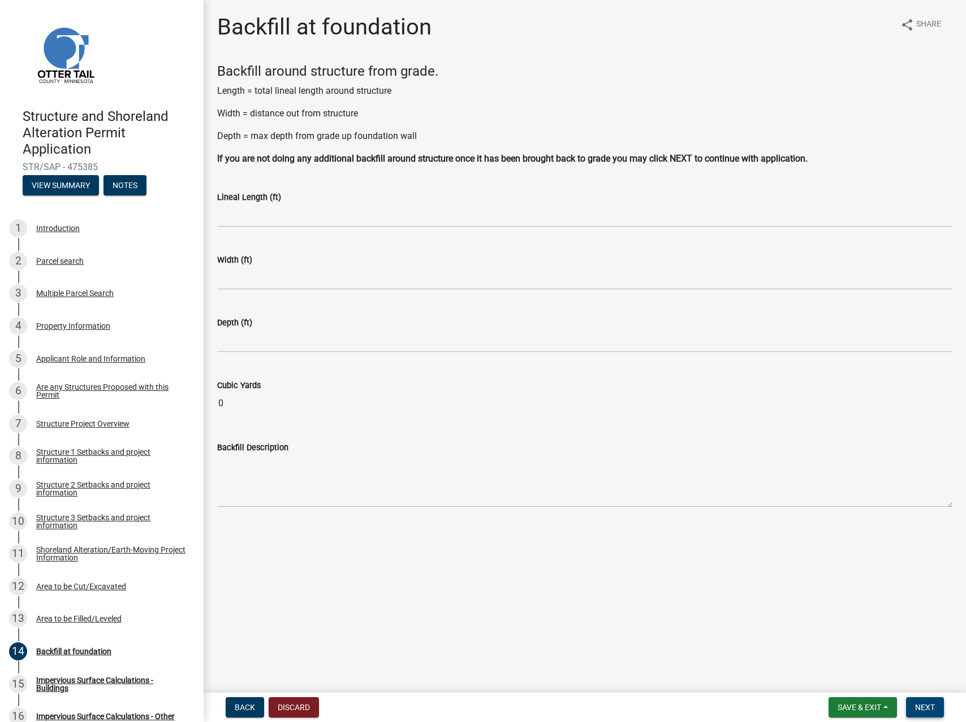
click at [918, 707] on span "Next" at bounding box center [925, 707] width 20 height 9
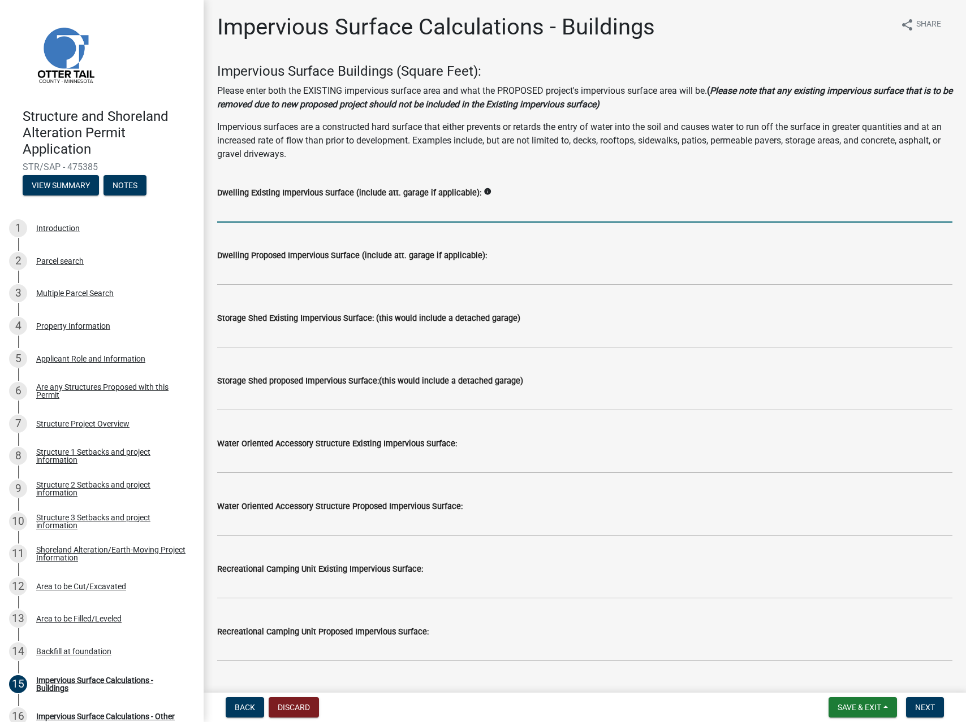
click at [324, 213] on input "text" at bounding box center [584, 211] width 735 height 23
paste input "825"
type input "825"
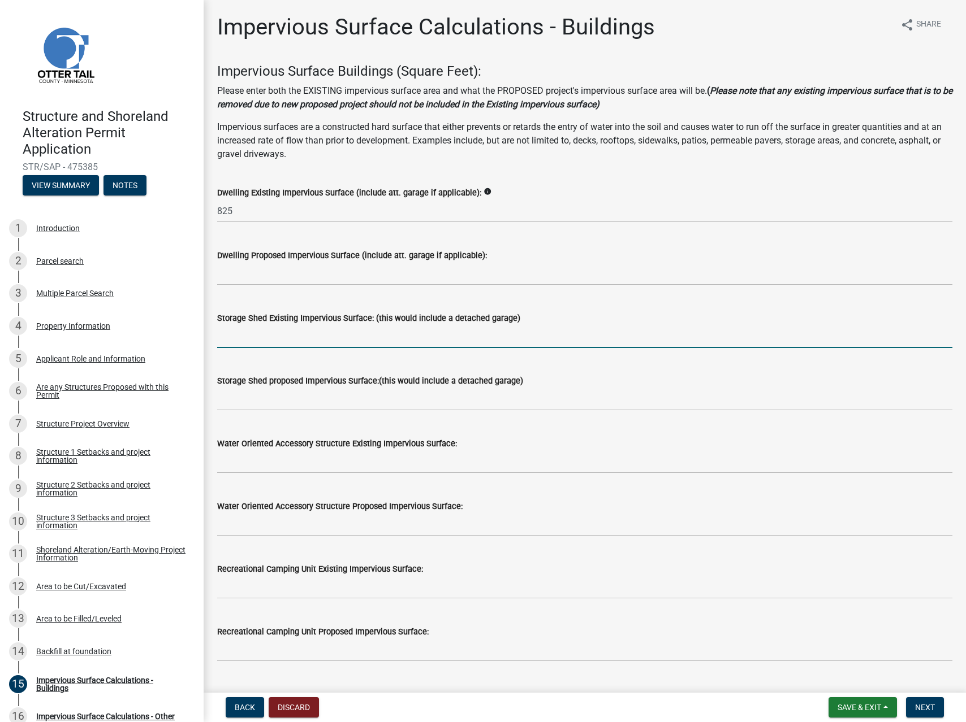
click at [253, 337] on input "text" at bounding box center [584, 336] width 735 height 23
paste input "1024"
type input "1024"
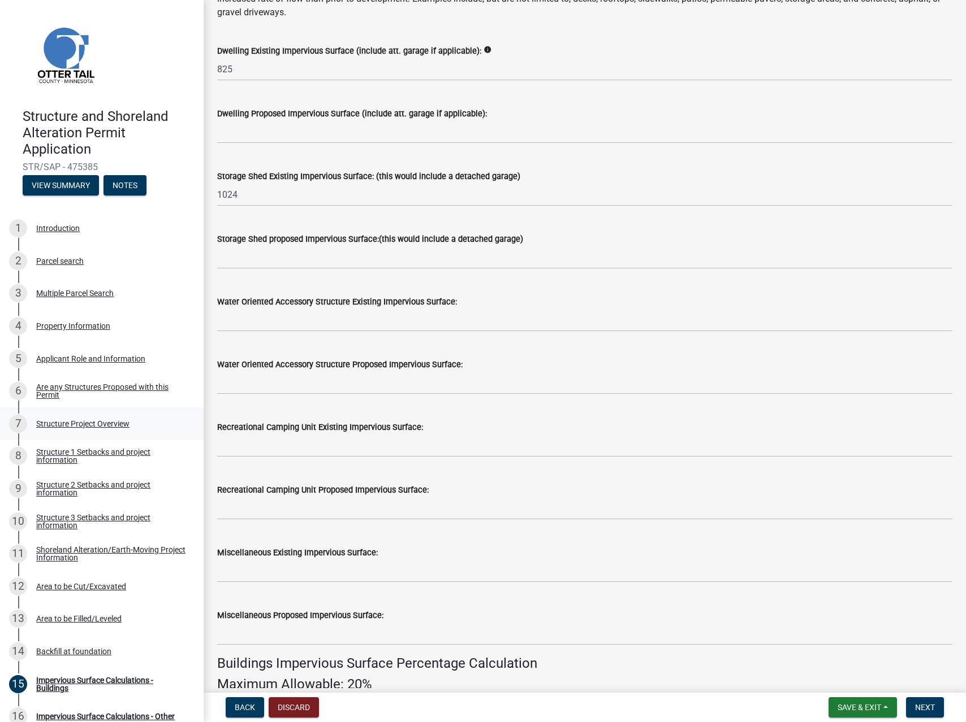
scroll to position [236, 0]
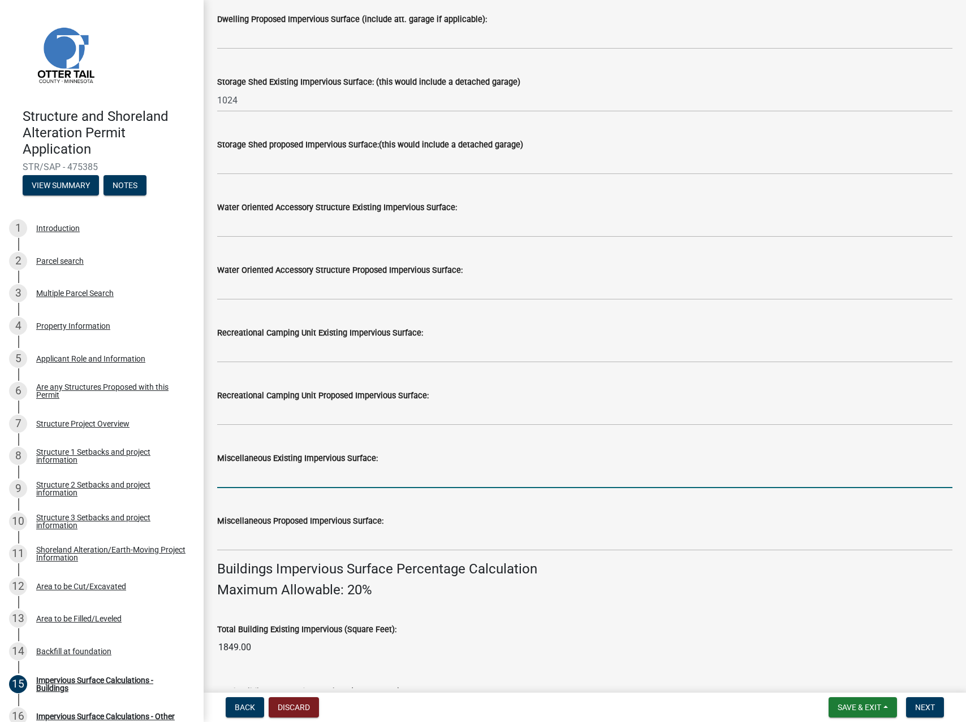
click at [245, 479] on input "text" at bounding box center [584, 476] width 735 height 23
paste input "8640"
type input "8640"
click at [283, 538] on input "text" at bounding box center [584, 539] width 735 height 23
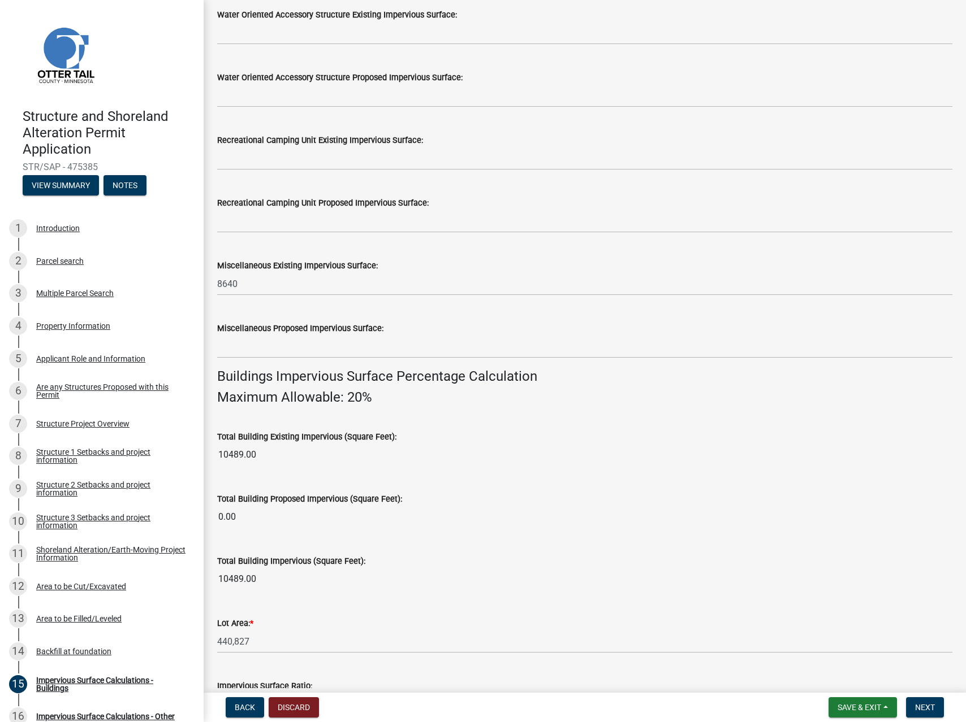
scroll to position [420, 0]
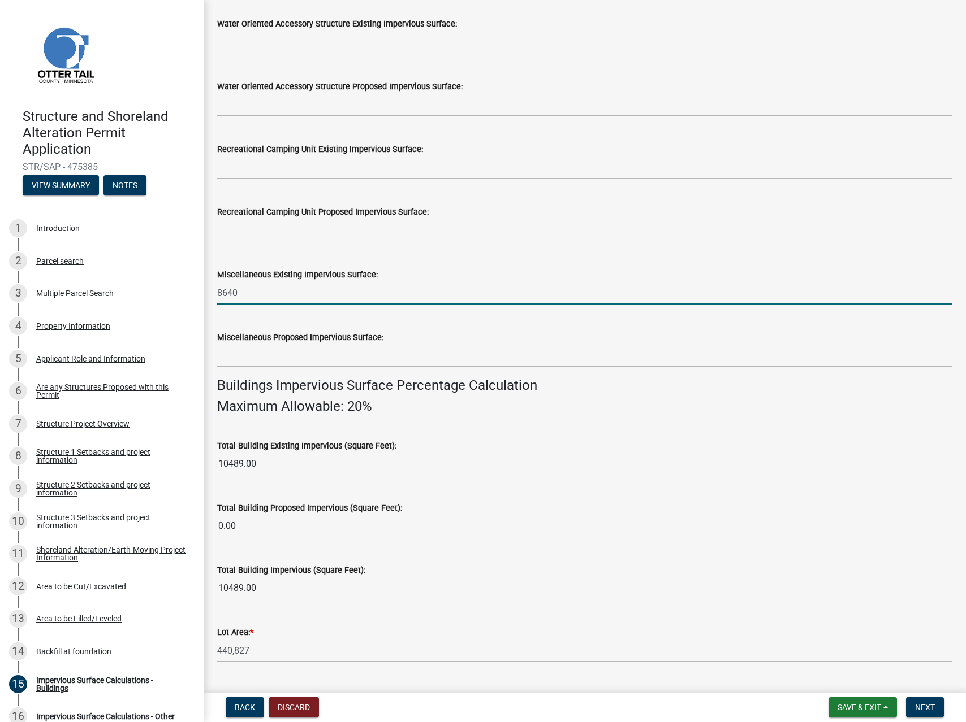
click at [226, 292] on input "8640" at bounding box center [584, 293] width 735 height 23
click at [327, 297] on input "8640" at bounding box center [584, 293] width 735 height 23
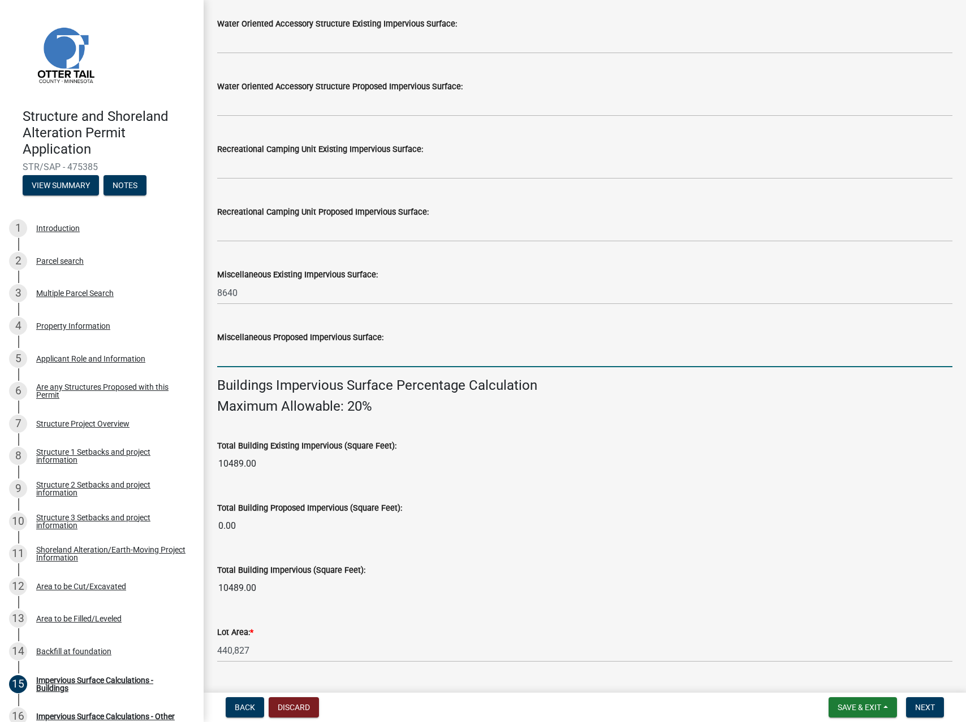
click at [284, 356] on input "text" at bounding box center [584, 355] width 735 height 23
type input "4200"
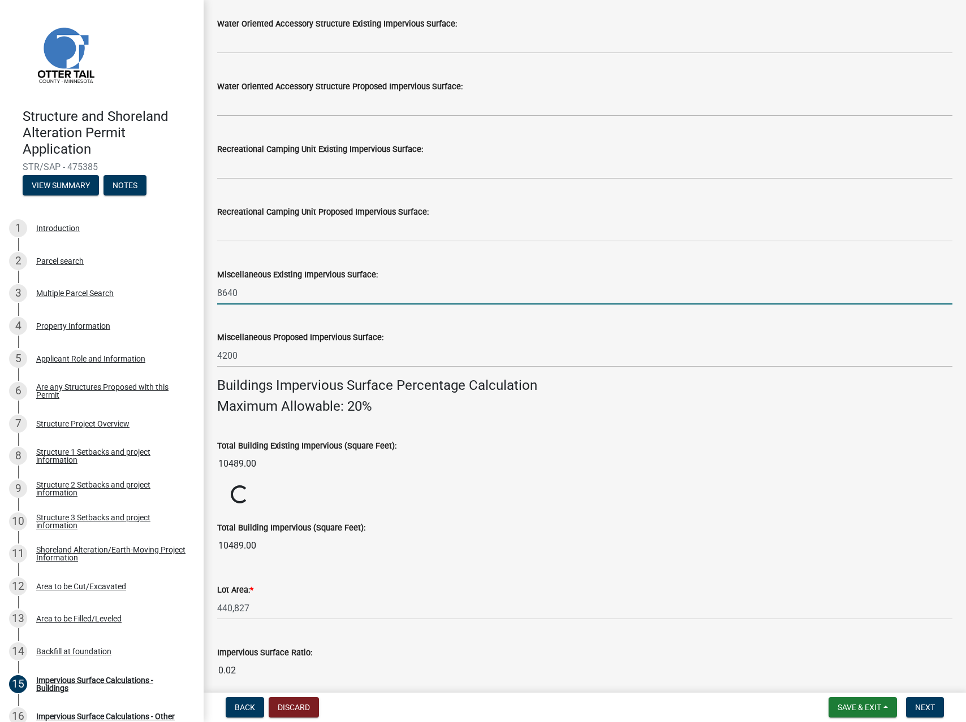
click at [246, 297] on input "8640" at bounding box center [584, 293] width 735 height 23
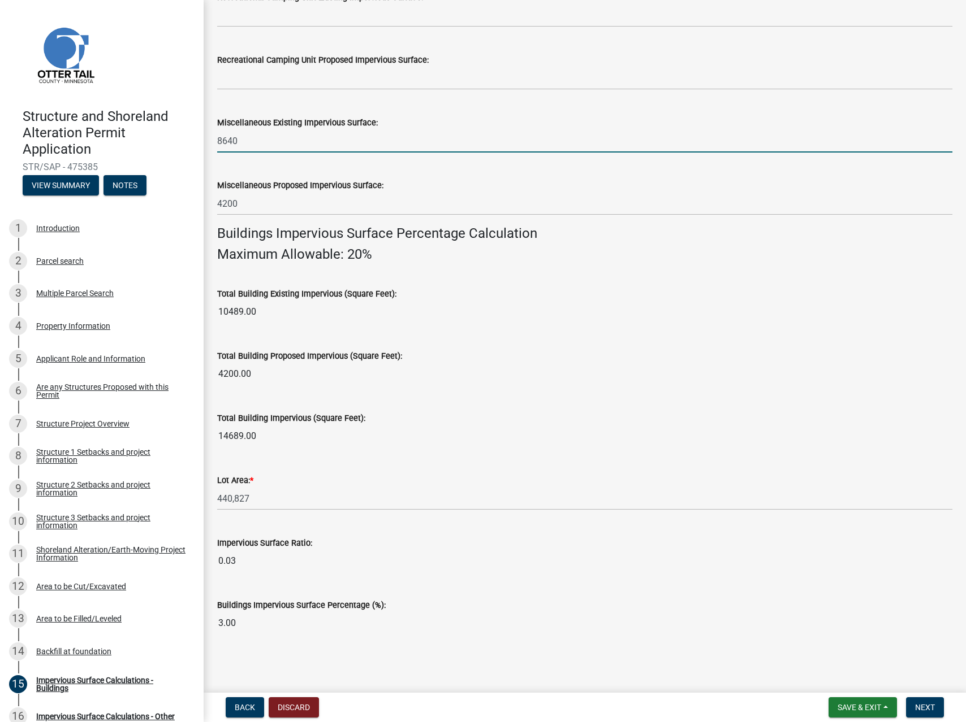
scroll to position [573, 0]
click at [920, 709] on span "Next" at bounding box center [925, 707] width 20 height 9
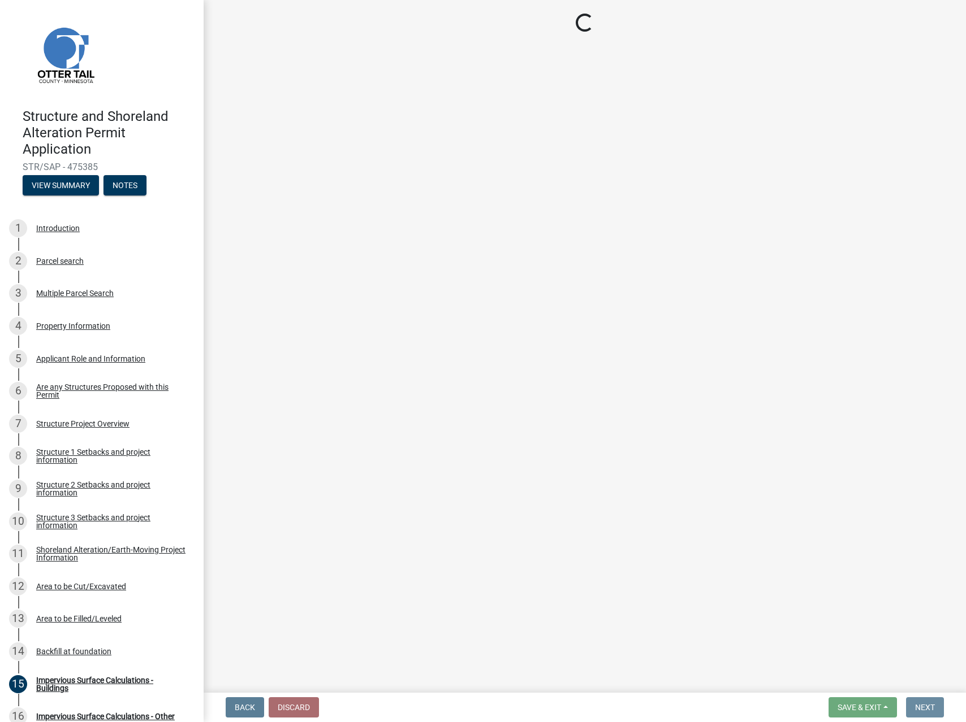
scroll to position [0, 0]
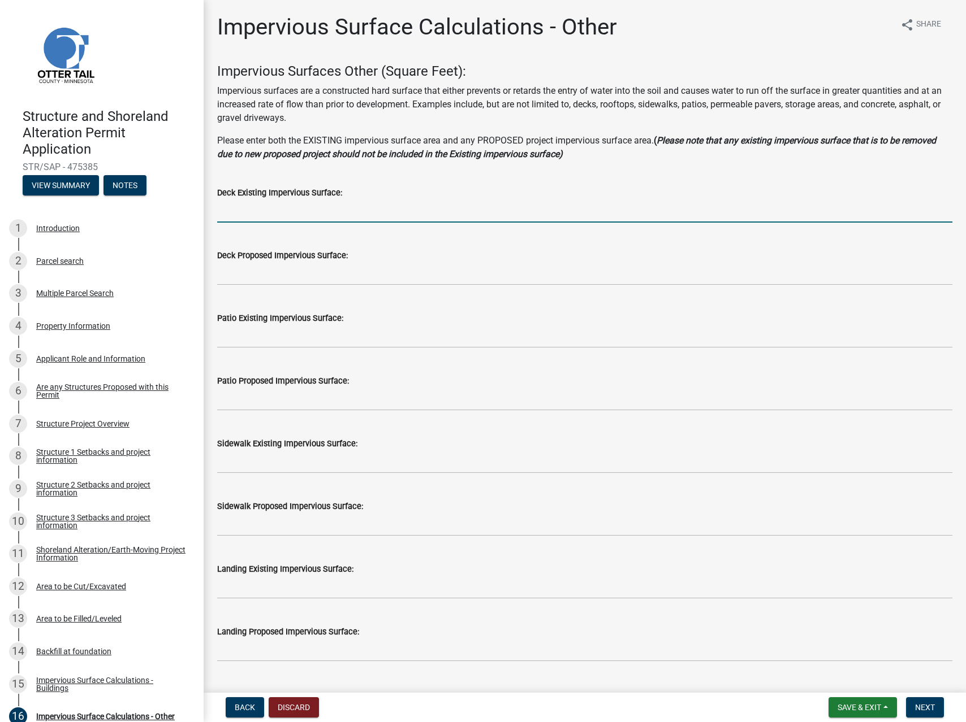
click at [301, 214] on input "text" at bounding box center [584, 211] width 735 height 23
paste input "54.18"
type input "54.18"
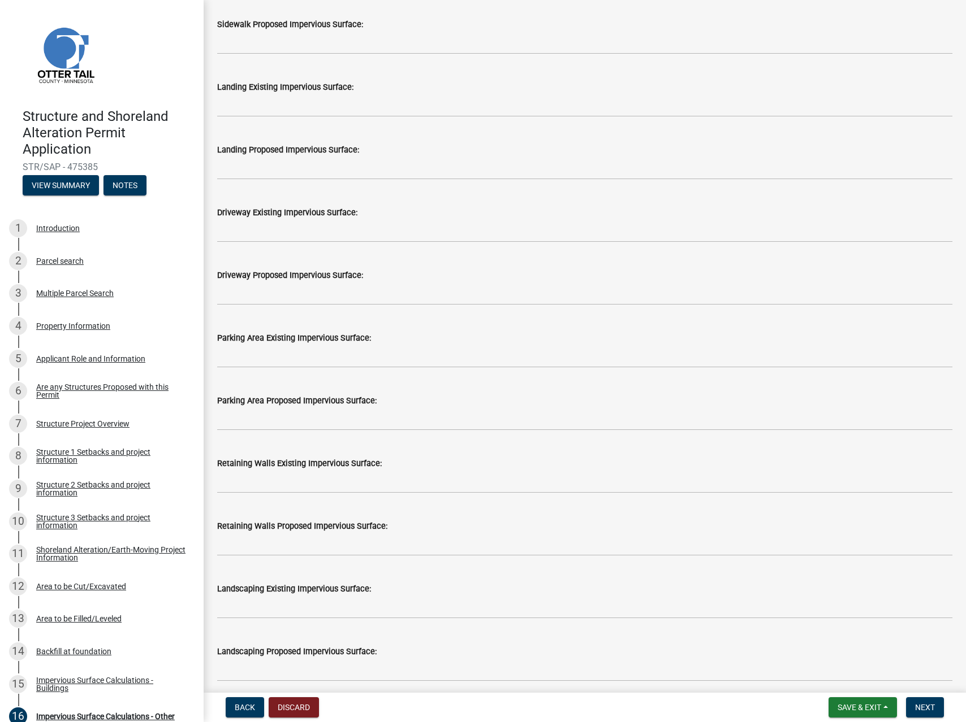
scroll to position [565, 0]
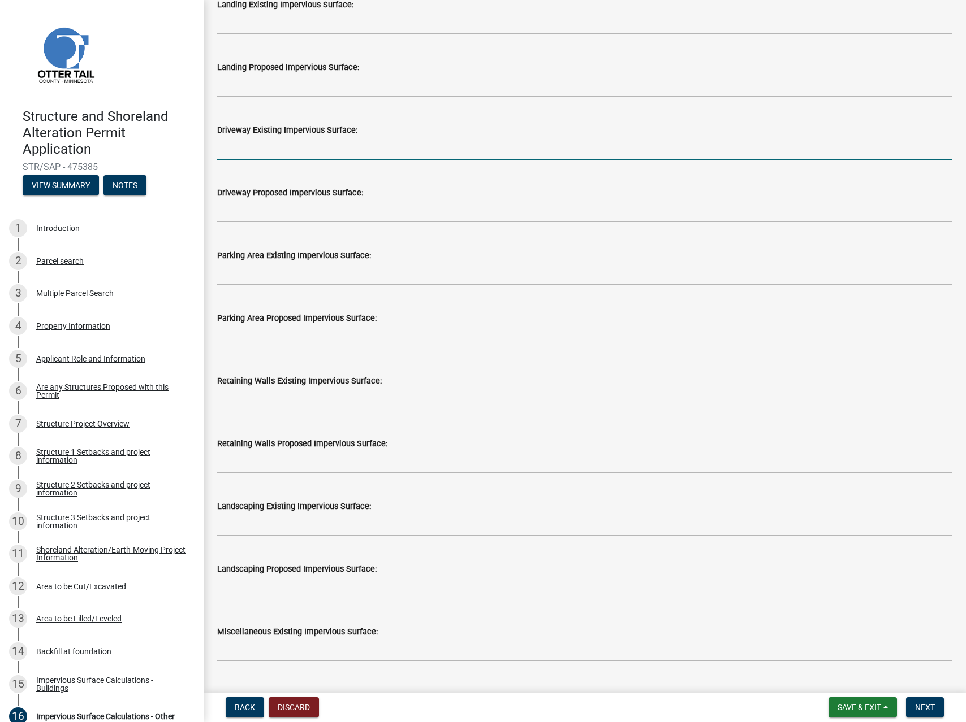
click at [289, 151] on input "text" at bounding box center [584, 148] width 735 height 23
type input "11850.6"
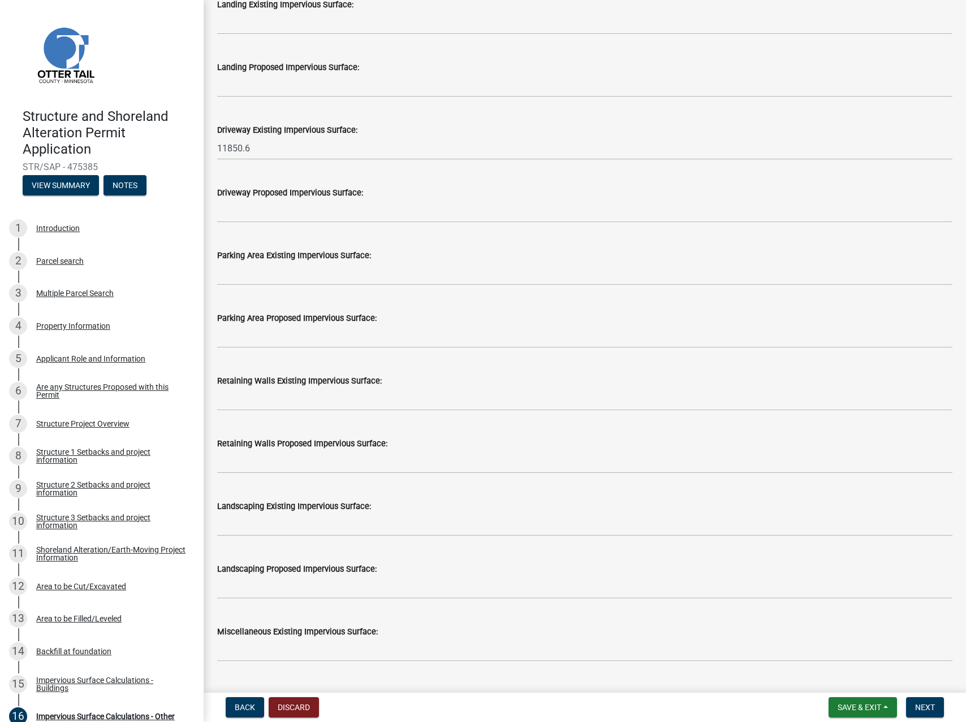
click at [209, 166] on div "Impervious Surface Calculations - Other share Share Impervious Surfaces Other (…" at bounding box center [585, 262] width 752 height 1627
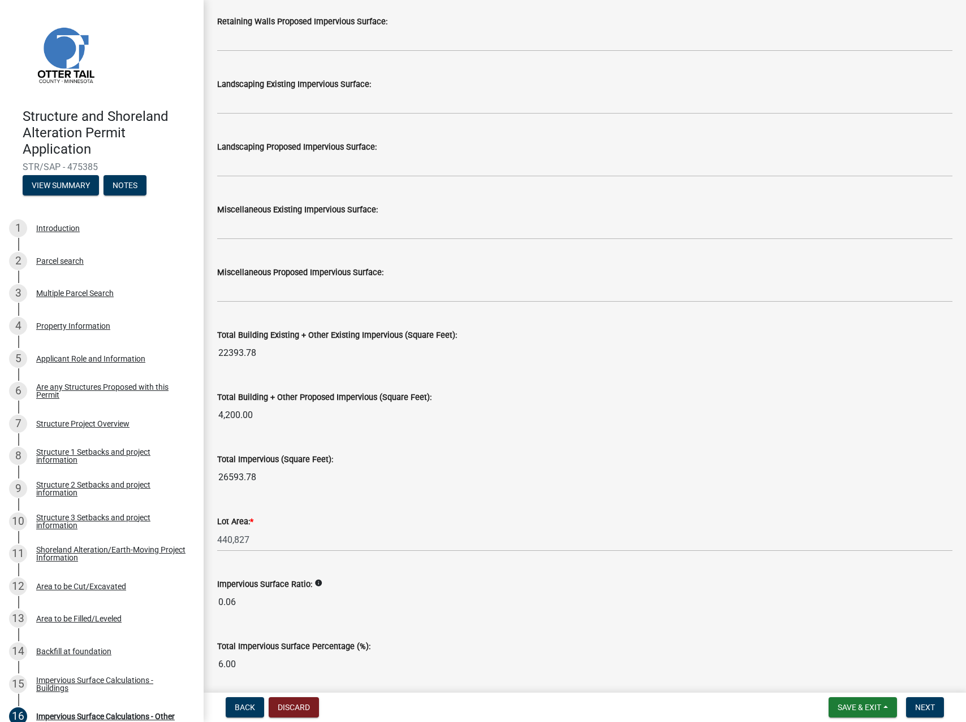
scroll to position [1029, 0]
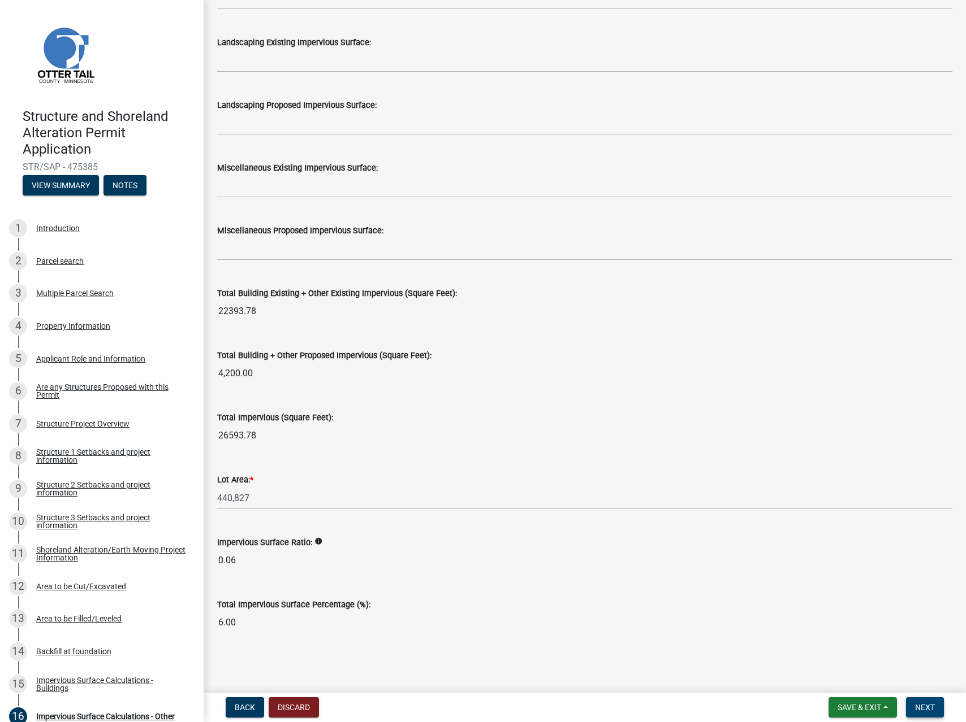
click at [924, 707] on span "Next" at bounding box center [925, 707] width 20 height 9
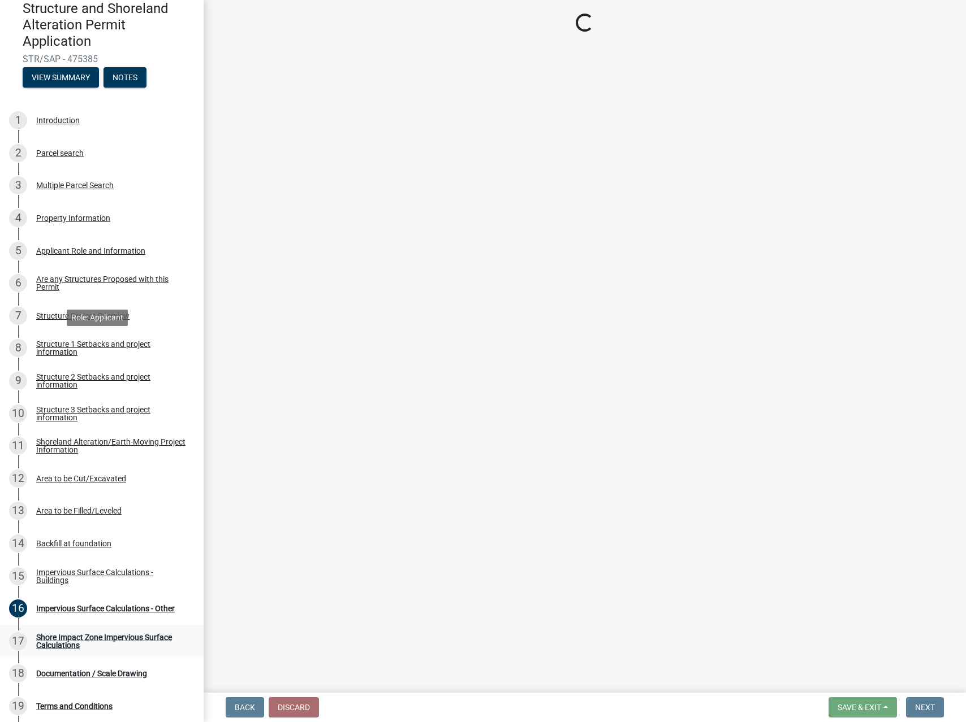
scroll to position [225, 0]
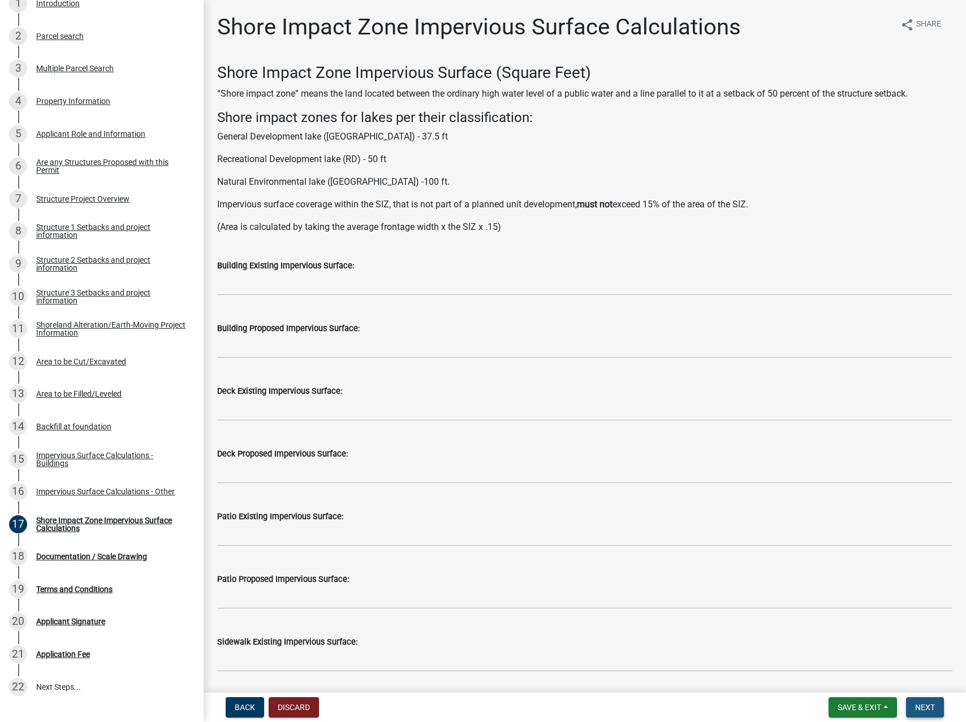
click at [935, 712] on button "Next" at bounding box center [925, 708] width 38 height 20
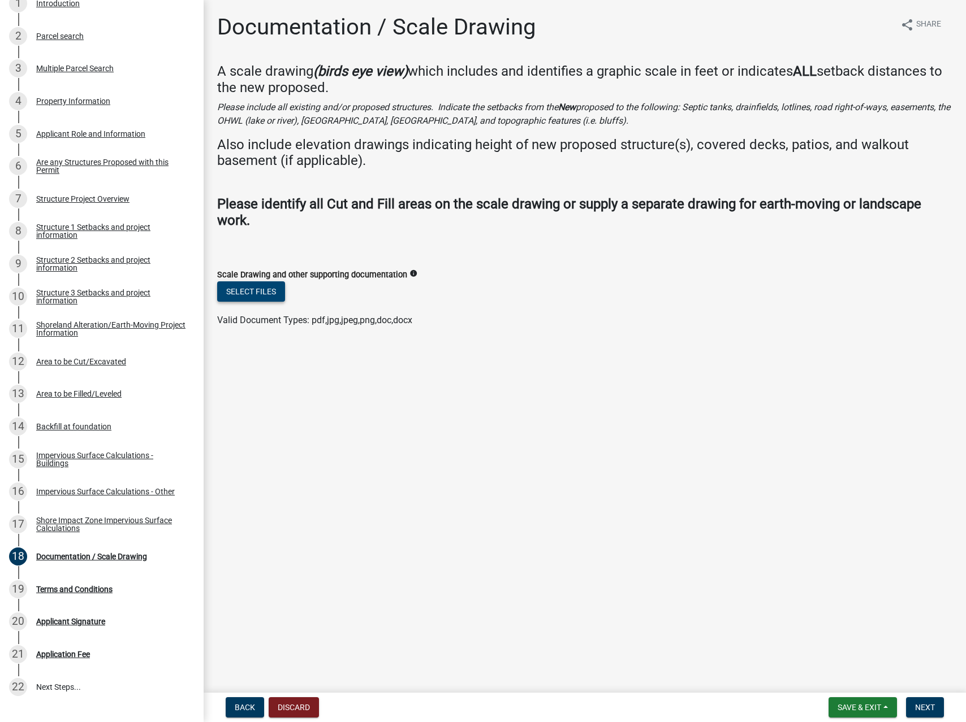
click at [245, 292] on button "Select files" at bounding box center [251, 292] width 68 height 20
click at [270, 297] on button "Select files" at bounding box center [251, 292] width 68 height 20
click at [275, 292] on button "Select files" at bounding box center [251, 292] width 68 height 20
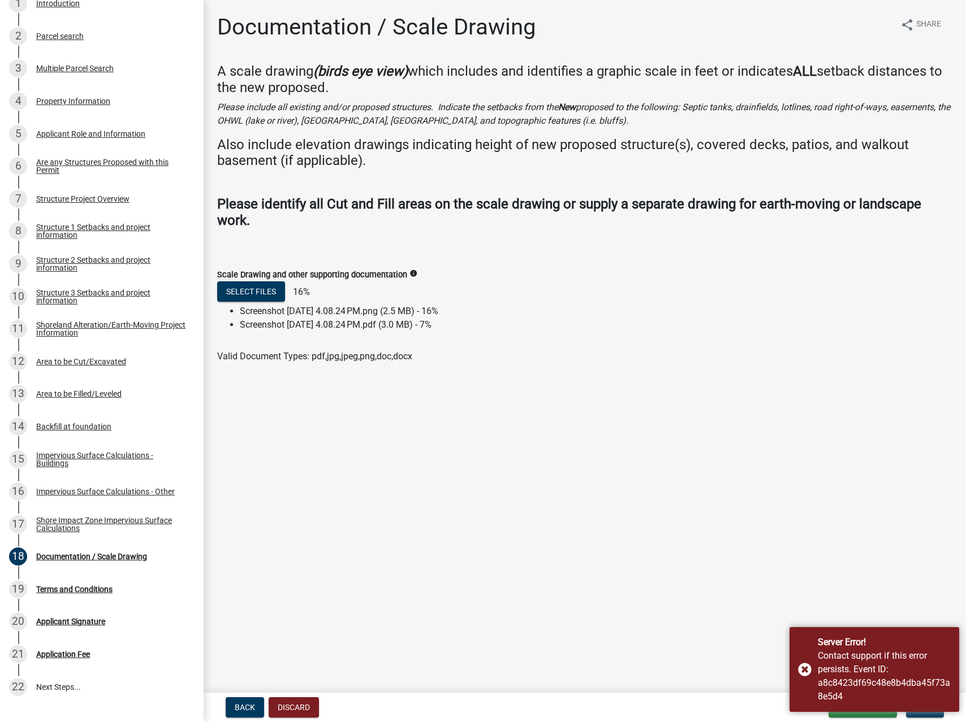
click at [447, 400] on main "Documentation / Scale Drawing share Share A scale drawing (birds eye view) whic…" at bounding box center [585, 344] width 762 height 689
click at [590, 267] on form "Scale Drawing and other supporting documentation info Select files 16% Screensh…" at bounding box center [584, 308] width 735 height 109
click at [808, 673] on div "Server Error! Contact support if this error persists. Event ID: a8c8423df69c48e…" at bounding box center [874, 669] width 170 height 85
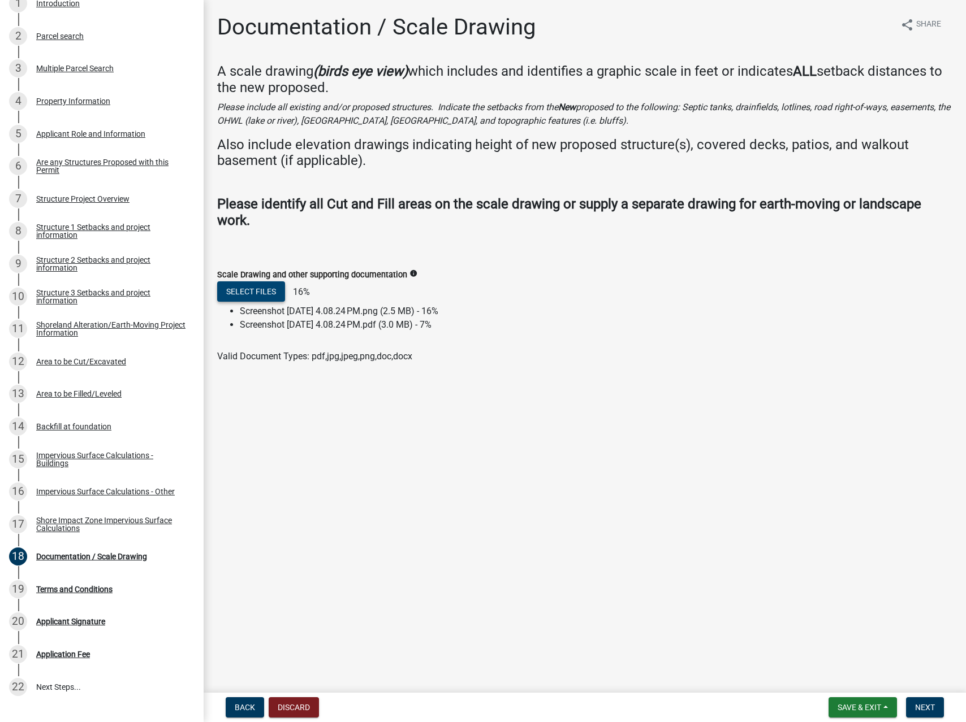
click at [271, 289] on button "Select files" at bounding box center [251, 292] width 68 height 20
click at [935, 708] on button "Next" at bounding box center [925, 708] width 38 height 20
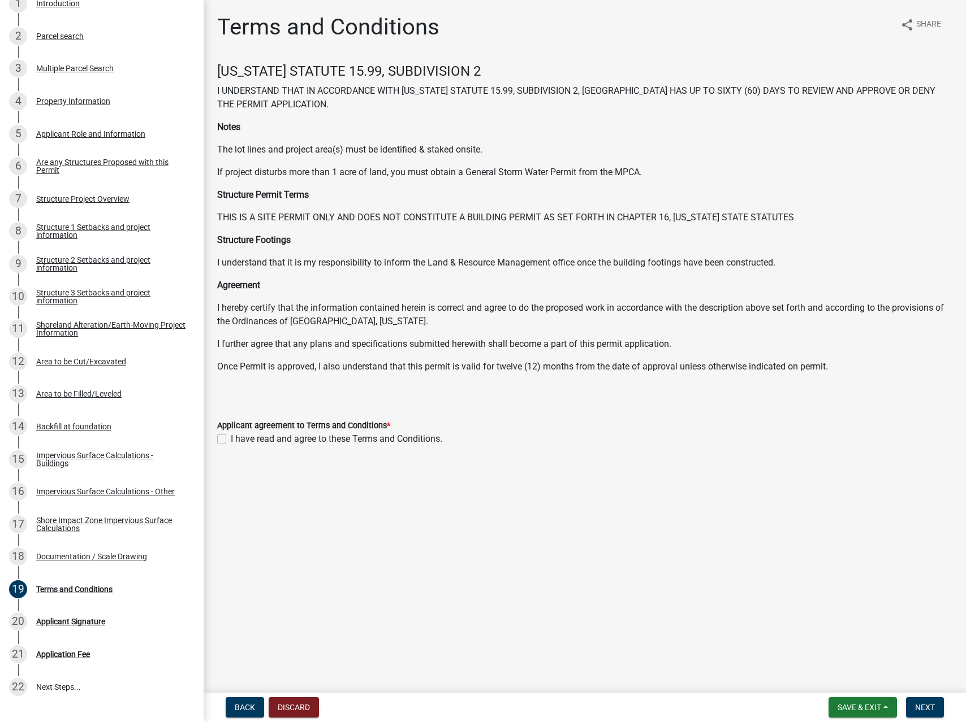
click at [231, 440] on label "I have read and agree to these Terms and Conditions." at bounding box center [336, 439] width 211 height 14
click at [231, 440] on input "I have read and agree to these Terms and Conditions." at bounding box center [234, 435] width 7 height 7
checkbox input "true"
click at [929, 703] on span "Next" at bounding box center [925, 707] width 20 height 9
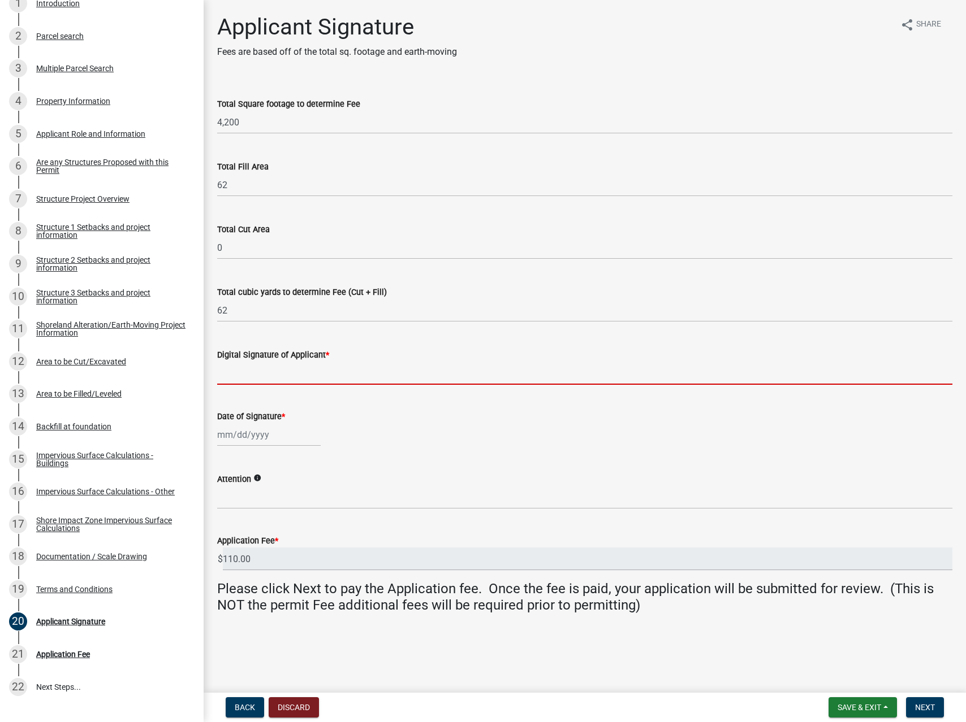
click at [254, 379] on input "Digital Signature of Applicant *" at bounding box center [584, 373] width 735 height 23
type input "[PERSON_NAME]"
select select "9"
select select "2025"
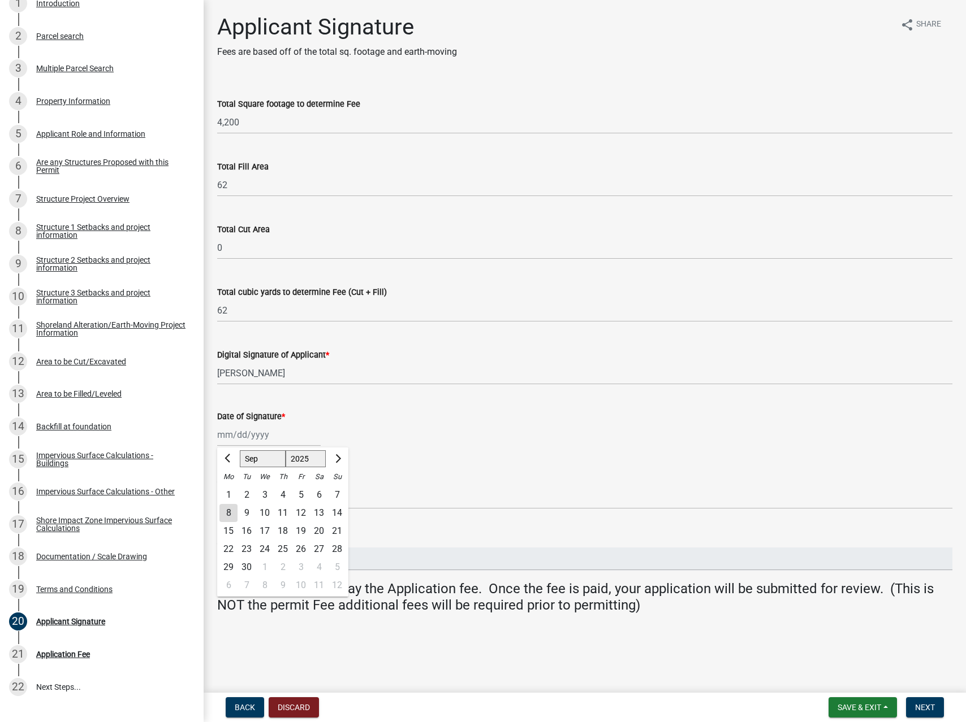
click at [225, 509] on div "8" at bounding box center [228, 513] width 18 height 18
type input "[DATE]"
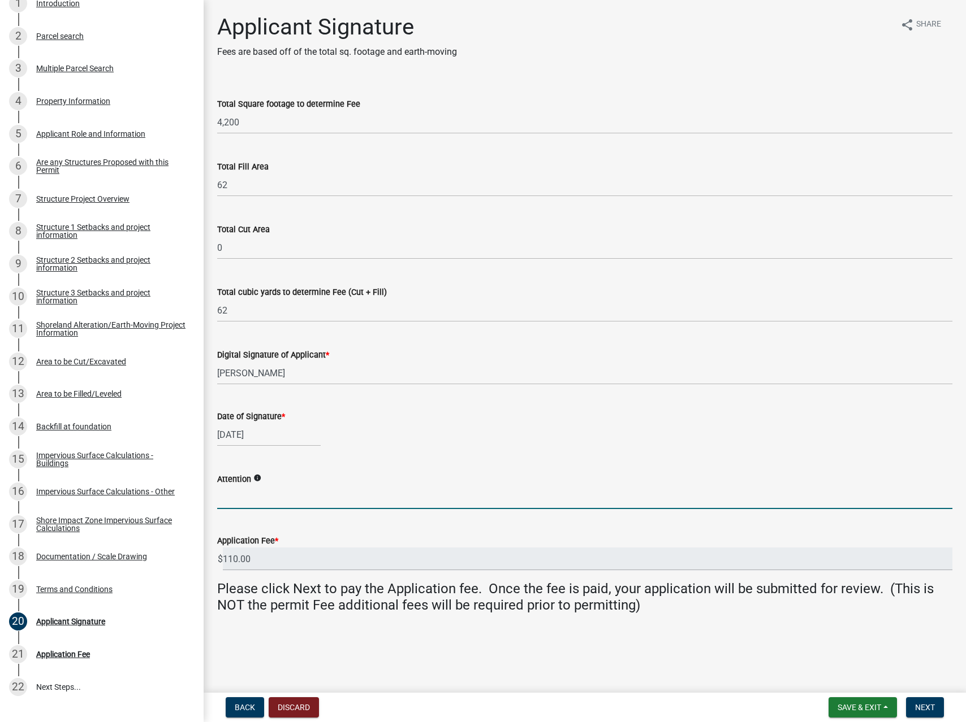
click at [315, 504] on input "Attention" at bounding box center [584, 497] width 735 height 23
click at [285, 561] on input "110.00" at bounding box center [587, 559] width 729 height 23
click at [933, 708] on span "Next" at bounding box center [925, 707] width 20 height 9
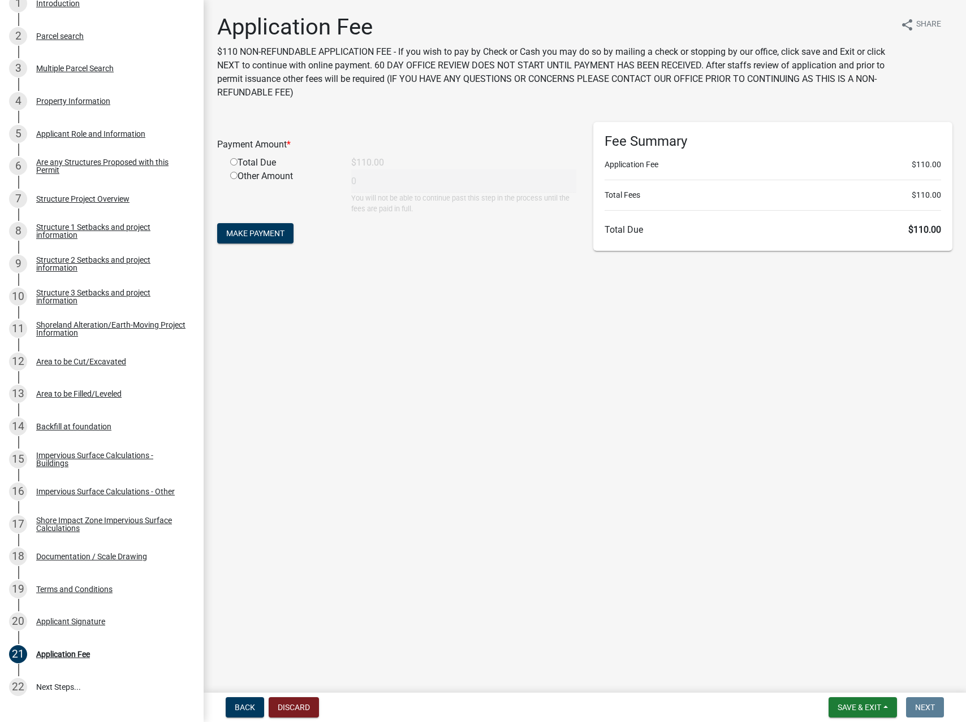
click at [230, 162] on input "radio" at bounding box center [233, 161] width 7 height 7
radio input "true"
type input "110"
click at [260, 236] on span "Make Payment" at bounding box center [255, 233] width 58 height 9
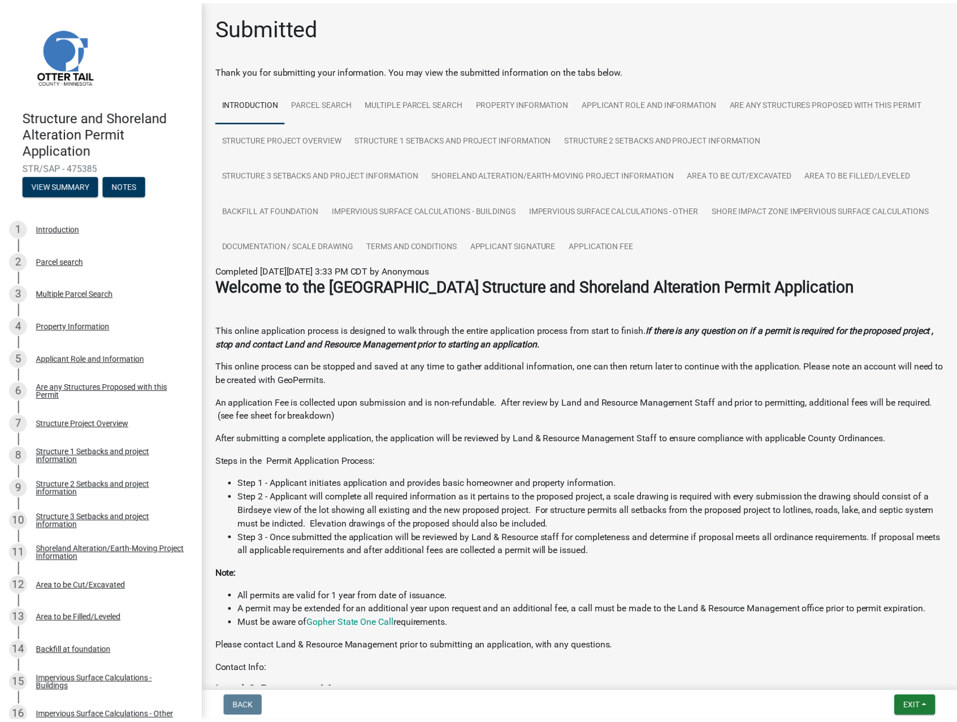
scroll to position [210, 0]
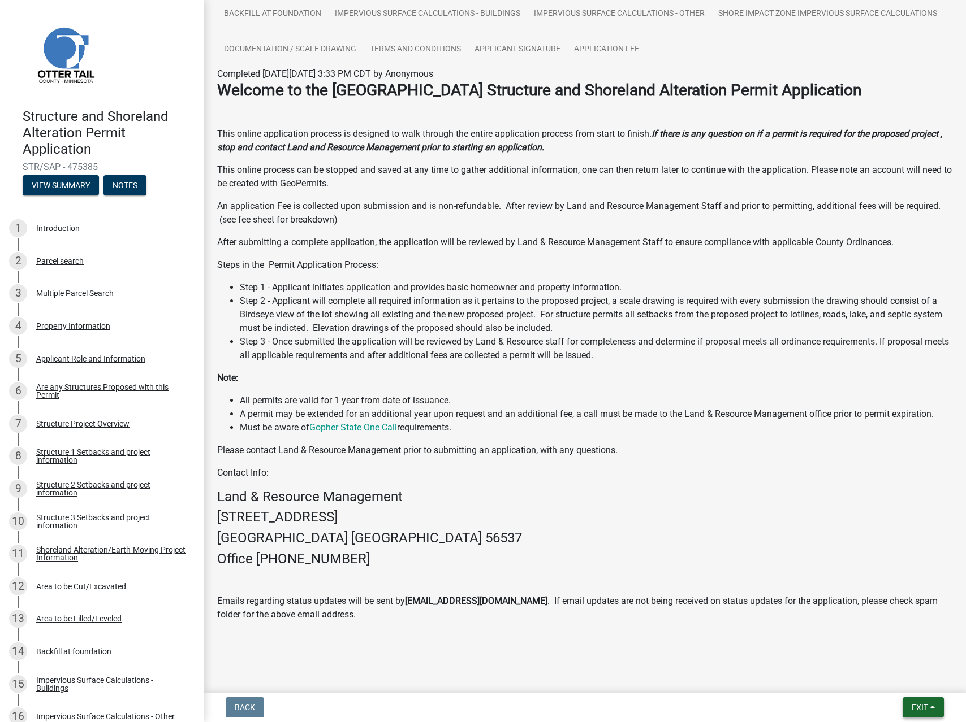
click at [924, 708] on span "Exit" at bounding box center [919, 707] width 16 height 9
click at [914, 681] on button "Save & Exit" at bounding box center [898, 678] width 90 height 27
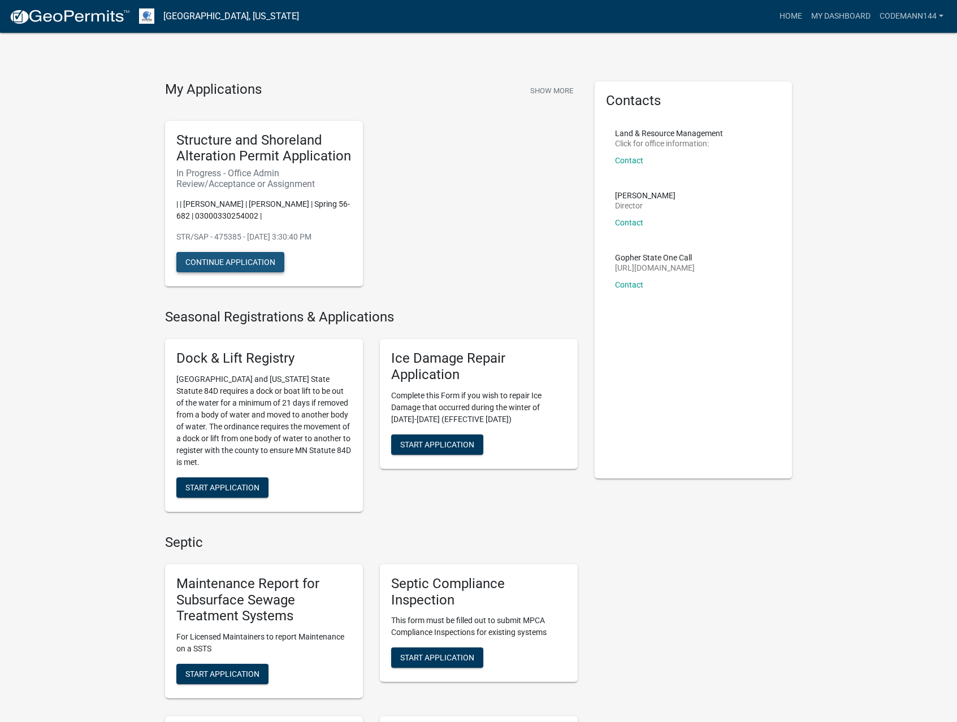
click at [239, 261] on button "Continue Application" at bounding box center [230, 262] width 108 height 20
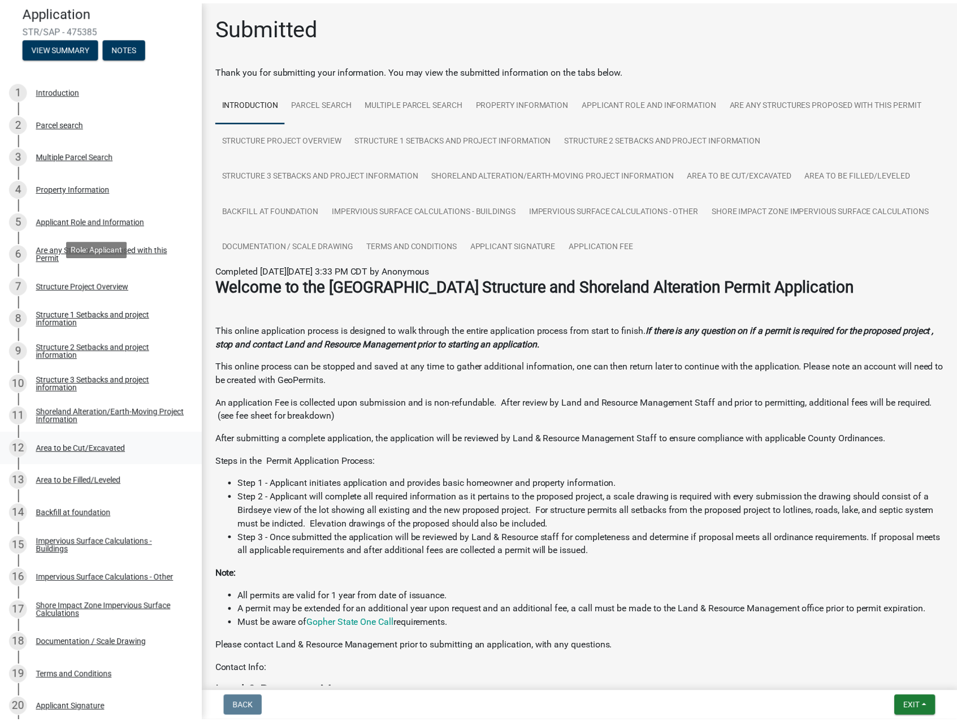
scroll to position [311, 0]
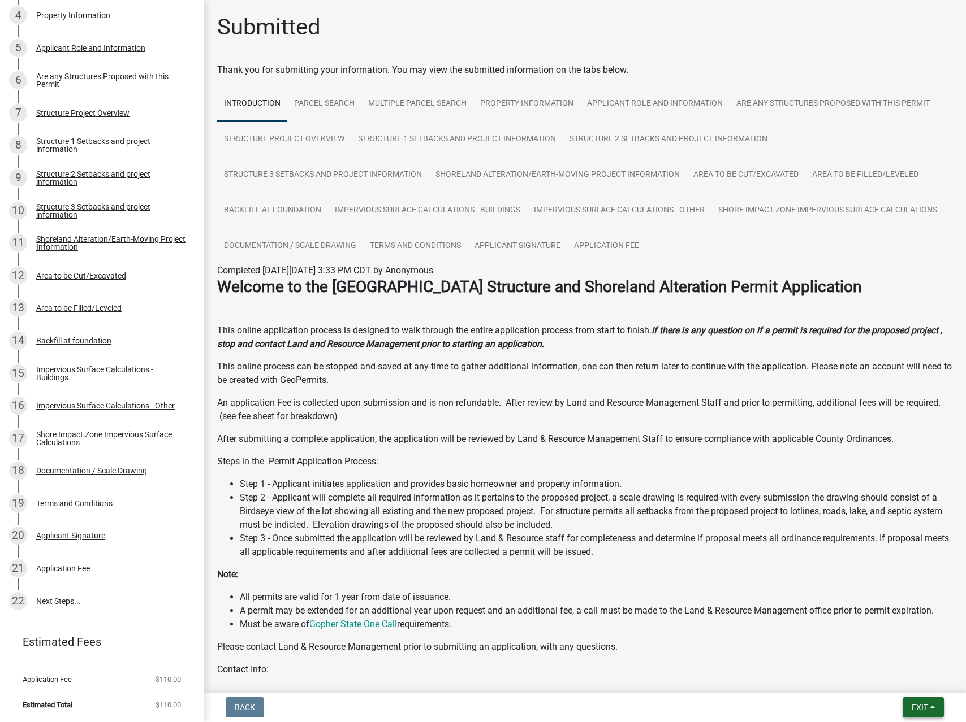
click at [939, 705] on button "Exit" at bounding box center [922, 708] width 41 height 20
click at [918, 709] on span "Exit" at bounding box center [919, 707] width 16 height 9
click at [904, 681] on button "Save & Exit" at bounding box center [898, 678] width 90 height 27
